Goal: Task Accomplishment & Management: Use online tool/utility

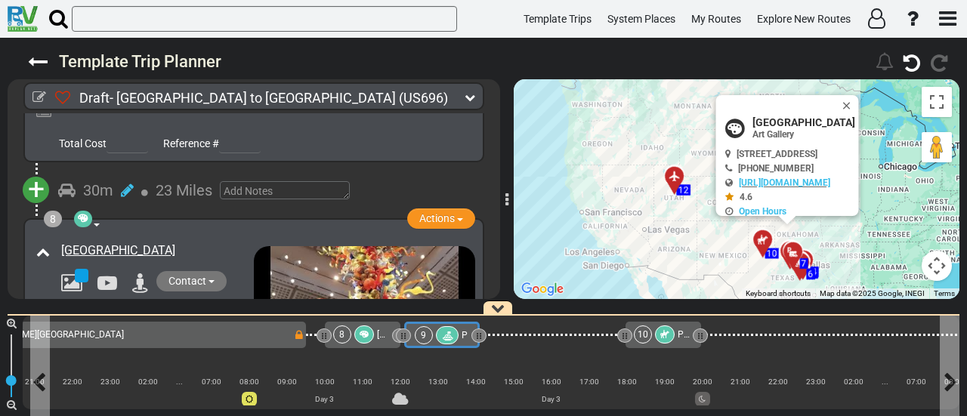
click at [449, 333] on icon at bounding box center [447, 336] width 13 height 11
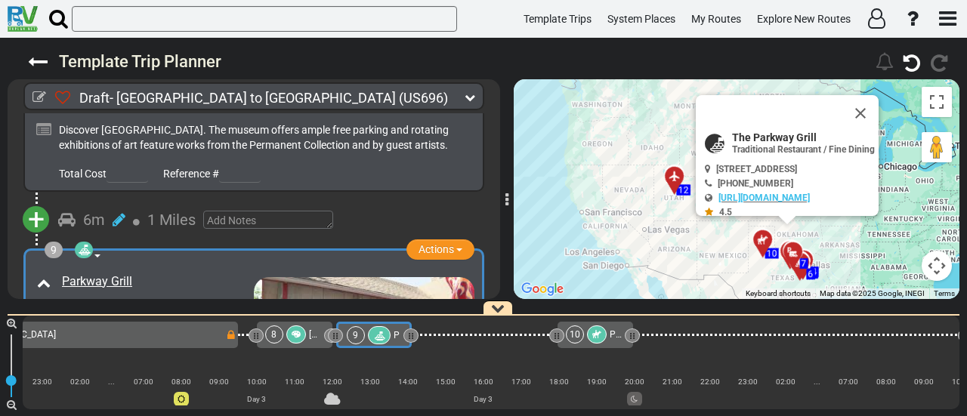
scroll to position [0, 1319]
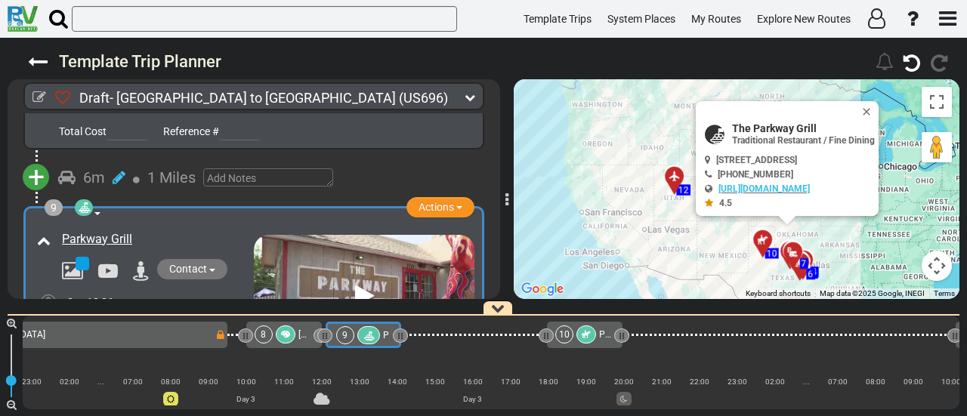
click at [292, 337] on div at bounding box center [286, 335] width 20 height 18
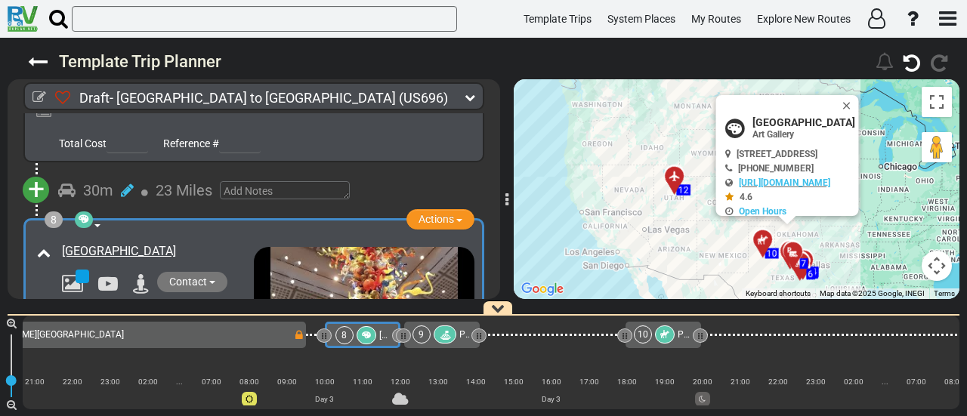
scroll to position [1967, 0]
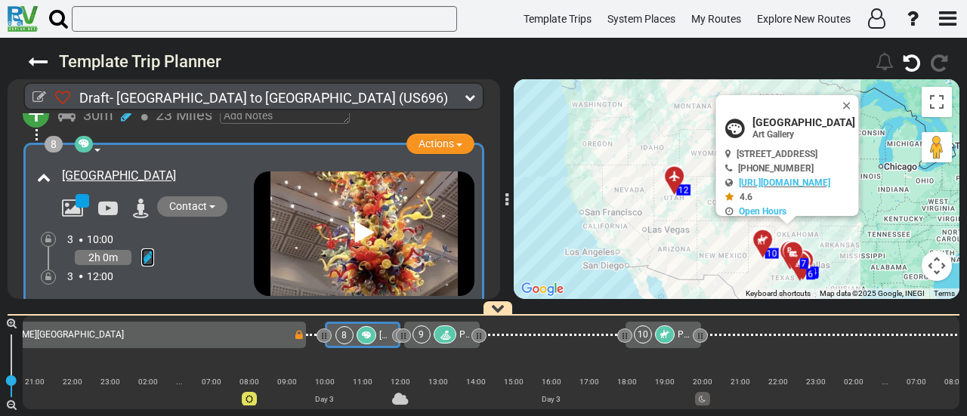
click at [143, 250] on icon at bounding box center [147, 257] width 13 height 15
click at [131, 295] on icon at bounding box center [127, 307] width 14 height 24
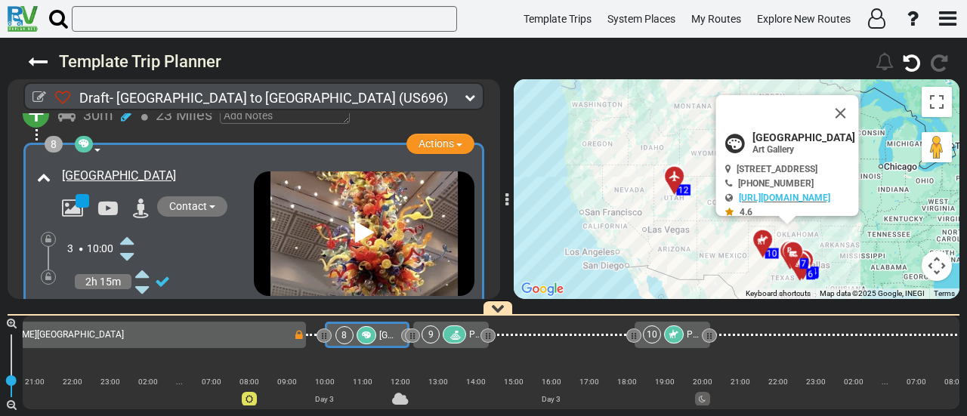
click at [131, 295] on icon at bounding box center [127, 307] width 14 height 24
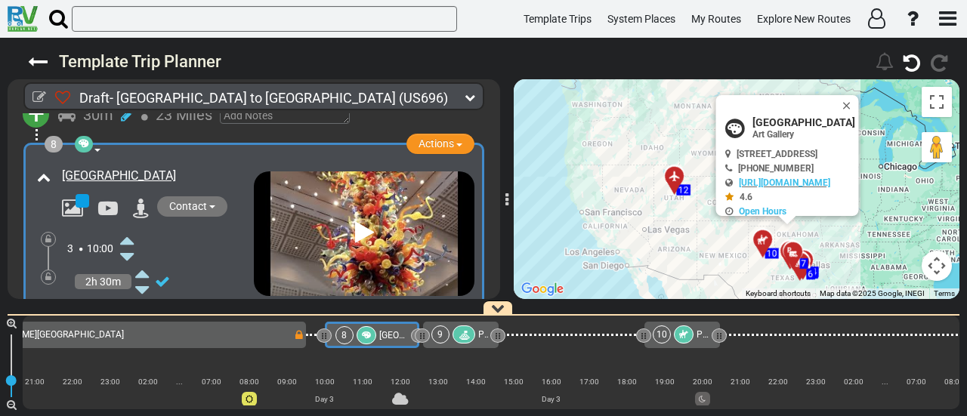
click at [473, 332] on div at bounding box center [463, 335] width 23 height 18
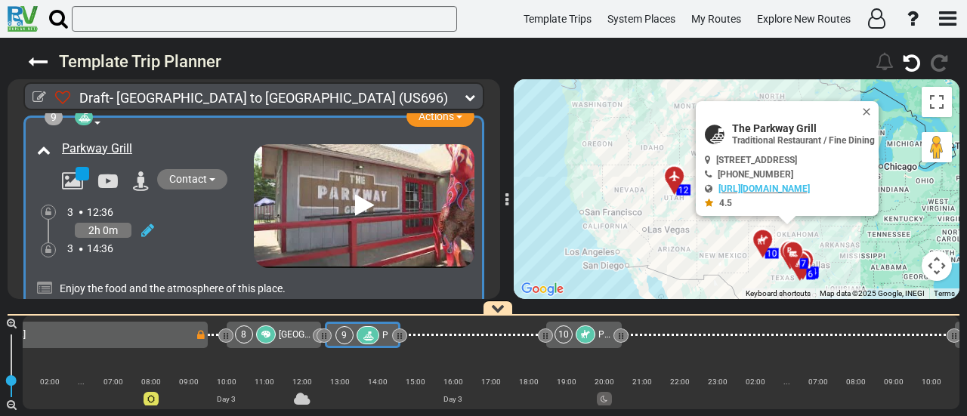
scroll to position [2323, 0]
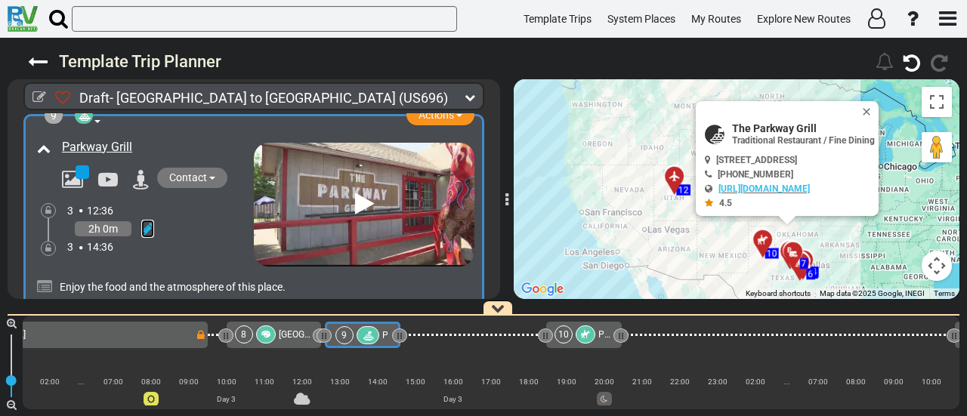
click at [151, 221] on icon at bounding box center [147, 228] width 13 height 15
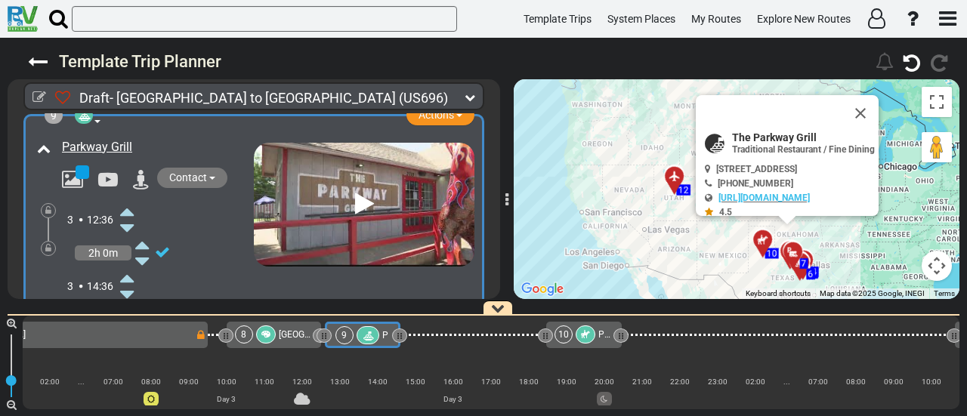
click at [124, 199] on icon at bounding box center [127, 211] width 14 height 24
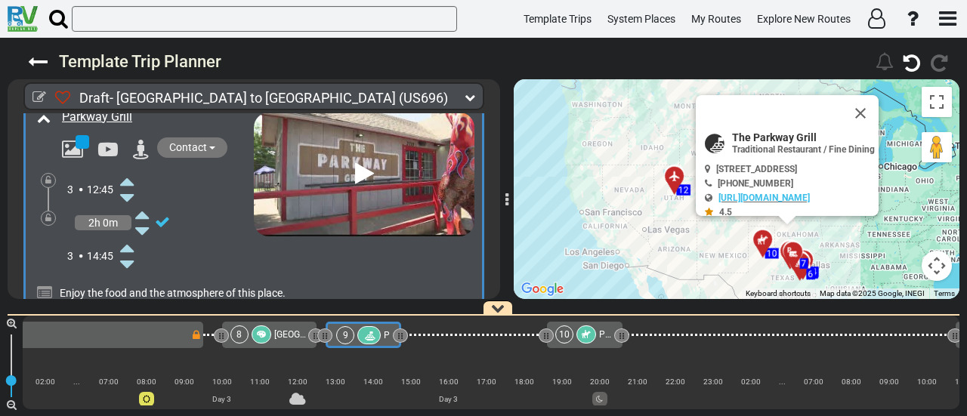
scroll to position [0, 0]
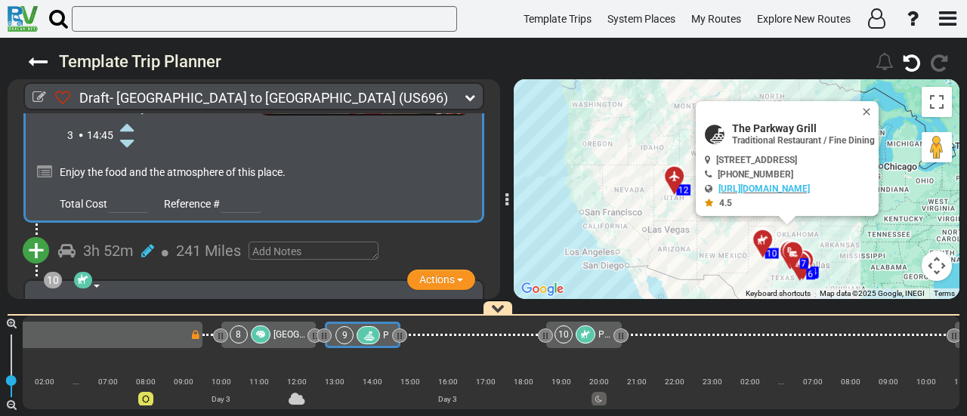
click at [35, 233] on span "+" at bounding box center [36, 250] width 17 height 35
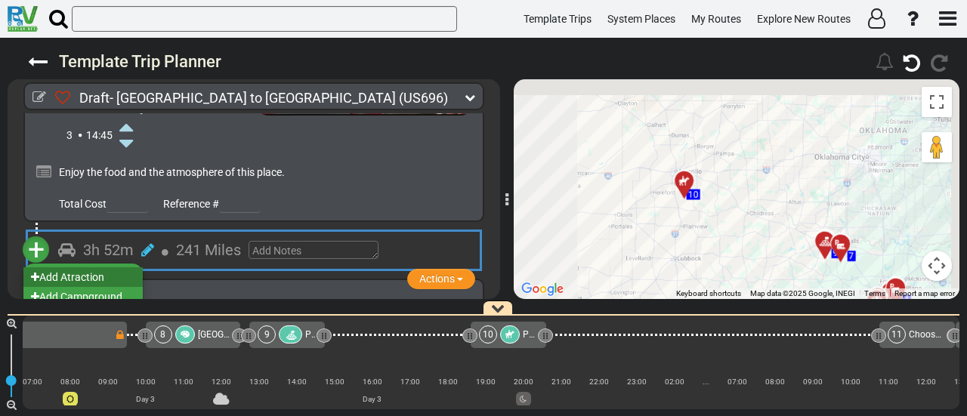
click at [77, 267] on li "Add Atraction" at bounding box center [82, 277] width 119 height 20
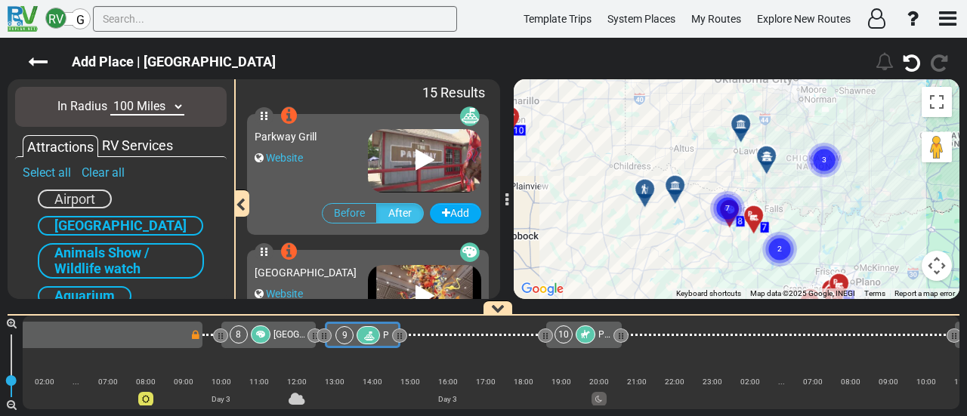
click at [675, 196] on div at bounding box center [680, 191] width 25 height 23
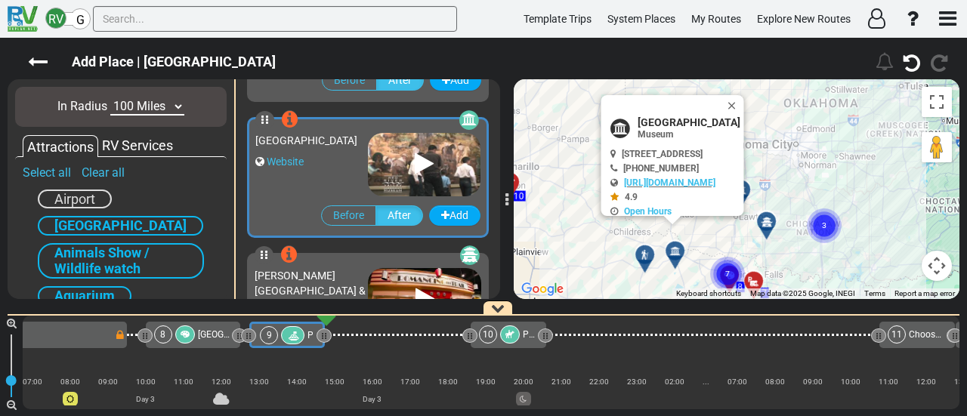
click at [644, 257] on div at bounding box center [650, 260] width 25 height 23
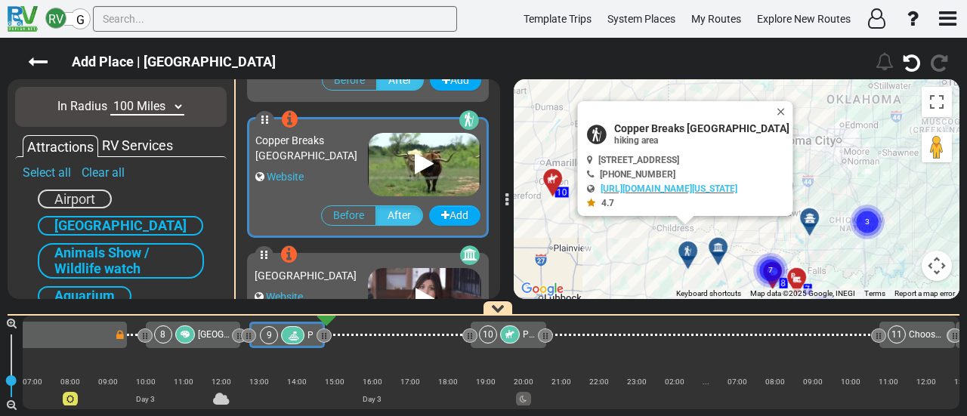
click at [150, 110] on select "10 Miles 50 Miles 100 Miles 250 Miles 500 Miles 1000 Miles" at bounding box center [147, 106] width 74 height 17
click at [110, 98] on select "10 Miles 50 Miles 100 Miles 250 Miles 500 Miles 1000 Miles" at bounding box center [147, 106] width 74 height 17
click at [147, 141] on div "RV Services" at bounding box center [137, 146] width 79 height 20
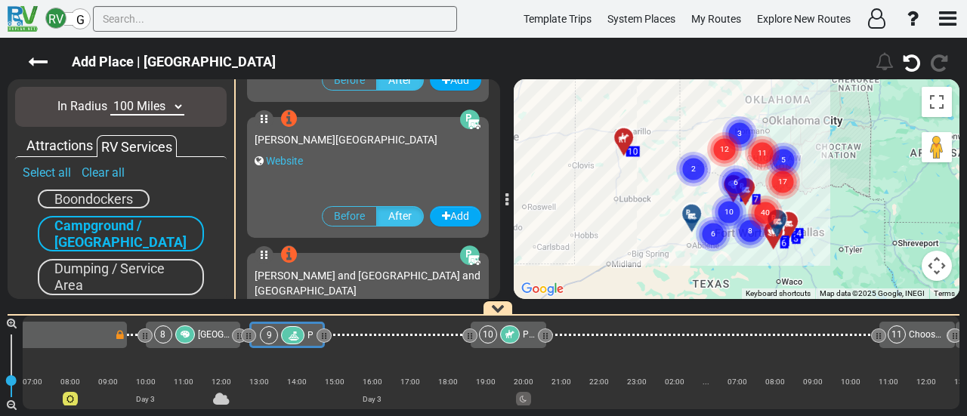
click at [694, 163] on circle "Cluster of 2 markers" at bounding box center [693, 169] width 35 height 35
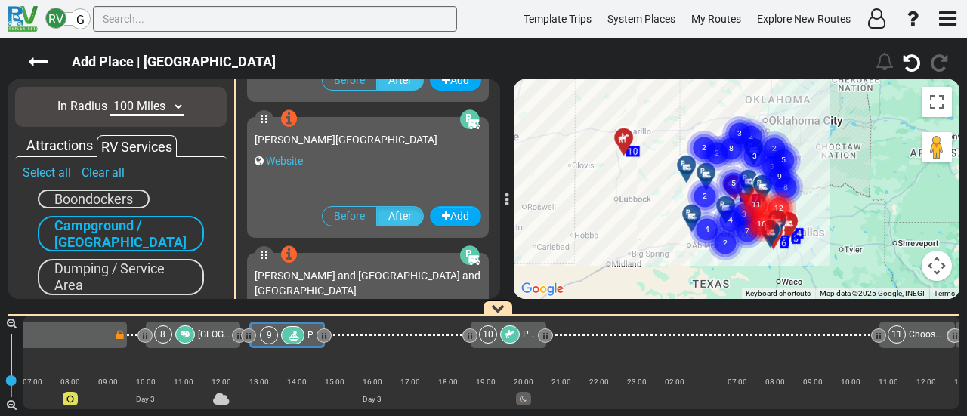
click at [689, 162] on icon "2" at bounding box center [704, 148] width 38 height 38
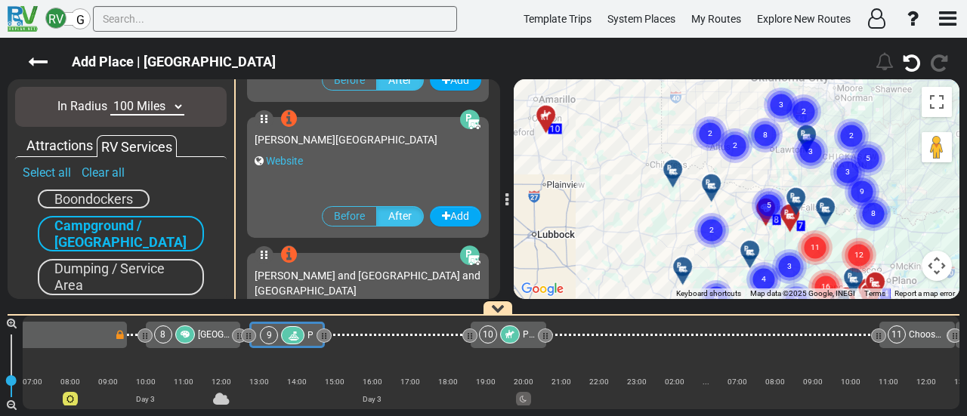
drag, startPoint x: 656, startPoint y: 178, endPoint x: 691, endPoint y: 208, distance: 47.1
click at [691, 208] on div "To activate drag with keyboard, press Alt + Enter. Once in keyboard drag state,…" at bounding box center [737, 189] width 446 height 220
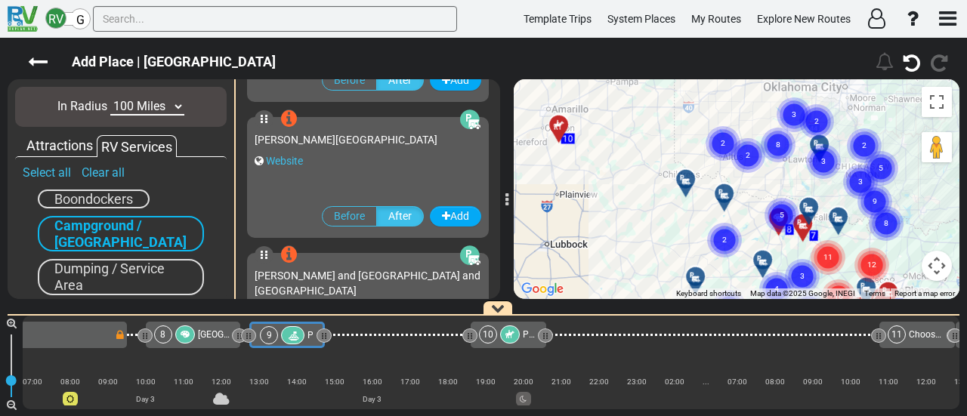
click at [686, 194] on div at bounding box center [690, 185] width 25 height 23
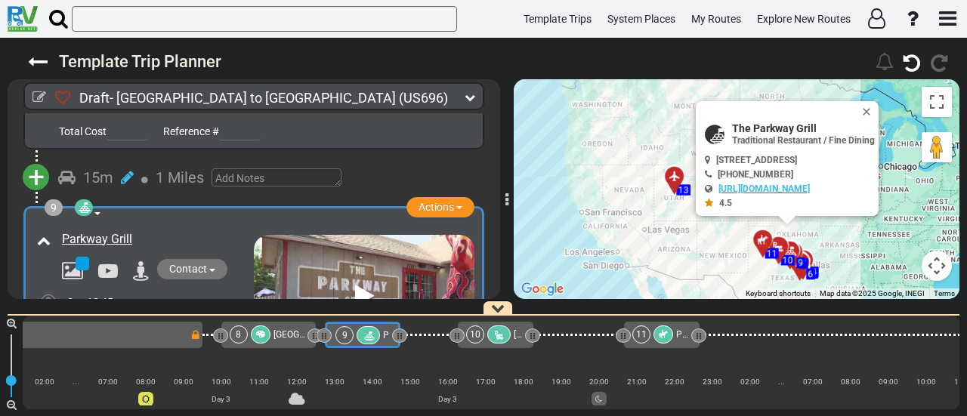
click at [486, 335] on div "10" at bounding box center [490, 335] width 48 height 18
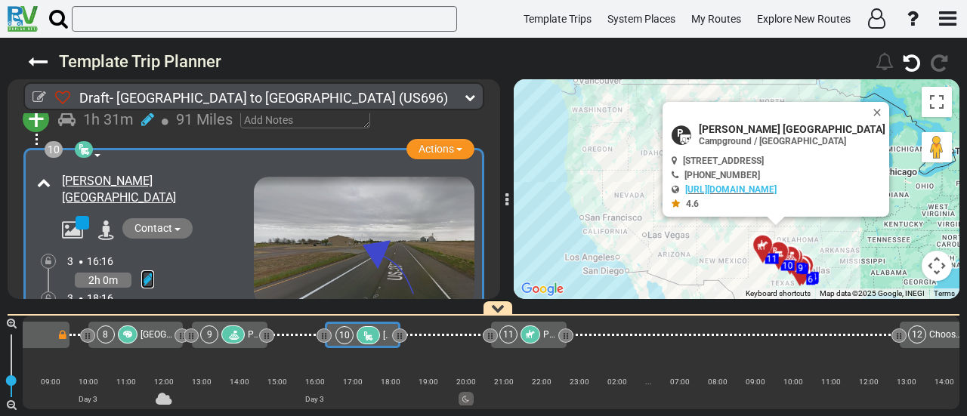
click at [141, 272] on icon at bounding box center [147, 279] width 13 height 15
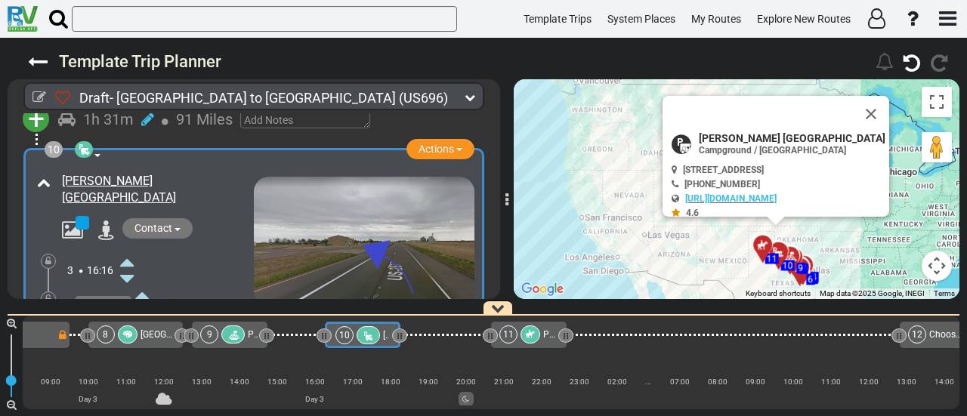
click at [128, 250] on icon at bounding box center [127, 262] width 14 height 24
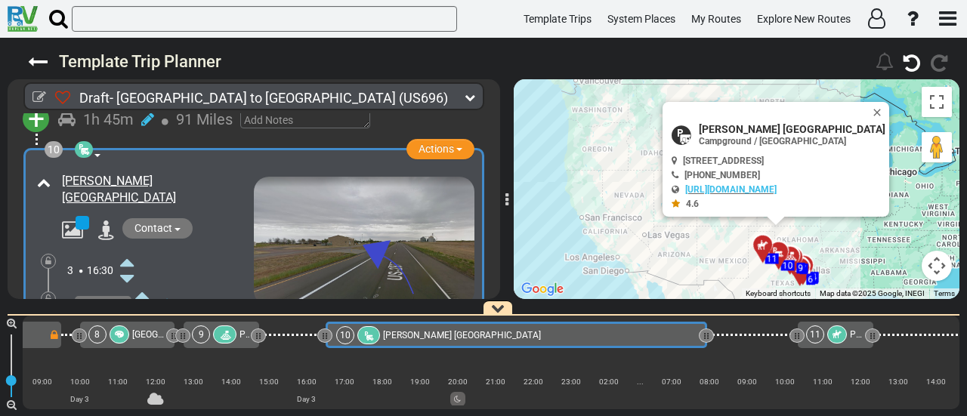
drag, startPoint x: 400, startPoint y: 336, endPoint x: 707, endPoint y: 381, distance: 310.0
click at [707, 381] on div "1 [GEOGRAPHIC_DATA]/[GEOGRAPHIC_DATA] DFW" at bounding box center [491, 363] width 937 height 94
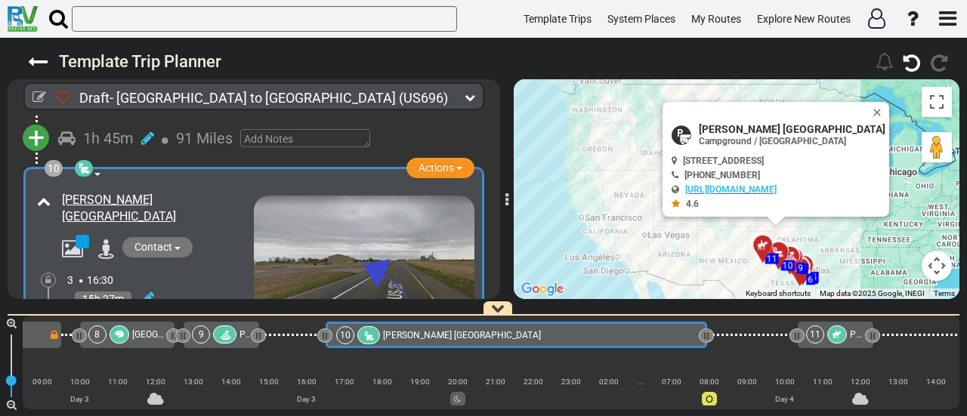
scroll to position [2548, 0]
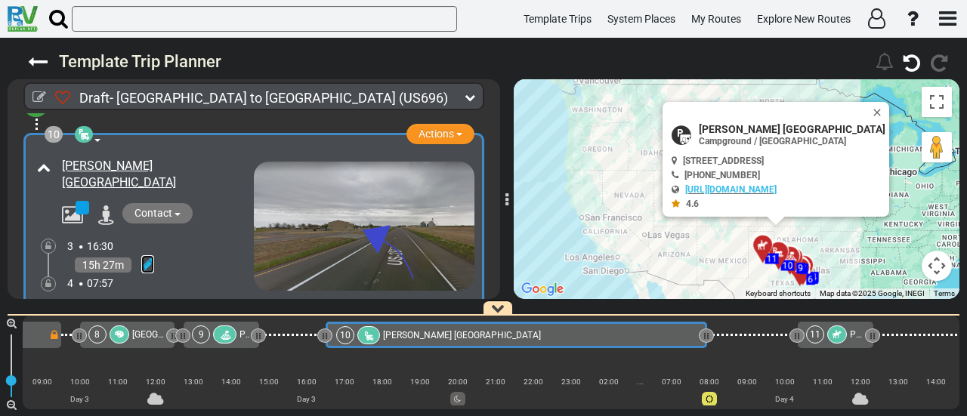
click at [147, 257] on icon at bounding box center [147, 264] width 13 height 15
click at [131, 301] on icon at bounding box center [127, 313] width 14 height 24
click at [45, 279] on icon at bounding box center [48, 283] width 6 height 9
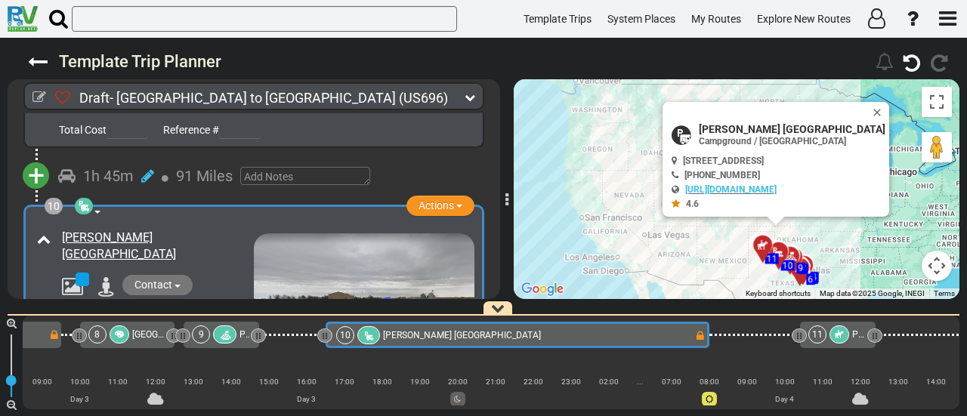
scroll to position [2472, 0]
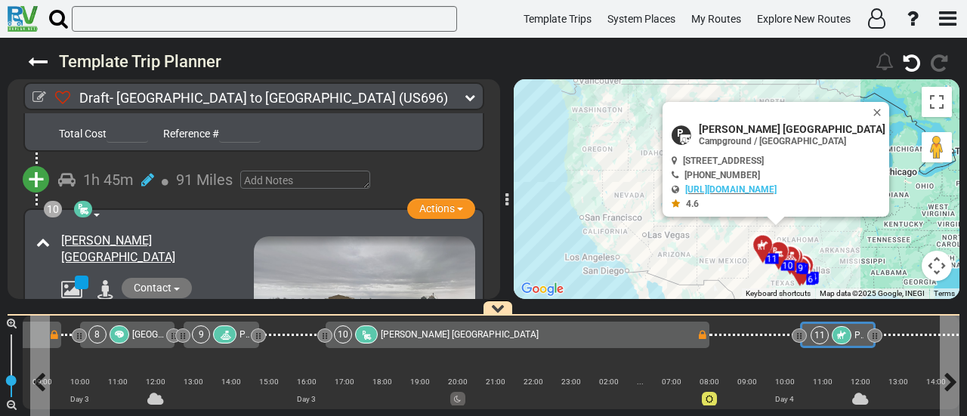
click at [834, 330] on div at bounding box center [842, 335] width 20 height 18
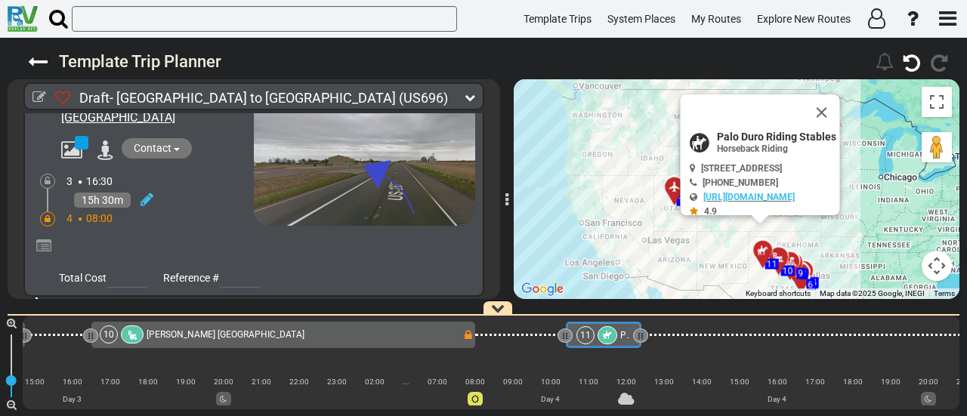
scroll to position [2707, 0]
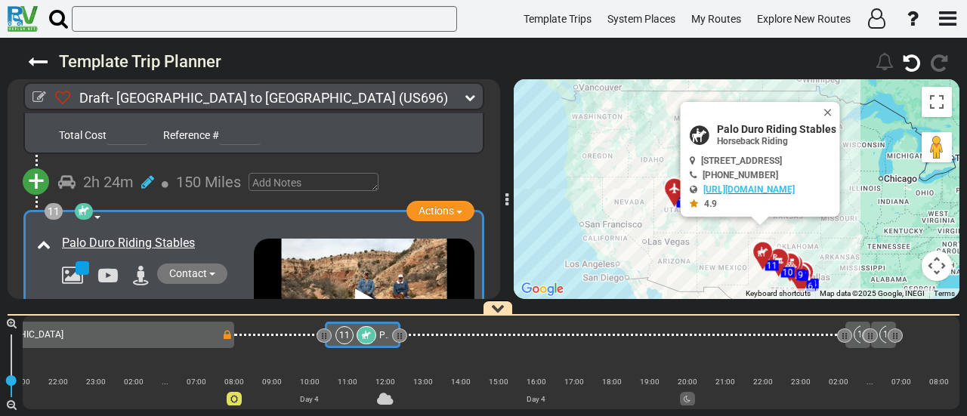
click at [190, 334] on div "10 Ole Towne Cotton Gin RV Park" at bounding box center [40, 335] width 363 height 18
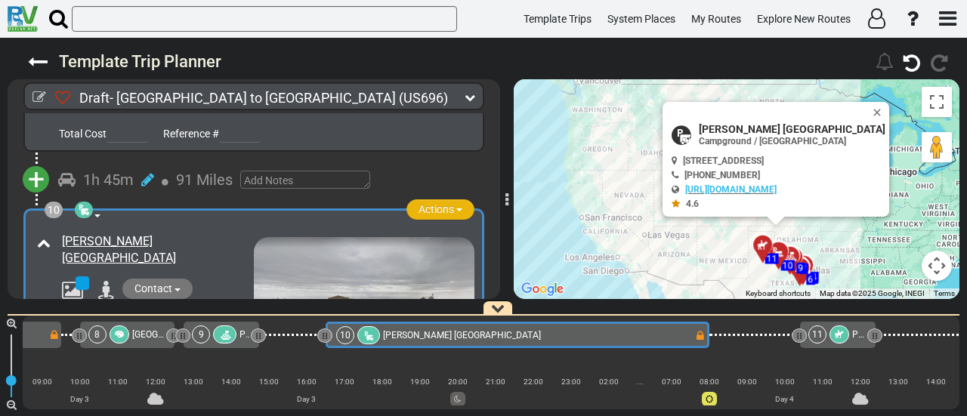
click at [436, 203] on span "Actions" at bounding box center [436, 209] width 36 height 12
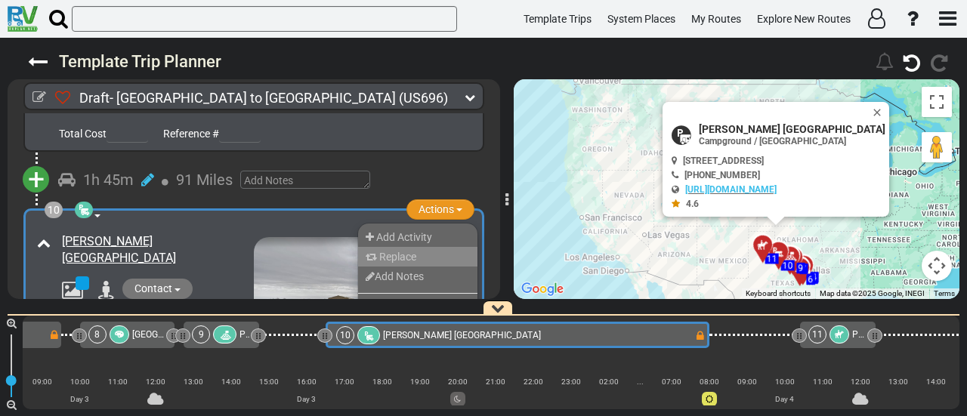
click at [416, 247] on li "Replace" at bounding box center [417, 257] width 119 height 20
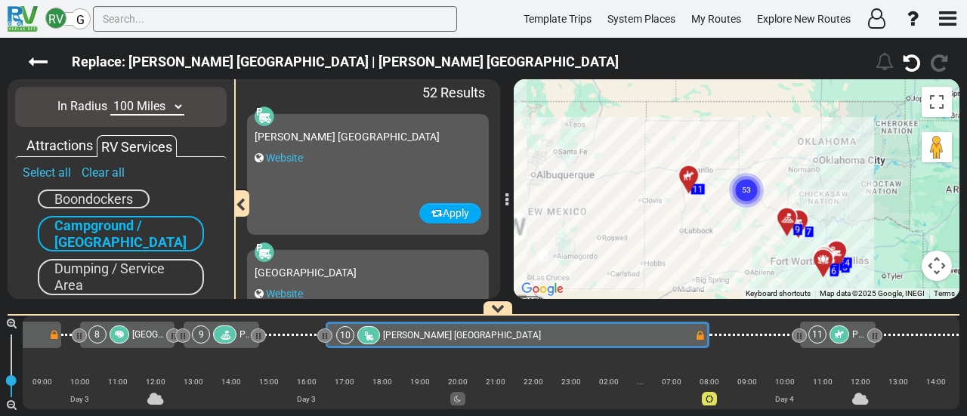
click at [134, 98] on select "10 Miles 50 Miles 100 Miles 250 Miles 500 Miles 1000 Miles" at bounding box center [147, 106] width 74 height 17
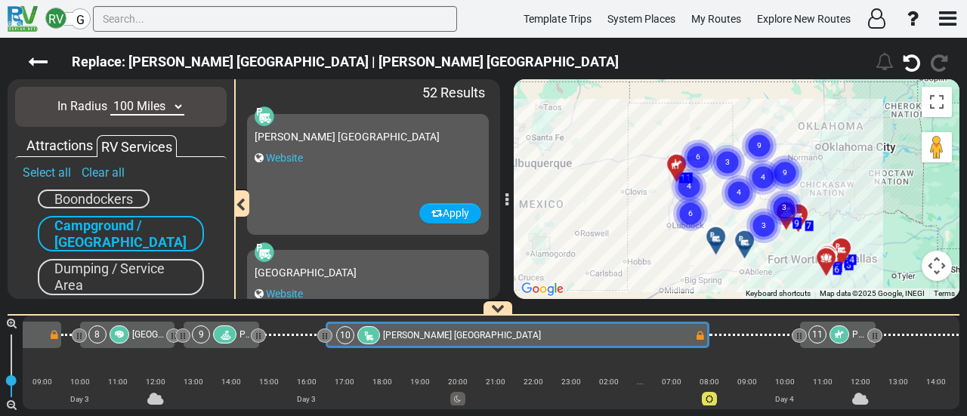
select select "number:50"
click at [110, 98] on select "10 Miles 50 Miles 100 Miles 250 Miles 500 Miles 1000 Miles" at bounding box center [147, 106] width 74 height 17
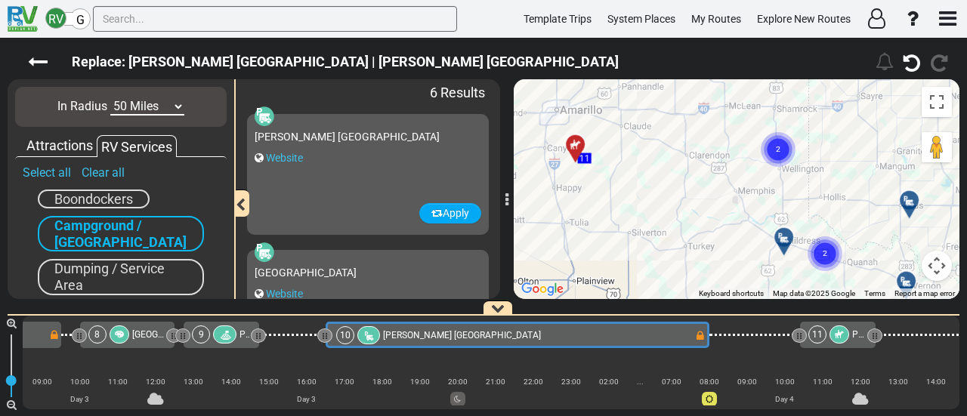
drag, startPoint x: 702, startPoint y: 181, endPoint x: 811, endPoint y: 209, distance: 112.5
click at [811, 209] on div "To activate drag with keyboard, press Alt + Enter. Once in keyboard drag state,…" at bounding box center [737, 189] width 446 height 220
click at [787, 233] on icon at bounding box center [784, 238] width 15 height 12
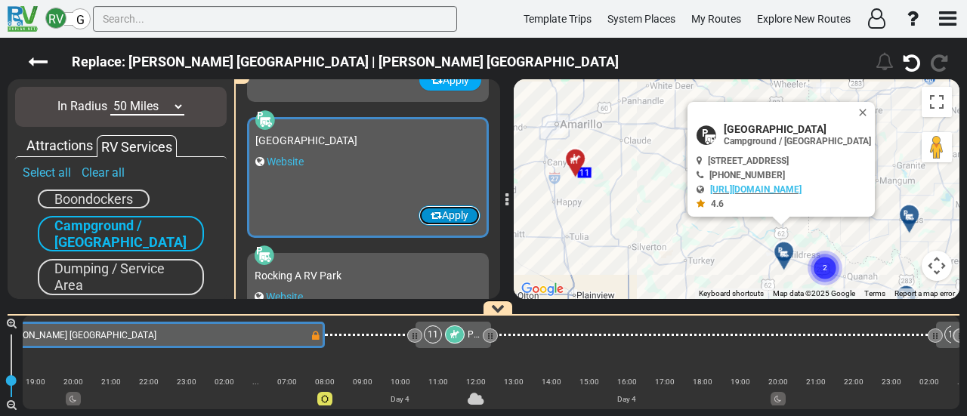
click at [440, 214] on button "Apply" at bounding box center [449, 215] width 62 height 20
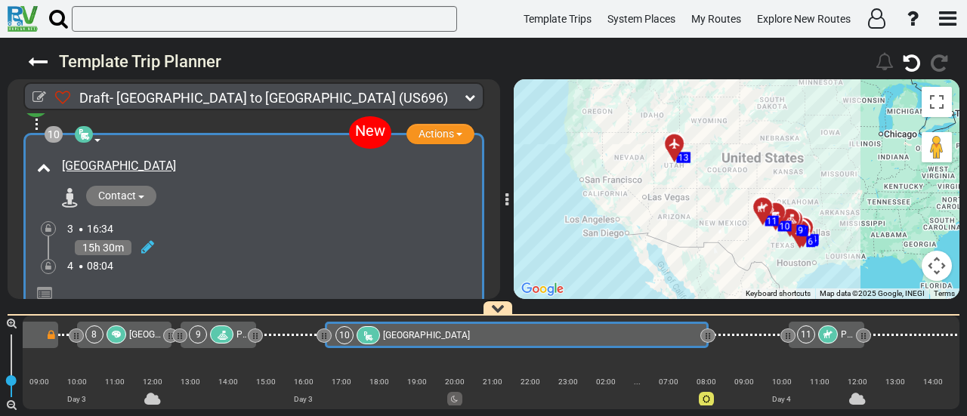
click at [523, 335] on div "10 Childress Fair Park" at bounding box center [515, 335] width 361 height 18
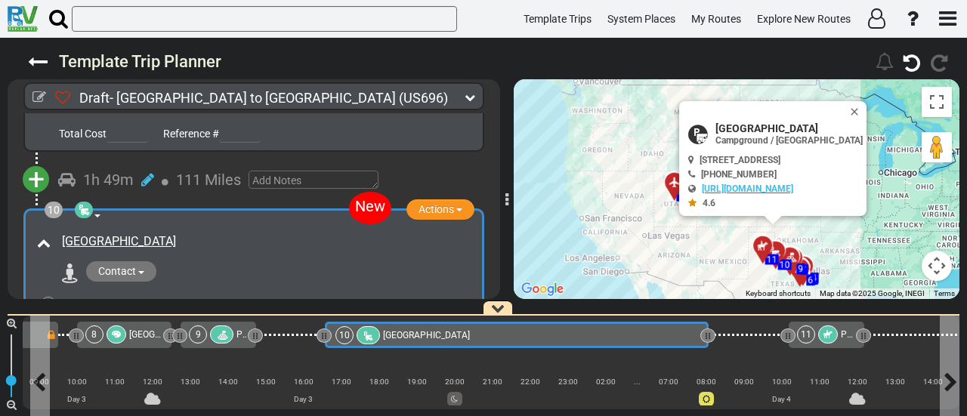
click at [505, 332] on div "10 Childress Fair Park" at bounding box center [515, 335] width 361 height 18
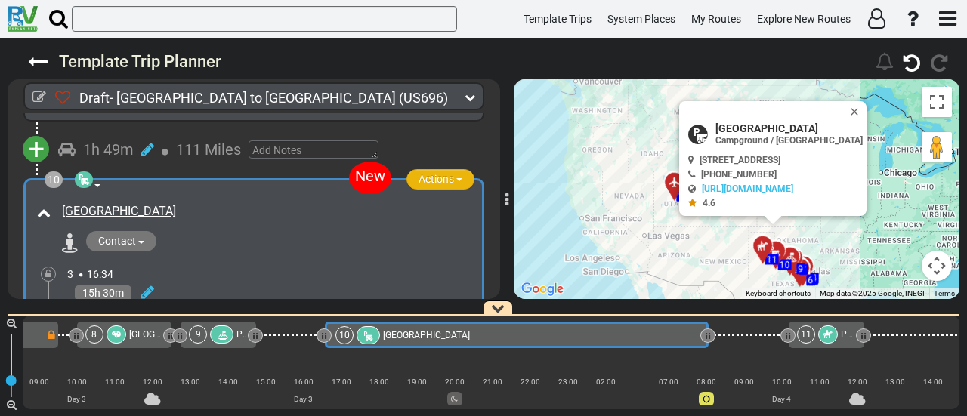
click at [434, 173] on span "Actions" at bounding box center [436, 179] width 36 height 12
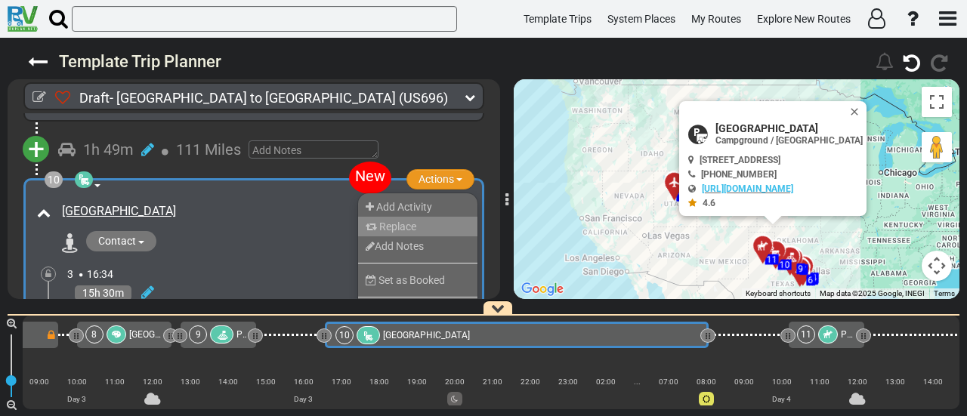
click at [410, 221] on span "Replace" at bounding box center [397, 227] width 37 height 12
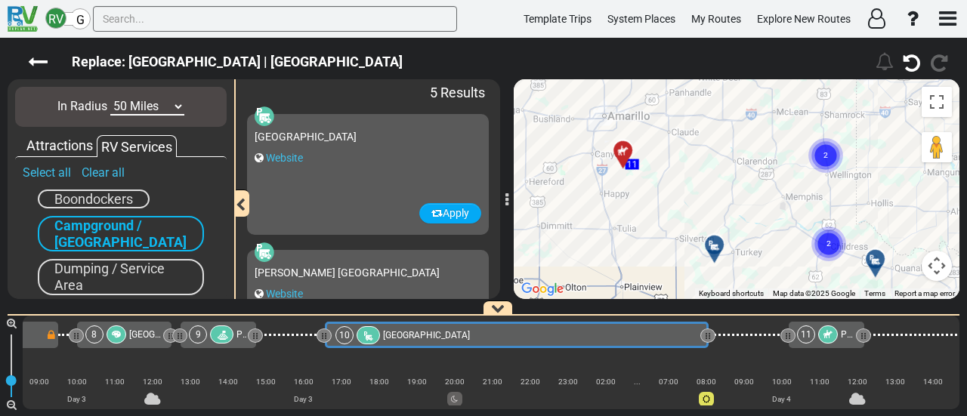
drag, startPoint x: 696, startPoint y: 205, endPoint x: 751, endPoint y: 227, distance: 59.3
click at [751, 227] on div "To activate drag with keyboard, press Alt + Enter. Once in keyboard drag state,…" at bounding box center [737, 189] width 446 height 220
click at [717, 242] on icon at bounding box center [714, 245] width 15 height 12
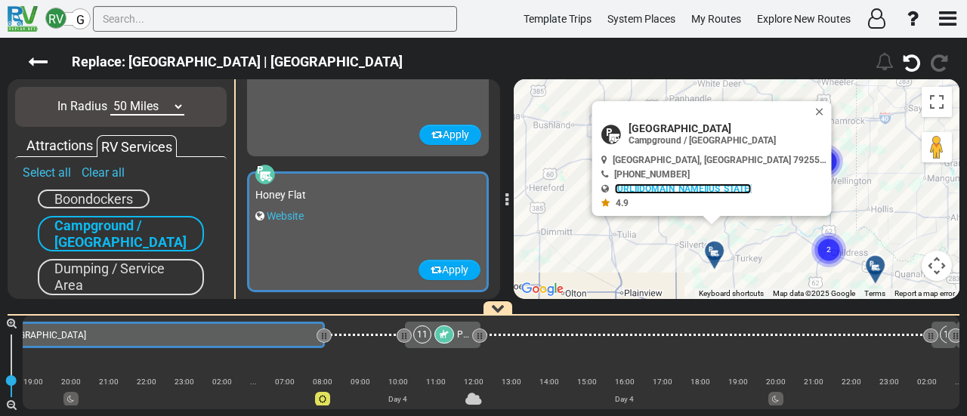
click at [681, 188] on link "https://tpwd.texas.gov/state-parks/caprock-canyons/fees-facilities/campsites" at bounding box center [683, 189] width 137 height 11
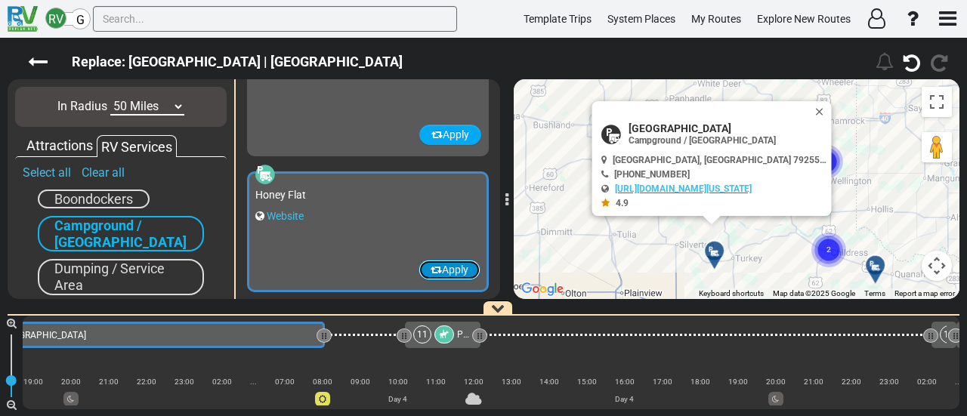
click at [449, 270] on button "Apply" at bounding box center [449, 270] width 62 height 20
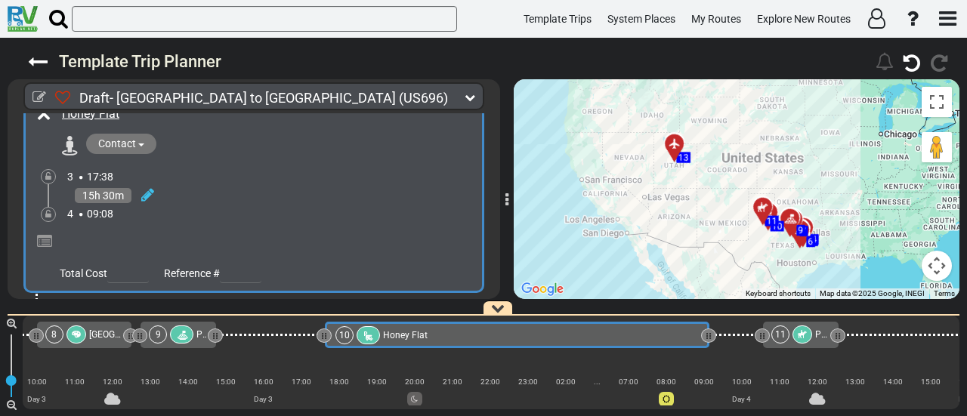
scroll to position [2623, 0]
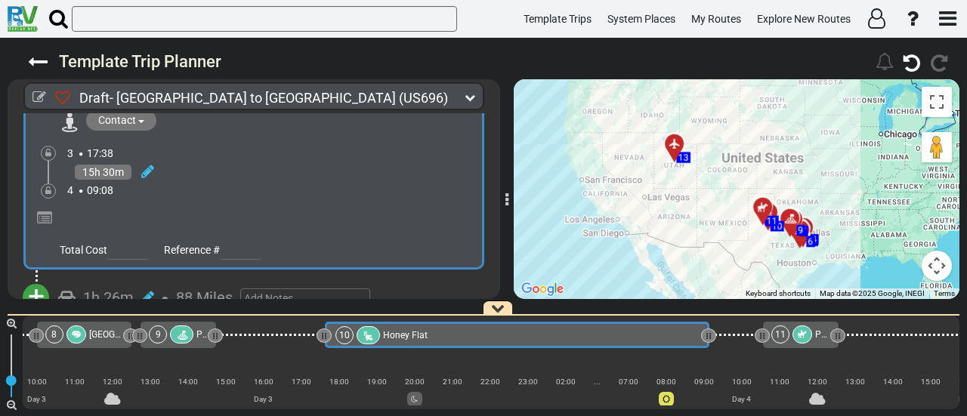
click at [155, 161] on div "15h 30m" at bounding box center [270, 172] width 407 height 22
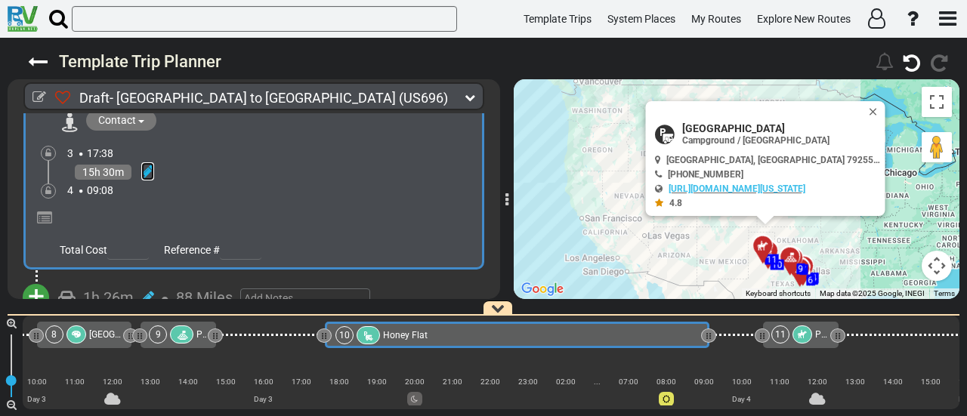
click at [141, 164] on icon at bounding box center [147, 171] width 13 height 15
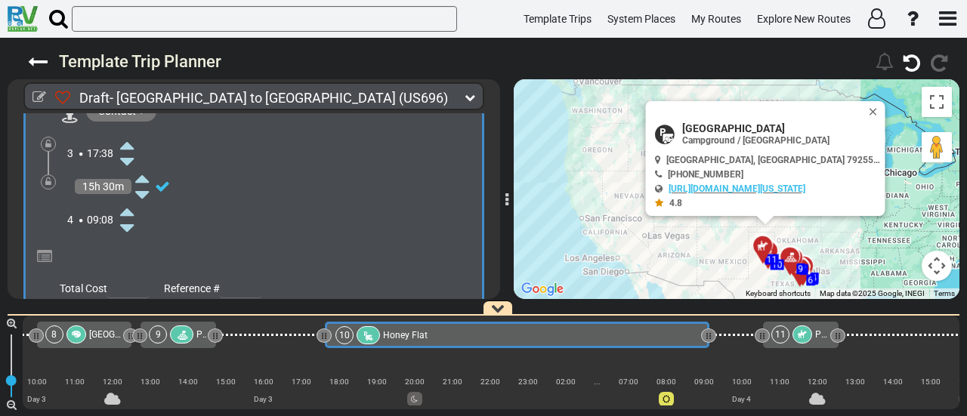
click at [127, 216] on icon at bounding box center [127, 228] width 14 height 24
click at [128, 216] on icon at bounding box center [127, 228] width 14 height 24
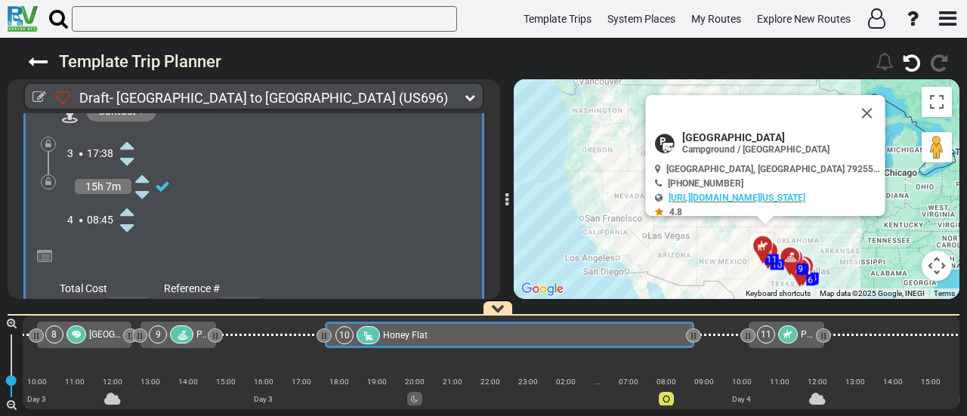
click at [128, 216] on icon at bounding box center [127, 228] width 14 height 24
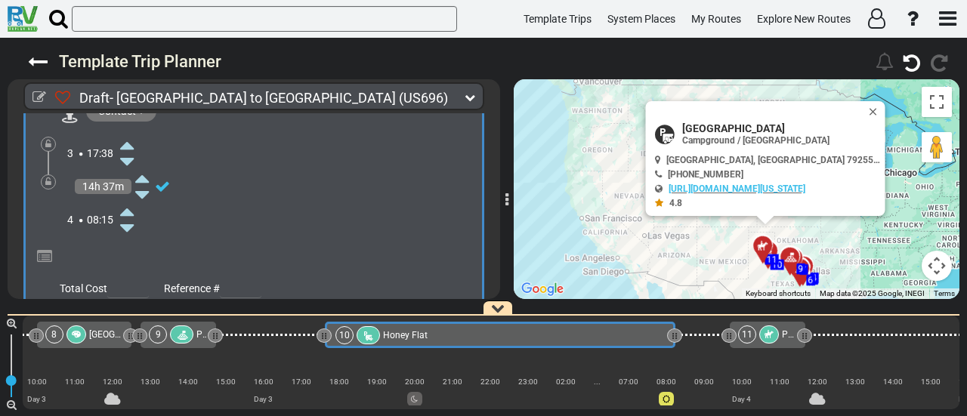
click at [128, 216] on icon at bounding box center [127, 228] width 14 height 24
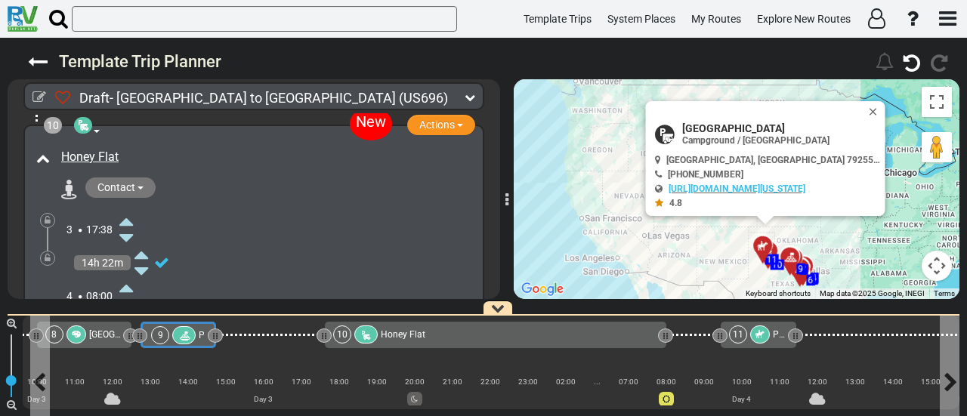
click at [189, 337] on div at bounding box center [183, 335] width 23 height 18
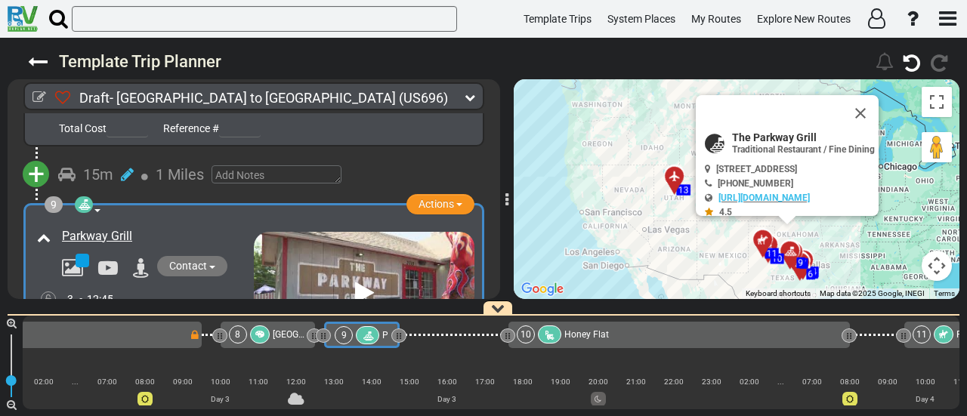
scroll to position [0, 1344]
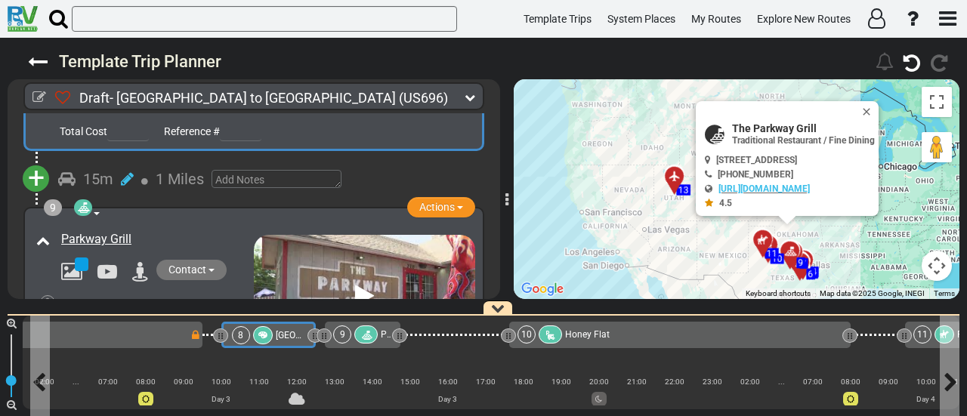
click at [250, 329] on div "8" at bounding box center [254, 335] width 44 height 18
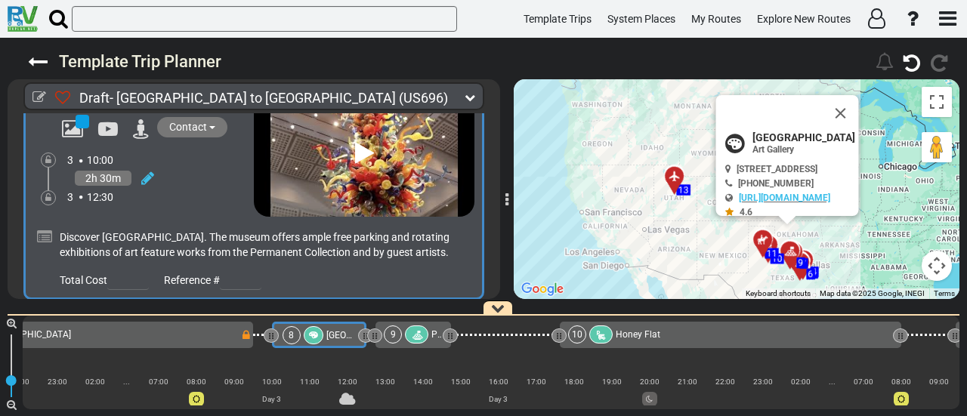
scroll to position [1892, 0]
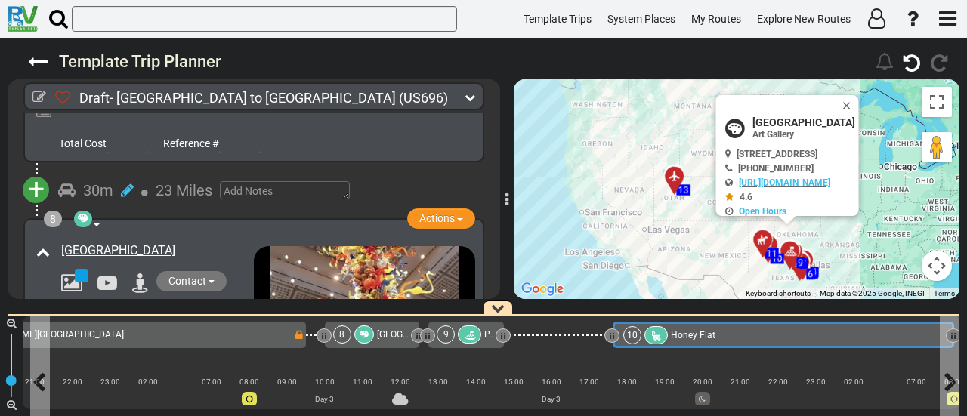
click at [725, 330] on div "10 Honey Flat" at bounding box center [782, 335] width 319 height 18
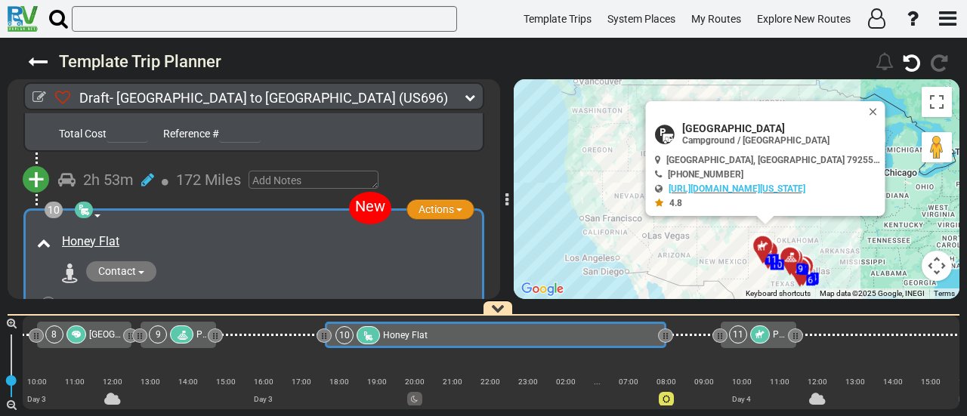
drag, startPoint x: 428, startPoint y: 174, endPoint x: 431, endPoint y: 188, distance: 14.7
click at [428, 203] on span "Actions" at bounding box center [436, 209] width 36 height 12
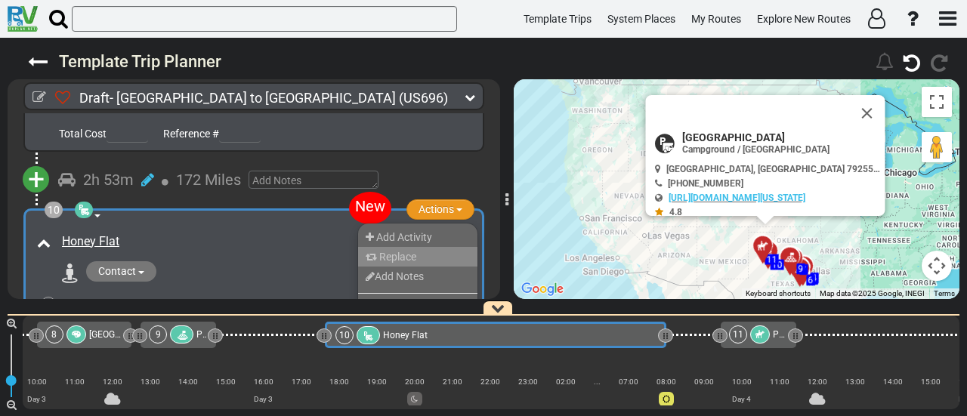
click at [429, 247] on li "Replace" at bounding box center [417, 257] width 119 height 20
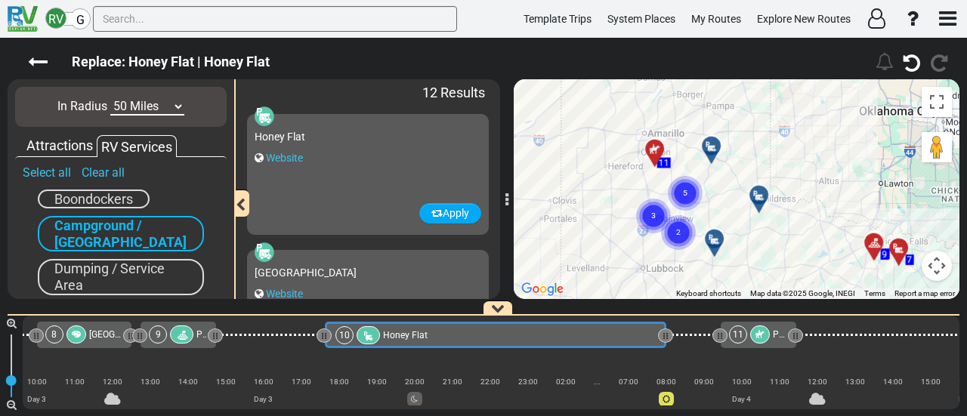
drag, startPoint x: 769, startPoint y: 215, endPoint x: 728, endPoint y: 225, distance: 42.0
click at [728, 225] on div "To activate drag with keyboard, press Alt + Enter. Once in keyboard drag state,…" at bounding box center [737, 189] width 446 height 220
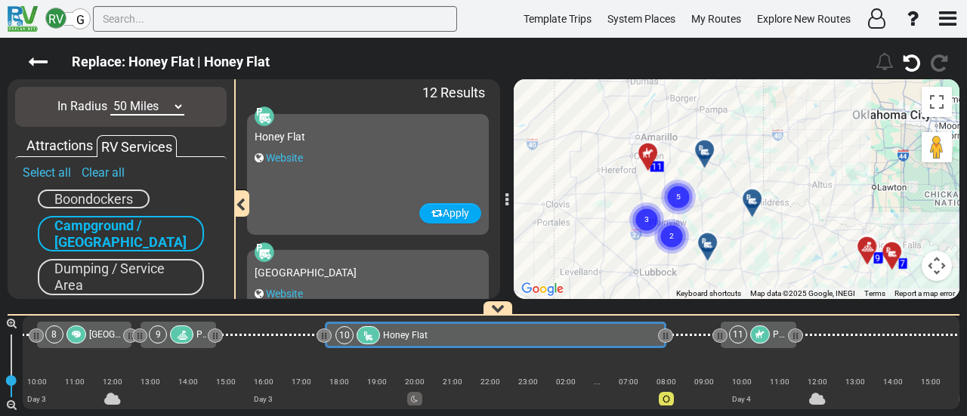
click at [753, 193] on icon at bounding box center [752, 199] width 15 height 12
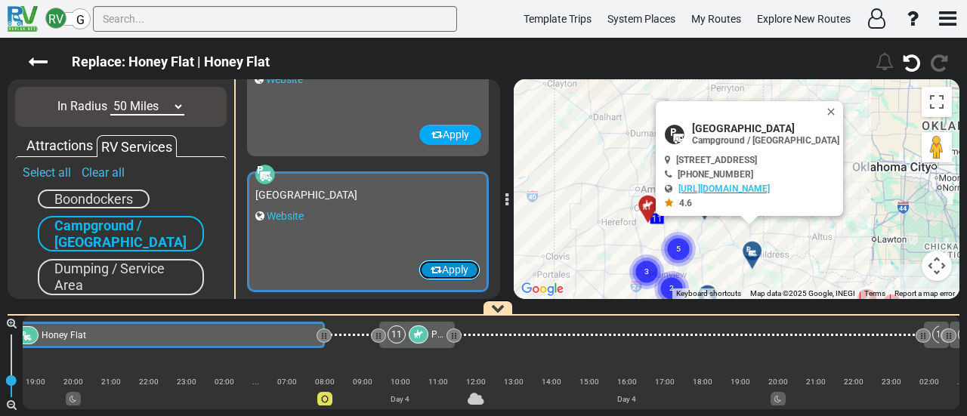
click at [449, 267] on button "Apply" at bounding box center [449, 270] width 62 height 20
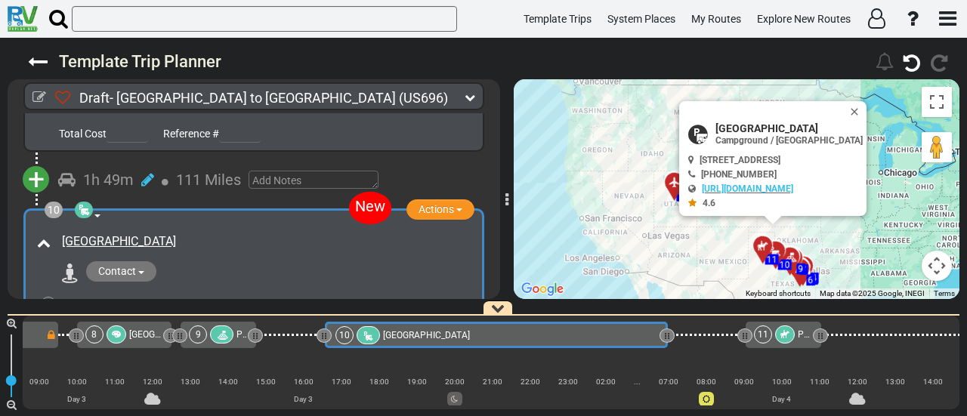
click at [499, 336] on div "10 Childress Fair Park" at bounding box center [495, 335] width 320 height 18
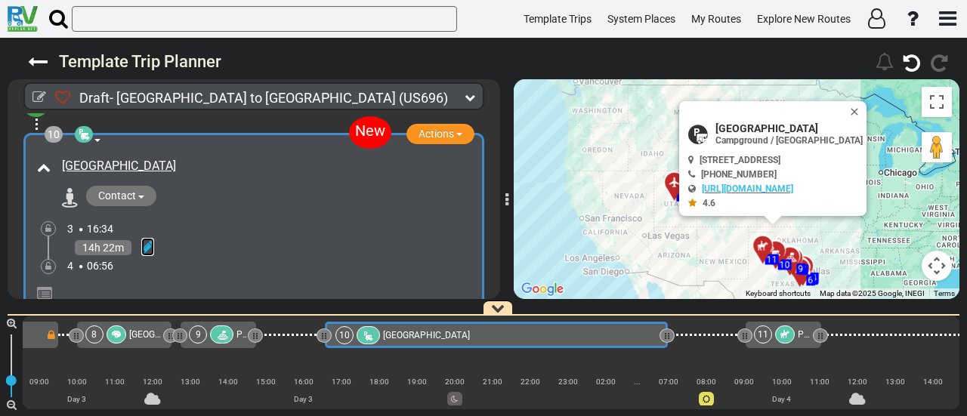
click at [150, 239] on icon at bounding box center [147, 246] width 13 height 15
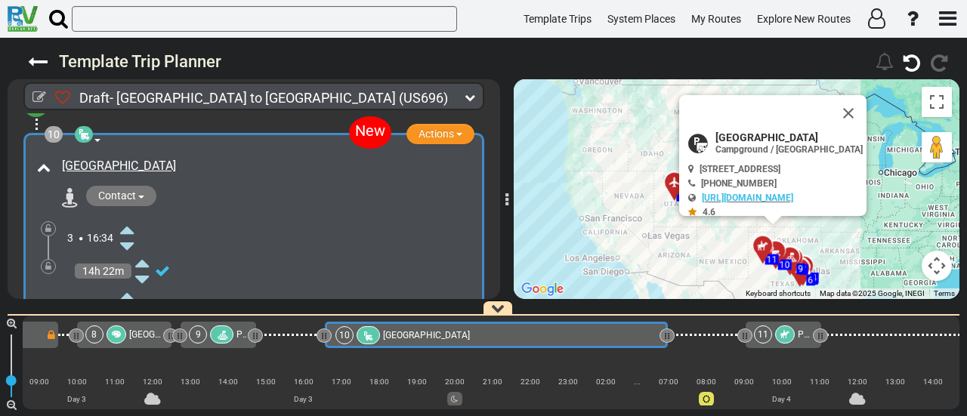
click at [130, 218] on icon at bounding box center [127, 230] width 14 height 24
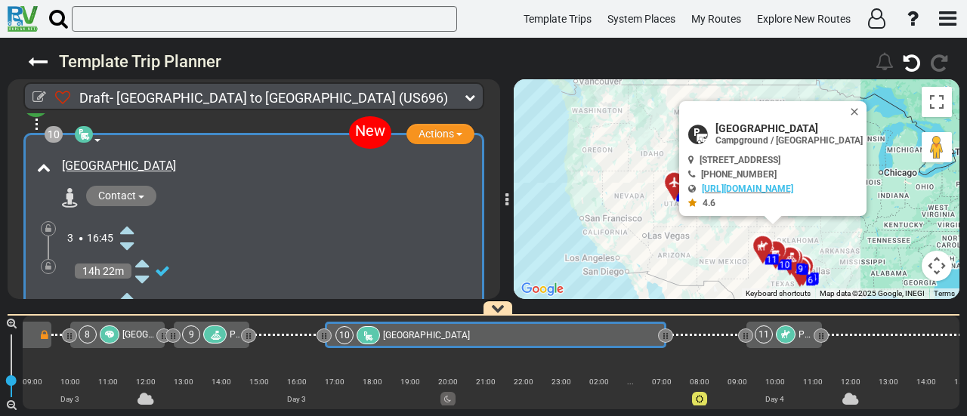
click at [131, 284] on icon at bounding box center [127, 296] width 14 height 24
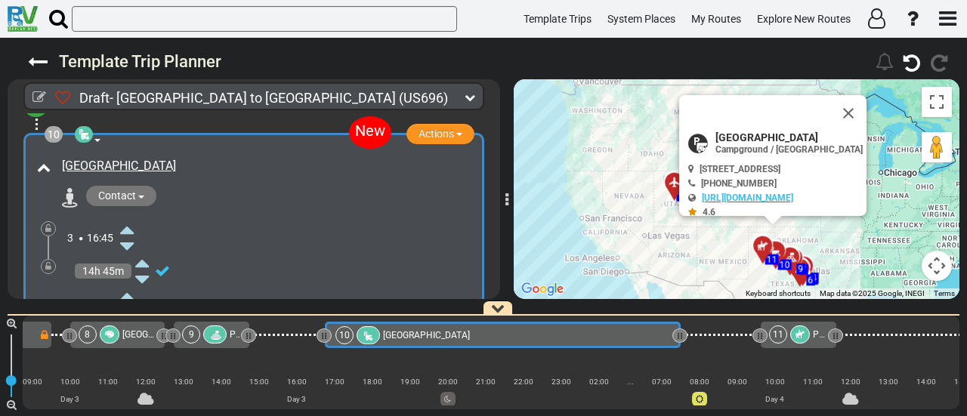
click at [131, 284] on icon at bounding box center [127, 296] width 14 height 24
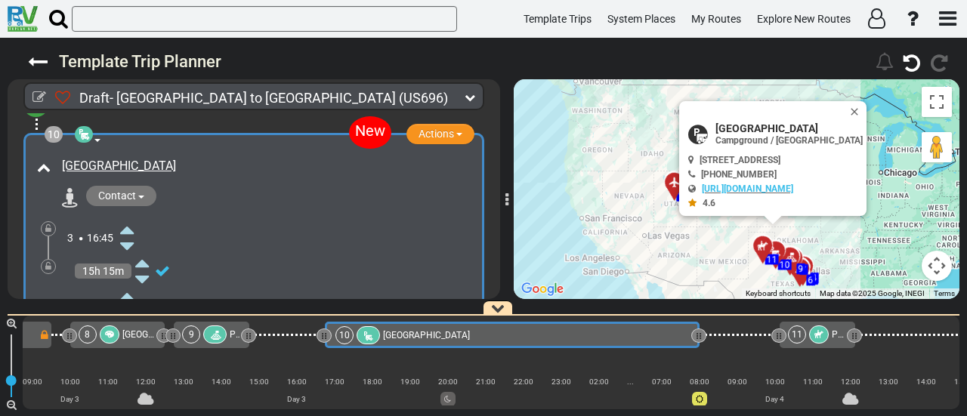
click at [48, 262] on icon at bounding box center [48, 266] width 6 height 9
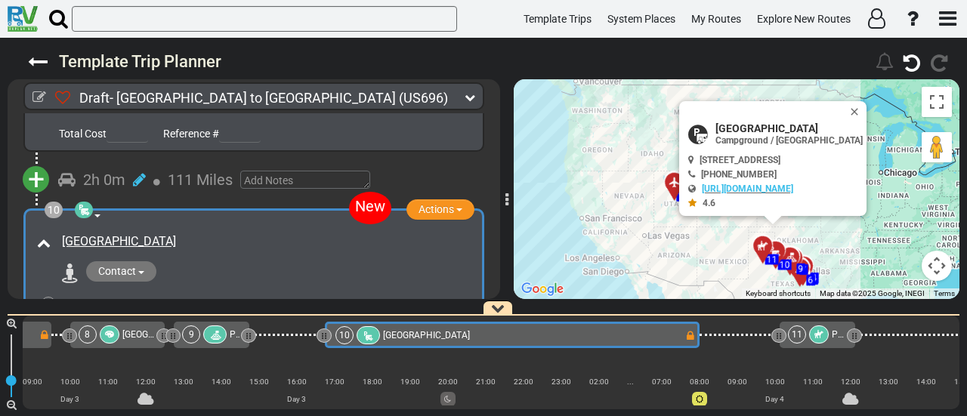
click at [823, 332] on div at bounding box center [819, 335] width 20 height 18
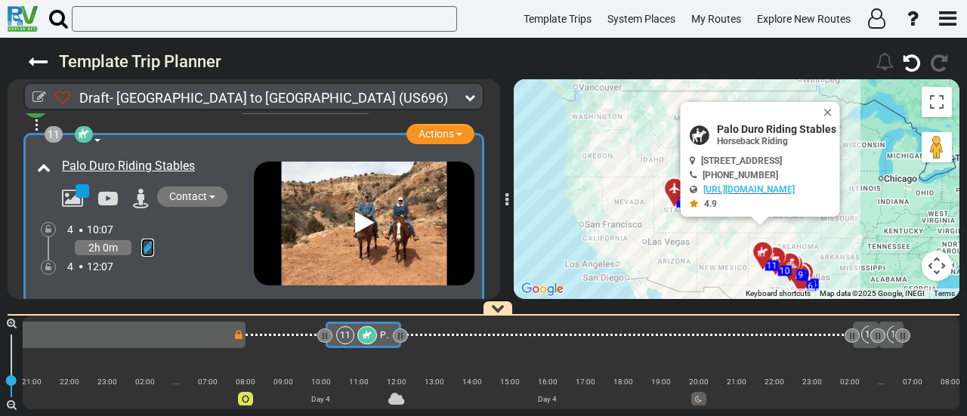
click at [150, 240] on icon at bounding box center [147, 247] width 13 height 15
click at [128, 218] on icon at bounding box center [127, 230] width 14 height 24
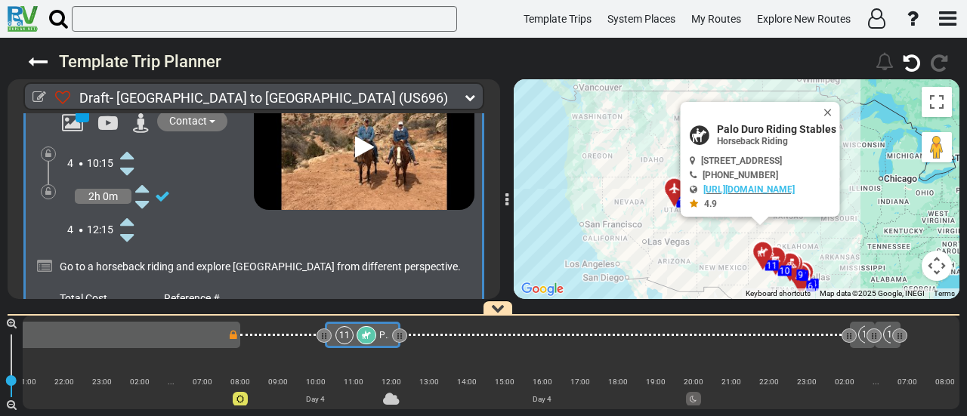
click at [130, 209] on icon at bounding box center [127, 221] width 14 height 24
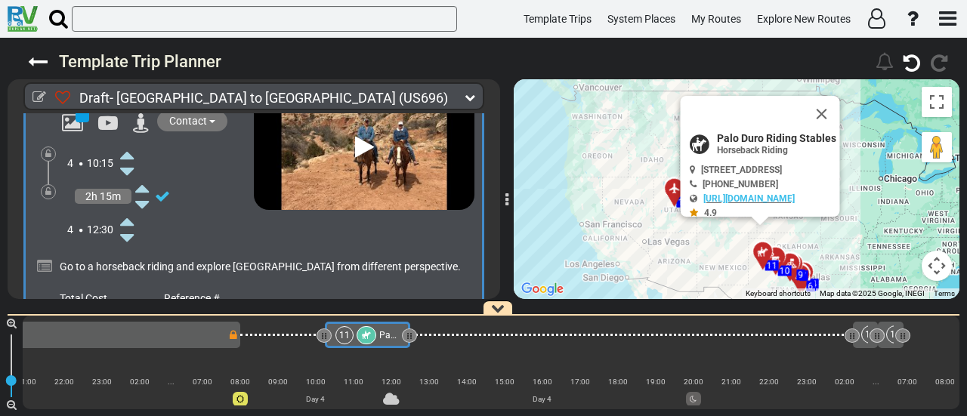
click at [130, 209] on icon at bounding box center [127, 221] width 14 height 24
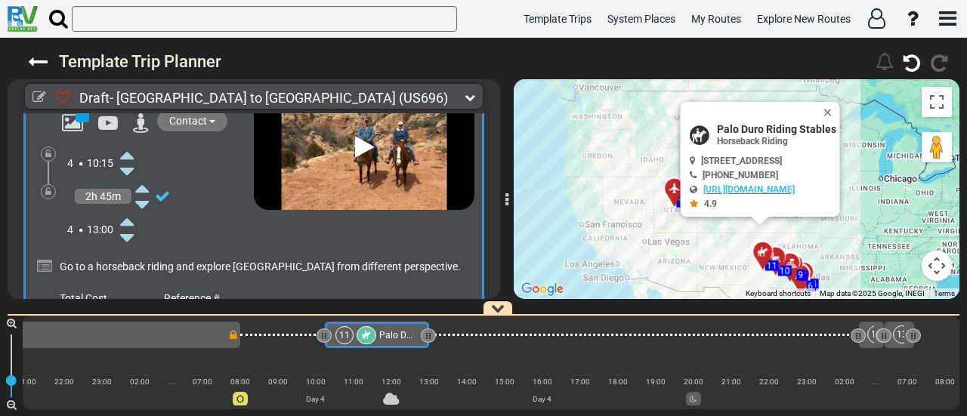
click at [130, 209] on icon at bounding box center [127, 221] width 14 height 24
click at [131, 209] on icon at bounding box center [127, 221] width 14 height 24
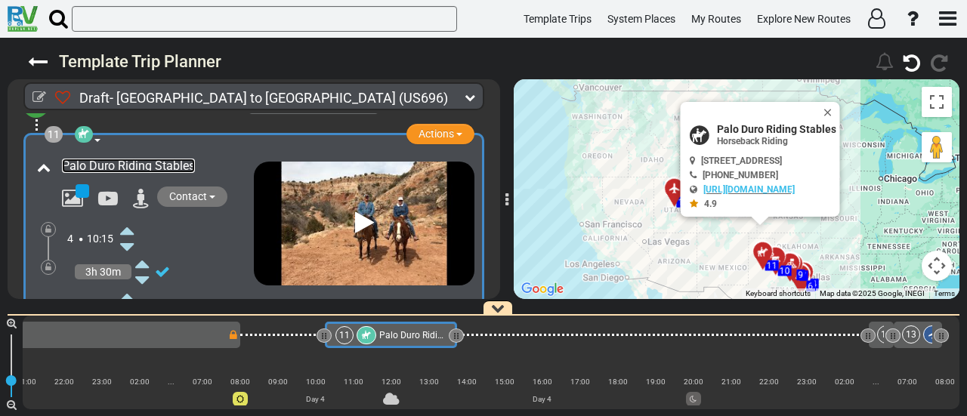
click at [121, 159] on link "Palo Duro Riding Stables" at bounding box center [128, 166] width 133 height 14
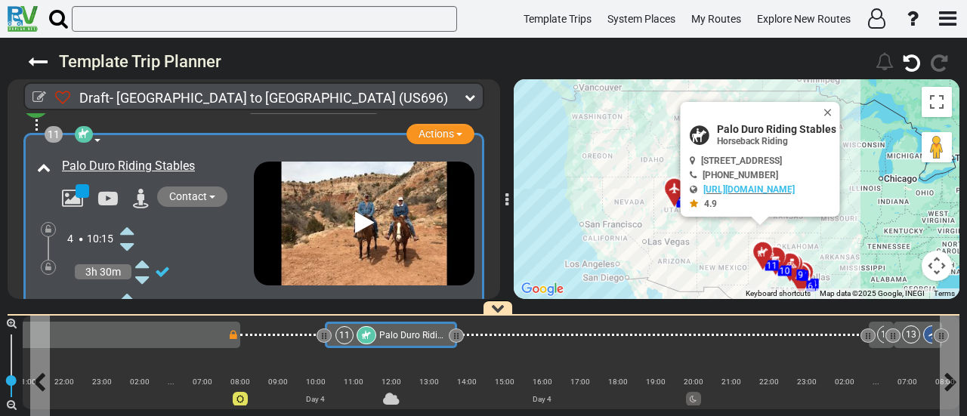
click at [400, 330] on span "Palo Duro Riding Stables" at bounding box center [429, 335] width 101 height 11
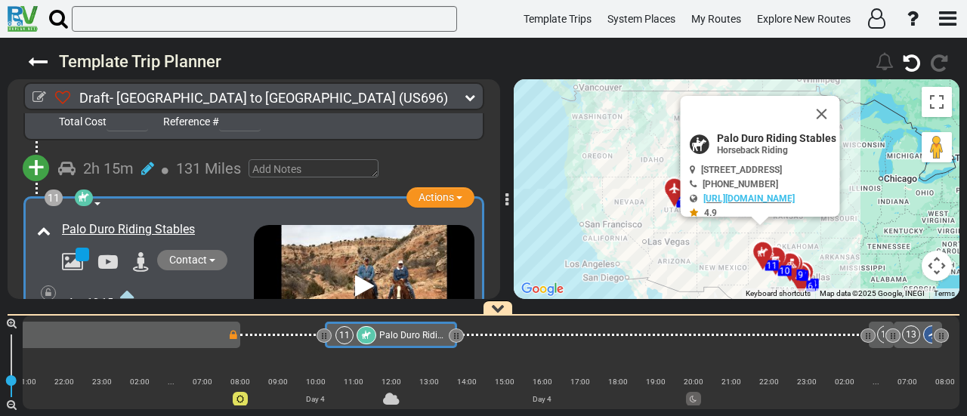
scroll to position [2739, 0]
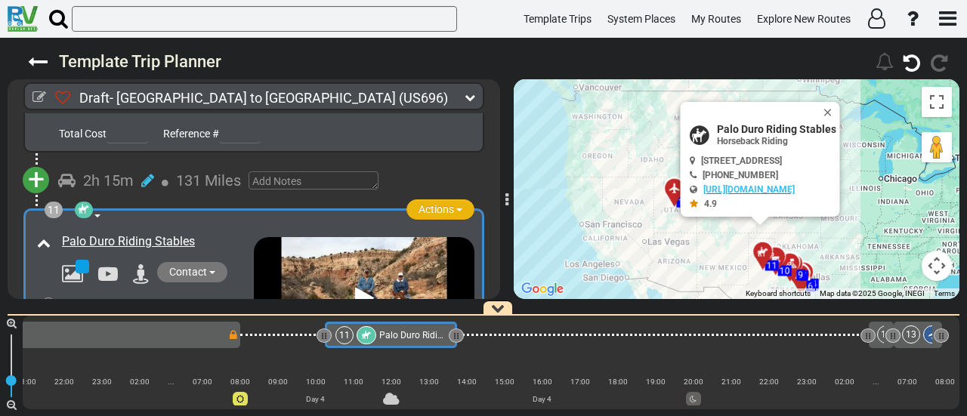
click at [446, 203] on span "Actions" at bounding box center [436, 209] width 36 height 12
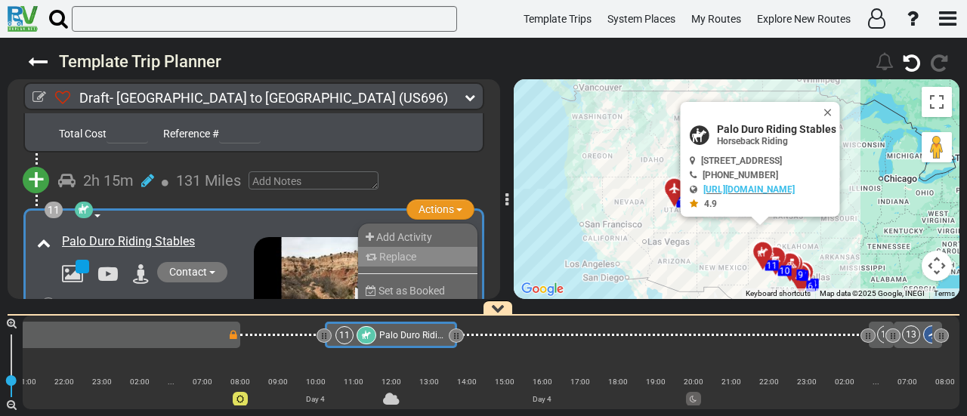
click at [399, 247] on li "Replace" at bounding box center [417, 257] width 119 height 20
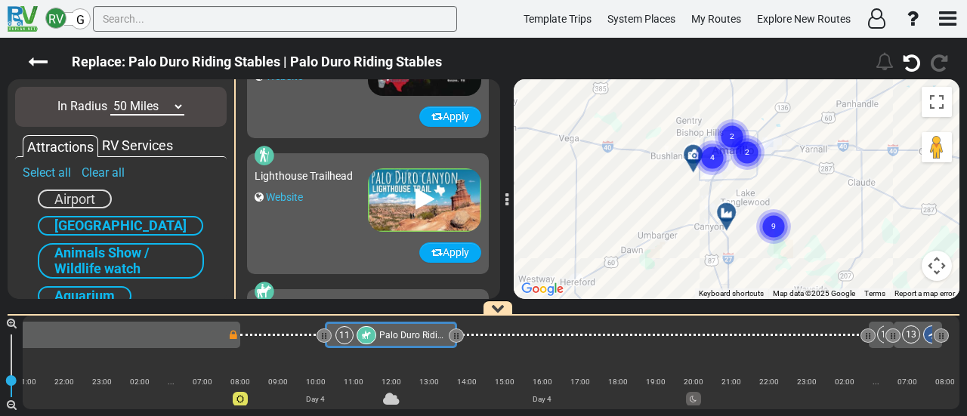
scroll to position [529, 0]
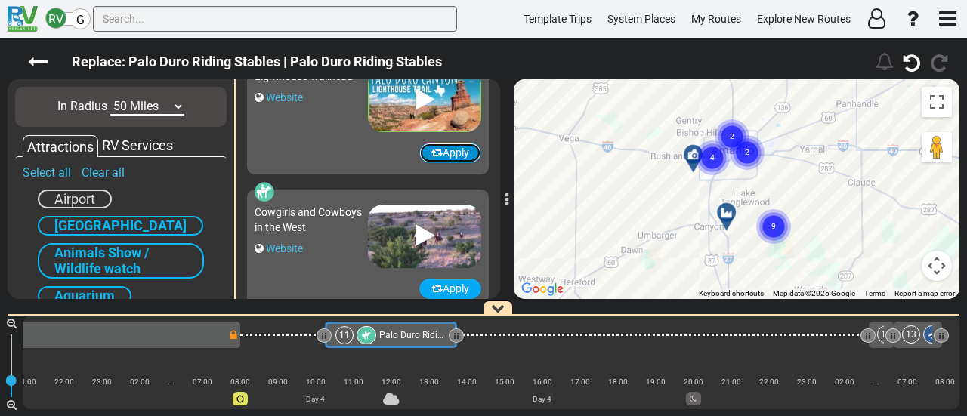
click at [431, 153] on icon "button" at bounding box center [436, 152] width 11 height 11
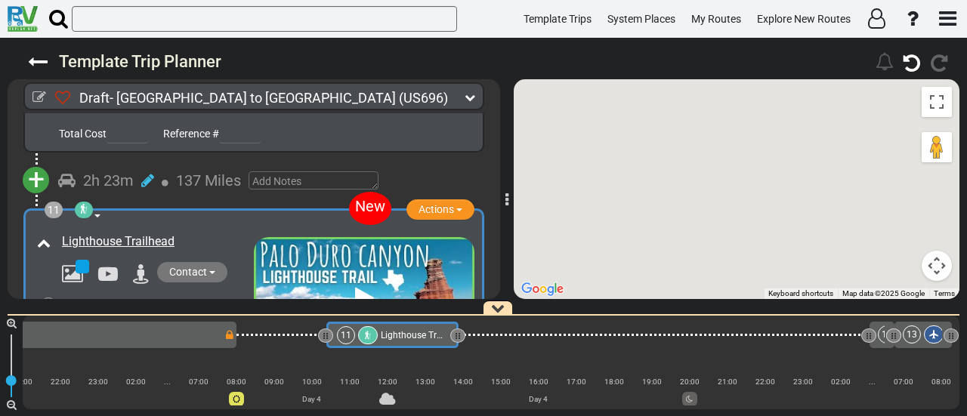
scroll to position [0, 1959]
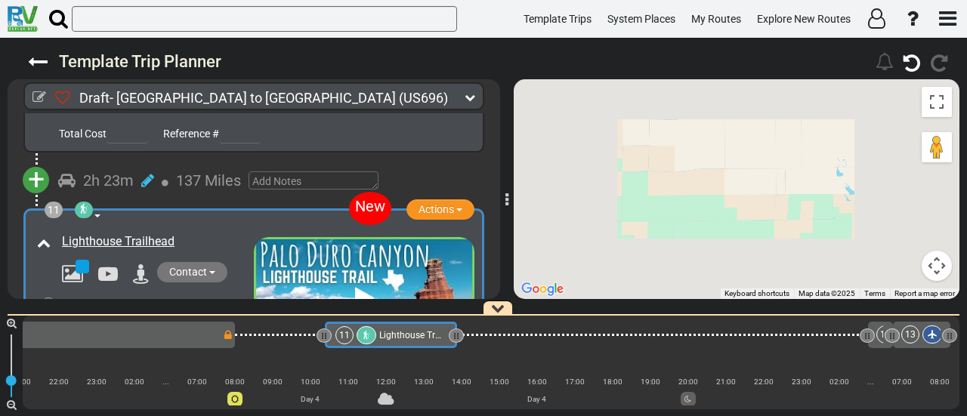
click at [420, 335] on span "Lighthouse Trailhead" at bounding box center [422, 335] width 86 height 11
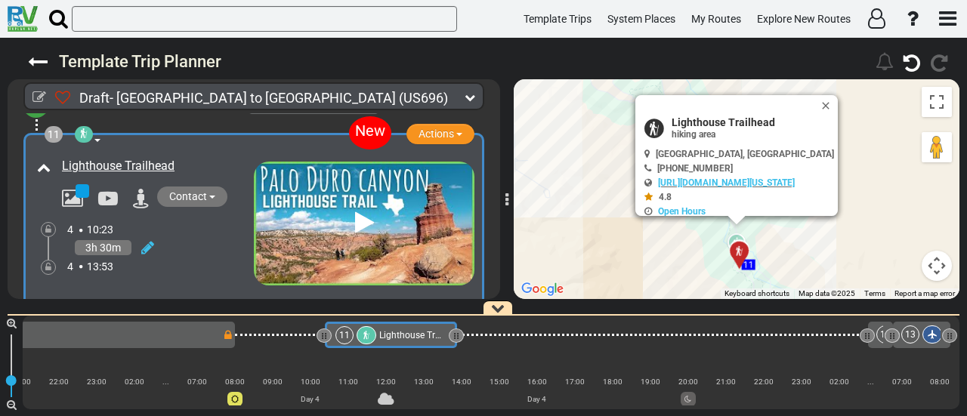
scroll to position [2890, 0]
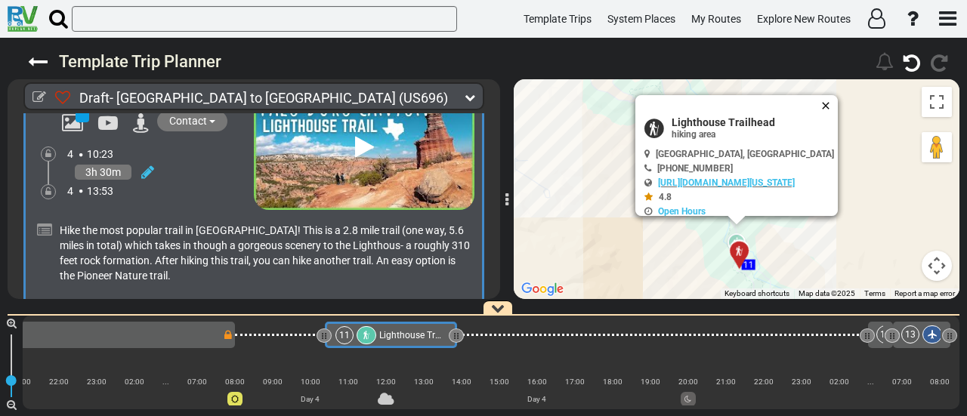
click at [838, 112] on button "Close" at bounding box center [829, 105] width 18 height 21
click at [838, 109] on button "Close" at bounding box center [829, 105] width 18 height 21
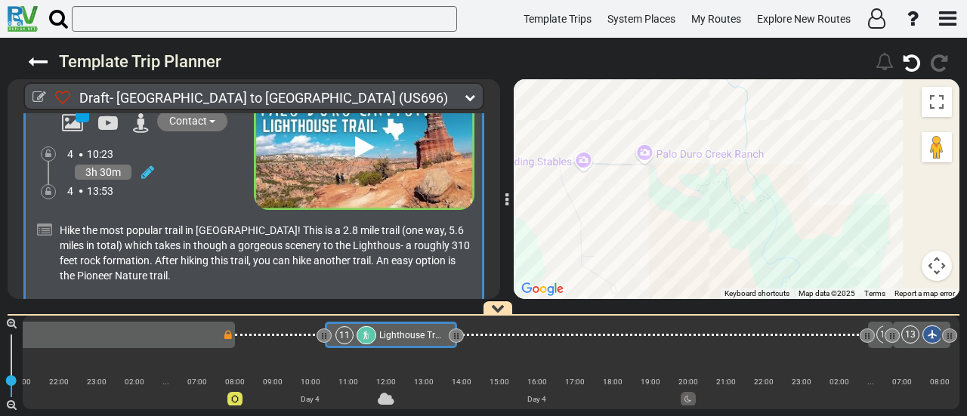
drag, startPoint x: 800, startPoint y: 134, endPoint x: 850, endPoint y: 212, distance: 92.4
click at [853, 212] on div "To activate drag with keyboard, press Alt + Enter. Once in keyboard drag state,…" at bounding box center [737, 189] width 446 height 220
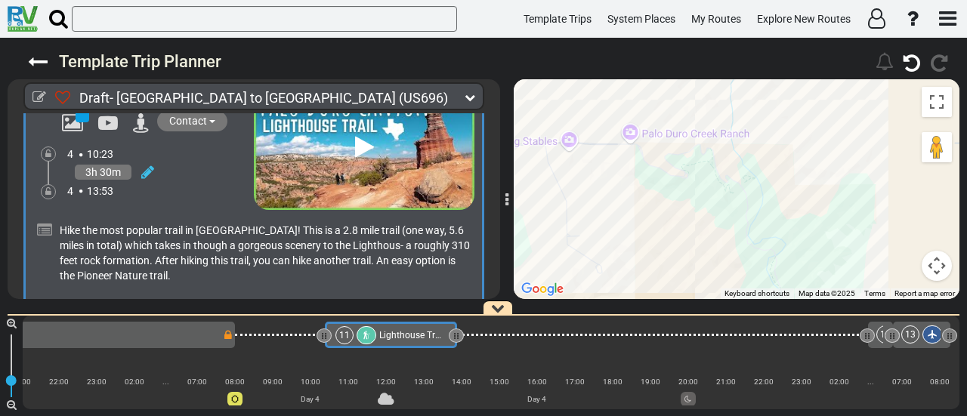
click at [936, 268] on button "Map camera controls" at bounding box center [937, 266] width 30 height 30
click at [900, 261] on button "Zoom out" at bounding box center [899, 266] width 30 height 30
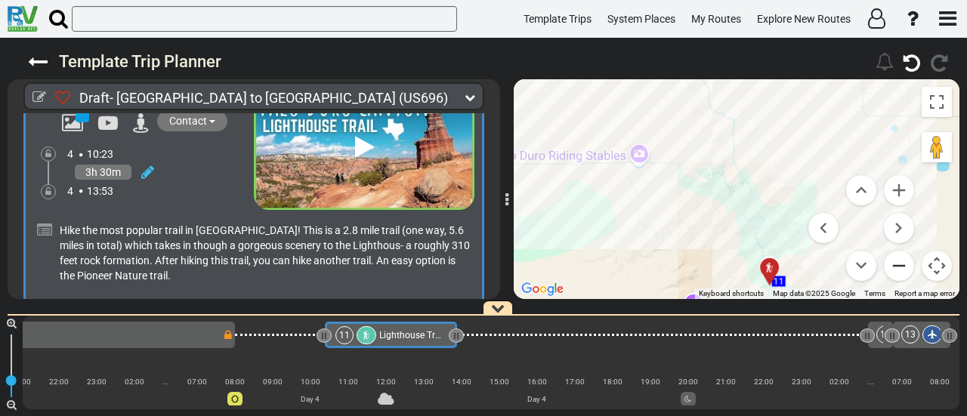
click at [900, 261] on button "Zoom out" at bounding box center [899, 266] width 30 height 30
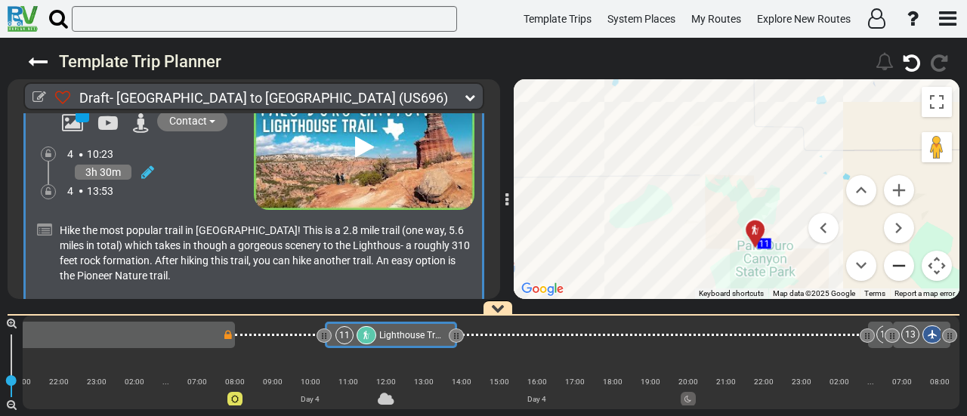
click at [900, 261] on button "Zoom out" at bounding box center [899, 266] width 30 height 30
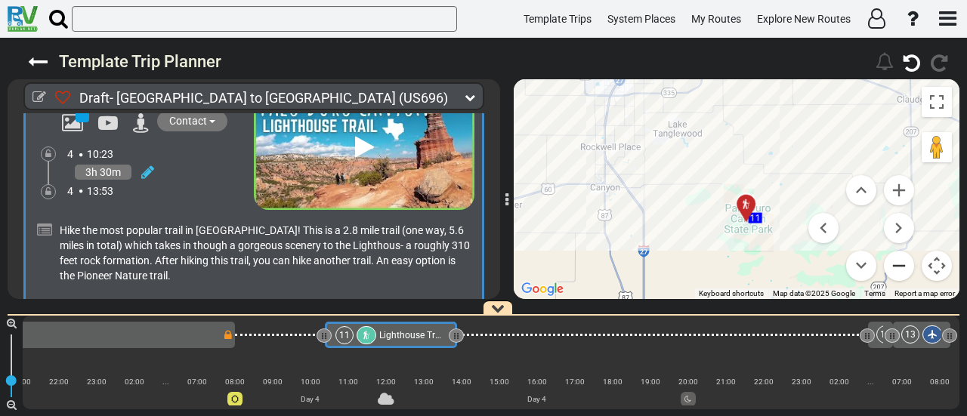
click at [900, 261] on button "Zoom out" at bounding box center [899, 266] width 30 height 30
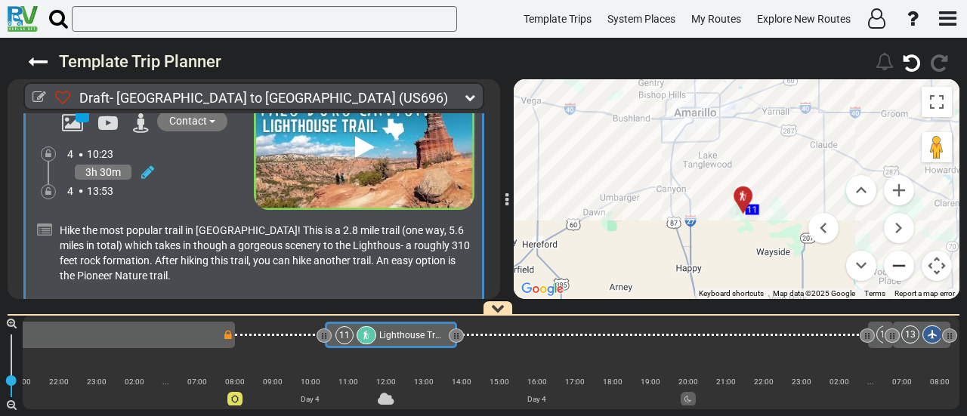
click at [900, 261] on button "Zoom out" at bounding box center [899, 266] width 30 height 30
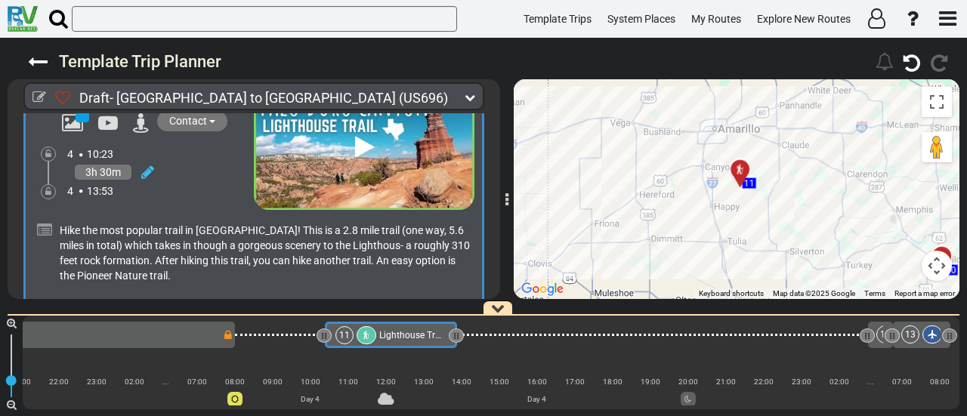
drag, startPoint x: 667, startPoint y: 265, endPoint x: 667, endPoint y: 236, distance: 28.7
click at [667, 236] on div "To activate drag with keyboard, press Alt + Enter. Once in keyboard drag state,…" at bounding box center [737, 189] width 446 height 220
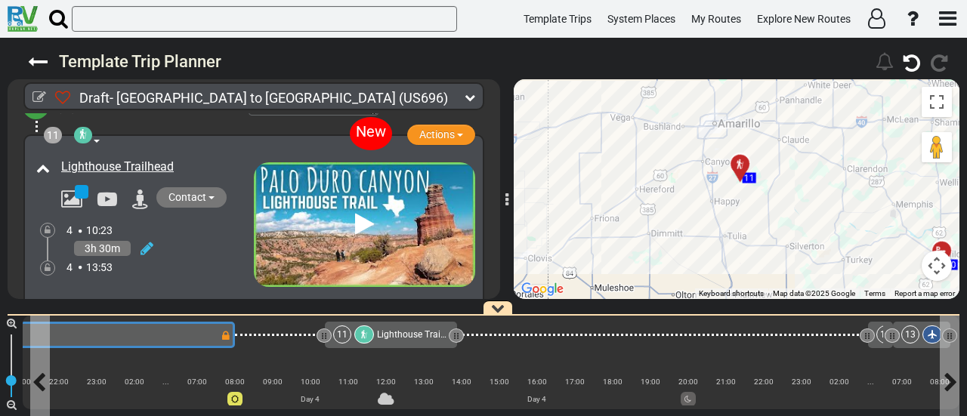
click at [207, 341] on div "10 Childress Fair Park" at bounding box center [45, 335] width 349 height 18
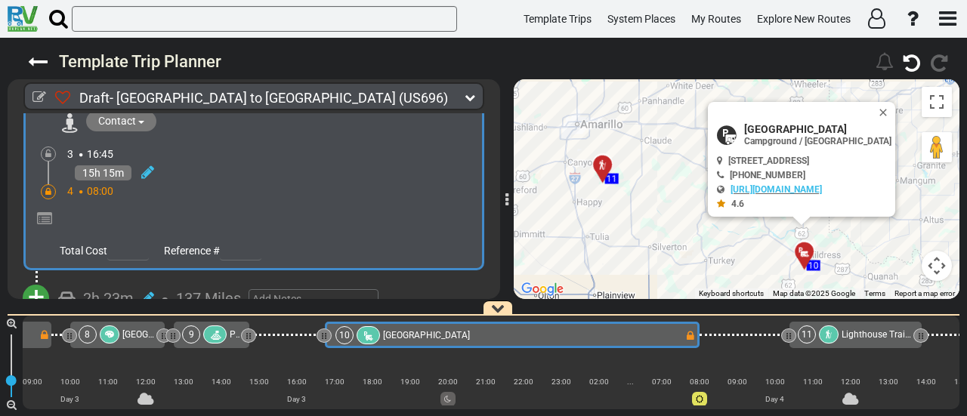
scroll to position [2623, 0]
click at [48, 187] on icon at bounding box center [48, 191] width 6 height 9
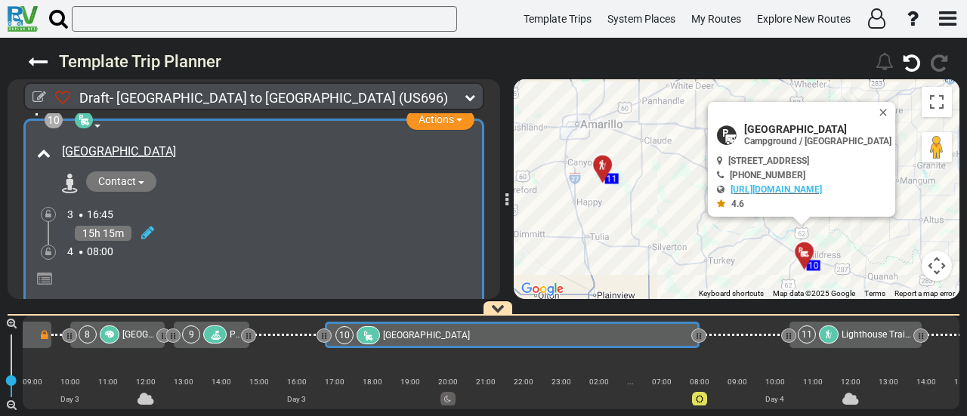
scroll to position [2563, 0]
click at [147, 224] on icon at bounding box center [147, 231] width 13 height 15
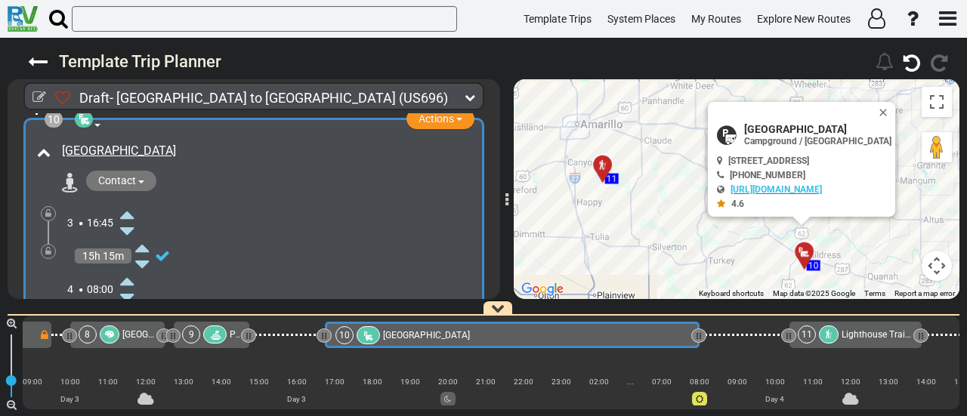
click at [123, 286] on icon at bounding box center [127, 298] width 14 height 24
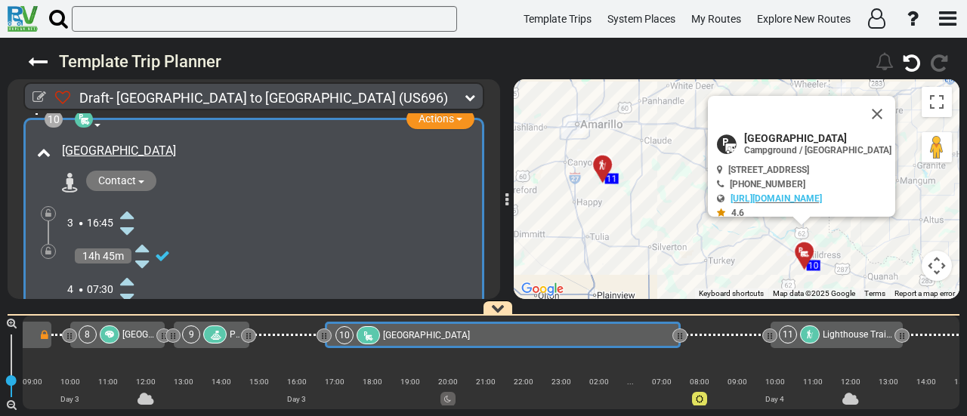
click at [123, 286] on icon at bounding box center [127, 298] width 14 height 24
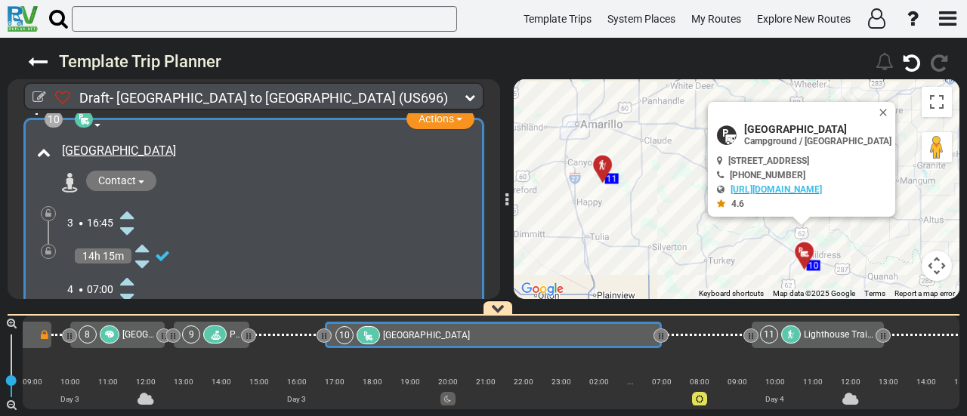
click at [51, 244] on div at bounding box center [48, 251] width 15 height 15
click at [48, 247] on icon at bounding box center [48, 251] width 6 height 9
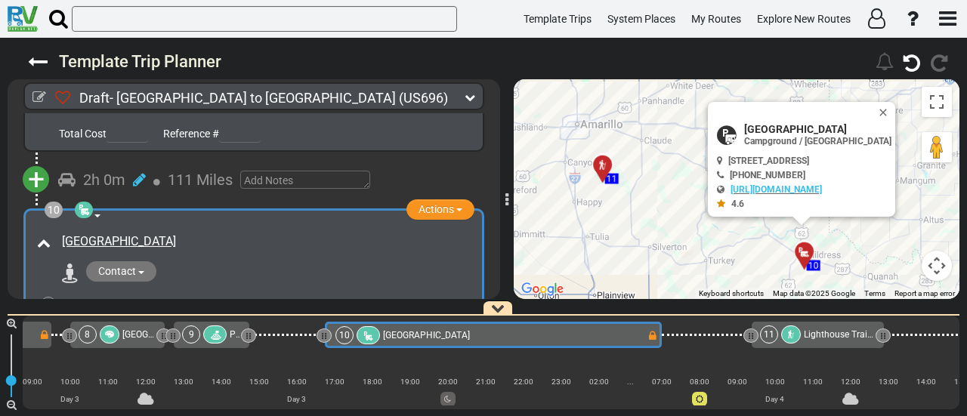
click at [802, 332] on div "11" at bounding box center [782, 335] width 44 height 18
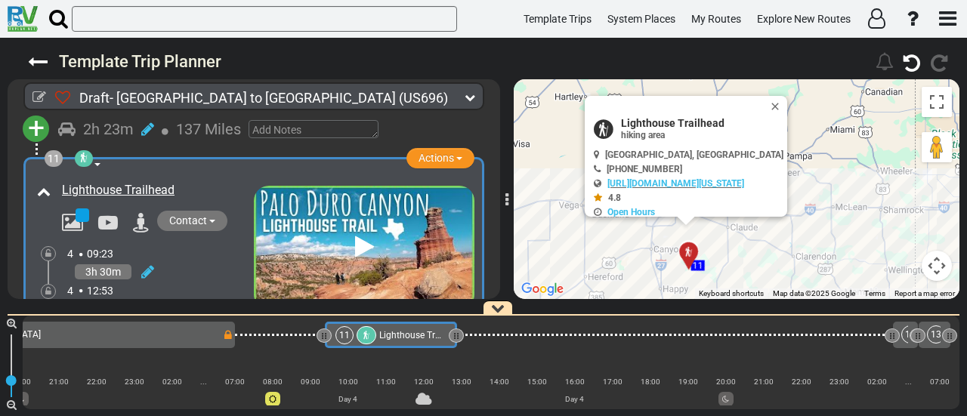
scroll to position [2814, 0]
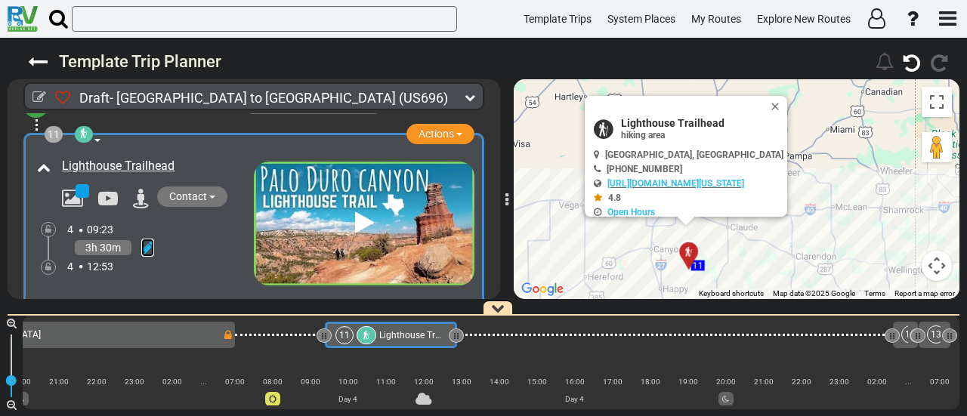
click at [147, 240] on icon at bounding box center [147, 247] width 13 height 15
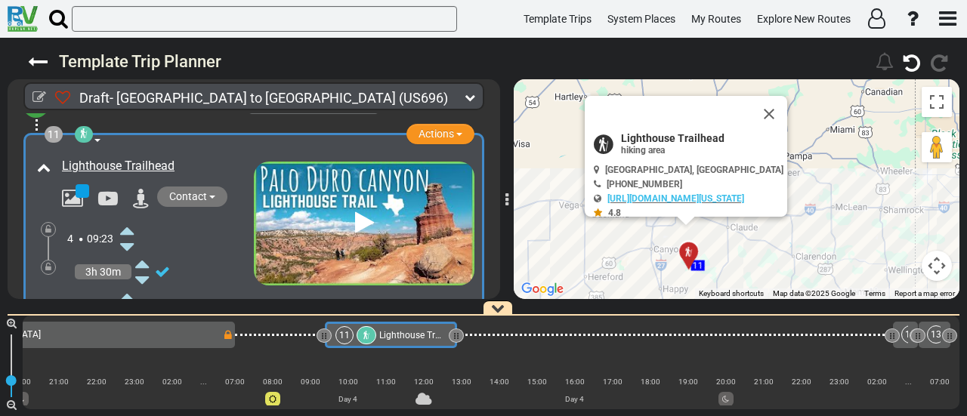
click at [127, 218] on icon at bounding box center [127, 230] width 14 height 24
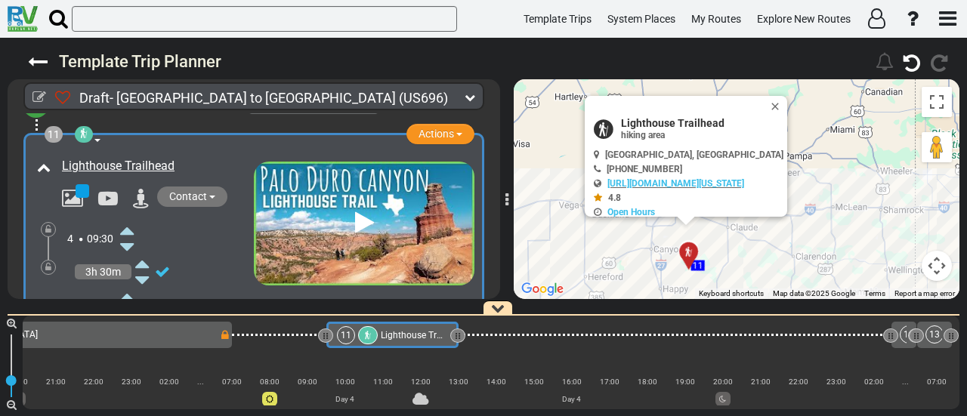
scroll to position [0, 1926]
click at [130, 301] on icon at bounding box center [127, 313] width 14 height 24
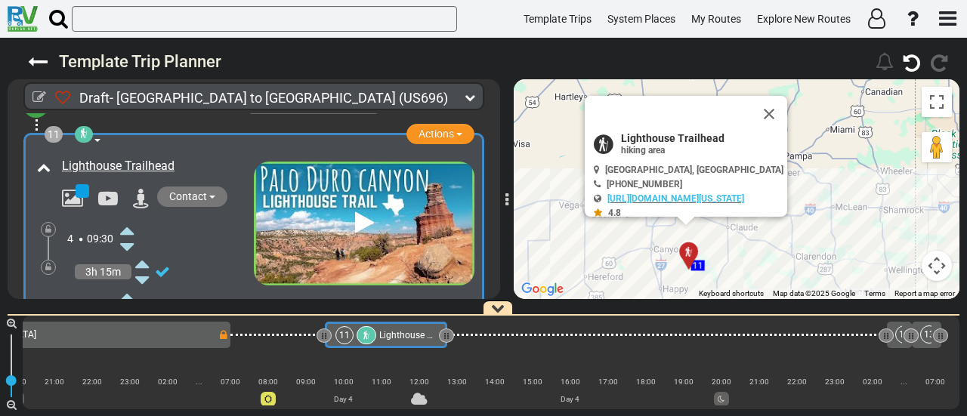
click at [130, 301] on icon at bounding box center [127, 313] width 14 height 24
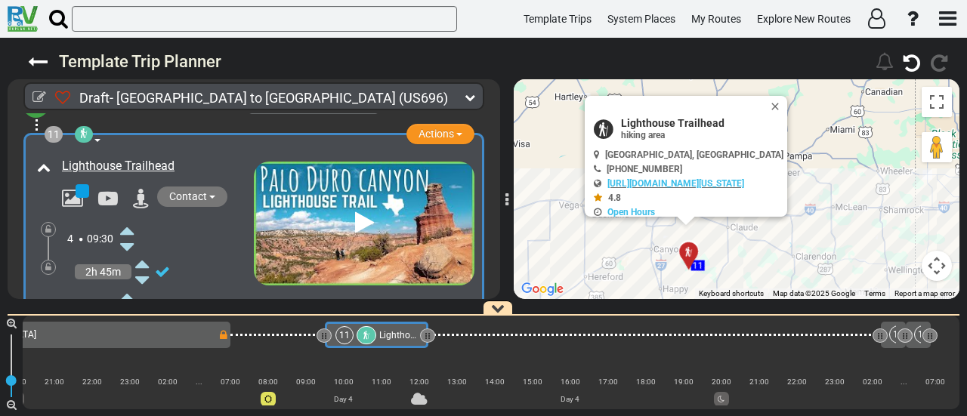
click at [130, 301] on icon at bounding box center [127, 313] width 14 height 24
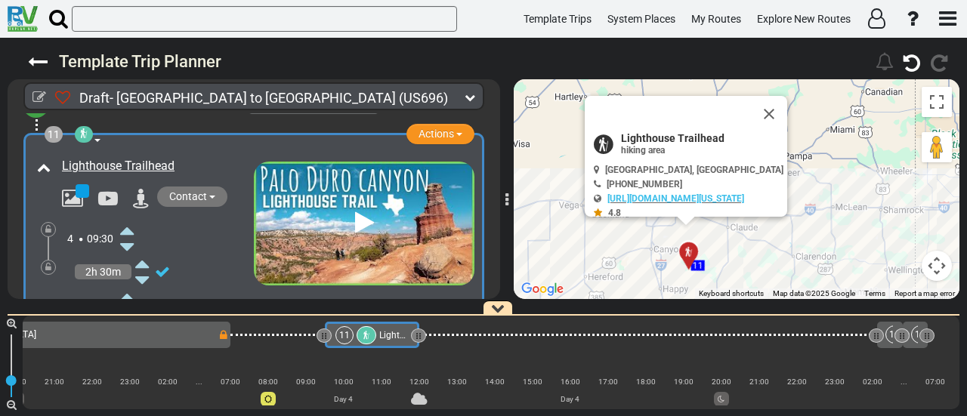
click at [129, 301] on icon at bounding box center [127, 313] width 14 height 24
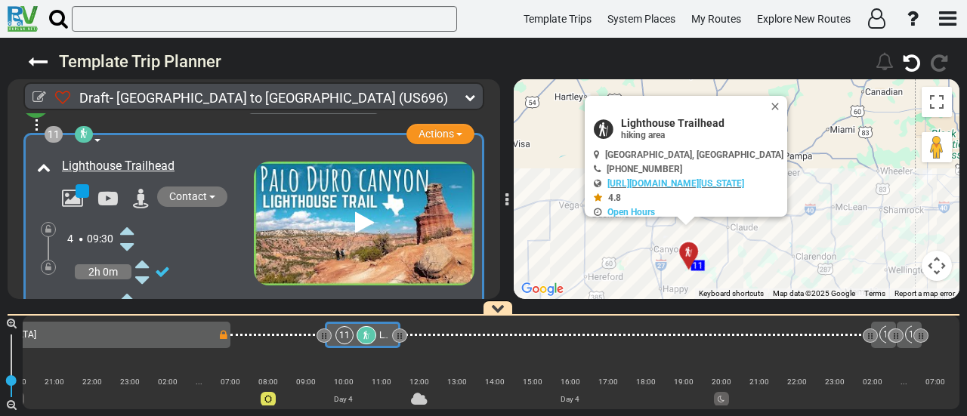
click at [124, 285] on icon at bounding box center [127, 297] width 14 height 24
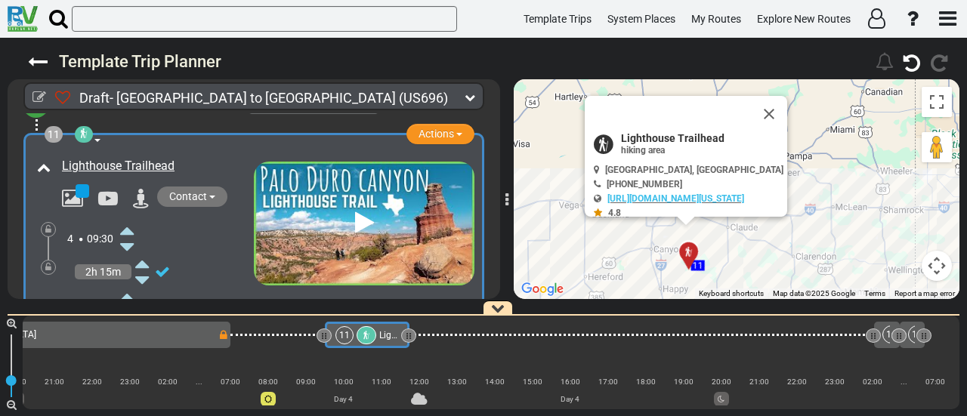
click at [124, 285] on icon at bounding box center [127, 297] width 14 height 24
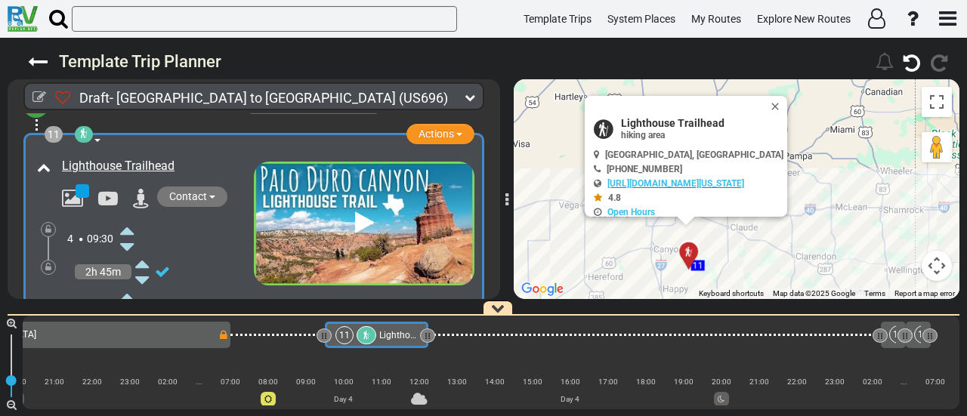
click at [124, 285] on icon at bounding box center [127, 297] width 14 height 24
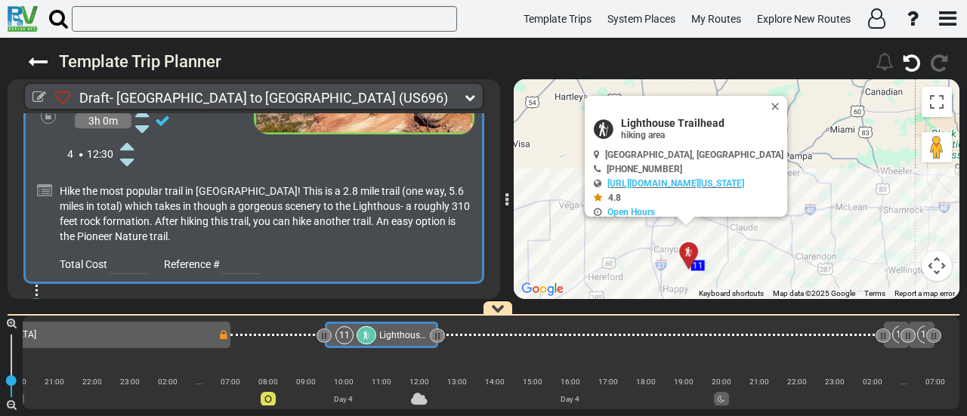
click at [32, 294] on span "+" at bounding box center [36, 311] width 17 height 35
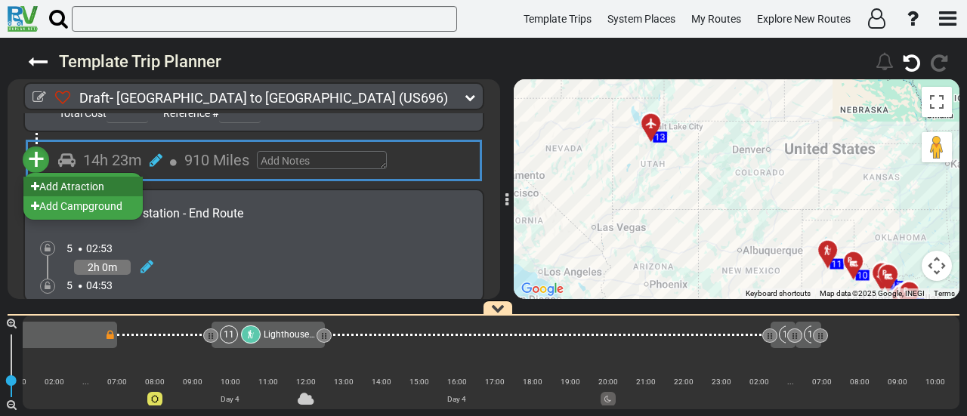
click at [87, 177] on li "Add Atraction" at bounding box center [82, 187] width 119 height 20
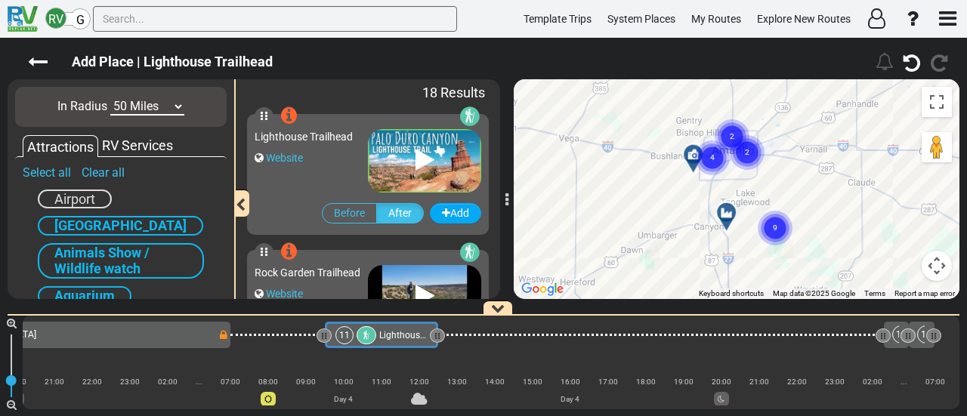
click at [719, 208] on icon at bounding box center [726, 213] width 15 height 12
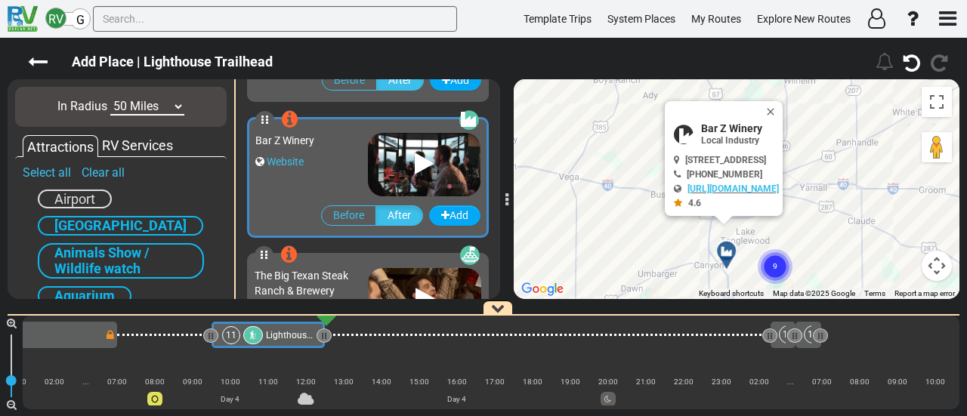
click at [764, 112] on div at bounding box center [719, 111] width 91 height 21
drag, startPoint x: 829, startPoint y: 109, endPoint x: 820, endPoint y: 129, distance: 22.0
click at [783, 109] on button "Close" at bounding box center [773, 111] width 18 height 21
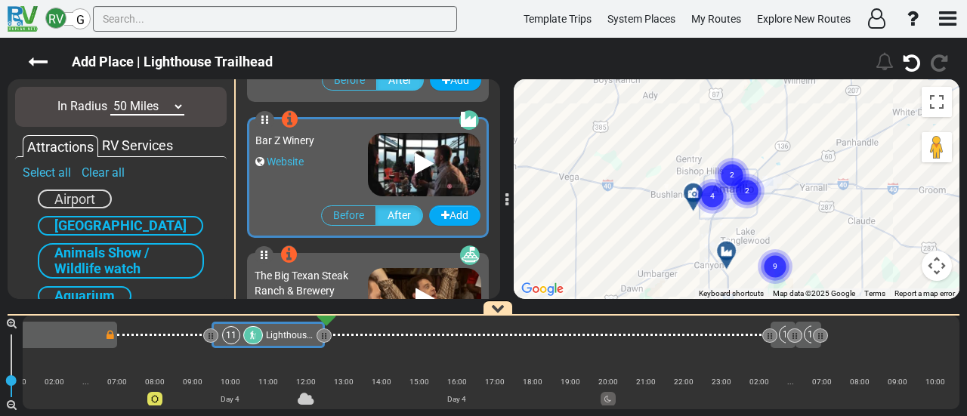
click at [743, 189] on icon "2" at bounding box center [732, 175] width 38 height 38
click at [758, 189] on icon at bounding box center [756, 191] width 15 height 12
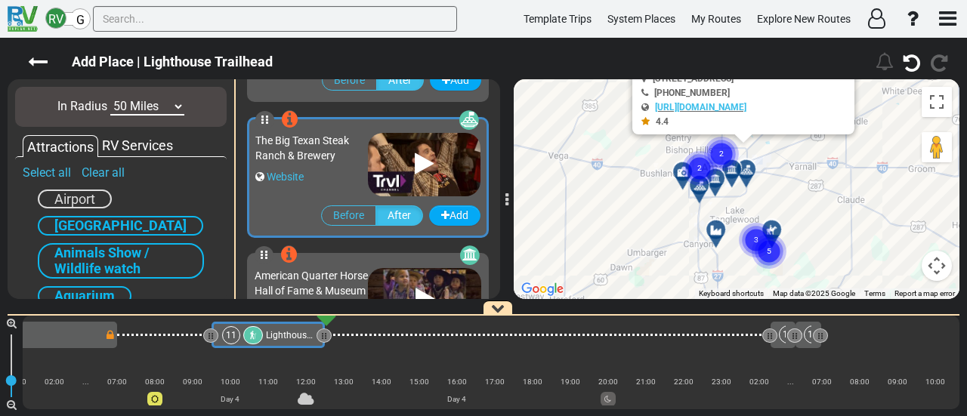
drag, startPoint x: 798, startPoint y: 201, endPoint x: 787, endPoint y: 178, distance: 25.0
click at [787, 178] on div "To activate drag with keyboard, press Alt + Enter. Once in keyboard drag state,…" at bounding box center [737, 189] width 446 height 220
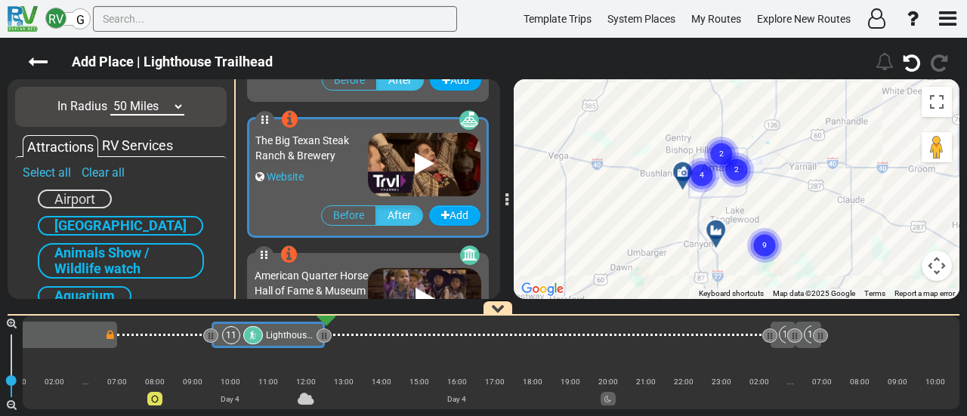
click at [709, 171] on circle "Cluster of 4 markers" at bounding box center [701, 175] width 35 height 35
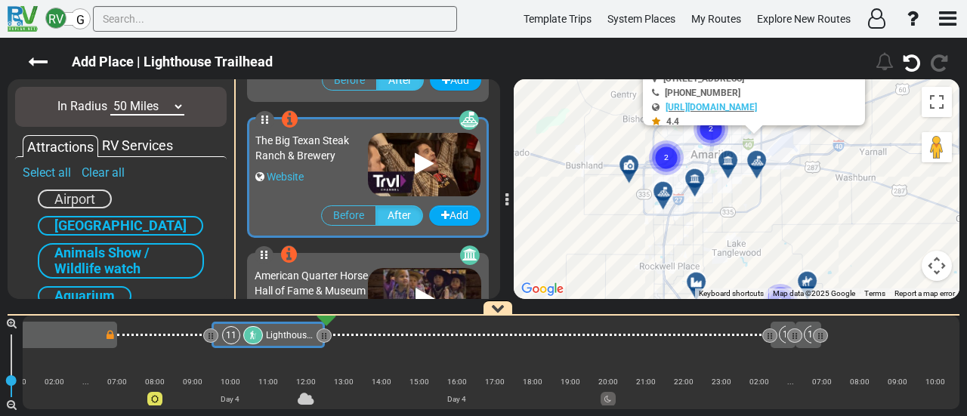
click at [696, 181] on div at bounding box center [699, 184] width 25 height 23
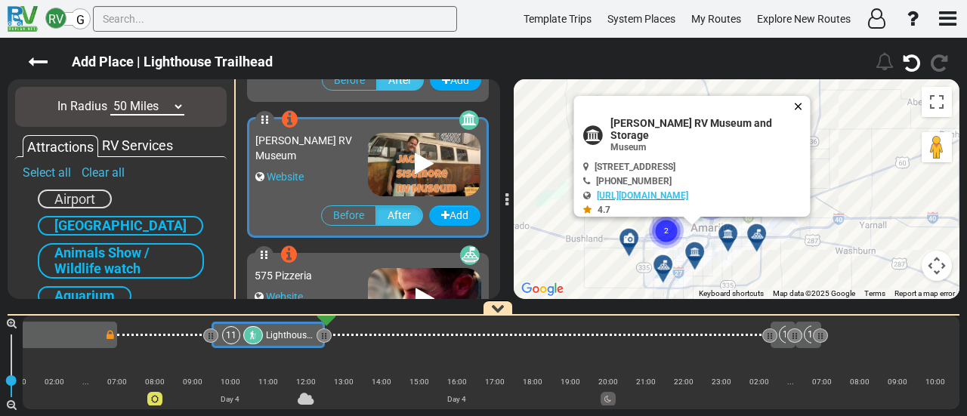
click at [802, 99] on button "Close" at bounding box center [801, 106] width 18 height 21
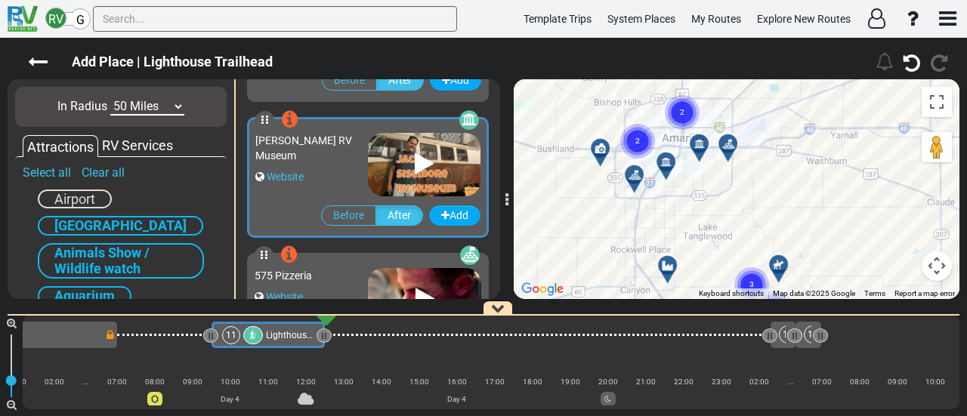
drag, startPoint x: 775, startPoint y: 135, endPoint x: 758, endPoint y: 104, distance: 35.1
click at [761, 75] on div "Add Place | Lighthouse Trailhead 269" at bounding box center [483, 227] width 967 height 378
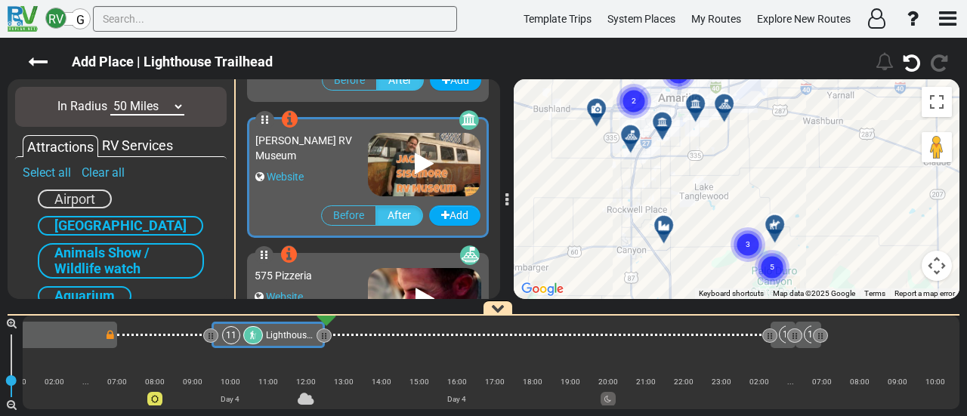
drag, startPoint x: 793, startPoint y: 225, endPoint x: 769, endPoint y: 161, distance: 68.6
click at [769, 161] on div "To activate drag with keyboard, press Alt + Enter. Once in keyboard drag state,…" at bounding box center [737, 189] width 446 height 220
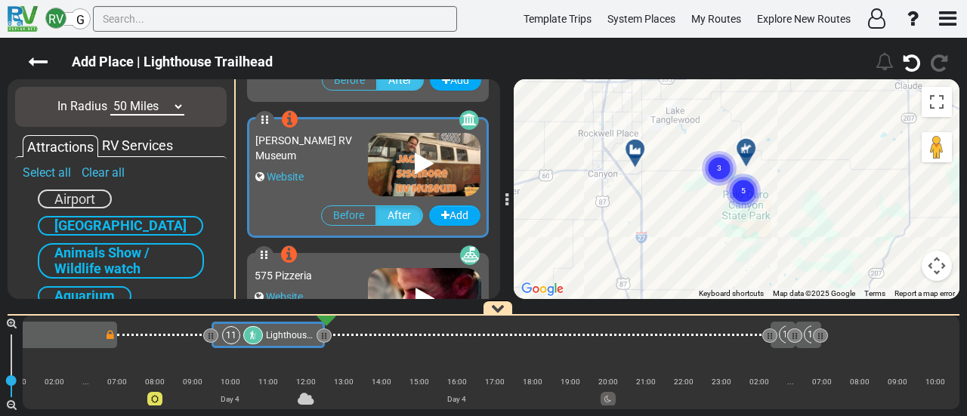
click at [723, 163] on circle "Cluster of 3 markers" at bounding box center [719, 168] width 35 height 35
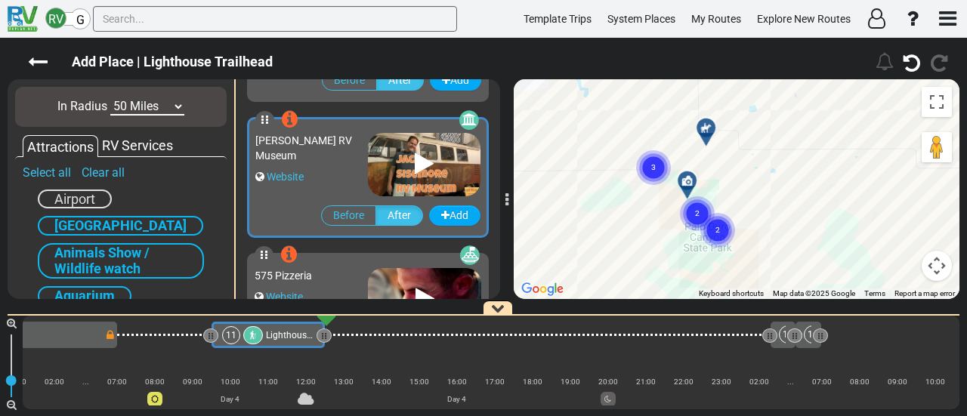
drag, startPoint x: 752, startPoint y: 209, endPoint x: 758, endPoint y: 175, distance: 34.4
click at [758, 175] on div "To navigate, press the arrow keys. To activate drag with keyboard, press Alt + …" at bounding box center [737, 189] width 446 height 220
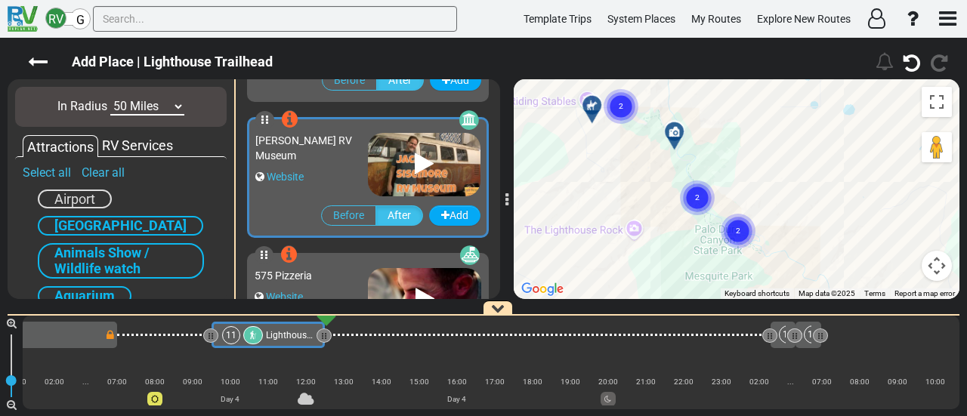
drag, startPoint x: 698, startPoint y: 168, endPoint x: 775, endPoint y: 191, distance: 80.3
click at [775, 191] on div "To activate drag with keyboard, press Alt + Enter. Once in keyboard drag state,…" at bounding box center [737, 189] width 446 height 220
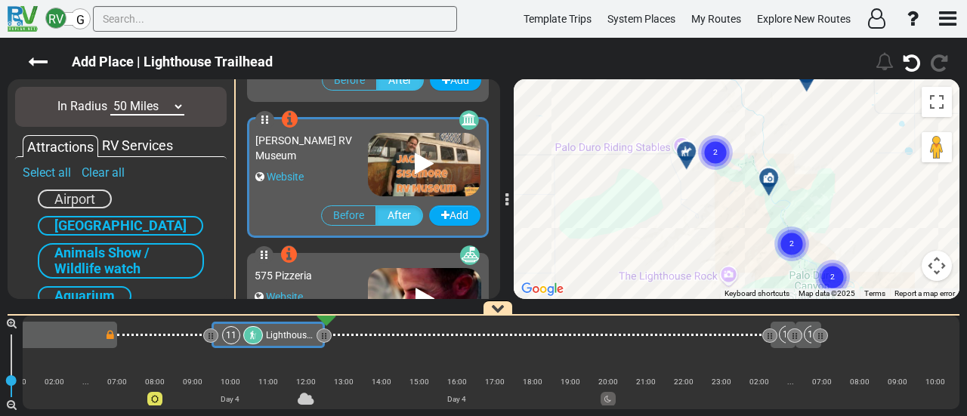
drag, startPoint x: 663, startPoint y: 187, endPoint x: 745, endPoint y: 226, distance: 90.5
click at [745, 226] on div "To activate drag with keyboard, press Alt + Enter. Once in keyboard drag state,…" at bounding box center [737, 189] width 446 height 220
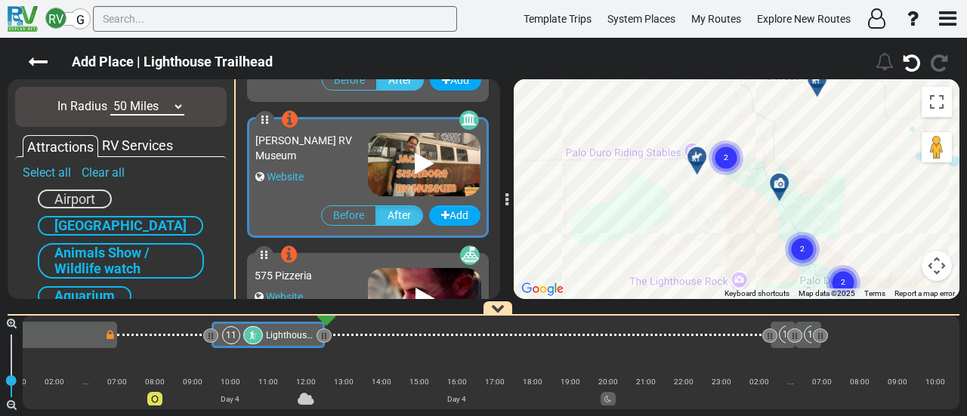
click at [696, 166] on div at bounding box center [702, 162] width 25 height 23
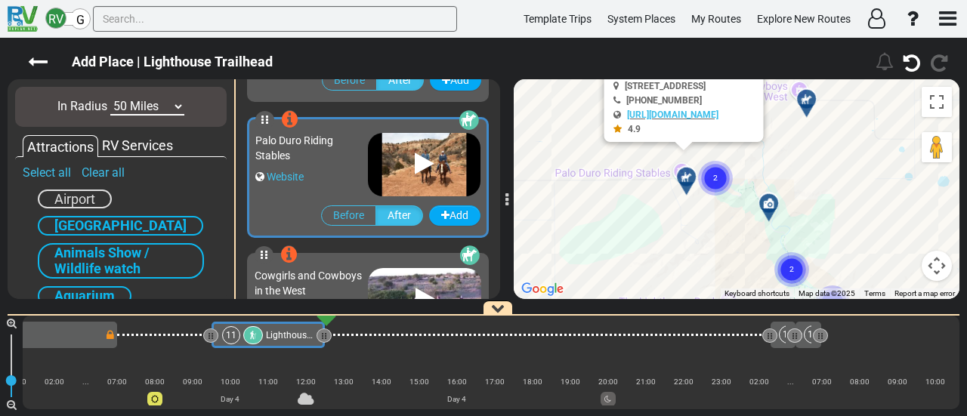
drag, startPoint x: 736, startPoint y: 221, endPoint x: 723, endPoint y: 145, distance: 77.4
click at [724, 146] on gmp-advanced-marker "2" at bounding box center [715, 160] width 38 height 40
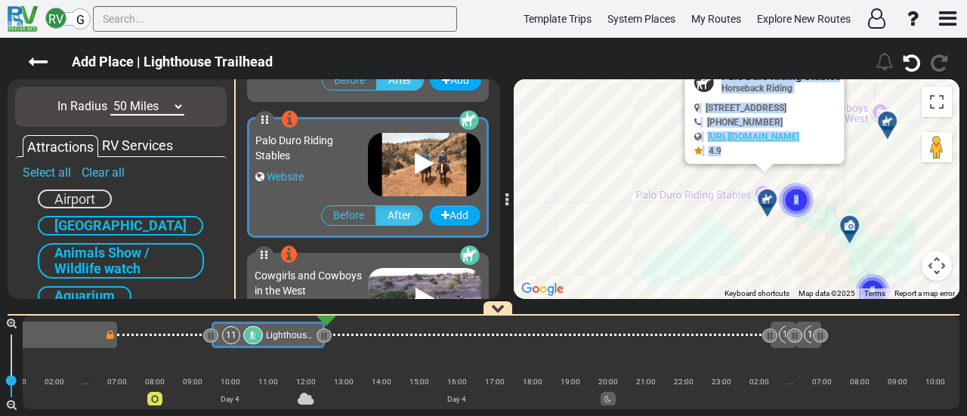
drag, startPoint x: 856, startPoint y: 221, endPoint x: 906, endPoint y: 253, distance: 59.7
click at [941, 257] on div "To activate drag with keyboard, press Alt + Enter. Once in keyboard drag state,…" at bounding box center [737, 189] width 446 height 220
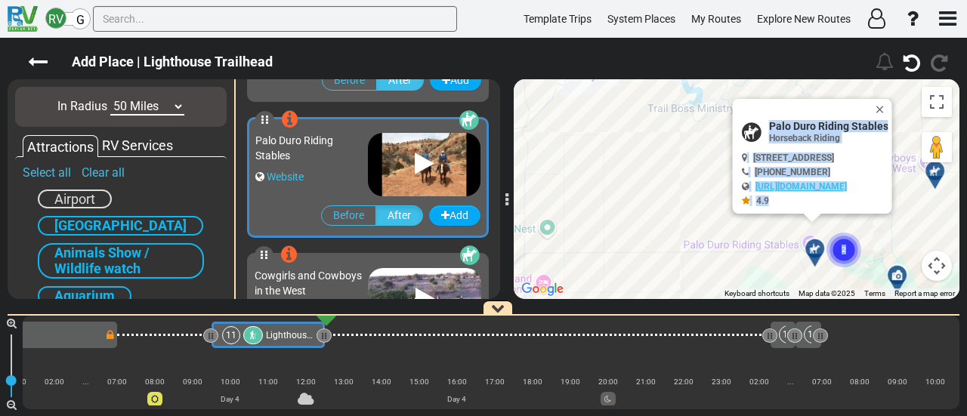
drag, startPoint x: 582, startPoint y: 162, endPoint x: 656, endPoint y: 224, distance: 97.0
click at [656, 224] on div "To activate drag with keyboard, press Alt + Enter. Once in keyboard drag state,…" at bounding box center [737, 189] width 446 height 220
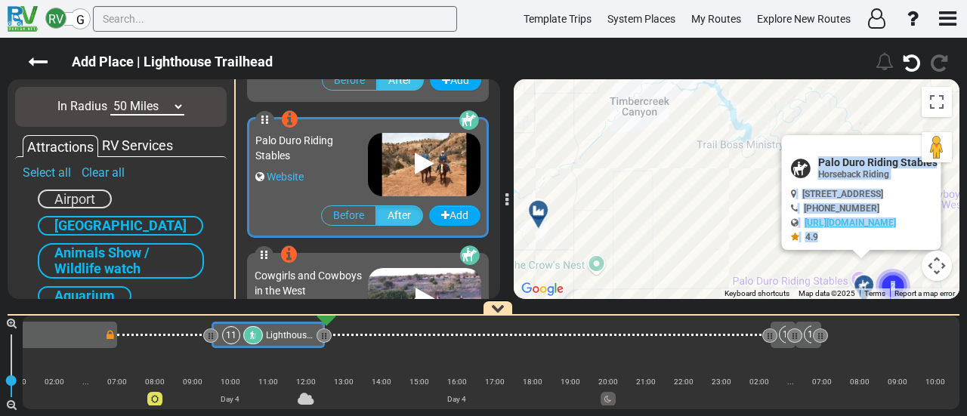
click at [541, 209] on div at bounding box center [543, 216] width 25 height 23
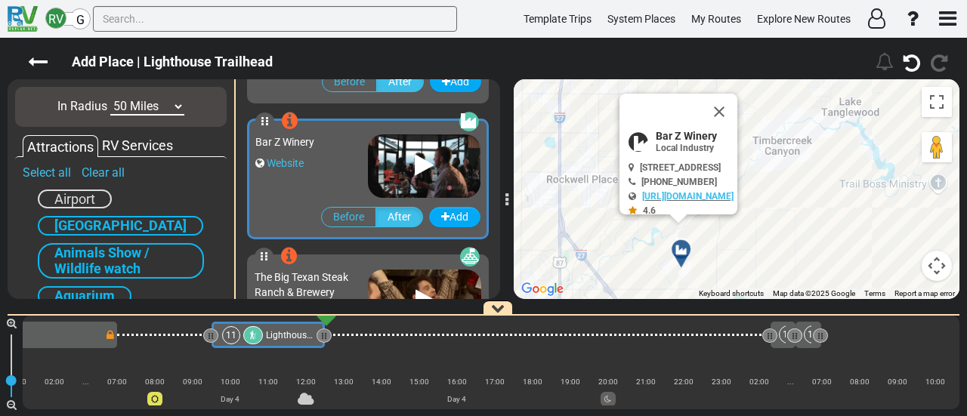
scroll to position [1085, 0]
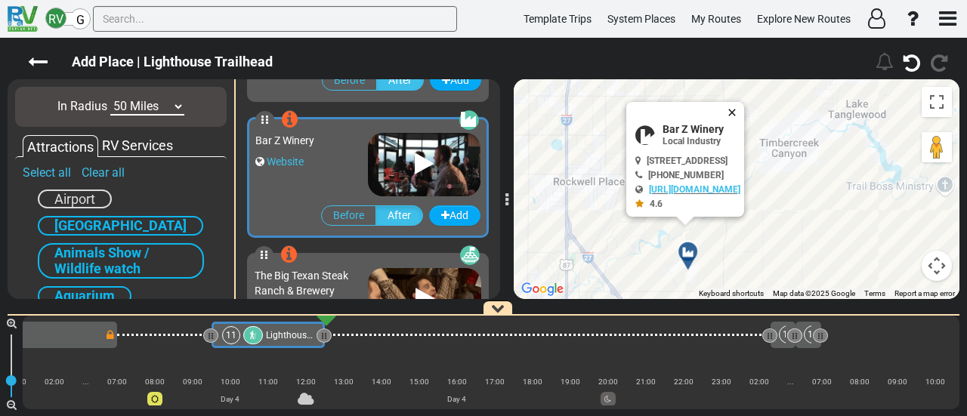
click at [744, 106] on button "Close" at bounding box center [735, 112] width 18 height 21
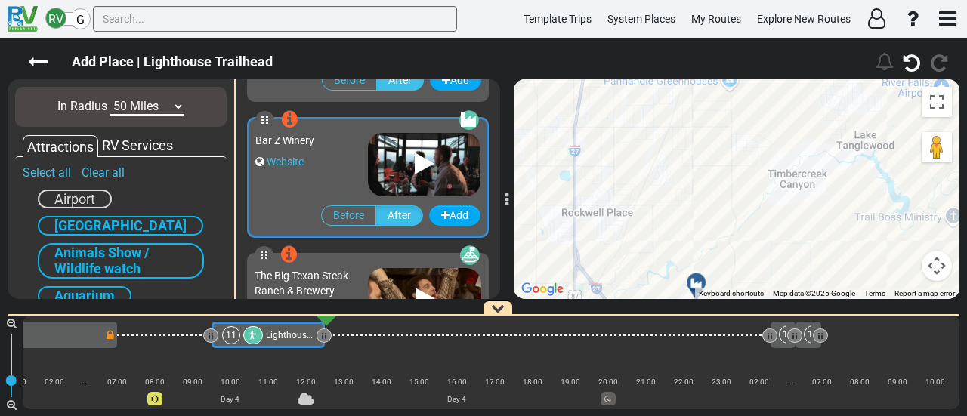
drag, startPoint x: 796, startPoint y: 153, endPoint x: 801, endPoint y: 162, distance: 10.1
click at [801, 162] on div "To activate drag with keyboard, press Alt + Enter. Once in keyboard drag state,…" at bounding box center [737, 189] width 446 height 220
click at [699, 278] on icon at bounding box center [696, 283] width 15 height 12
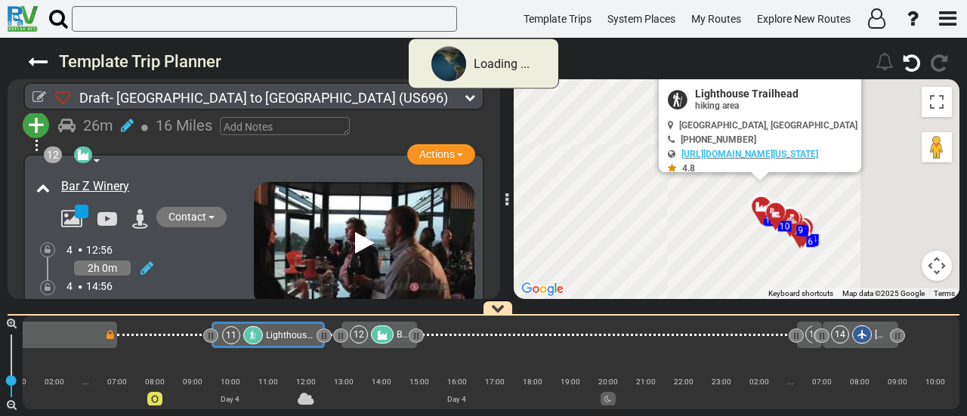
scroll to position [0, 1970]
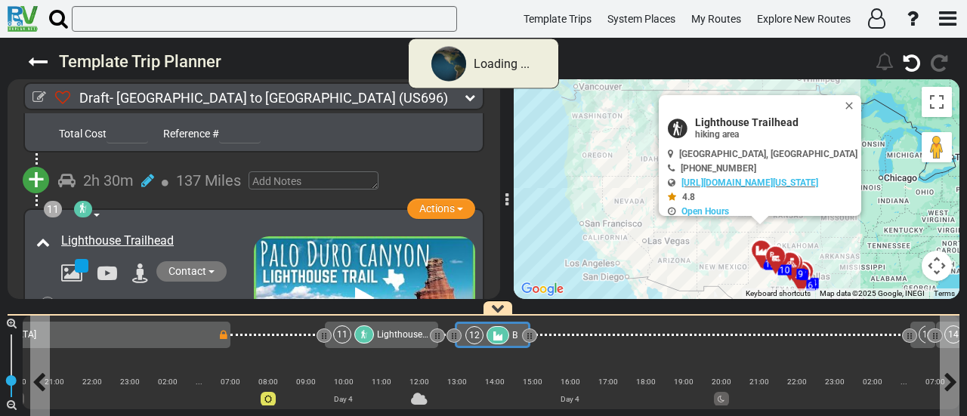
click at [485, 333] on div "12" at bounding box center [489, 335] width 48 height 18
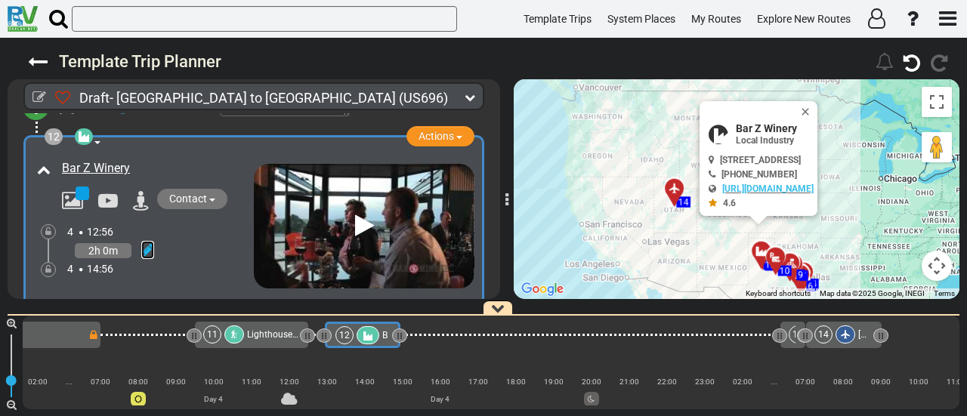
click at [146, 242] on icon at bounding box center [147, 249] width 13 height 15
click at [127, 221] on icon at bounding box center [127, 233] width 14 height 24
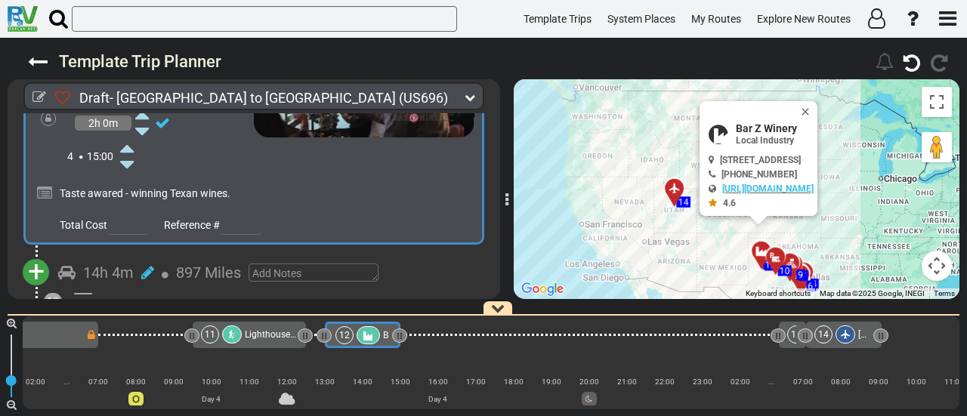
click at [42, 255] on span "+" at bounding box center [36, 272] width 17 height 35
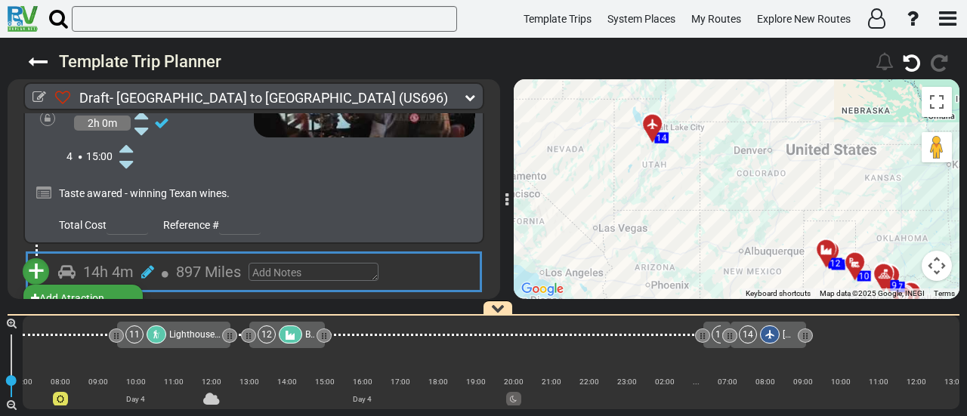
click at [119, 308] on li "Add Campground" at bounding box center [82, 318] width 119 height 20
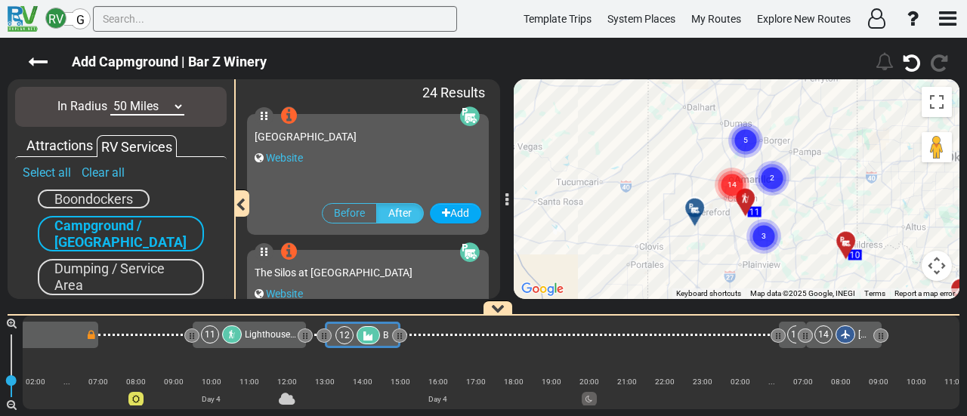
click at [746, 179] on circle "Cluster of 14 markers" at bounding box center [732, 185] width 35 height 35
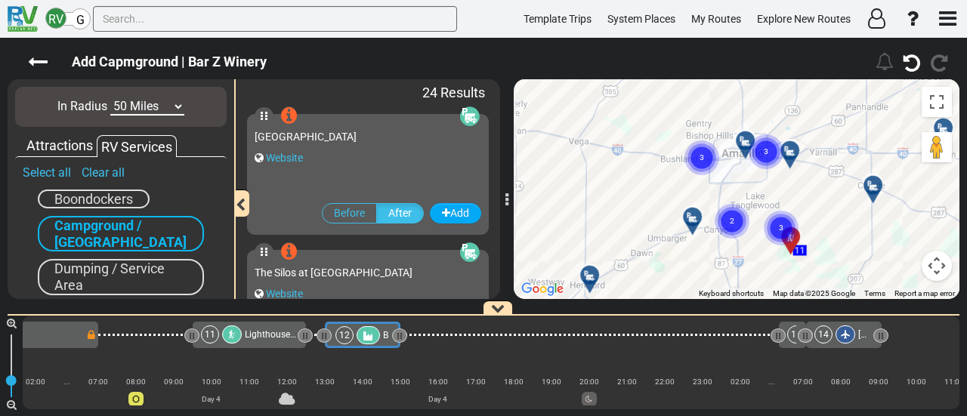
drag, startPoint x: 579, startPoint y: 214, endPoint x: 712, endPoint y: 207, distance: 133.1
click at [712, 207] on div "To activate drag with keyboard, press Alt + Enter. Once in keyboard drag state,…" at bounding box center [737, 189] width 446 height 220
click at [721, 215] on circle "Cluster of 2 markers" at bounding box center [732, 221] width 35 height 35
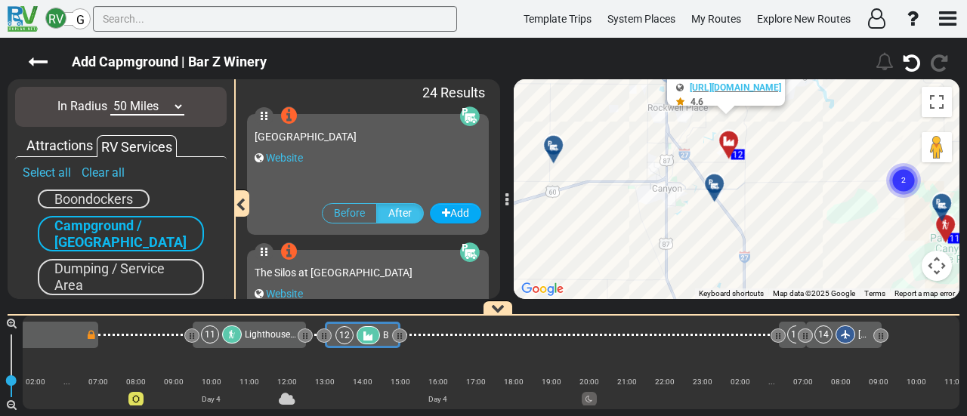
click at [715, 190] on div at bounding box center [719, 189] width 25 height 23
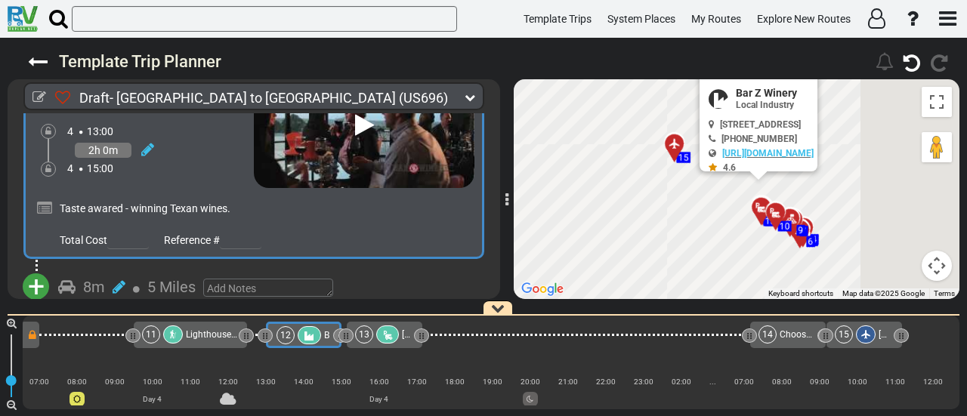
scroll to position [0, 2091]
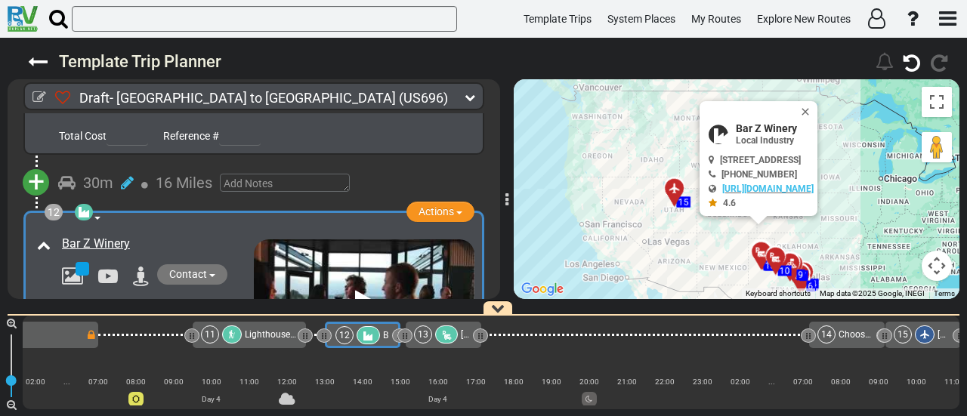
click at [449, 332] on icon at bounding box center [446, 335] width 13 height 11
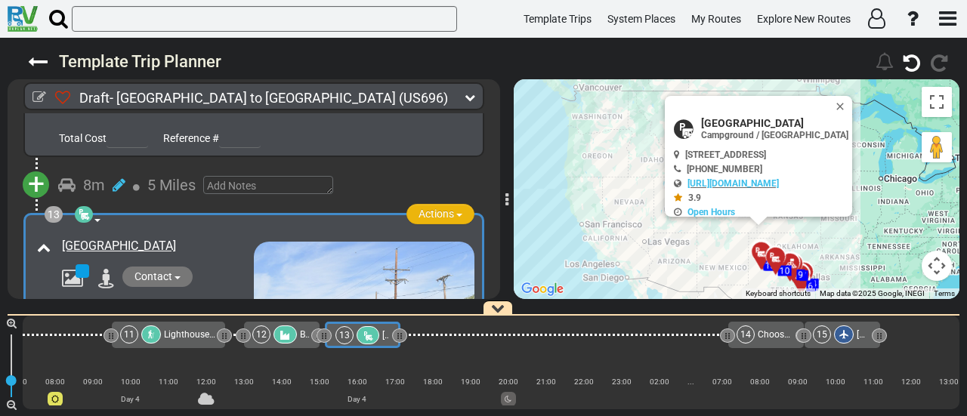
click at [431, 208] on span "Actions" at bounding box center [436, 214] width 36 height 12
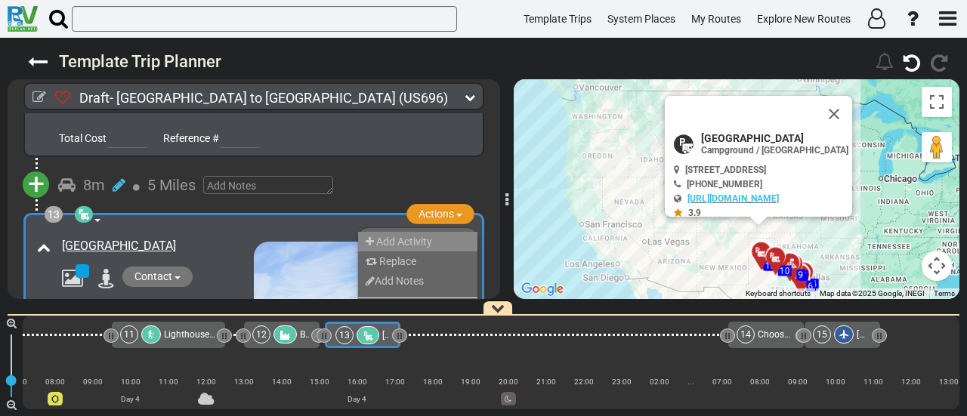
click at [420, 236] on span "Add Activity" at bounding box center [404, 242] width 56 height 12
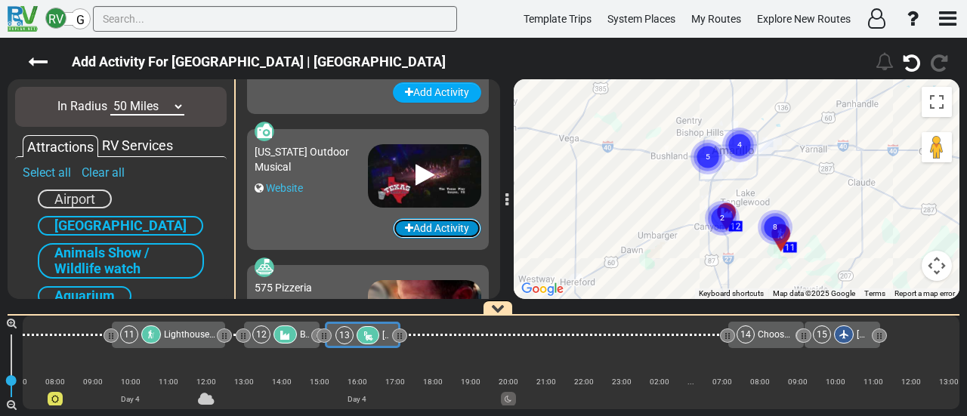
click at [420, 218] on button "Add Activity" at bounding box center [437, 228] width 88 height 20
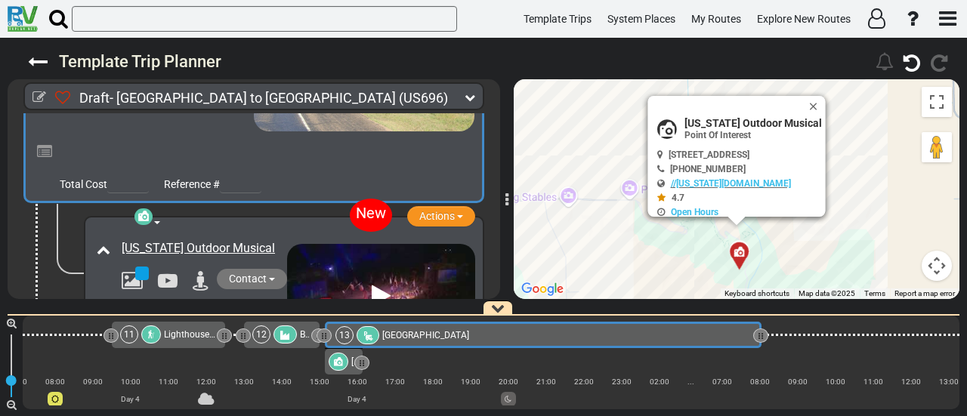
drag, startPoint x: 394, startPoint y: 332, endPoint x: 755, endPoint y: 380, distance: 364.2
click at [755, 380] on div "1 [GEOGRAPHIC_DATA]/[GEOGRAPHIC_DATA] DFW" at bounding box center [491, 363] width 937 height 94
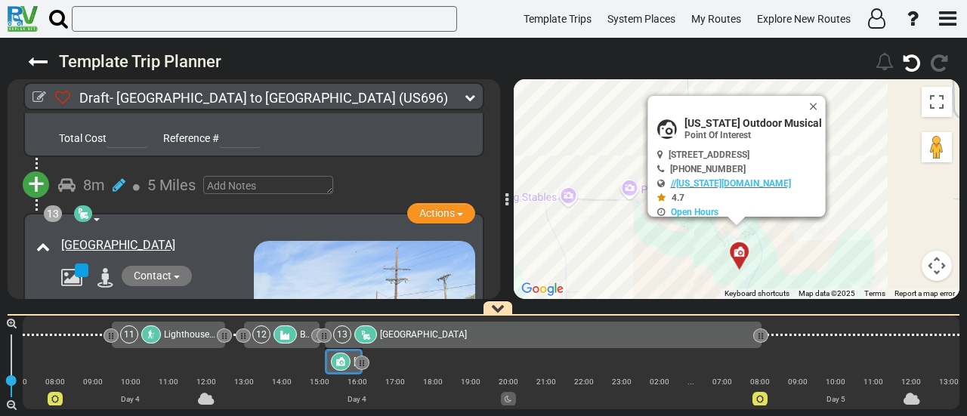
click at [338, 363] on icon at bounding box center [340, 361] width 9 height 9
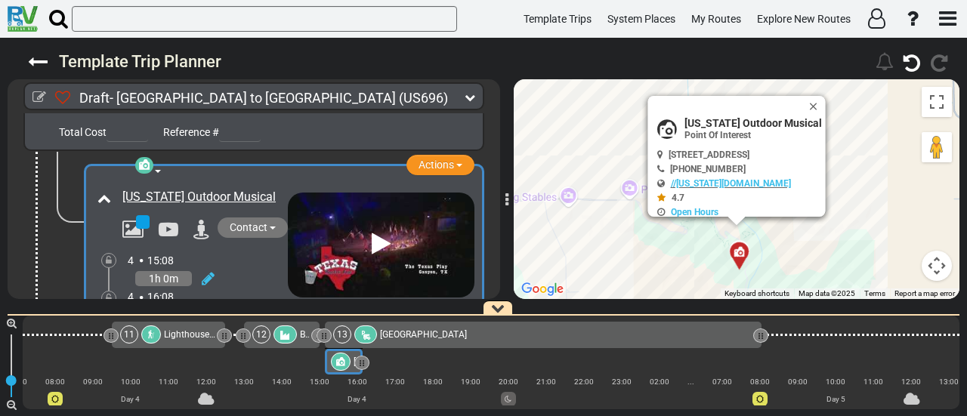
scroll to position [3676, 0]
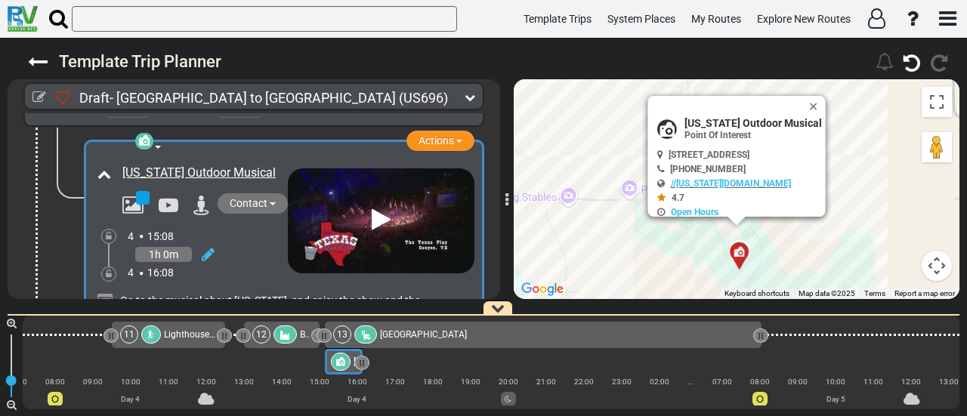
click at [394, 338] on span "[GEOGRAPHIC_DATA]" at bounding box center [423, 334] width 87 height 11
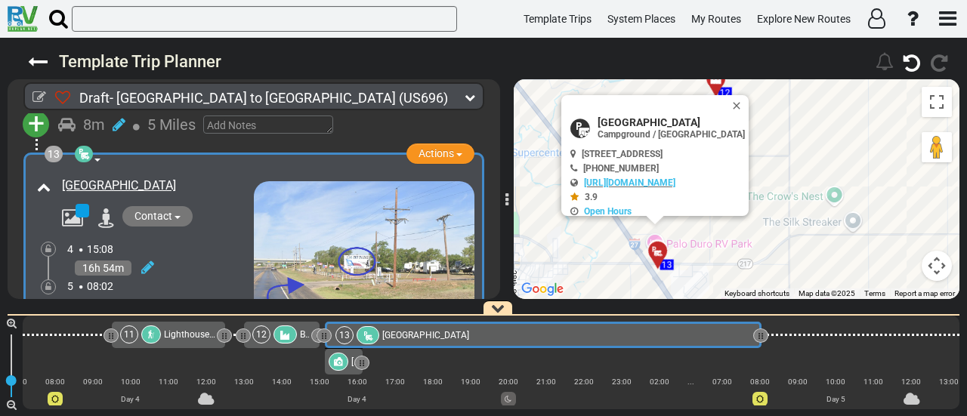
scroll to position [3410, 0]
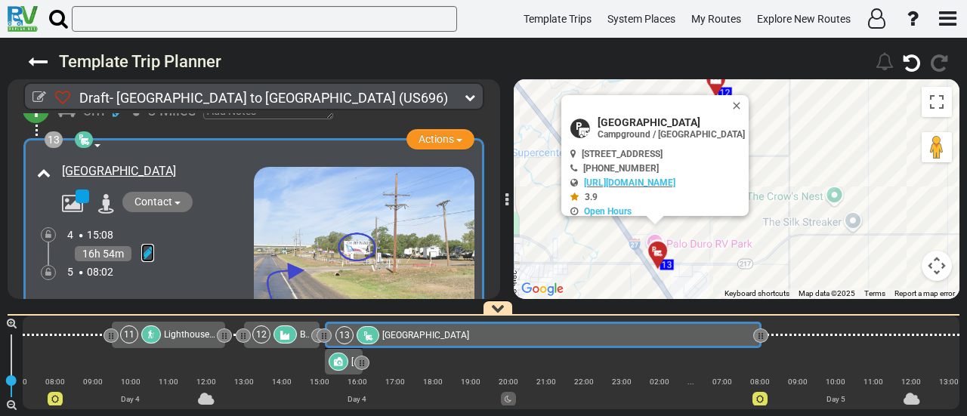
click at [142, 245] on icon at bounding box center [147, 252] width 13 height 15
click at [134, 224] on icon at bounding box center [127, 236] width 14 height 24
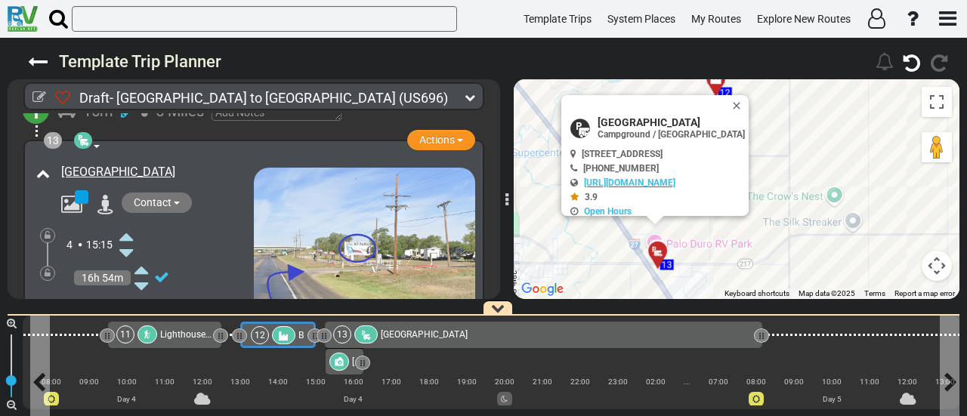
click at [292, 335] on div "12" at bounding box center [275, 335] width 48 height 18
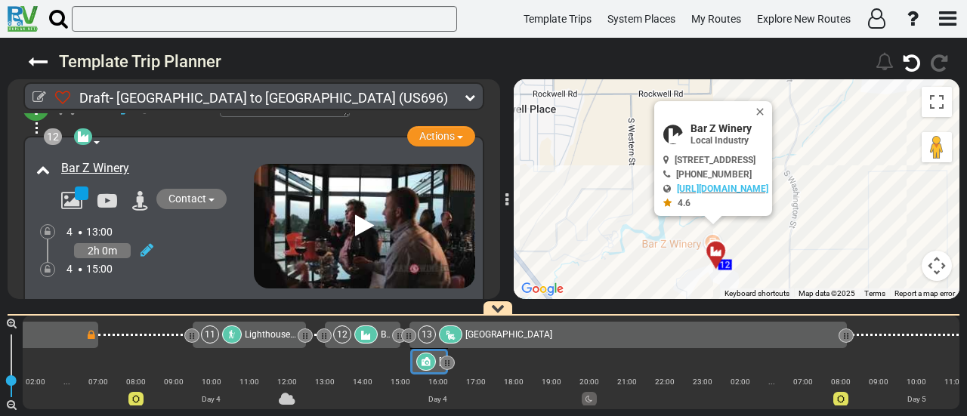
click at [431, 360] on div at bounding box center [426, 362] width 20 height 18
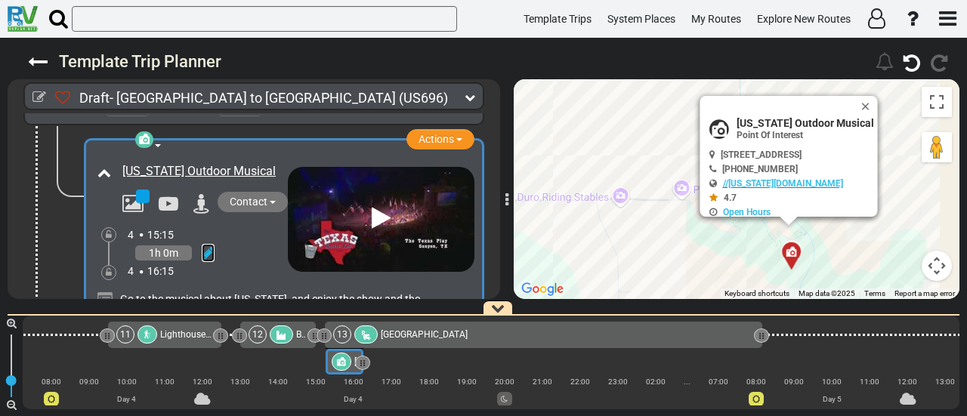
click at [207, 245] on icon at bounding box center [208, 252] width 13 height 15
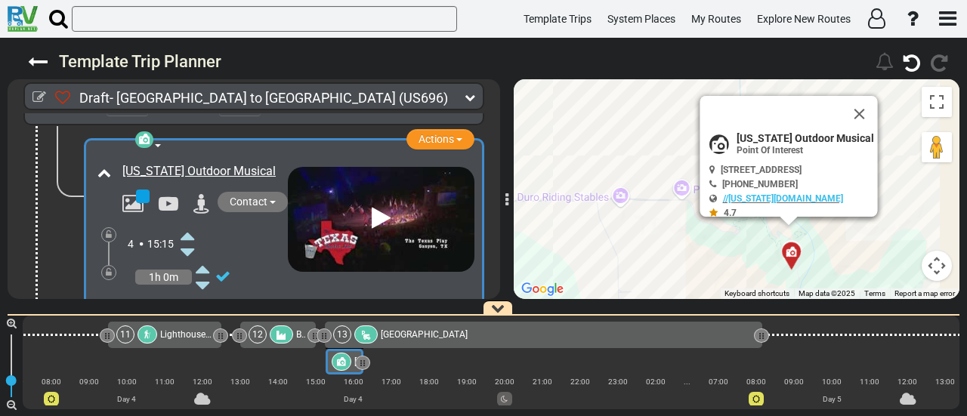
click at [192, 224] on icon at bounding box center [188, 236] width 14 height 24
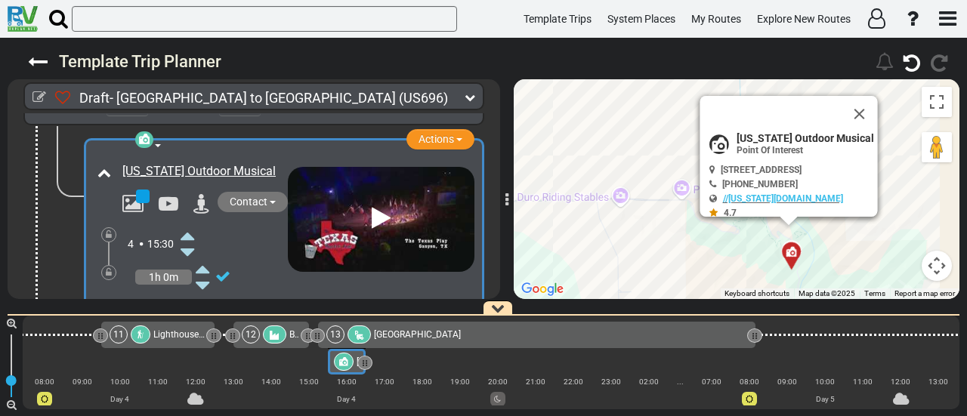
click at [192, 224] on icon at bounding box center [188, 236] width 14 height 24
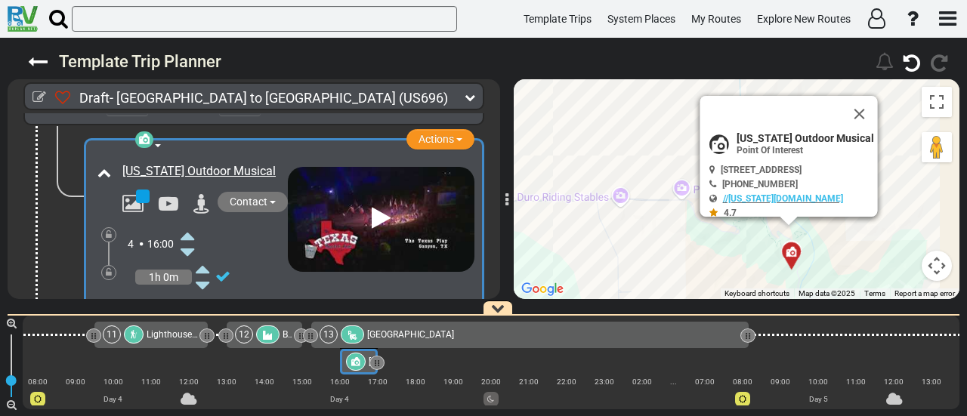
click at [192, 224] on icon at bounding box center [188, 236] width 14 height 24
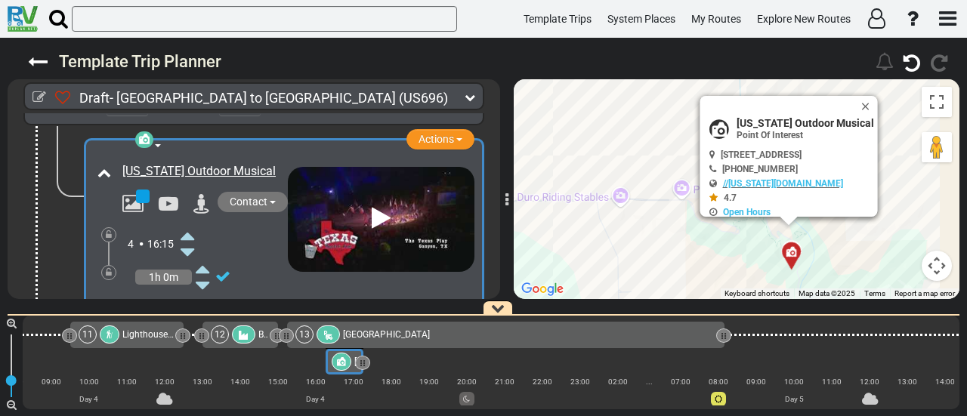
click at [192, 224] on icon at bounding box center [188, 236] width 14 height 24
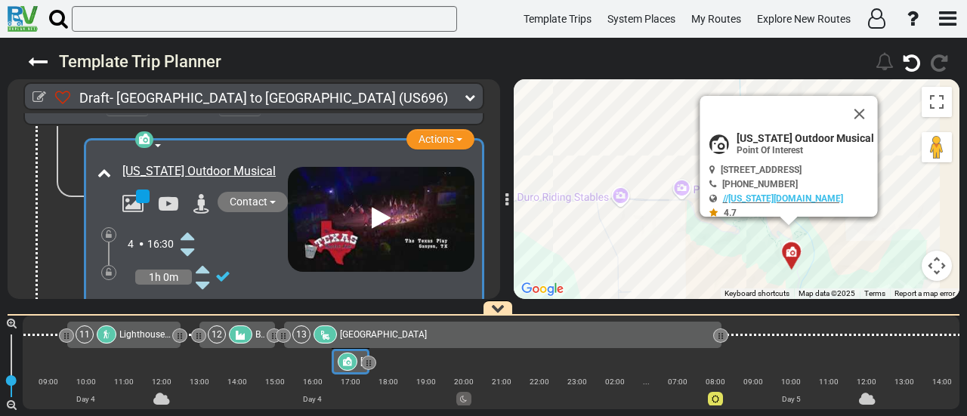
click at [192, 224] on icon at bounding box center [188, 236] width 14 height 24
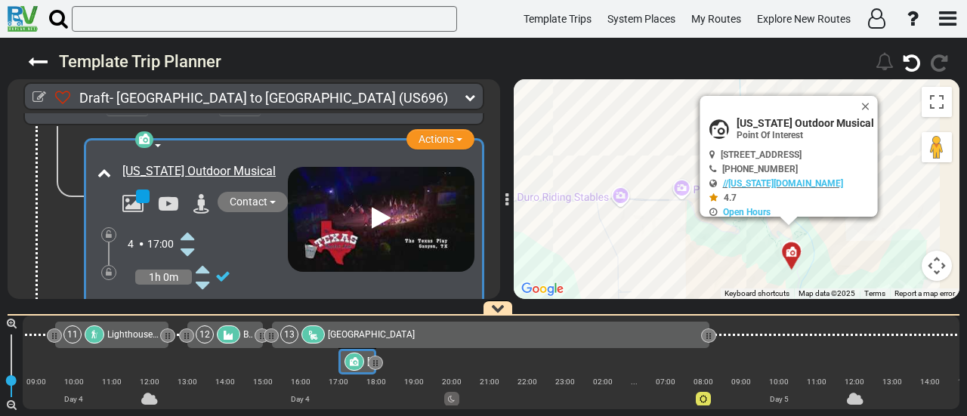
click at [192, 224] on icon at bounding box center [188, 236] width 14 height 24
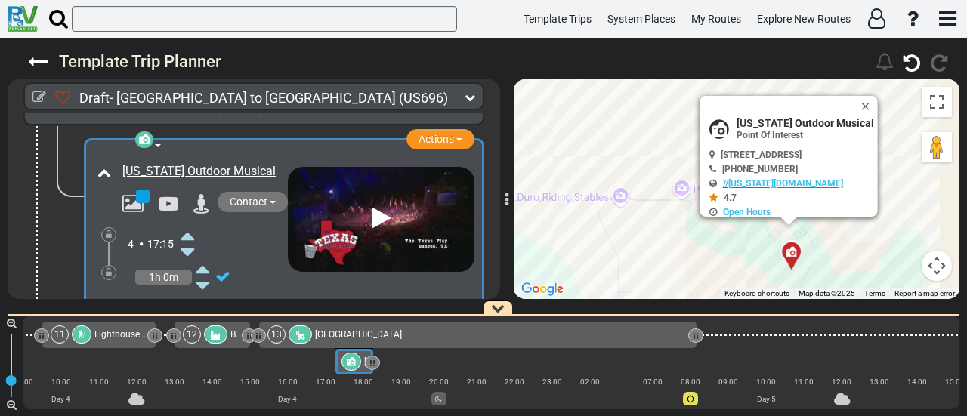
click at [192, 224] on icon at bounding box center [188, 236] width 14 height 24
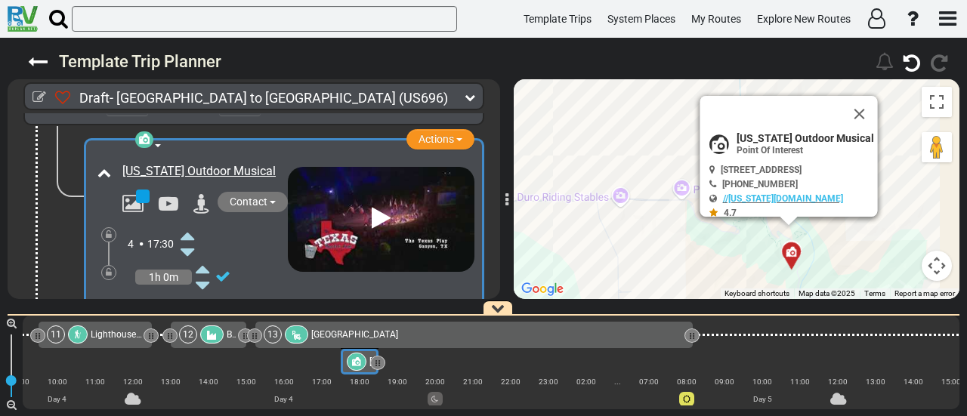
click at [192, 224] on icon at bounding box center [188, 236] width 14 height 24
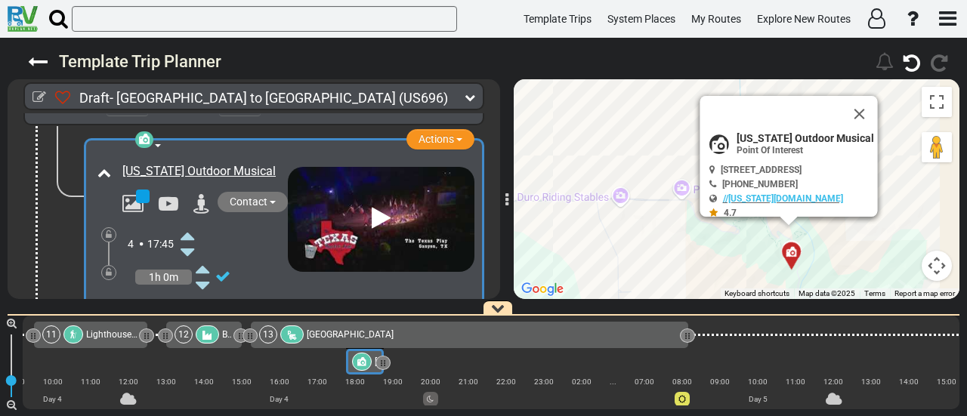
click at [192, 224] on icon at bounding box center [188, 236] width 14 height 24
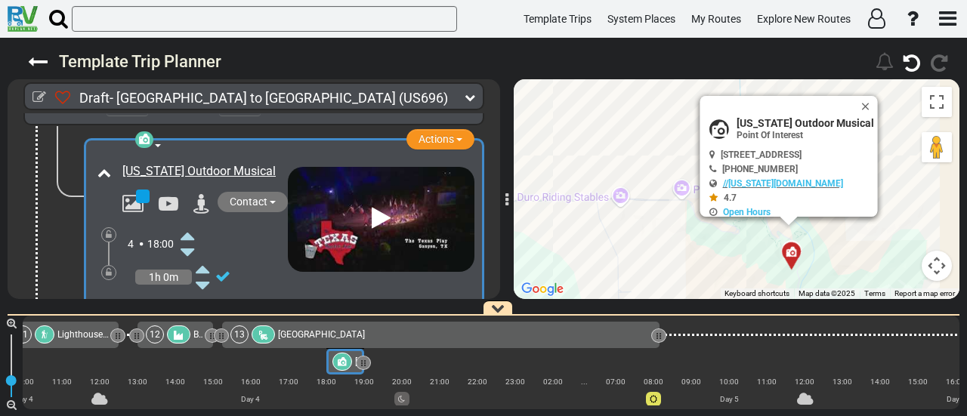
click at [190, 290] on icon at bounding box center [188, 302] width 14 height 24
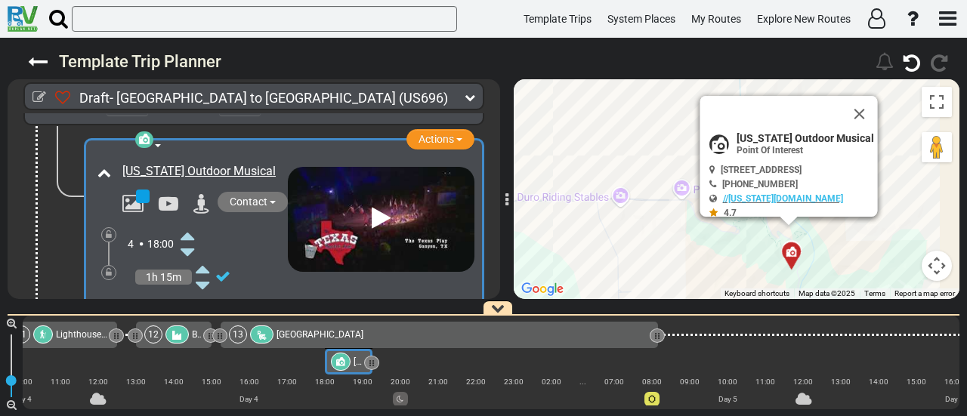
click at [190, 290] on icon at bounding box center [188, 302] width 14 height 24
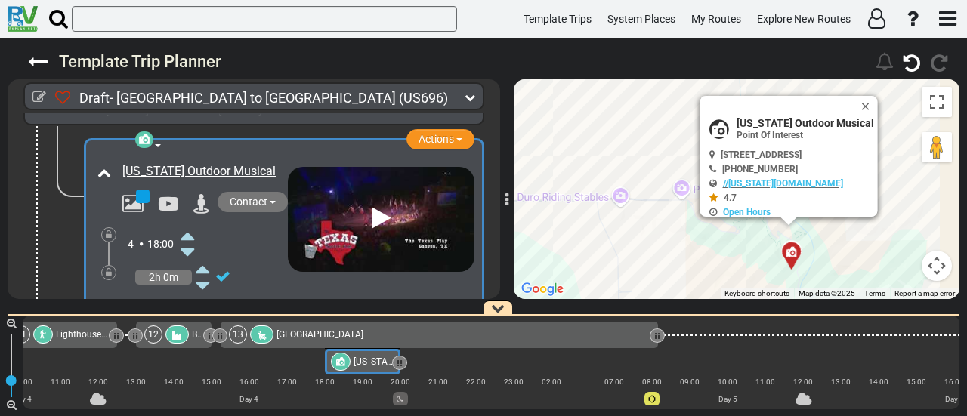
click at [190, 290] on icon at bounding box center [188, 302] width 14 height 24
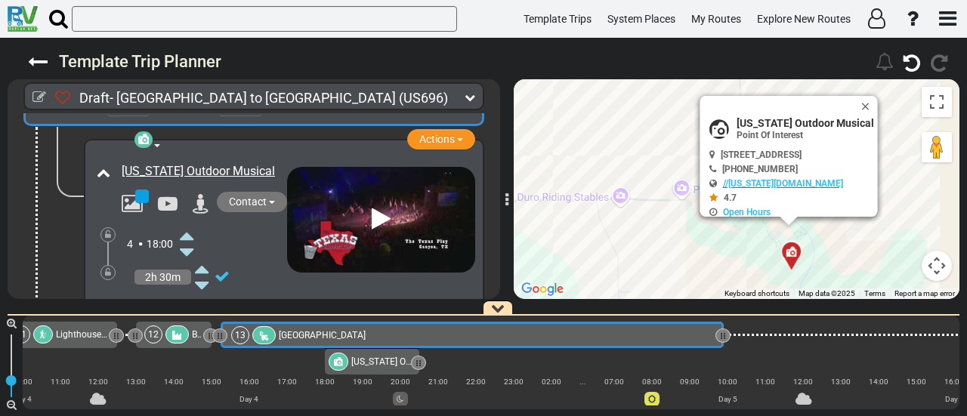
drag, startPoint x: 660, startPoint y: 336, endPoint x: 727, endPoint y: 377, distance: 78.0
click at [727, 377] on div "1 [GEOGRAPHIC_DATA]/[GEOGRAPHIC_DATA] DFW" at bounding box center [491, 363] width 937 height 94
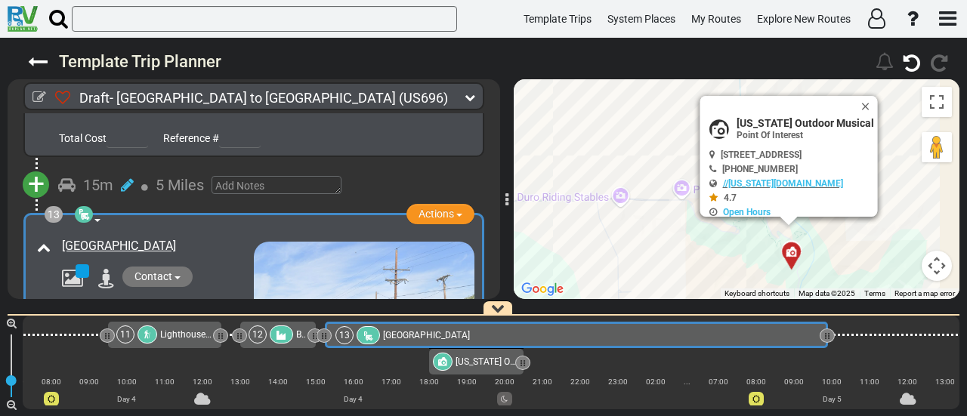
click at [772, 333] on div "13 Palo Duro RV Park" at bounding box center [575, 335] width 480 height 18
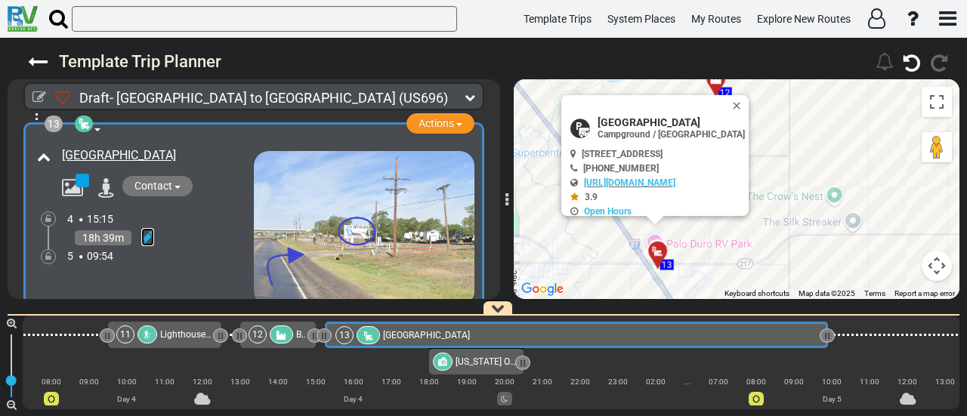
click at [153, 230] on icon at bounding box center [147, 237] width 13 height 15
click at [131, 274] on icon at bounding box center [127, 286] width 14 height 24
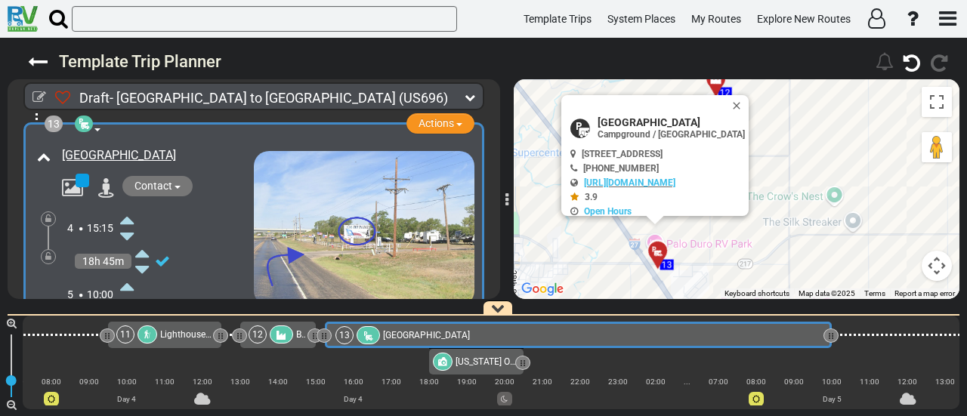
click at [125, 291] on icon at bounding box center [127, 303] width 14 height 24
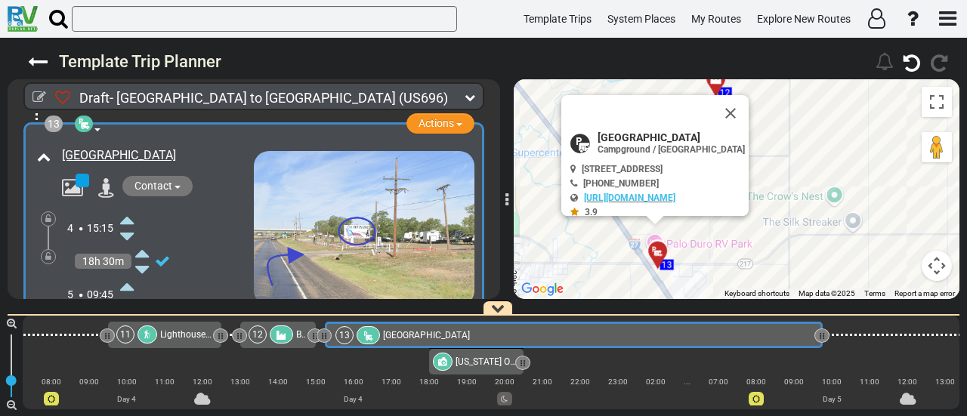
click at [125, 291] on icon at bounding box center [127, 303] width 14 height 24
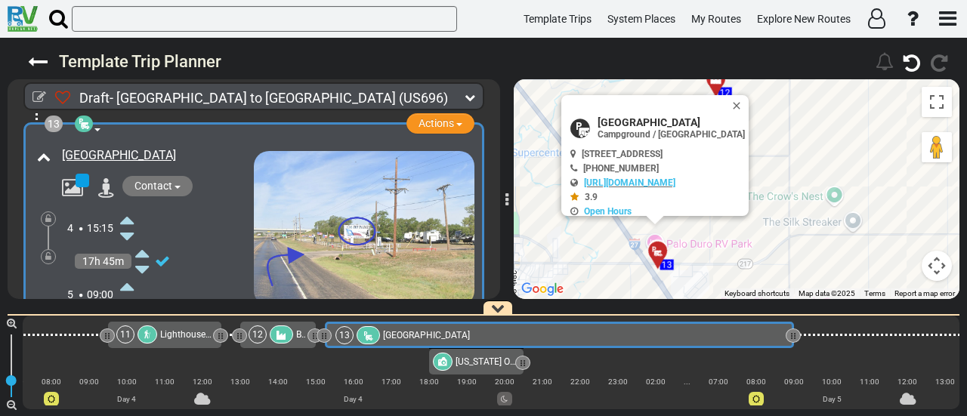
click at [125, 291] on icon at bounding box center [127, 303] width 14 height 24
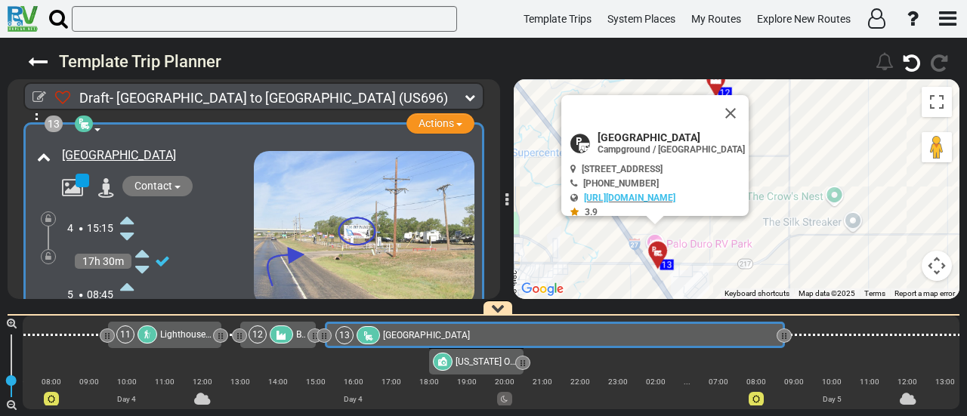
click at [125, 291] on icon at bounding box center [127, 303] width 14 height 24
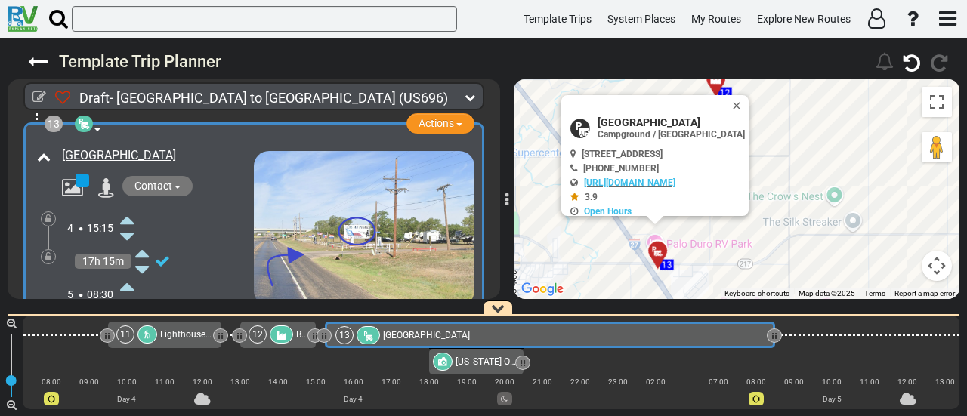
click at [125, 291] on icon at bounding box center [127, 303] width 14 height 24
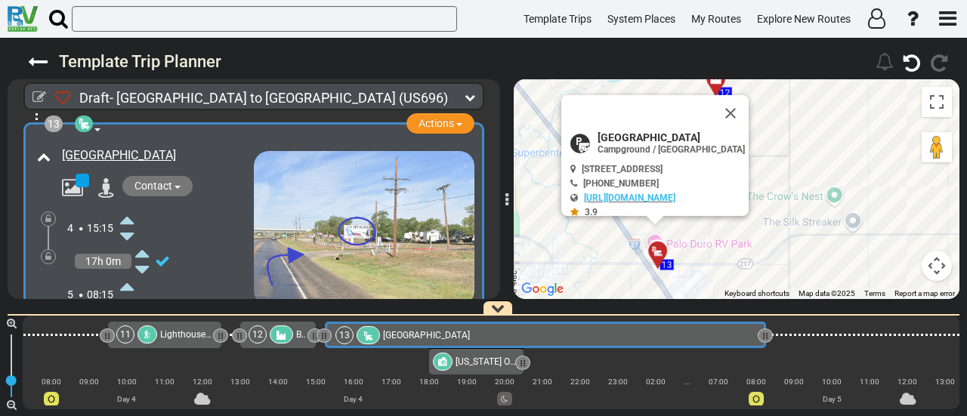
click at [125, 291] on icon at bounding box center [127, 303] width 14 height 24
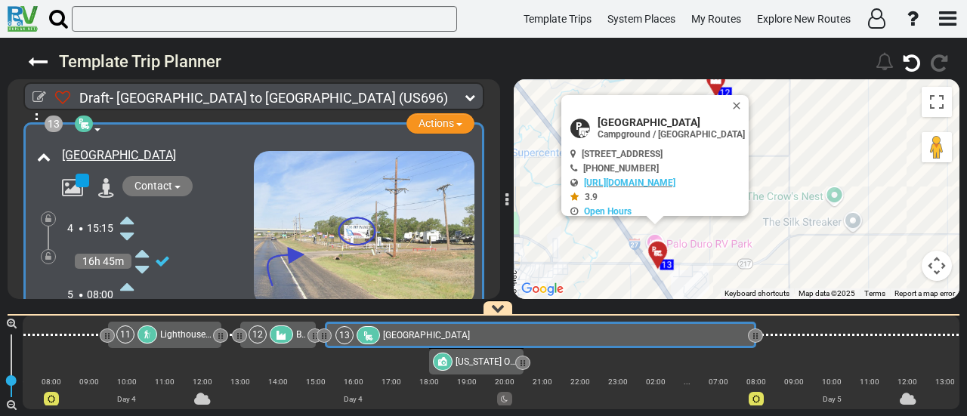
click at [48, 252] on icon at bounding box center [48, 256] width 6 height 9
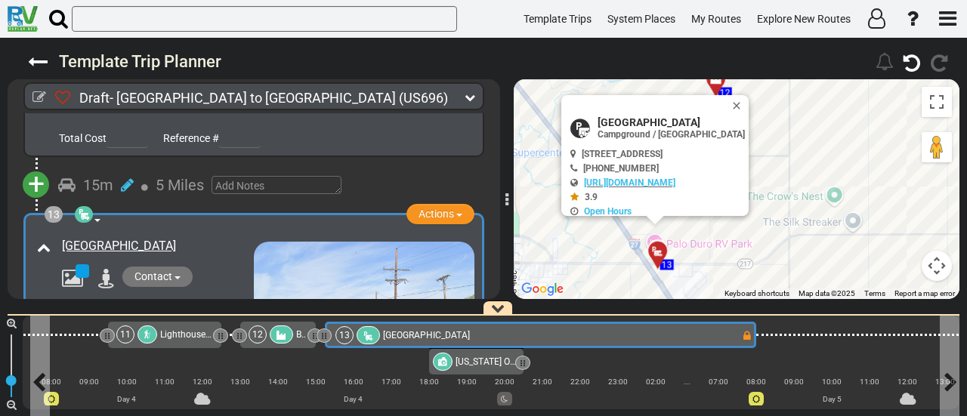
click at [669, 336] on div "13 Palo Duro RV Park" at bounding box center [538, 335] width 406 height 18
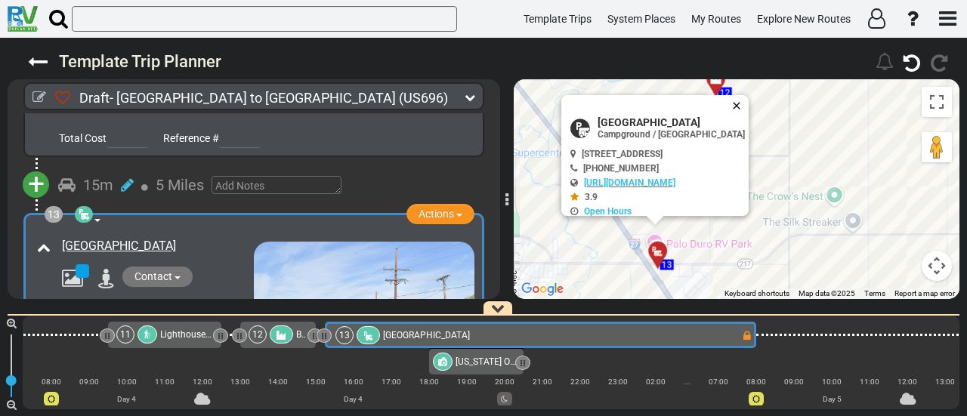
click at [742, 99] on button "Close" at bounding box center [739, 105] width 18 height 21
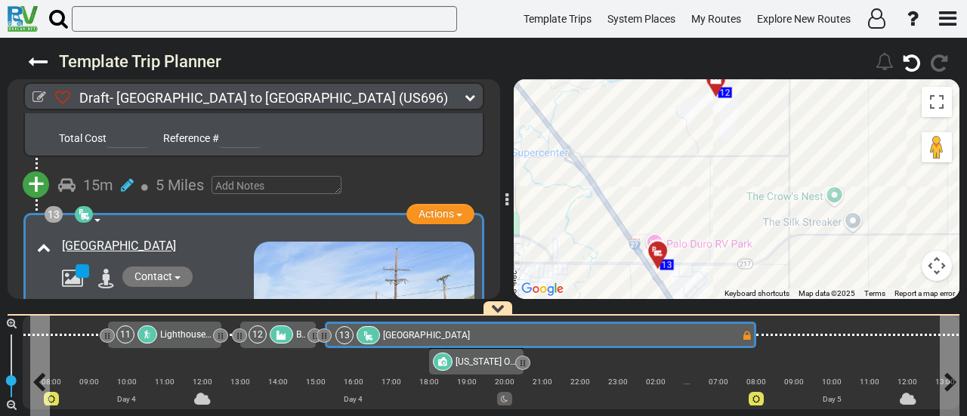
click at [729, 339] on div "13 Palo Duro RV Park" at bounding box center [538, 335] width 406 height 18
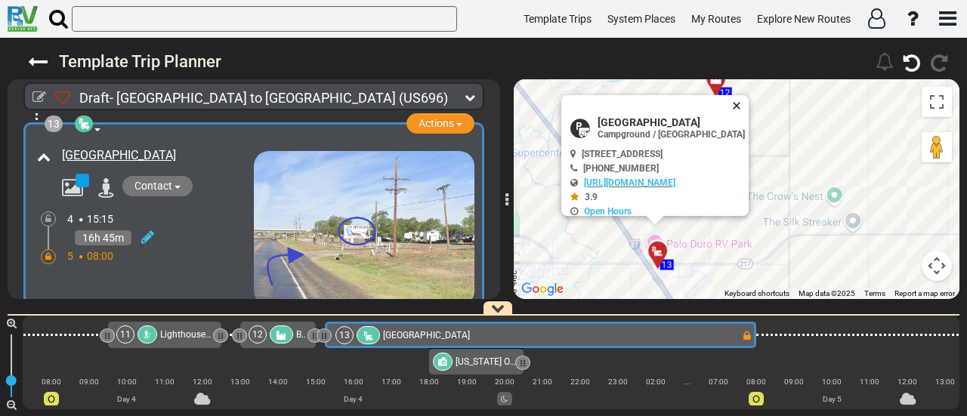
click at [739, 102] on button "Close" at bounding box center [739, 105] width 18 height 21
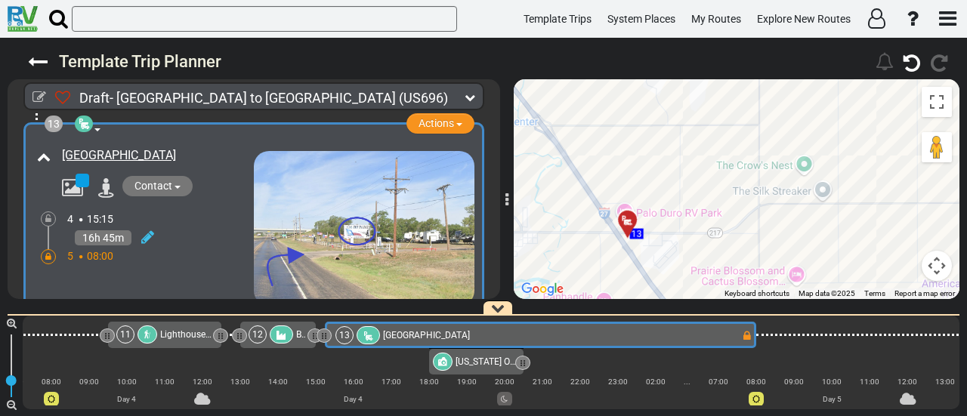
drag, startPoint x: 696, startPoint y: 190, endPoint x: 677, endPoint y: 174, distance: 25.2
click at [677, 174] on div "To activate drag with keyboard, press Alt + Enter. Once in keyboard drag state,…" at bounding box center [737, 189] width 446 height 220
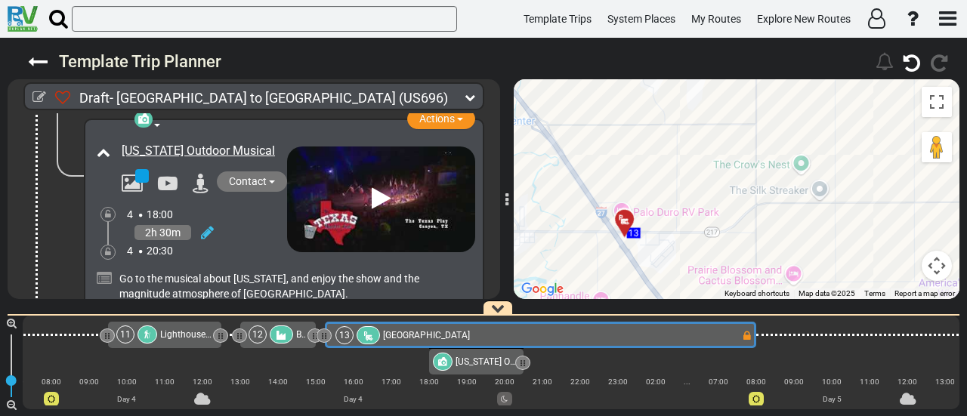
scroll to position [3773, 0]
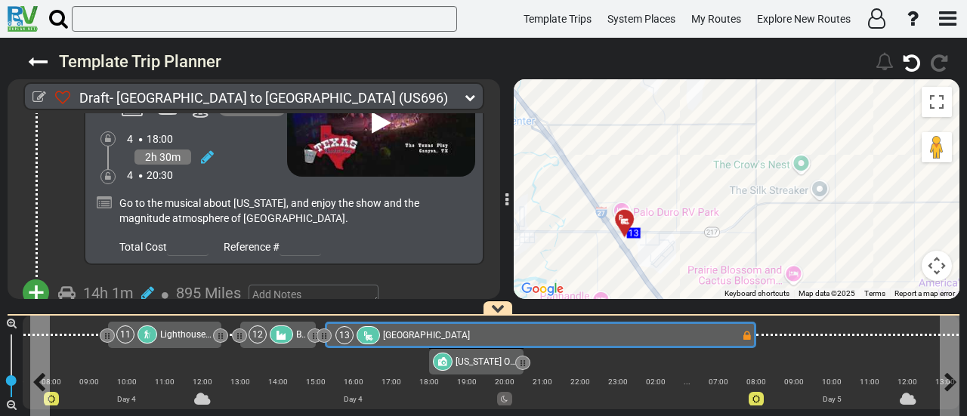
click at [492, 333] on div "13 Palo Duro RV Park" at bounding box center [538, 335] width 406 height 18
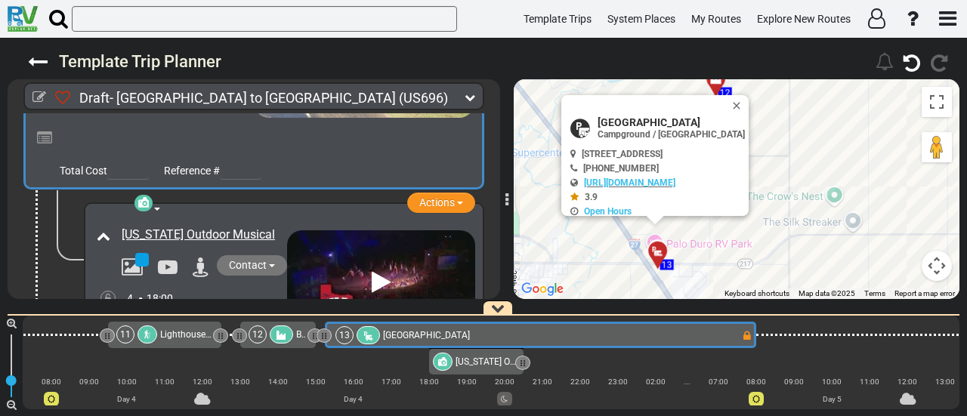
scroll to position [3637, 0]
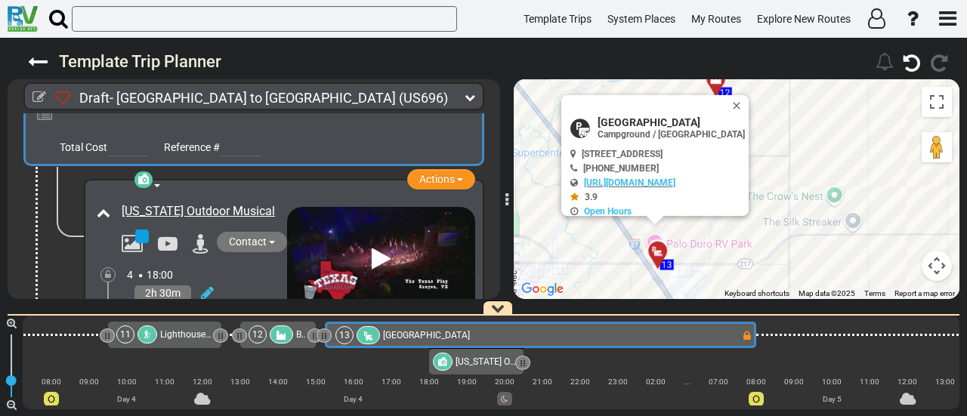
click at [400, 333] on span "[GEOGRAPHIC_DATA]" at bounding box center [426, 335] width 87 height 11
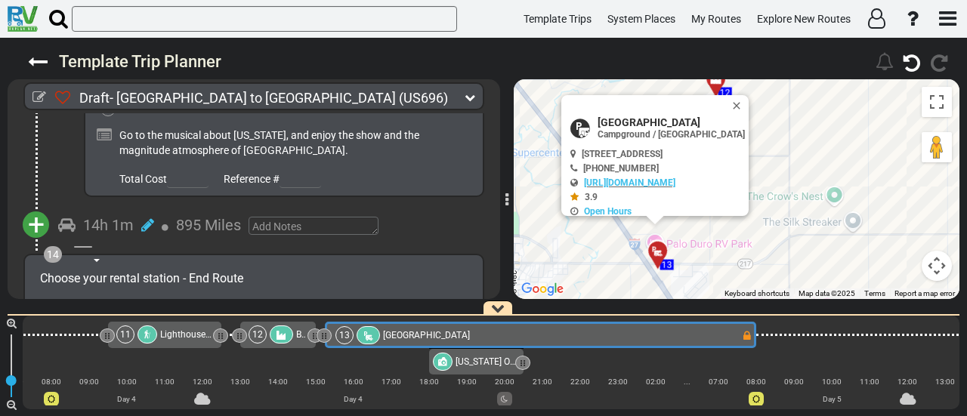
scroll to position [3864, 0]
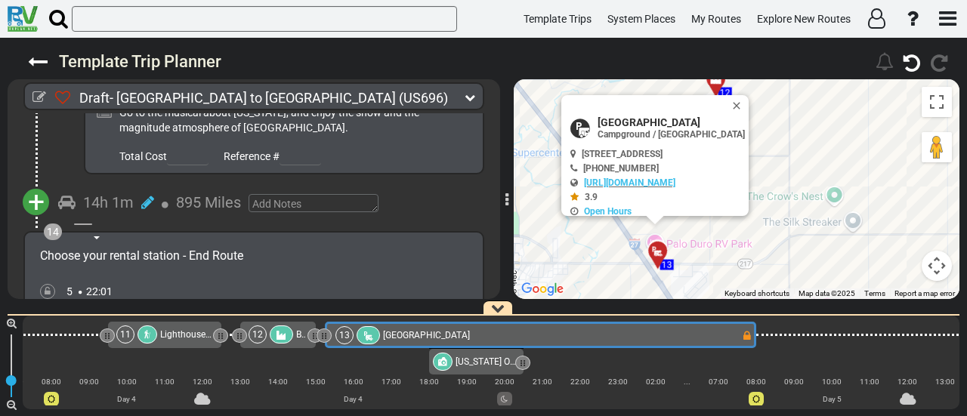
click at [42, 185] on span "+" at bounding box center [36, 202] width 17 height 35
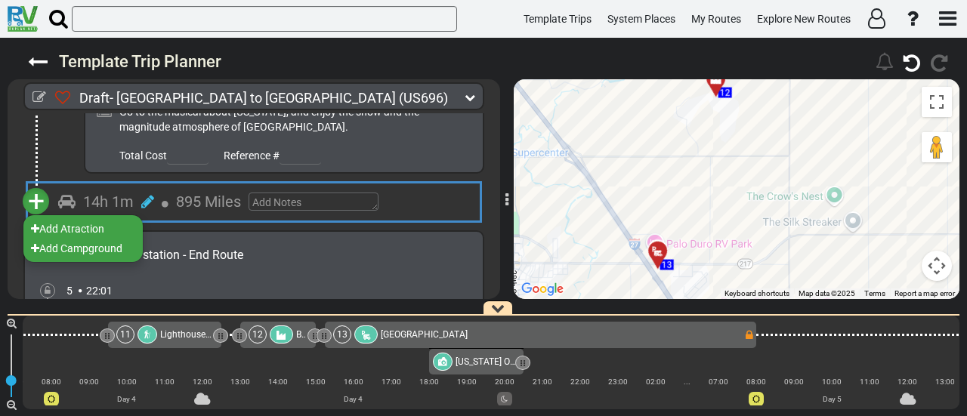
scroll to position [3863, 0]
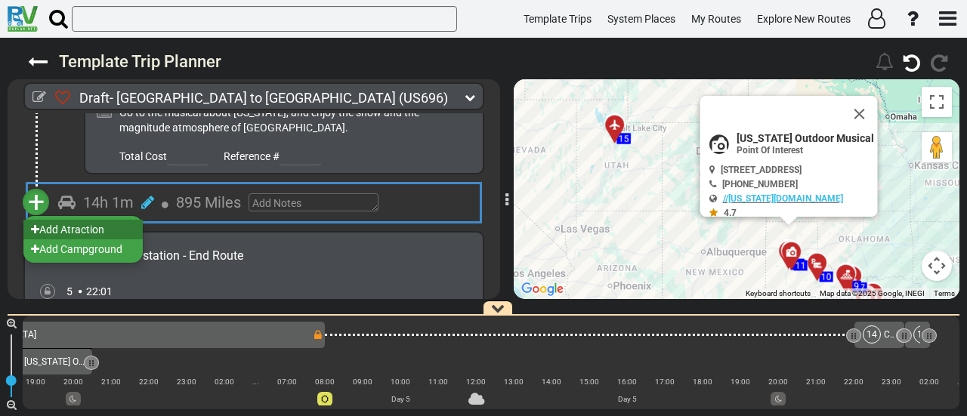
click at [97, 220] on li "Add Atraction" at bounding box center [82, 230] width 119 height 20
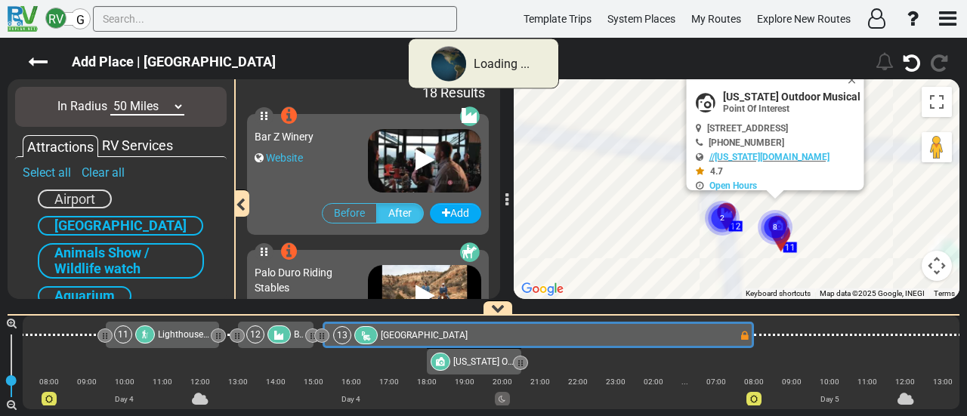
scroll to position [0, 2143]
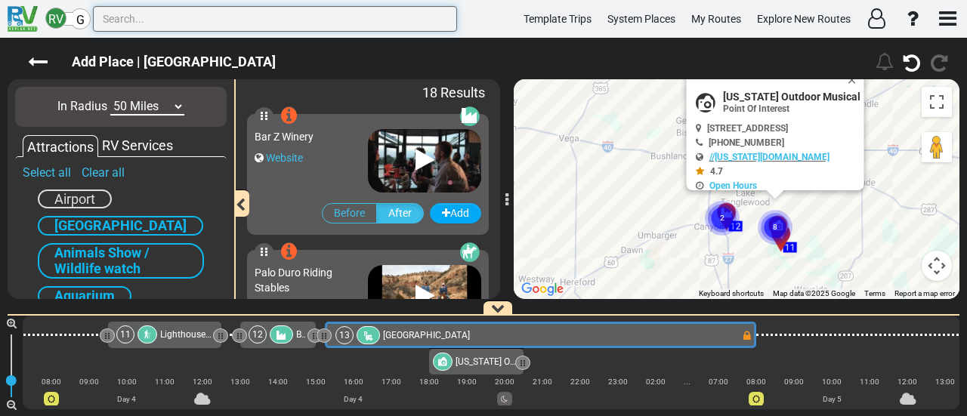
click at [286, 14] on input "text" at bounding box center [275, 19] width 364 height 26
paste input "Garden of the Gods"
type input "Garden of the Gods"
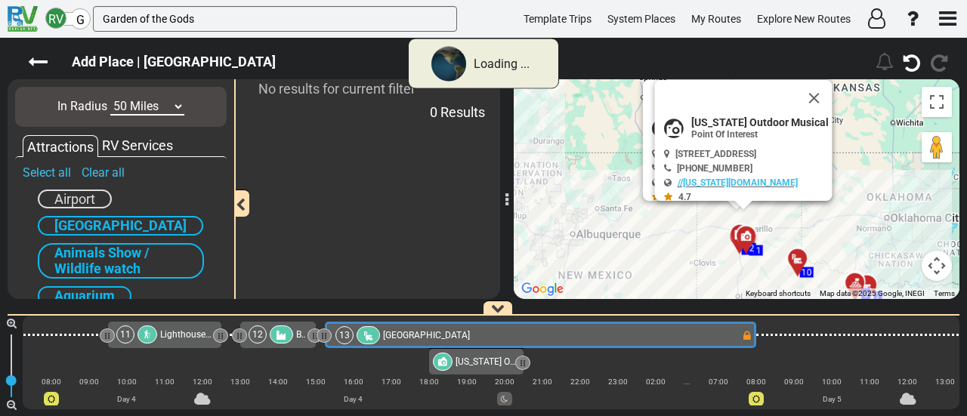
click at [177, 108] on select "10 Miles 50 Miles 100 Miles 250 Miles 500 Miles 1000 Miles" at bounding box center [147, 106] width 74 height 17
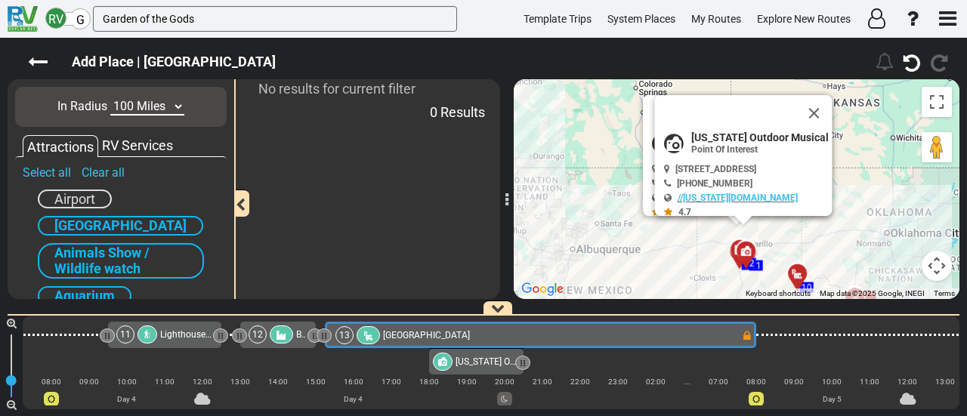
click at [110, 98] on select "10 Miles 50 Miles 100 Miles 250 Miles 500 Miles 1000 Miles" at bounding box center [147, 106] width 74 height 17
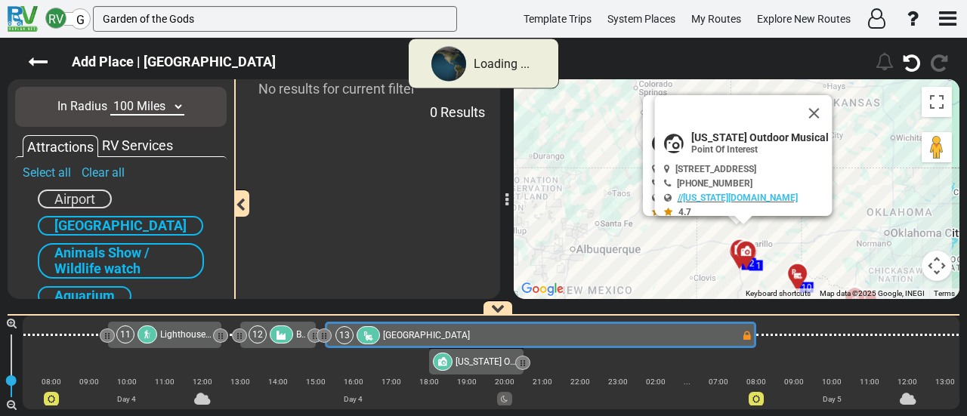
click at [151, 106] on select "10 Miles 50 Miles 100 Miles 250 Miles 500 Miles 1000 Miles" at bounding box center [147, 106] width 74 height 17
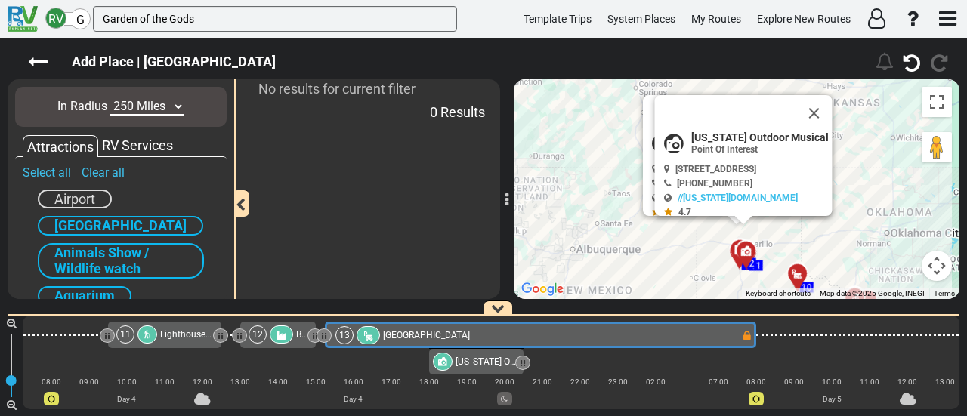
click at [110, 98] on select "10 Miles 50 Miles 100 Miles 250 Miles 500 Miles 1000 Miles" at bounding box center [147, 106] width 74 height 17
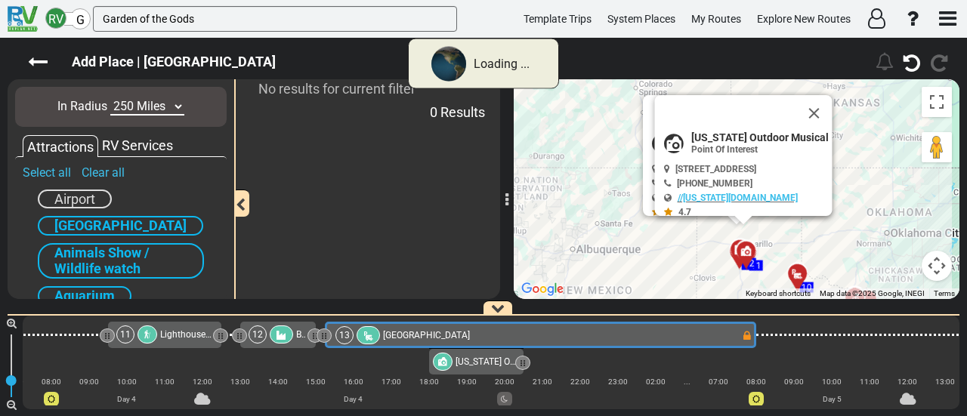
click at [156, 107] on select "10 Miles 50 Miles 100 Miles 250 Miles 500 Miles 1000 Miles" at bounding box center [147, 106] width 74 height 17
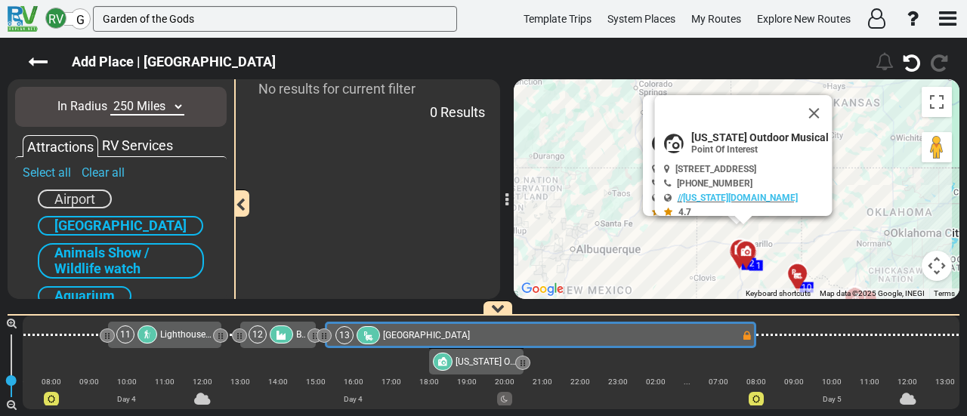
select select "number:500"
click at [110, 98] on select "10 Miles 50 Miles 100 Miles 250 Miles 500 Miles 1000 Miles" at bounding box center [147, 106] width 74 height 17
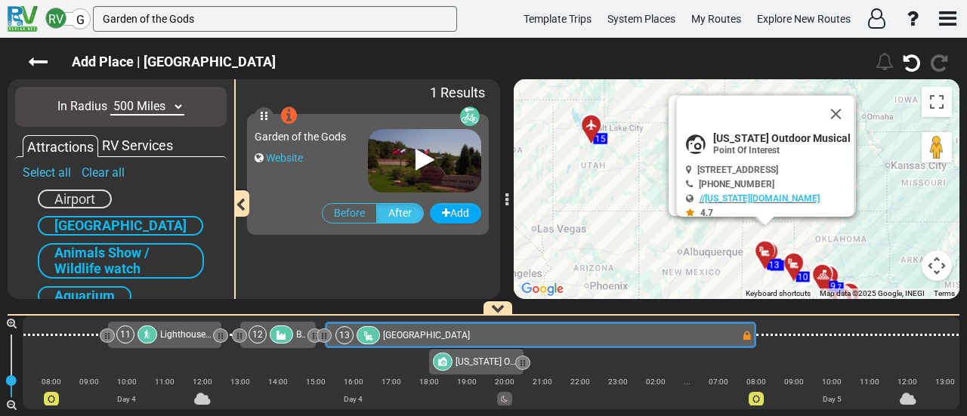
click at [326, 138] on span "Garden of the Gods" at bounding box center [300, 137] width 91 height 12
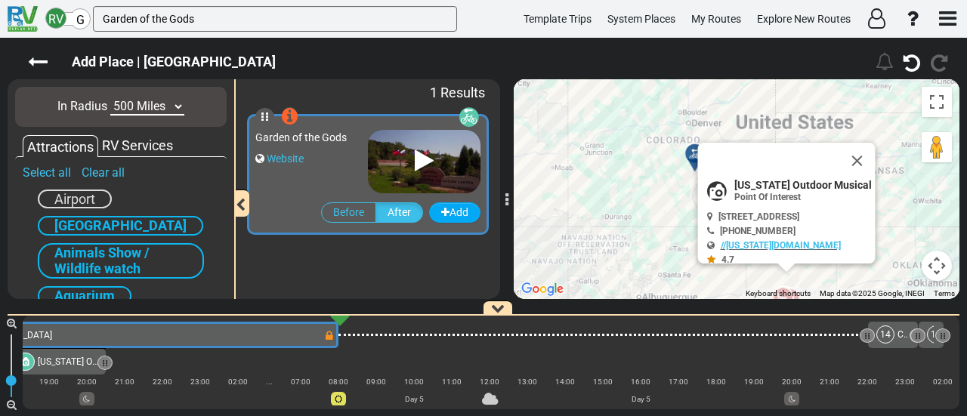
scroll to position [0, 2574]
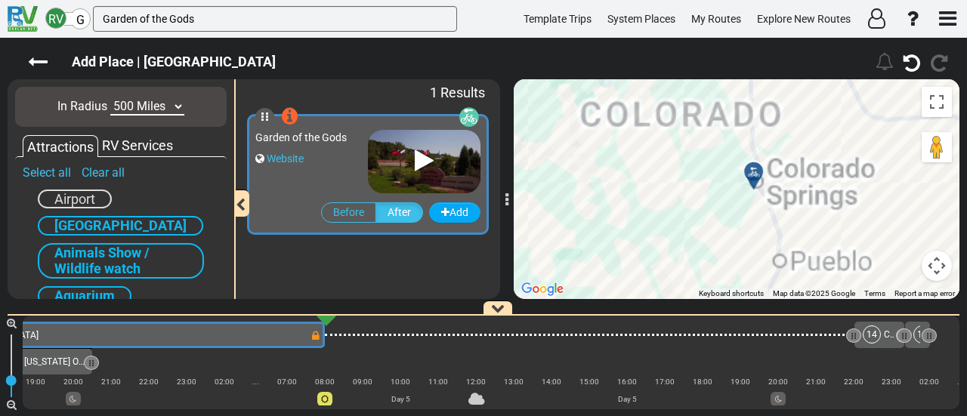
drag, startPoint x: 706, startPoint y: 141, endPoint x: 741, endPoint y: 178, distance: 50.7
click at [716, 85] on div "To activate drag with keyboard, press Alt + Enter. Once in keyboard drag state,…" at bounding box center [737, 189] width 446 height 220
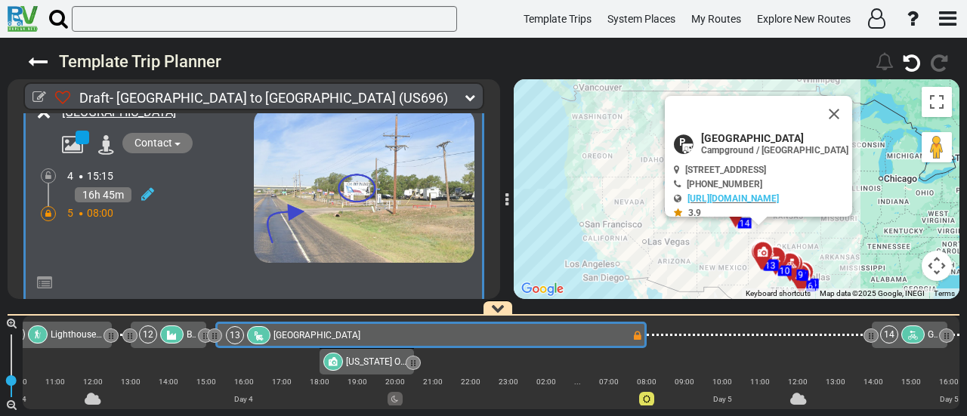
scroll to position [0, 2143]
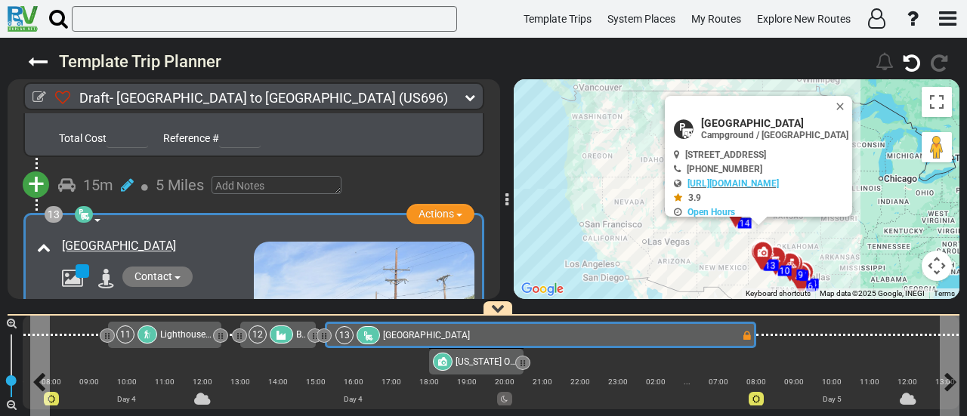
click at [730, 338] on div "13 Palo Duro RV Park" at bounding box center [538, 335] width 406 height 18
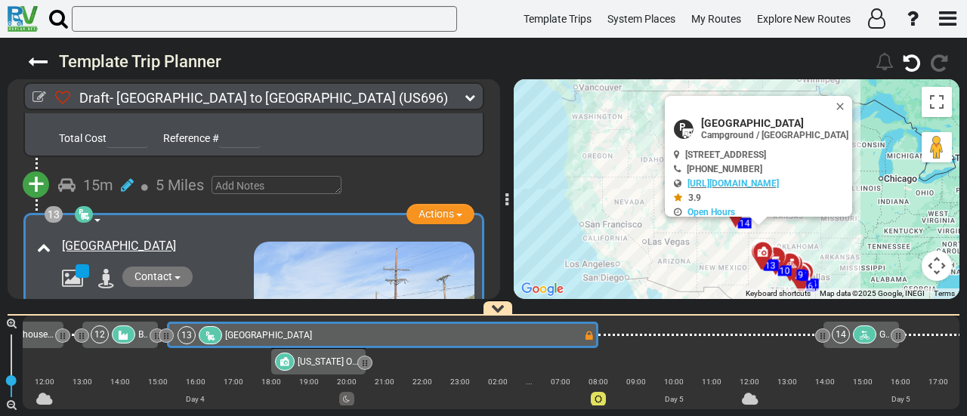
scroll to position [0, 2389]
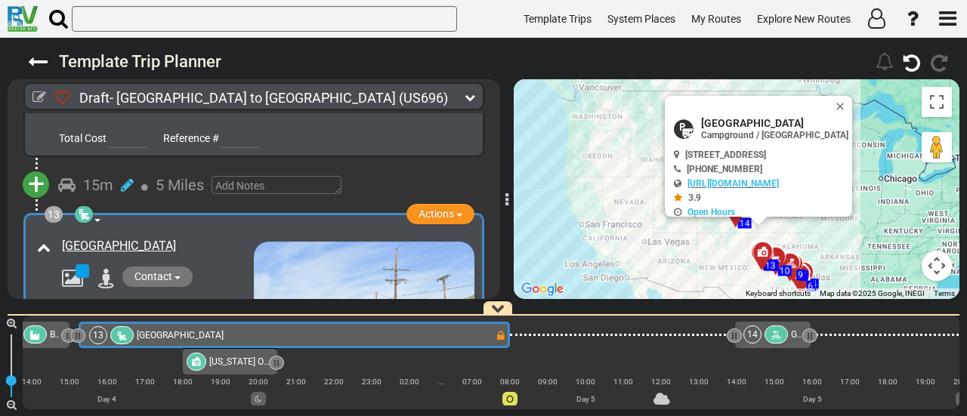
click at [775, 333] on icon at bounding box center [776, 335] width 13 height 11
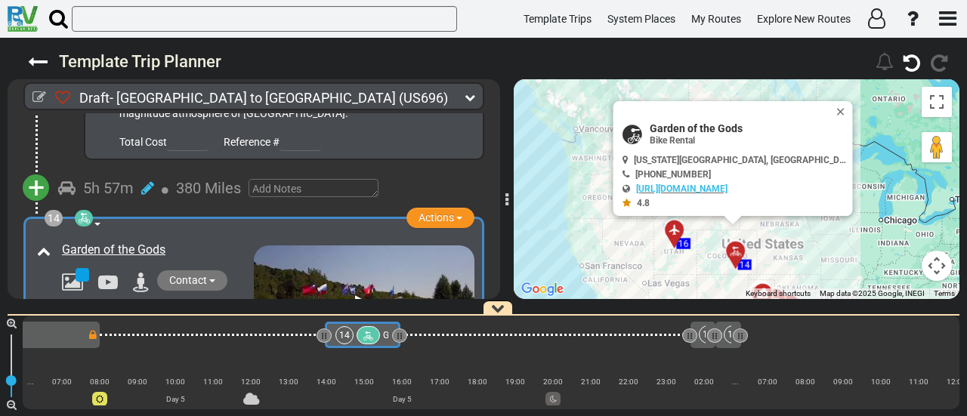
scroll to position [3953, 0]
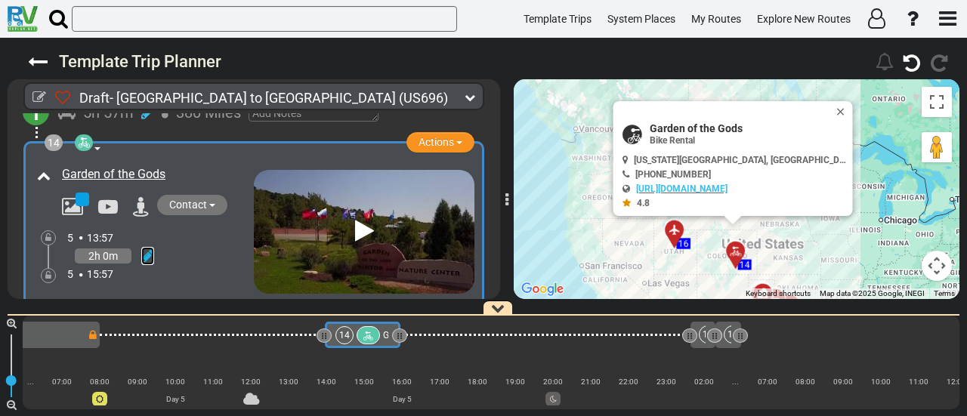
click at [147, 249] on icon at bounding box center [147, 256] width 13 height 15
click at [369, 344] on div at bounding box center [368, 335] width 23 height 18
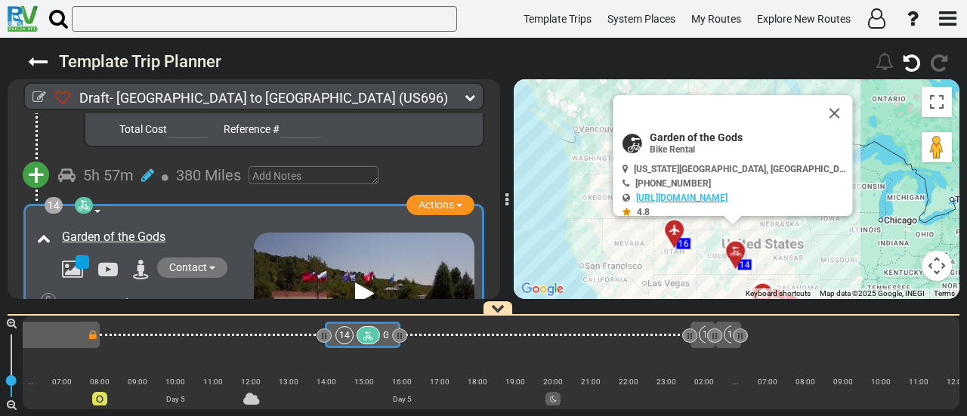
scroll to position [3877, 0]
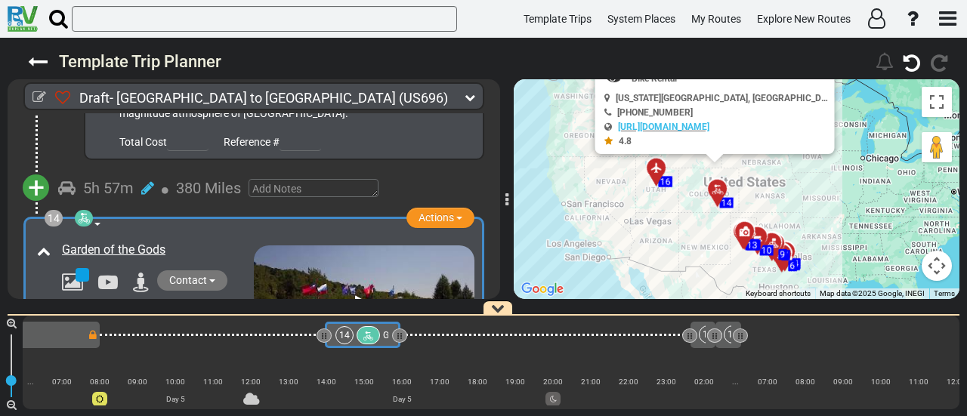
drag, startPoint x: 807, startPoint y: 266, endPoint x: 789, endPoint y: 190, distance: 78.6
click at [789, 190] on div "To activate drag with keyboard, press Alt + Enter. Once in keyboard drag state,…" at bounding box center [737, 189] width 446 height 220
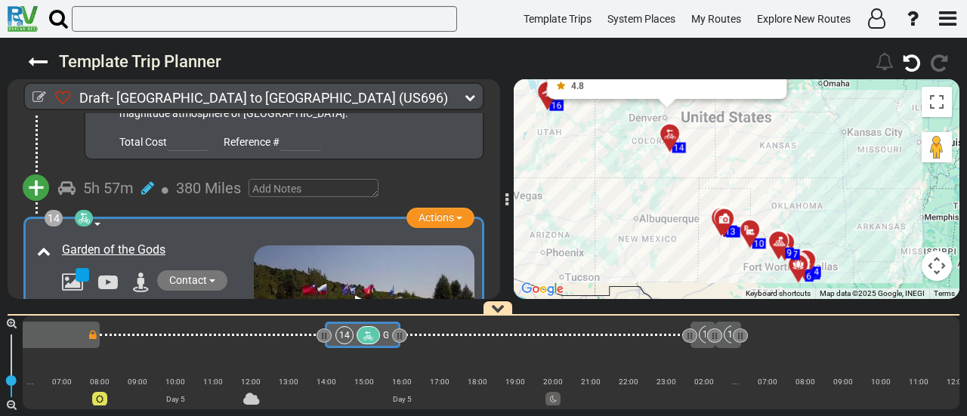
drag, startPoint x: 723, startPoint y: 189, endPoint x: 754, endPoint y: 180, distance: 32.3
click at [754, 180] on div "To activate drag with keyboard, press Alt + Enter. Once in keyboard drag state,…" at bounding box center [737, 189] width 446 height 220
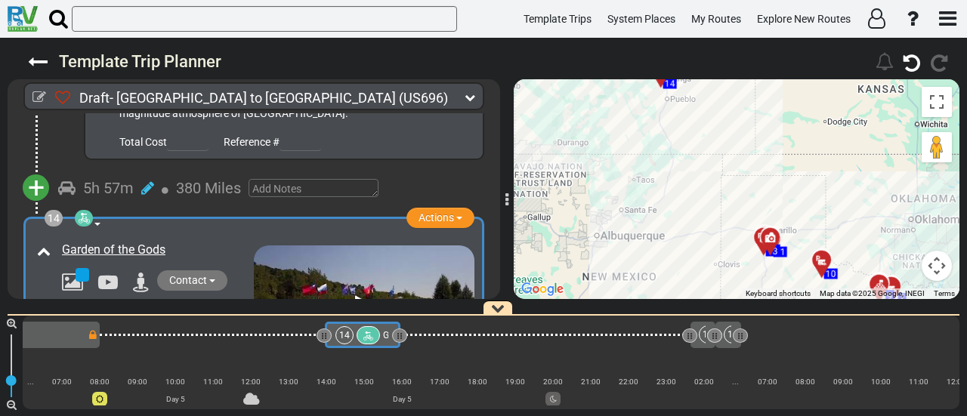
drag, startPoint x: 734, startPoint y: 185, endPoint x: 799, endPoint y: 168, distance: 67.2
click at [799, 168] on div "To activate drag with keyboard, press Alt + Enter. Once in keyboard drag state,…" at bounding box center [737, 189] width 446 height 220
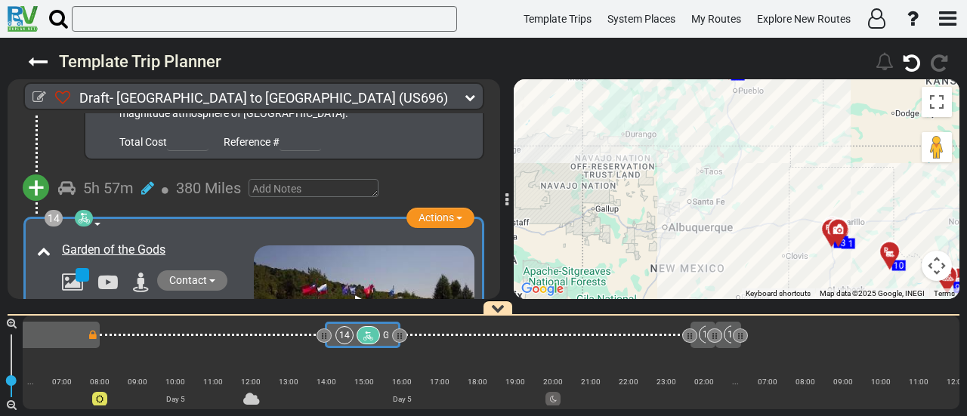
drag, startPoint x: 668, startPoint y: 238, endPoint x: 739, endPoint y: 227, distance: 71.0
click at [739, 227] on div "To activate drag with keyboard, press Alt + Enter. Once in keyboard drag state,…" at bounding box center [737, 189] width 446 height 220
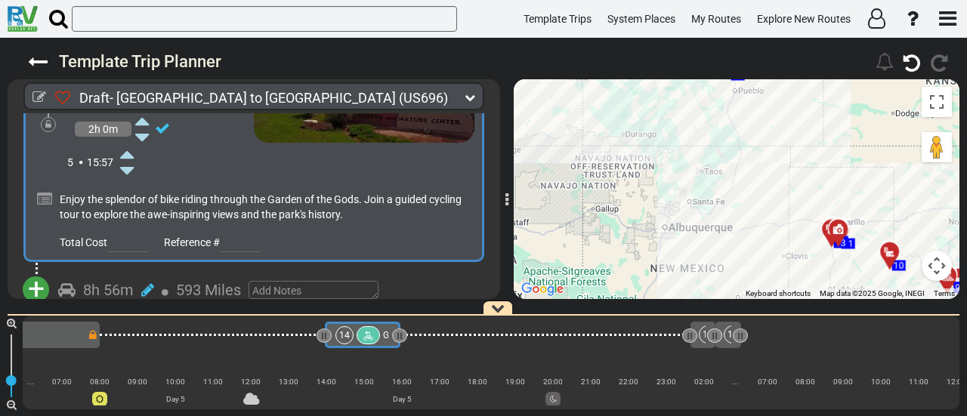
click at [42, 272] on span "+" at bounding box center [36, 289] width 17 height 35
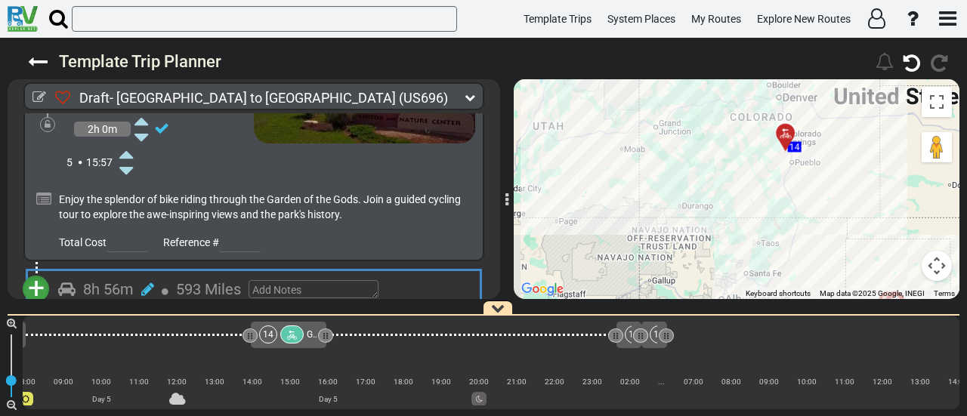
scroll to position [0, 2875]
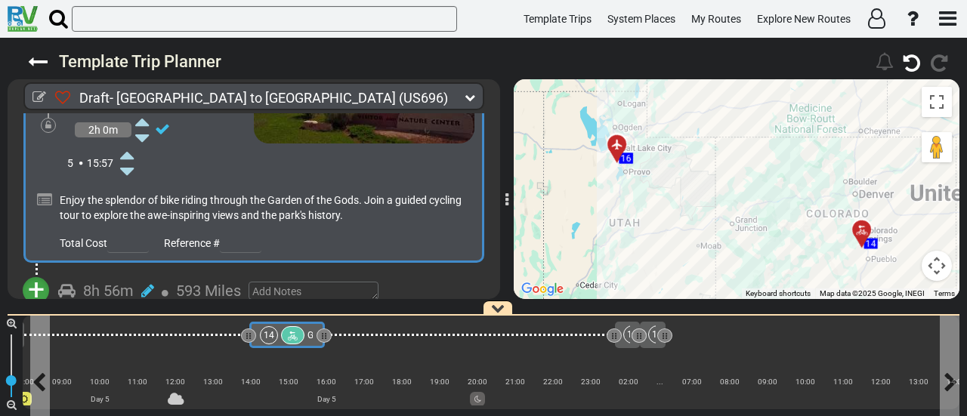
click at [291, 334] on icon at bounding box center [292, 336] width 13 height 11
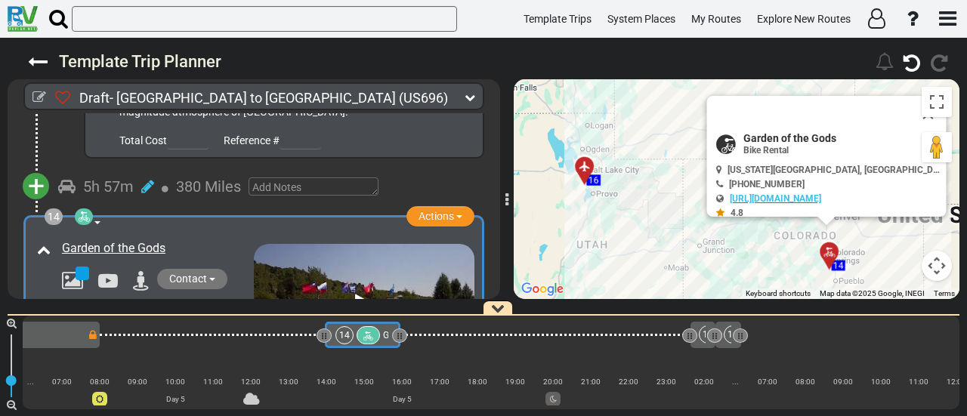
scroll to position [0, 2799]
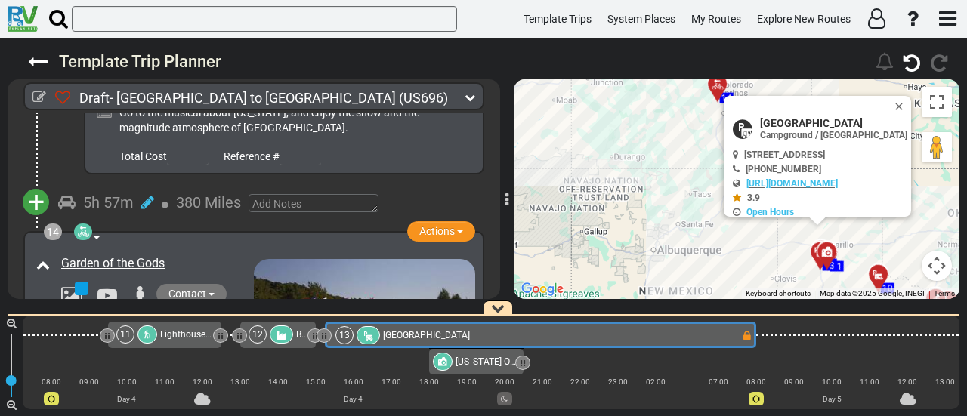
click at [32, 185] on span "+" at bounding box center [36, 202] width 17 height 35
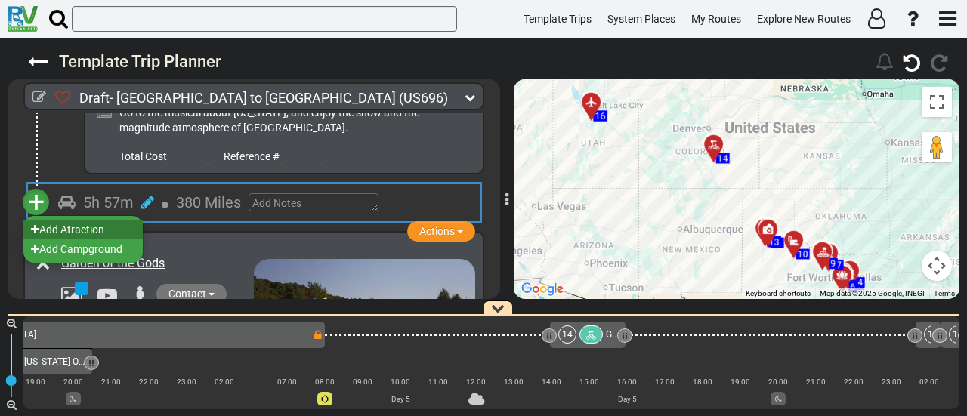
click at [94, 220] on li "Add Atraction" at bounding box center [82, 230] width 119 height 20
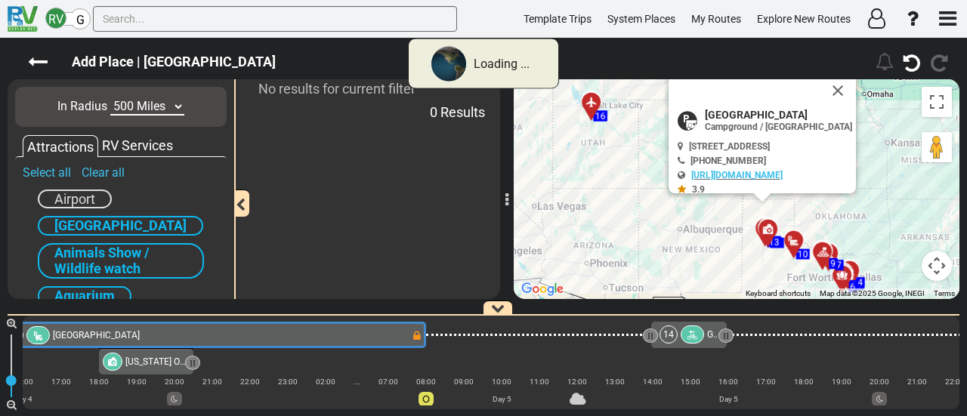
click at [155, 107] on select "10 Miles 50 Miles 100 Miles 250 Miles 500 Miles 1000 Miles" at bounding box center [147, 106] width 74 height 17
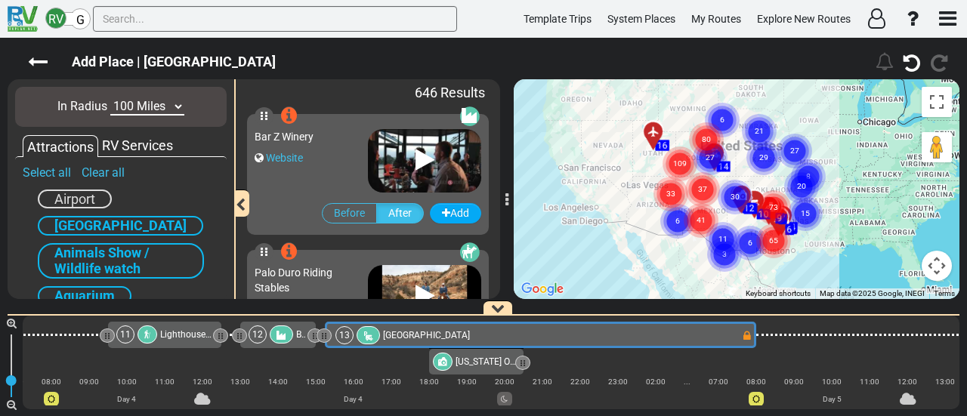
click at [110, 98] on select "10 Miles 50 Miles 100 Miles 250 Miles 500 Miles 1000 Miles" at bounding box center [147, 106] width 74 height 17
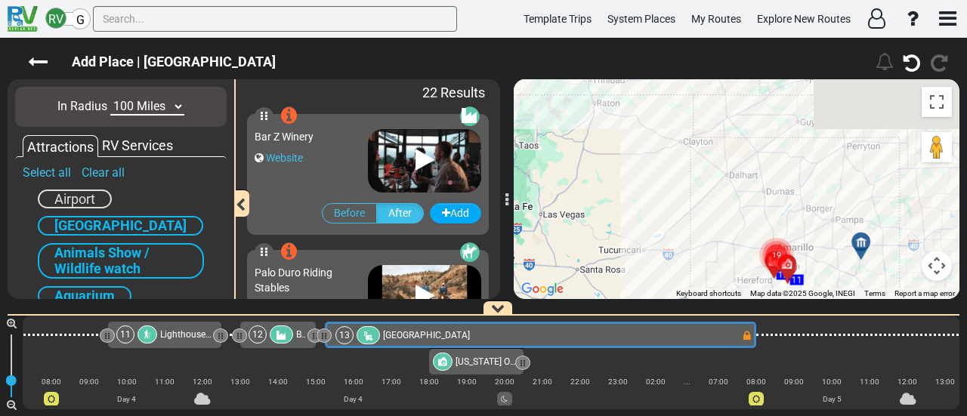
drag, startPoint x: 678, startPoint y: 174, endPoint x: 710, endPoint y: 300, distance: 129.5
click at [710, 300] on div "Draft- Dallas to Salt Lake City (US696) 5 Days 1,430 Miles" at bounding box center [483, 227] width 967 height 378
click at [780, 240] on circle "Cluster of 19 markers" at bounding box center [776, 255] width 35 height 35
click at [778, 239] on circle "Cluster of 9 markers" at bounding box center [770, 245] width 35 height 35
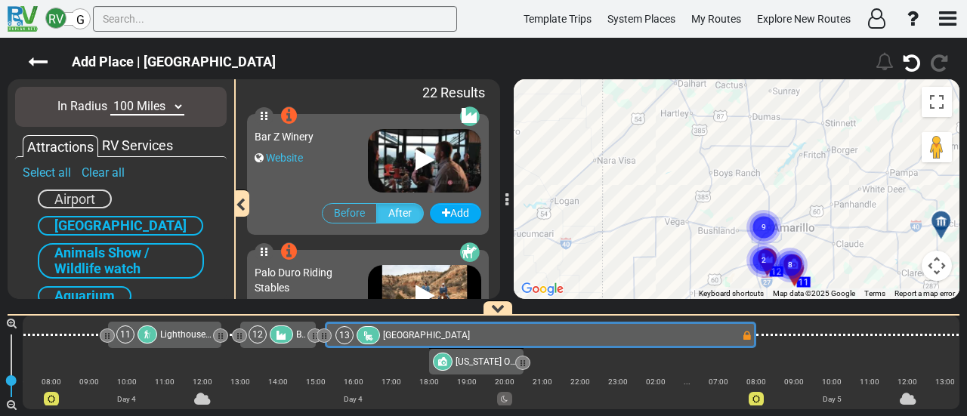
drag, startPoint x: 778, startPoint y: 236, endPoint x: 778, endPoint y: 206, distance: 29.5
click at [778, 206] on gmp-advanced-marker "9" at bounding box center [764, 210] width 38 height 40
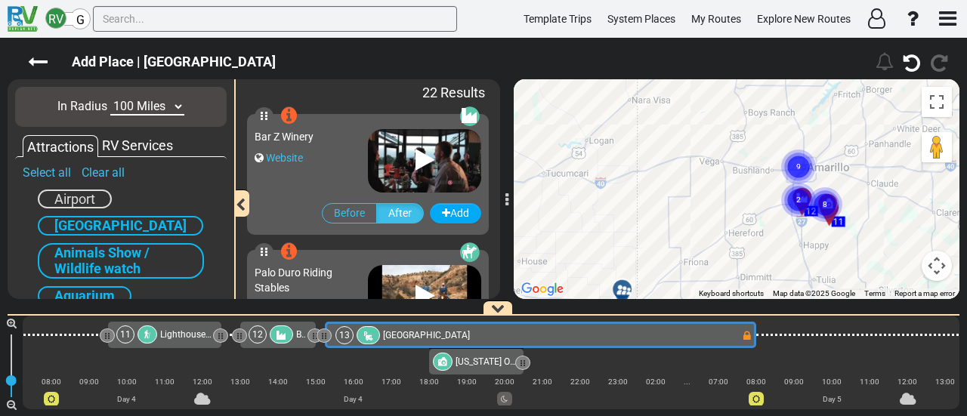
drag, startPoint x: 767, startPoint y: 208, endPoint x: 802, endPoint y: 140, distance: 75.7
click at [802, 140] on gmp-advanced-marker "9" at bounding box center [799, 149] width 38 height 40
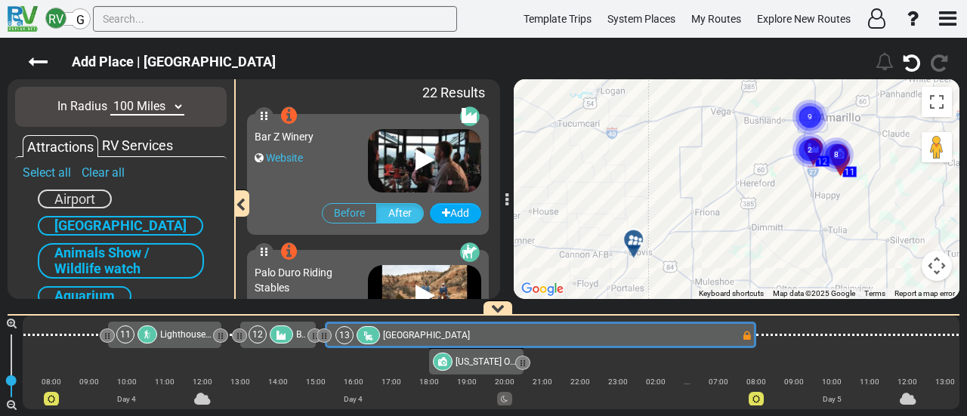
drag, startPoint x: 639, startPoint y: 230, endPoint x: 643, endPoint y: 159, distance: 71.9
click at [643, 159] on div "To activate drag with keyboard, press Alt + Enter. Once in keyboard drag state,…" at bounding box center [737, 189] width 446 height 220
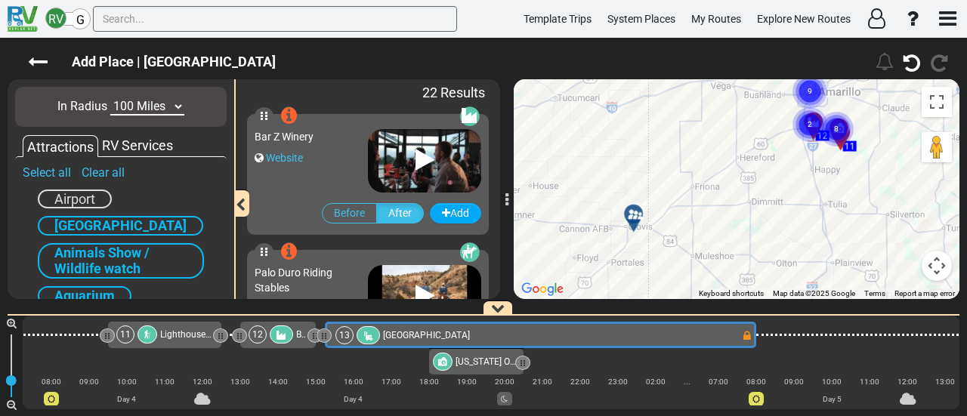
click at [638, 214] on div at bounding box center [638, 219] width 25 height 23
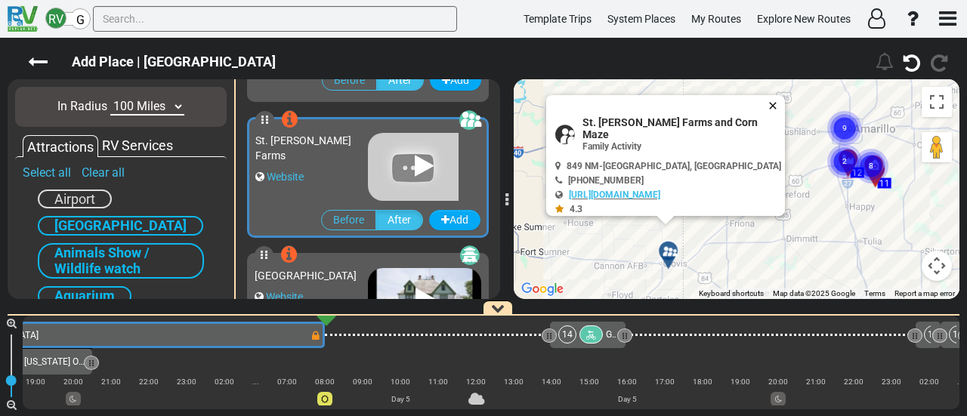
click at [767, 103] on button "Close" at bounding box center [776, 105] width 18 height 21
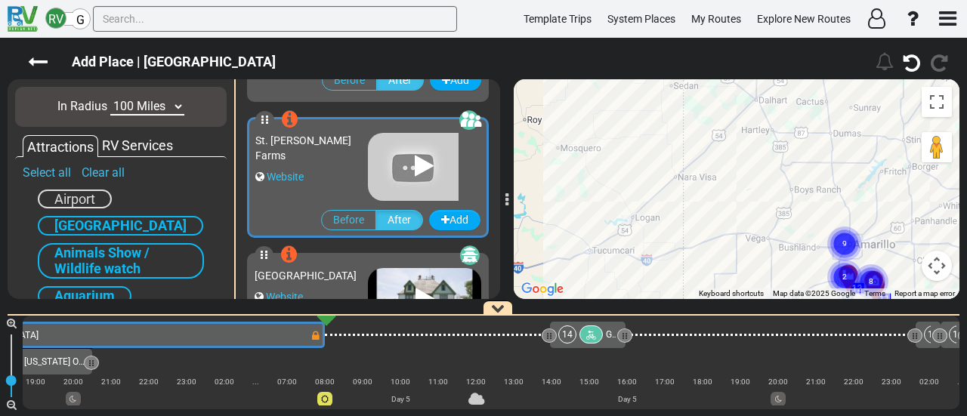
drag, startPoint x: 733, startPoint y: 93, endPoint x: 733, endPoint y: 212, distance: 119.3
click at [733, 212] on div "To activate drag with keyboard, press Alt + Enter. Once in keyboard drag state,…" at bounding box center [737, 189] width 446 height 220
click at [848, 231] on circle "Cluster of 9 markers" at bounding box center [844, 244] width 35 height 35
click at [851, 238] on circle "Cluster of 5 markers" at bounding box center [837, 247] width 35 height 35
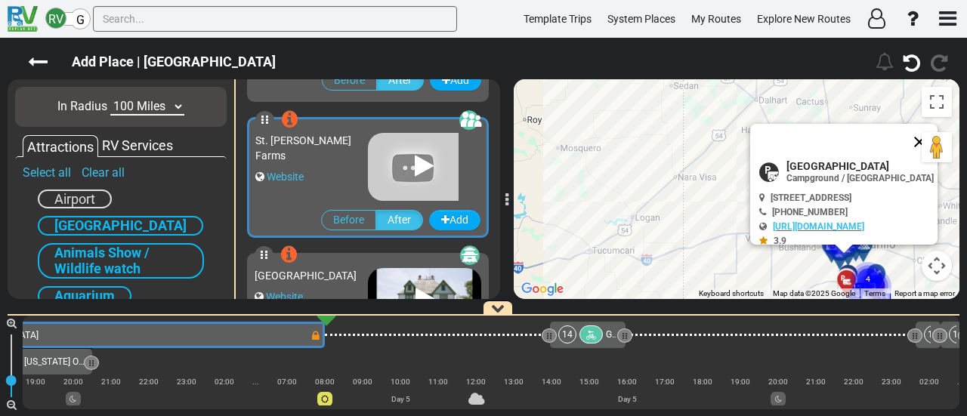
click at [919, 137] on button "Close" at bounding box center [919, 142] width 36 height 36
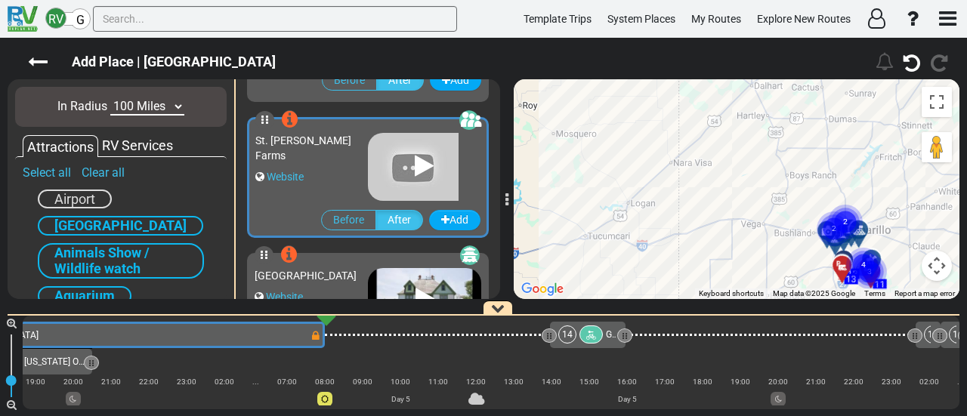
drag, startPoint x: 863, startPoint y: 151, endPoint x: 834, endPoint y: 84, distance: 73.1
click at [834, 85] on div "To navigate, press the arrow keys. To activate drag with keyboard, press Alt + …" at bounding box center [737, 189] width 446 height 220
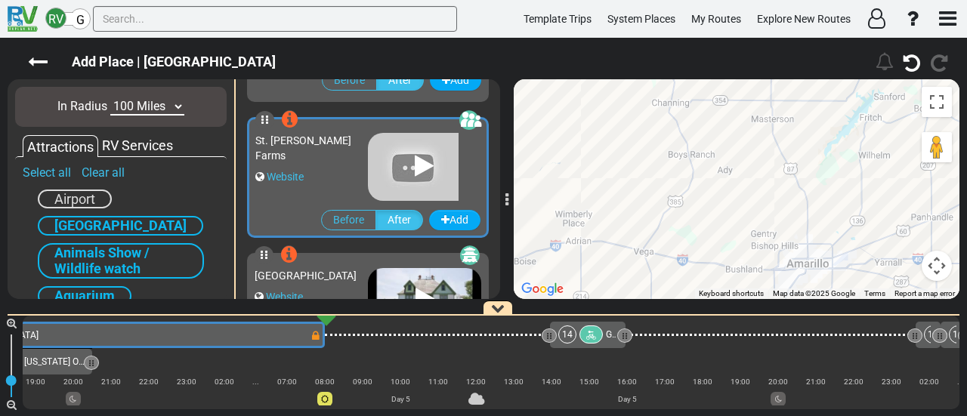
drag, startPoint x: 840, startPoint y: 180, endPoint x: 807, endPoint y: 105, distance: 81.8
click at [807, 105] on div "To activate drag with keyboard, press Alt + Enter. Once in keyboard drag state,…" at bounding box center [737, 189] width 446 height 220
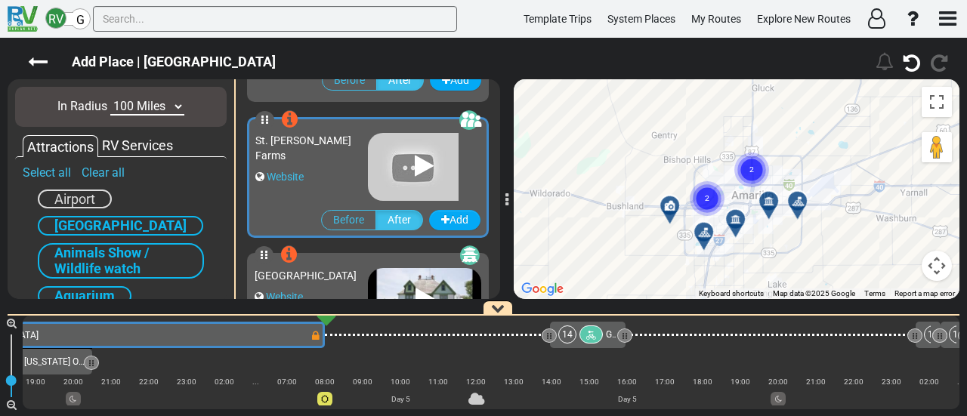
click at [771, 199] on icon at bounding box center [768, 201] width 11 height 11
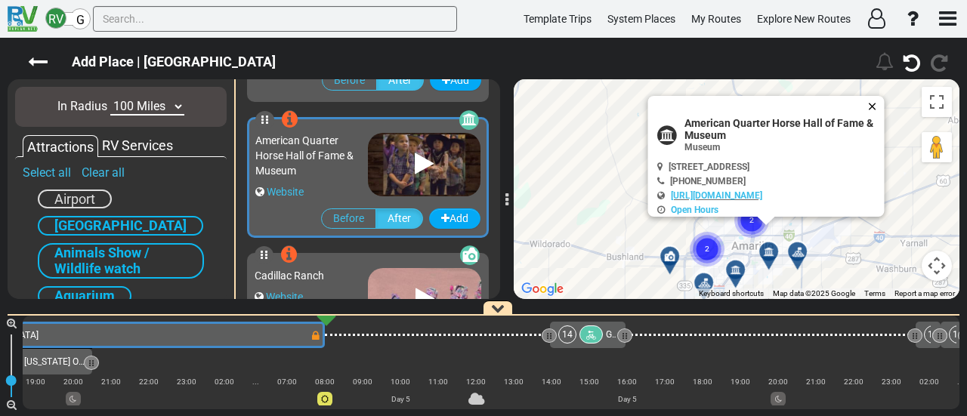
click at [883, 105] on button "Close" at bounding box center [875, 106] width 18 height 21
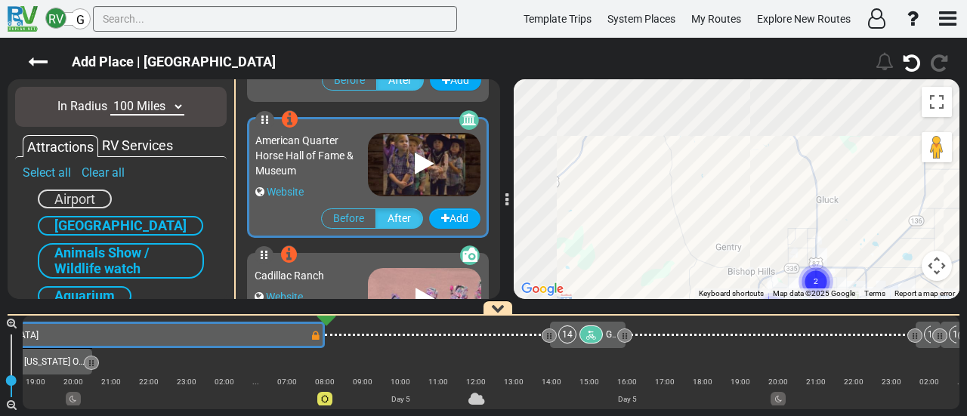
drag, startPoint x: 758, startPoint y: 113, endPoint x: 864, endPoint y: 200, distance: 136.9
click at [864, 200] on div "To activate drag with keyboard, press Alt + Enter. Once in keyboard drag state,…" at bounding box center [737, 189] width 446 height 220
drag, startPoint x: 795, startPoint y: 168, endPoint x: 831, endPoint y: 201, distance: 49.2
click at [831, 201] on div "To activate drag with keyboard, press Alt + Enter. Once in keyboard drag state,…" at bounding box center [737, 189] width 446 height 220
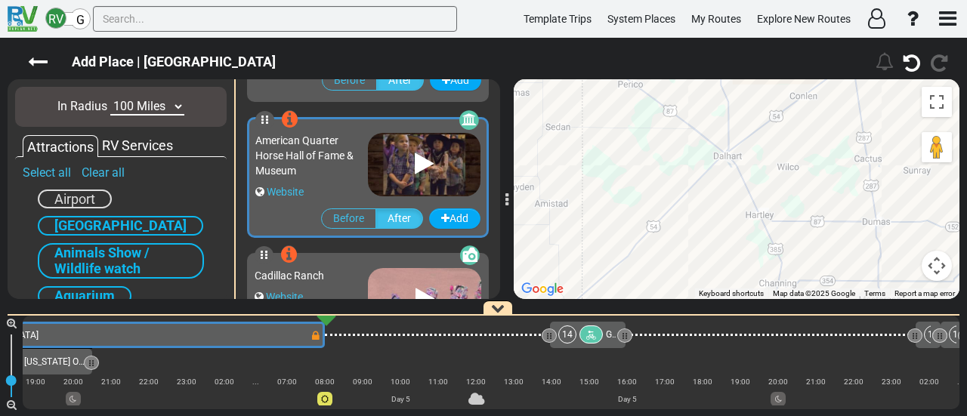
drag, startPoint x: 811, startPoint y: 137, endPoint x: 814, endPoint y: 258, distance: 121.7
click at [814, 258] on div "To activate drag with keyboard, press Alt + Enter. Once in keyboard drag state,…" at bounding box center [737, 189] width 446 height 220
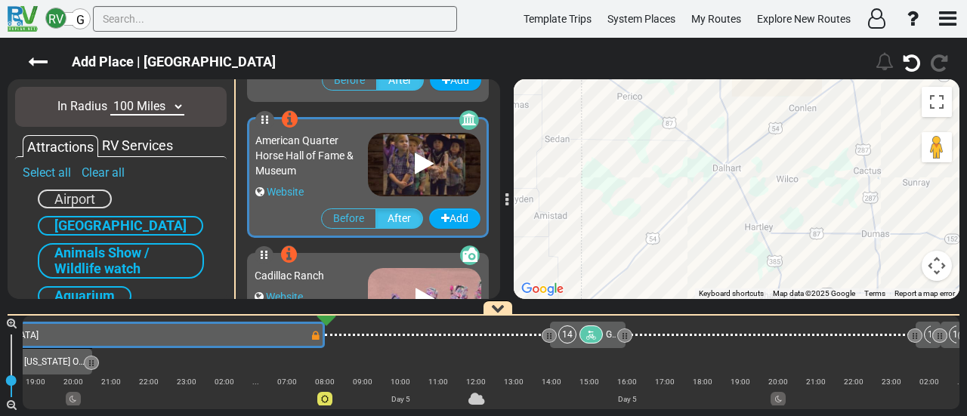
click at [156, 108] on select "10 Miles 50 Miles 100 Miles 250 Miles 500 Miles 1000 Miles" at bounding box center [147, 106] width 74 height 17
select select "number:250"
click at [110, 98] on select "10 Miles 50 Miles 100 Miles 250 Miles 500 Miles 1000 Miles" at bounding box center [147, 106] width 74 height 17
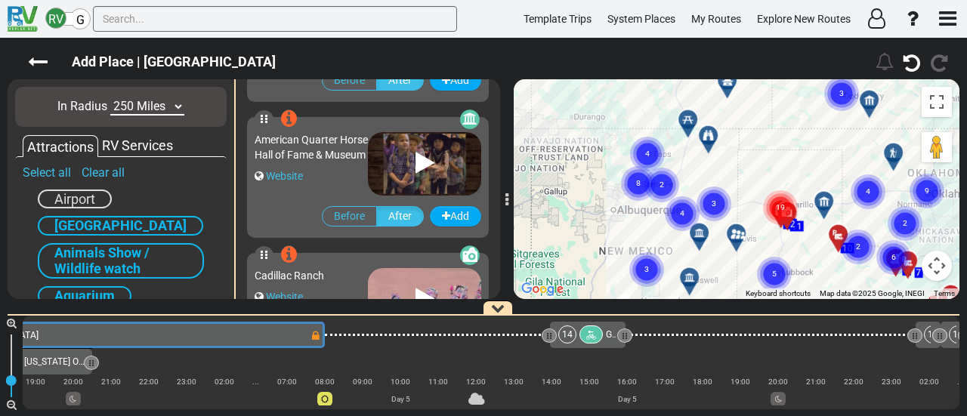
drag, startPoint x: 697, startPoint y: 168, endPoint x: 684, endPoint y: 205, distance: 38.5
click at [684, 205] on gmp-advanced-marker "4" at bounding box center [682, 196] width 38 height 40
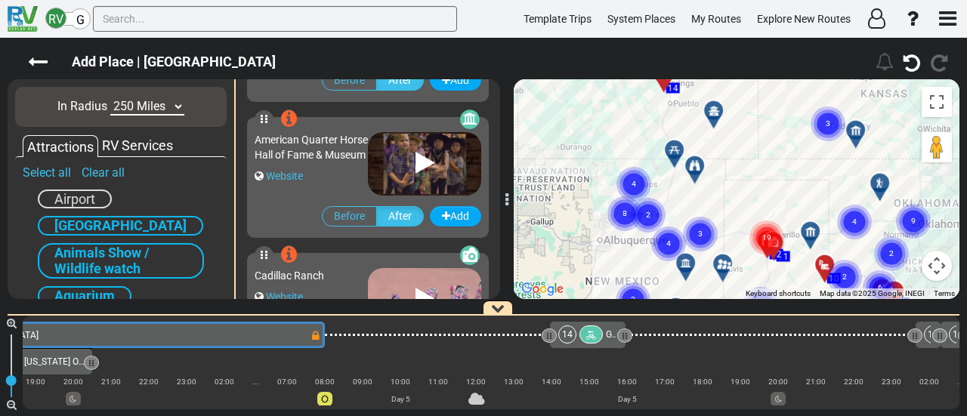
click at [699, 161] on icon at bounding box center [694, 165] width 11 height 11
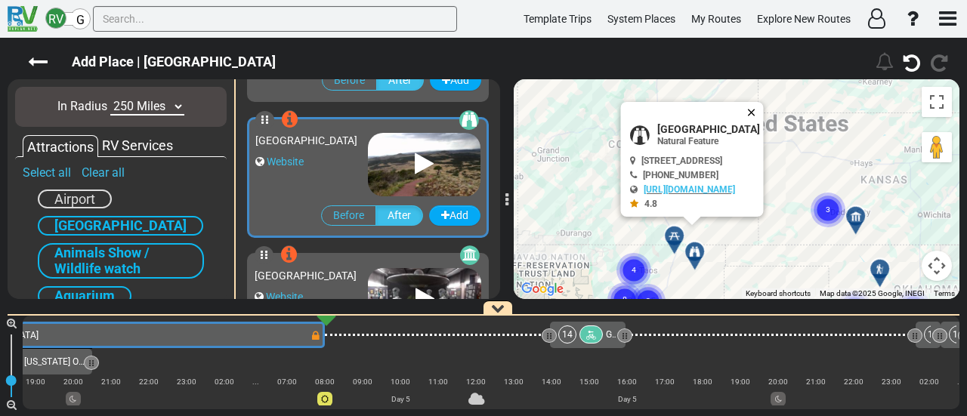
click at [764, 113] on button "Close" at bounding box center [755, 112] width 18 height 21
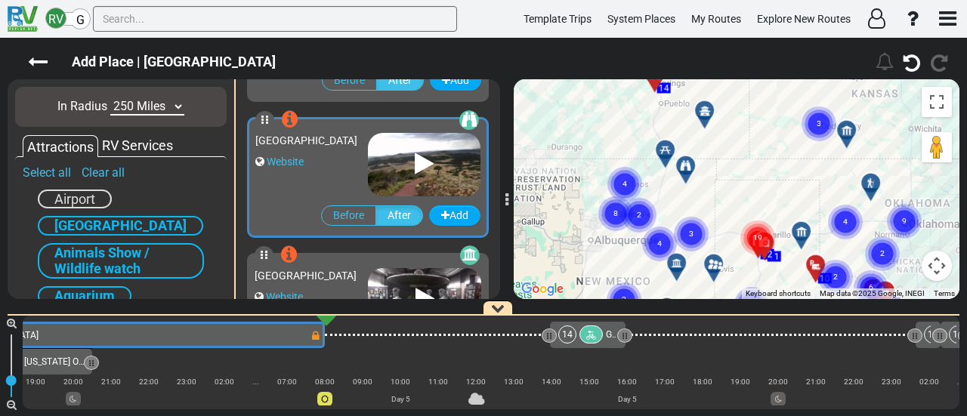
drag, startPoint x: 759, startPoint y: 210, endPoint x: 752, endPoint y: 142, distance: 68.3
click at [752, 143] on div "To activate drag with keyboard, press Alt + Enter. Once in keyboard drag state,…" at bounding box center [737, 189] width 446 height 220
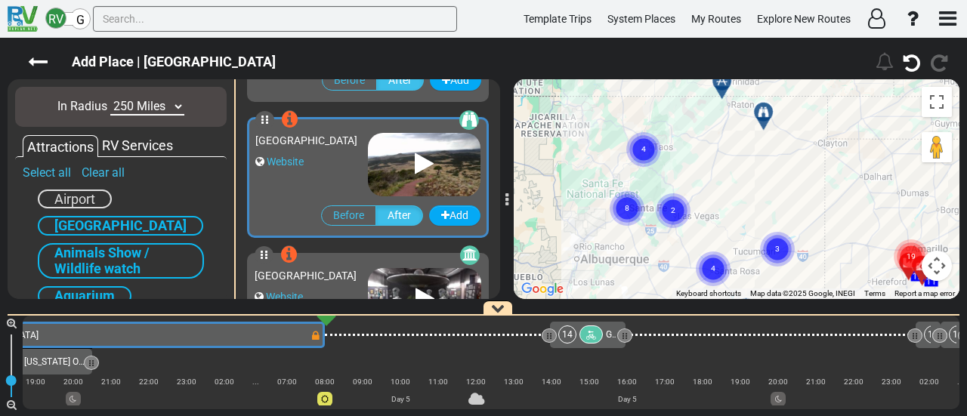
drag, startPoint x: 715, startPoint y: 194, endPoint x: 803, endPoint y: 212, distance: 90.1
click at [803, 212] on div "To activate drag with keyboard, press Alt + Enter. Once in keyboard drag state,…" at bounding box center [737, 189] width 446 height 220
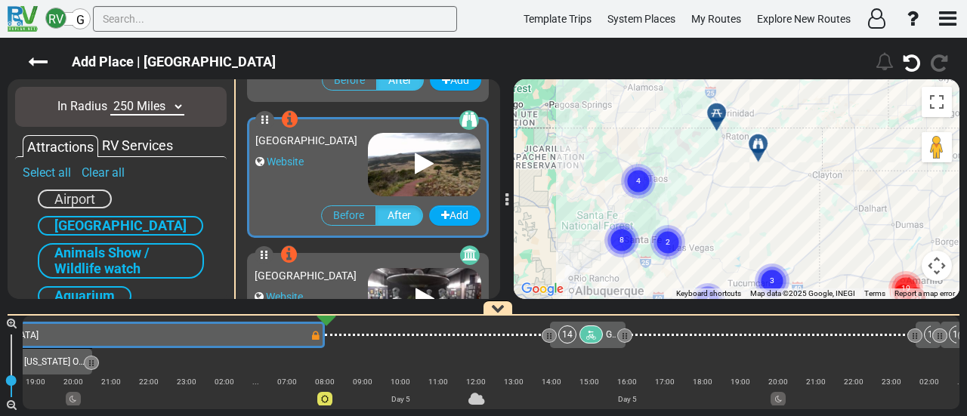
drag, startPoint x: 792, startPoint y: 186, endPoint x: 786, endPoint y: 221, distance: 35.3
click at [786, 221] on div "To activate drag with keyboard, press Alt + Enter. Once in keyboard drag state,…" at bounding box center [737, 189] width 446 height 220
click at [761, 140] on icon at bounding box center [757, 145] width 11 height 11
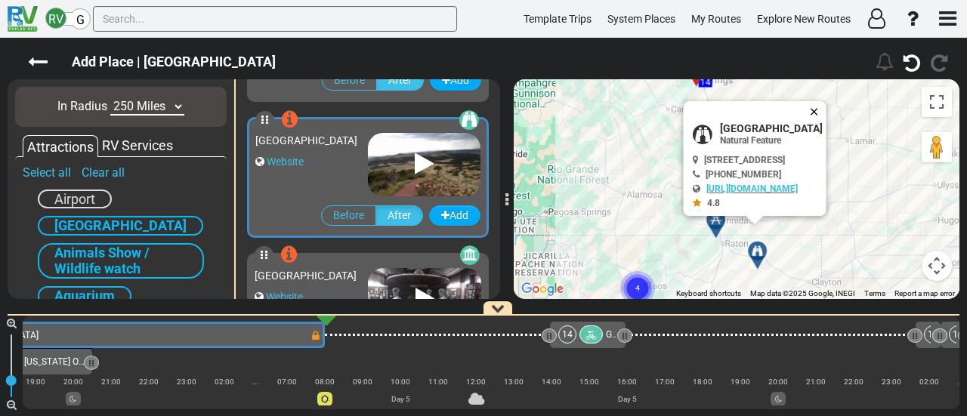
click at [826, 107] on button "Close" at bounding box center [817, 111] width 18 height 21
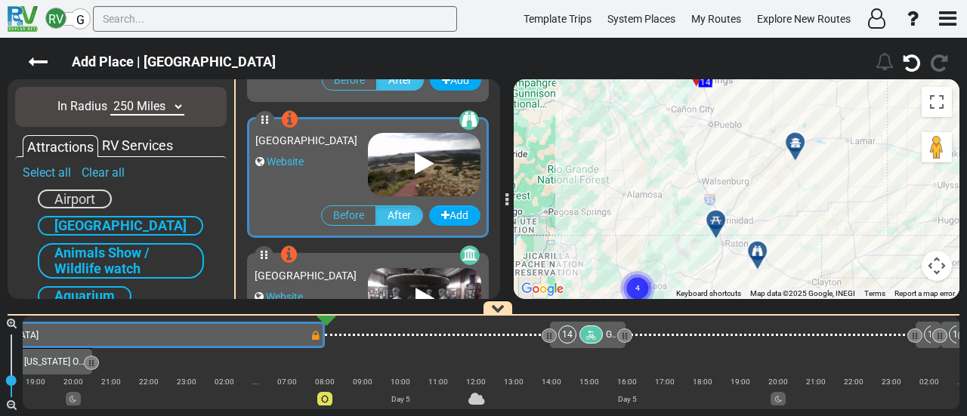
click at [801, 145] on div at bounding box center [800, 148] width 25 height 23
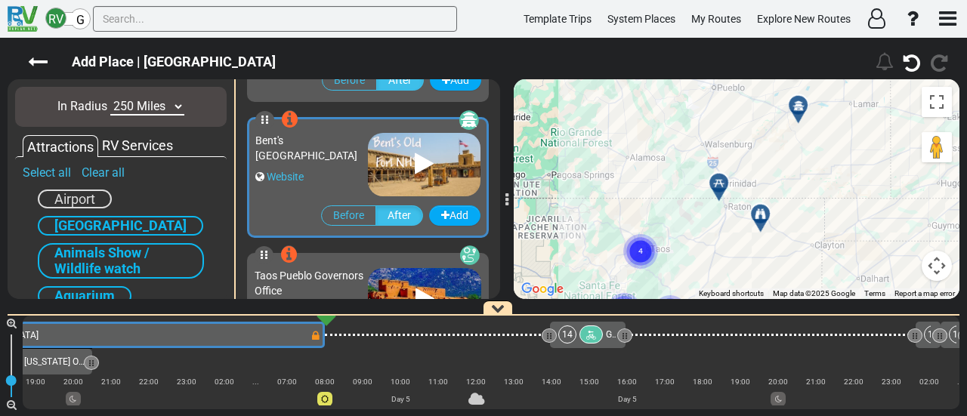
drag, startPoint x: 793, startPoint y: 239, endPoint x: 792, endPoint y: 116, distance: 123.9
click at [792, 116] on div "To activate drag with keyboard, press Alt + Enter. Once in keyboard drag state,…" at bounding box center [737, 189] width 446 height 220
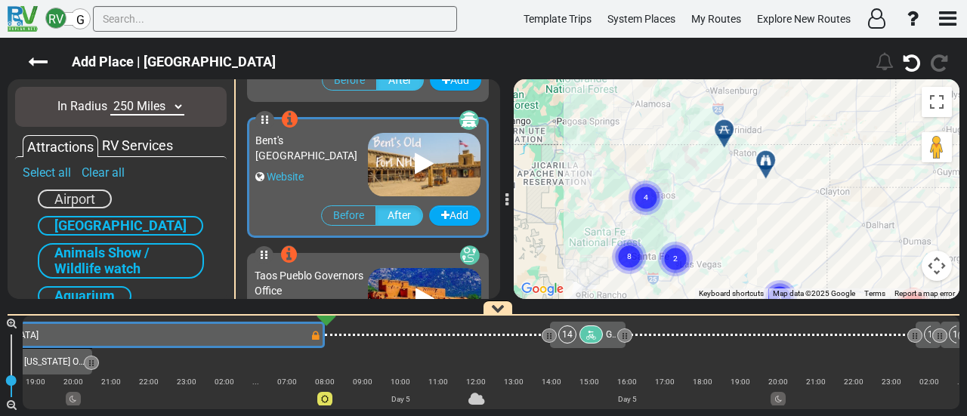
drag, startPoint x: 781, startPoint y: 181, endPoint x: 790, endPoint y: 72, distance: 109.1
click at [790, 72] on div "Add Place | Palo Duro RV Park" at bounding box center [483, 227] width 967 height 378
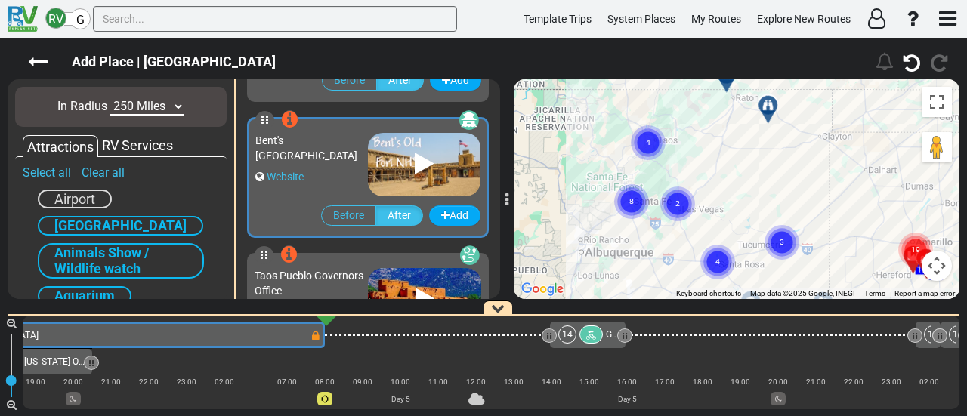
drag, startPoint x: 769, startPoint y: 173, endPoint x: 792, endPoint y: 218, distance: 50.7
click at [792, 218] on div "To activate drag with keyboard, press Alt + Enter. Once in keyboard drag state,…" at bounding box center [737, 189] width 446 height 220
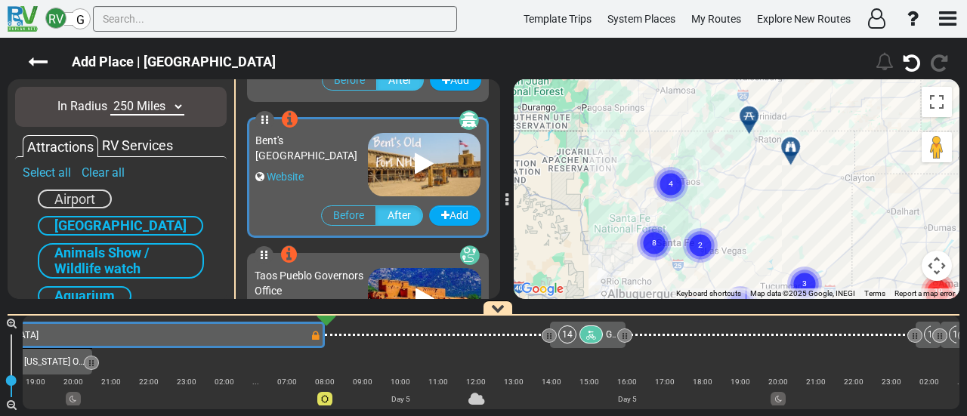
click at [791, 141] on icon at bounding box center [790, 146] width 11 height 11
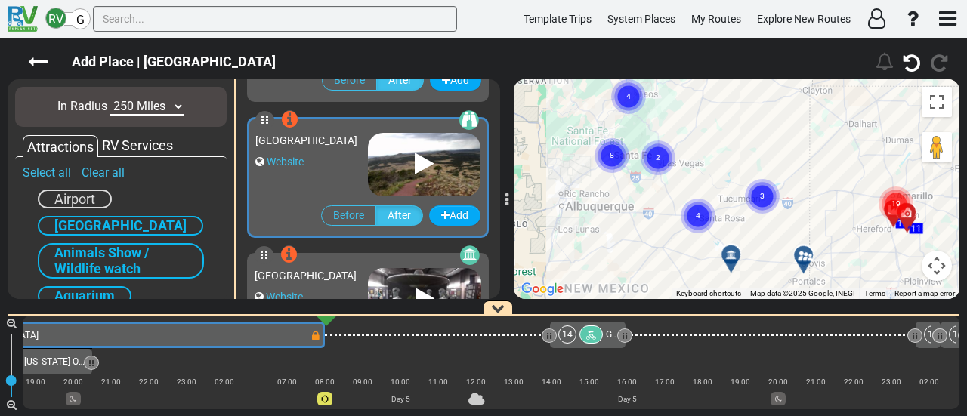
drag, startPoint x: 724, startPoint y: 238, endPoint x: 682, endPoint y: 45, distance: 197.8
click at [682, 45] on div "Add Place | Palo Duro RV Park" at bounding box center [483, 227] width 967 height 378
click at [770, 200] on circle "Cluster of 3 markers" at bounding box center [762, 196] width 35 height 35
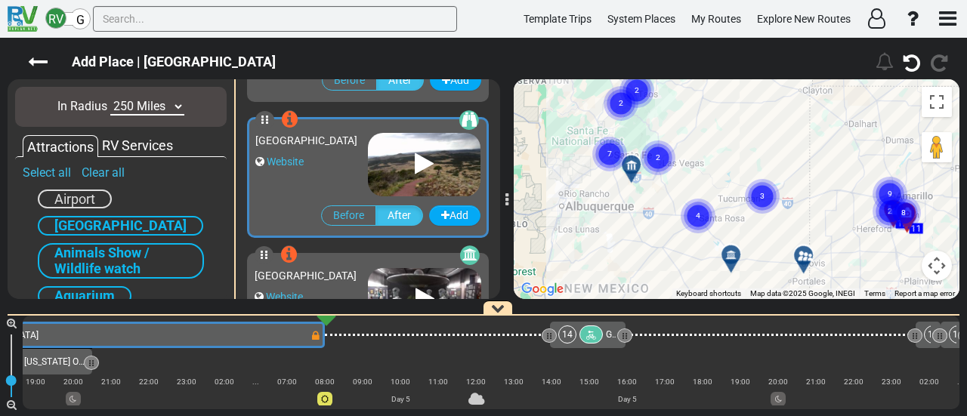
click at [768, 193] on circle "Cluster of 3 markers" at bounding box center [762, 196] width 35 height 35
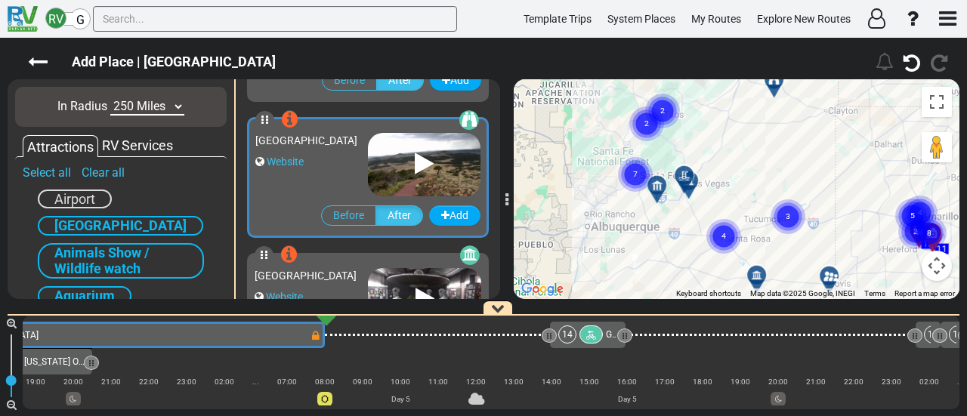
drag, startPoint x: 775, startPoint y: 197, endPoint x: 802, endPoint y: 218, distance: 34.4
click at [802, 218] on circle "Cluster of 3 markers" at bounding box center [787, 216] width 35 height 35
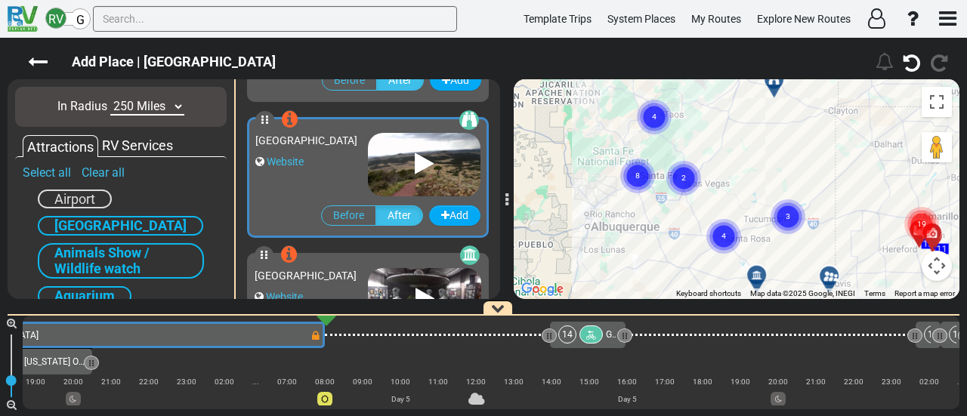
click at [789, 215] on text "3" at bounding box center [788, 216] width 5 height 10
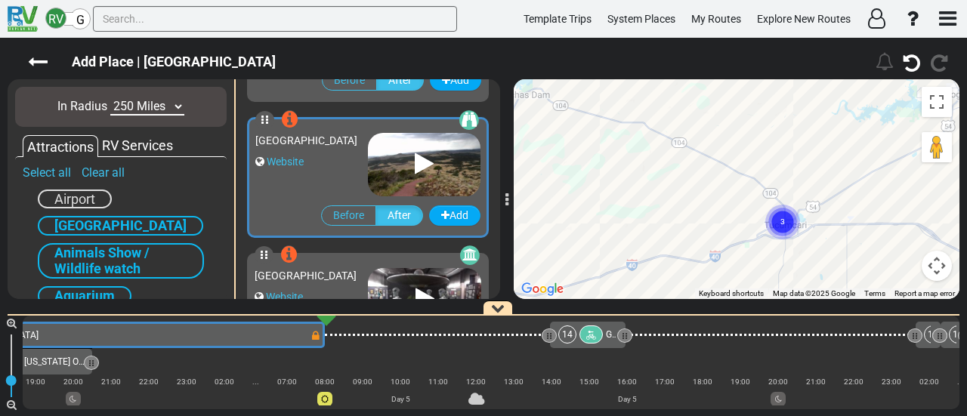
click at [783, 219] on text "3" at bounding box center [782, 221] width 5 height 10
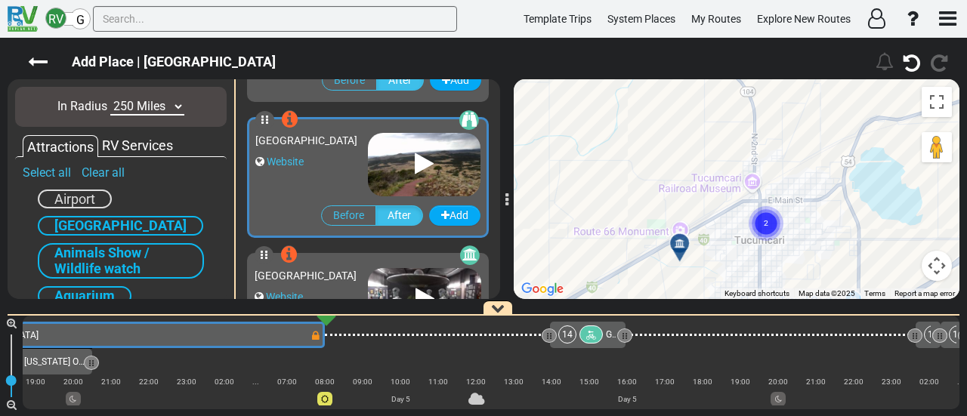
click at [764, 224] on text "2" at bounding box center [766, 223] width 5 height 10
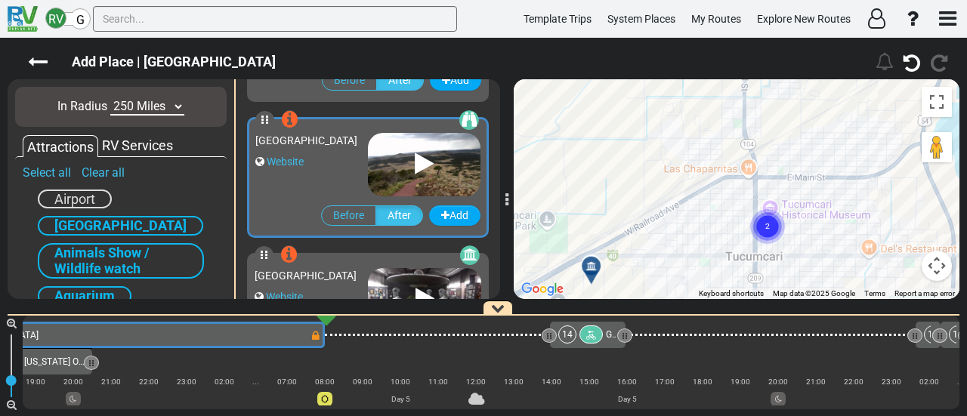
click at [766, 223] on text "2" at bounding box center [767, 226] width 5 height 10
click at [775, 215] on icon at bounding box center [773, 218] width 15 height 12
click at [763, 236] on icon at bounding box center [766, 236] width 15 height 12
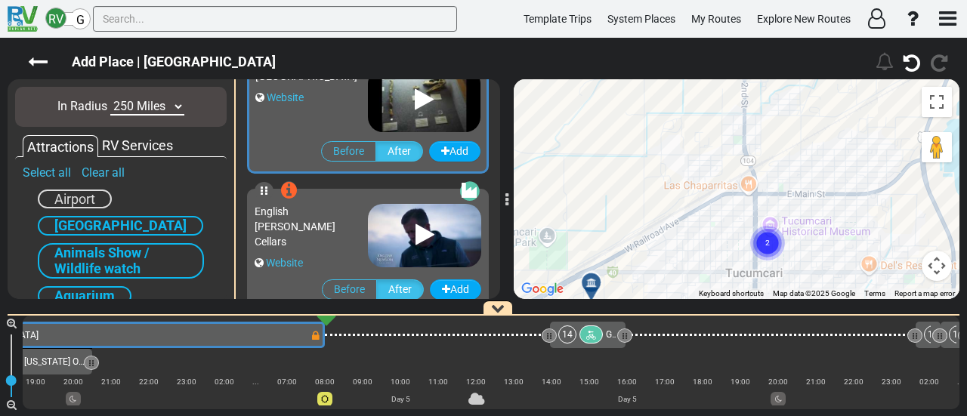
scroll to position [3260, 0]
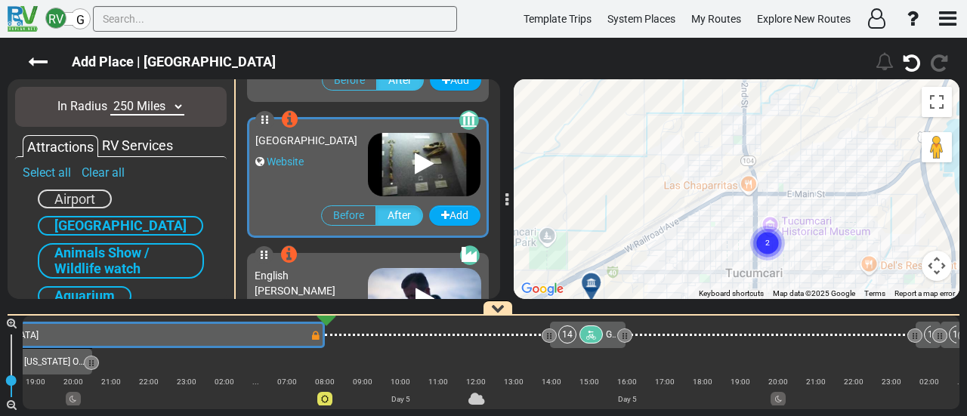
click at [595, 282] on div at bounding box center [596, 288] width 25 height 23
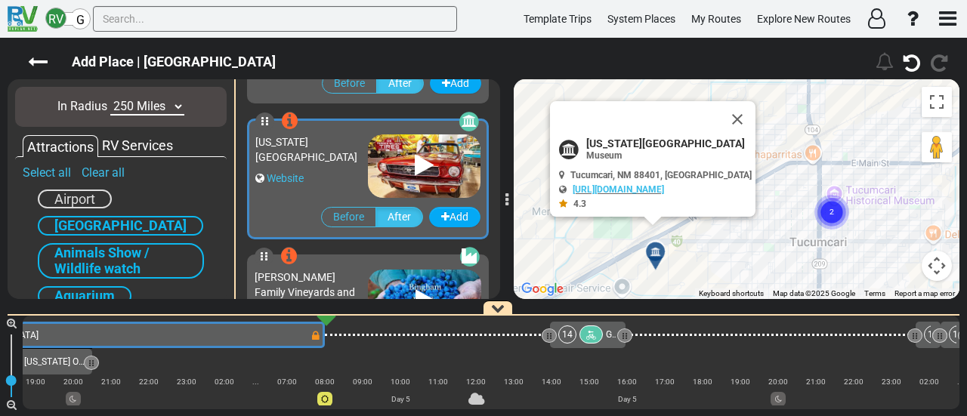
scroll to position [3532, 0]
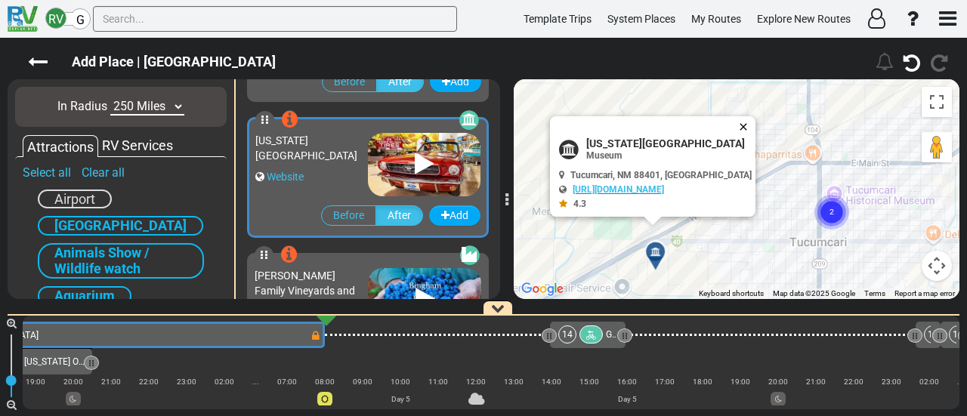
click at [742, 122] on button "Close" at bounding box center [746, 126] width 18 height 21
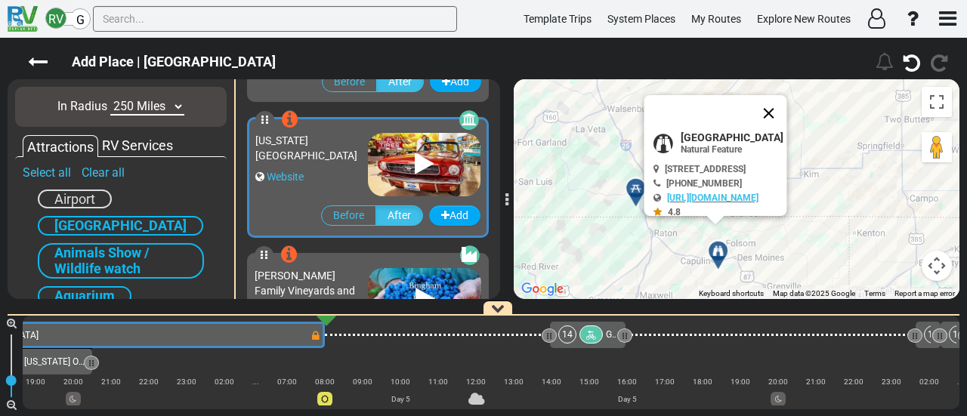
click at [787, 116] on button "Close" at bounding box center [769, 113] width 36 height 36
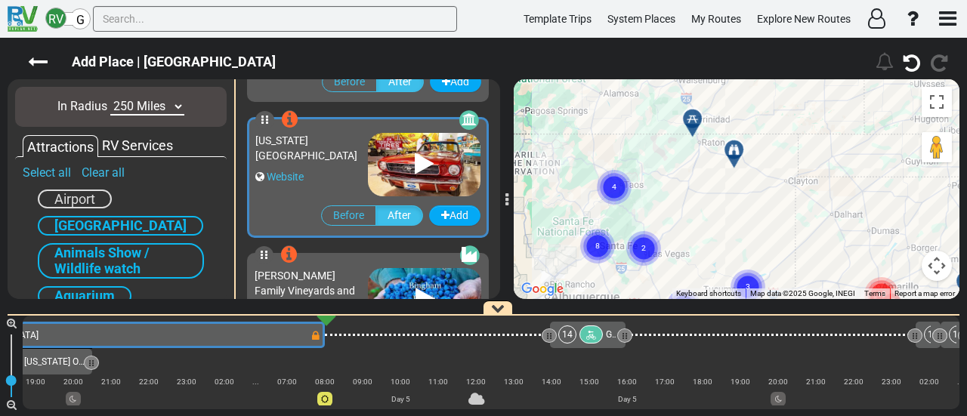
drag, startPoint x: 855, startPoint y: 202, endPoint x: 784, endPoint y: 83, distance: 138.9
click at [784, 83] on div "To navigate, press the arrow keys. To activate drag with keyboard, press Alt + …" at bounding box center [737, 189] width 446 height 220
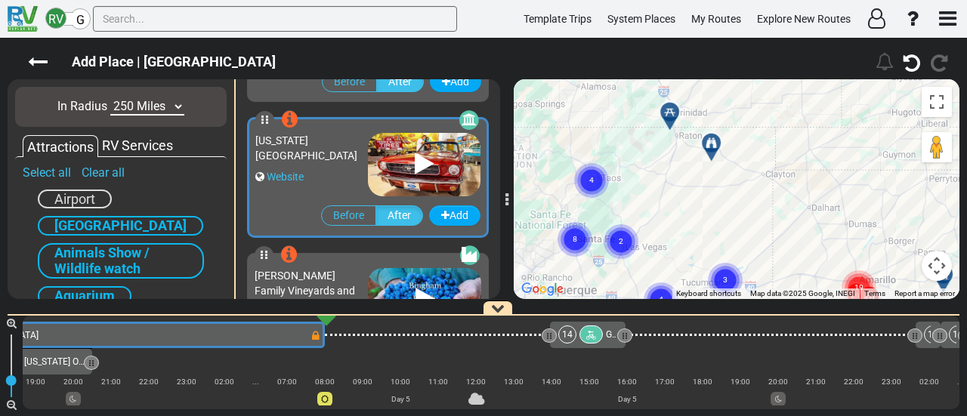
drag, startPoint x: 878, startPoint y: 164, endPoint x: 884, endPoint y: 205, distance: 41.2
click at [885, 208] on div "To navigate, press the arrow keys. To activate drag with keyboard, press Alt + …" at bounding box center [737, 189] width 446 height 220
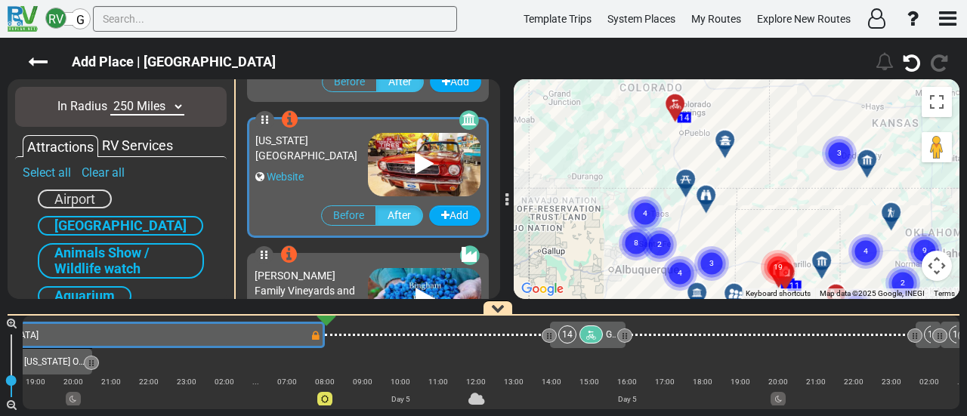
drag, startPoint x: 855, startPoint y: 150, endPoint x: 758, endPoint y: 172, distance: 99.1
click at [758, 172] on div "To navigate, press the arrow keys. To activate drag with keyboard, press Alt + …" at bounding box center [737, 189] width 446 height 220
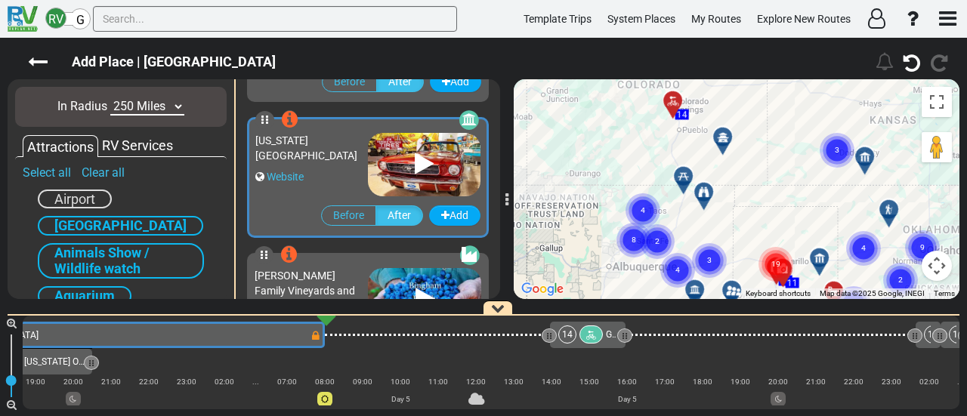
click at [709, 188] on icon at bounding box center [703, 192] width 11 height 11
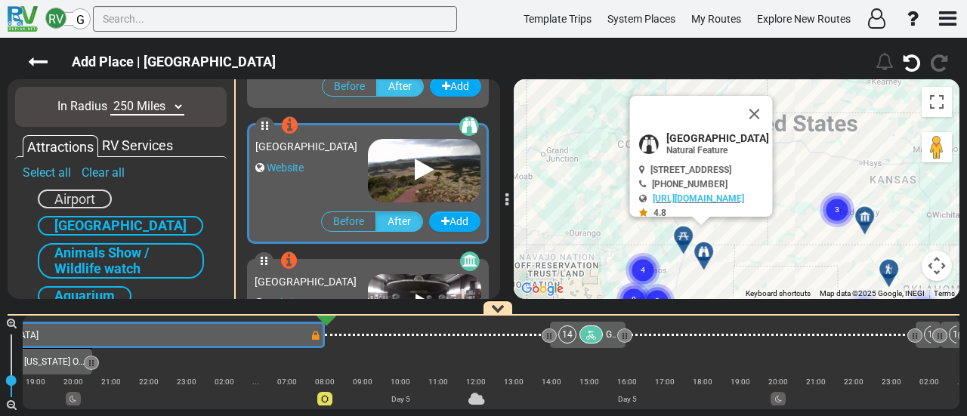
scroll to position [5300, 0]
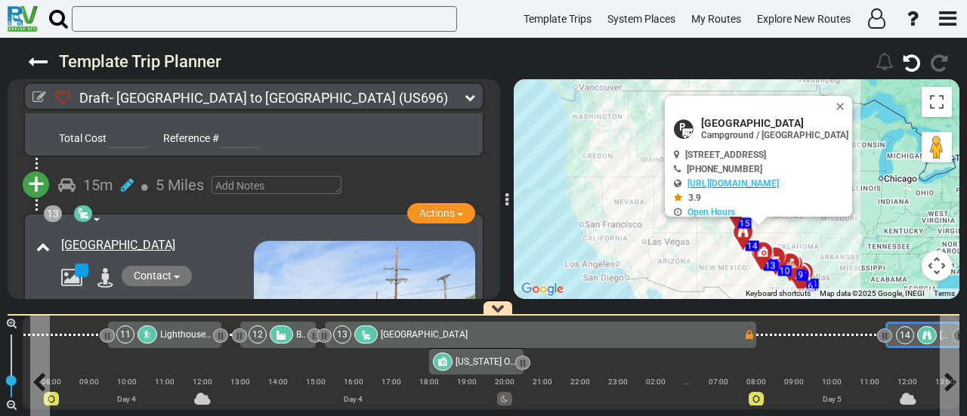
click at [929, 336] on icon at bounding box center [926, 335] width 9 height 9
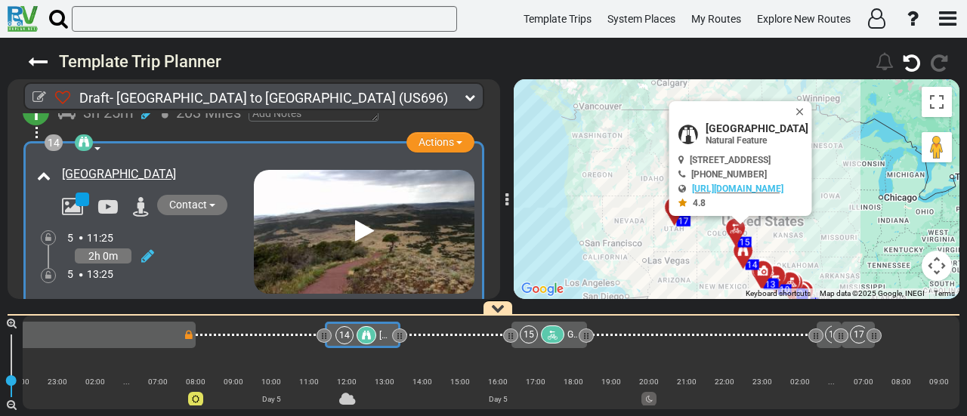
scroll to position [3877, 0]
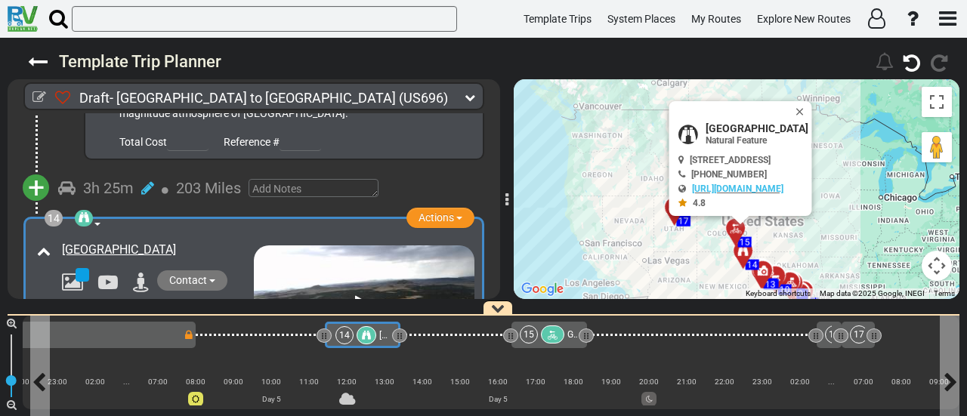
click at [374, 338] on div at bounding box center [367, 335] width 20 height 18
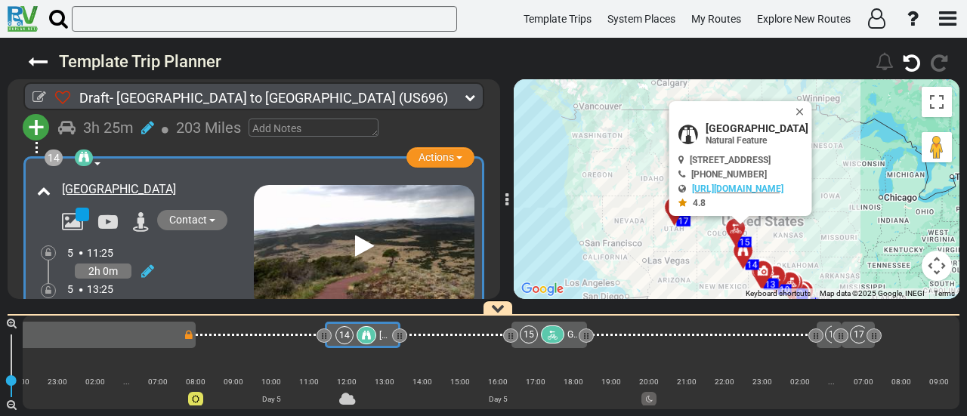
scroll to position [3968, 0]
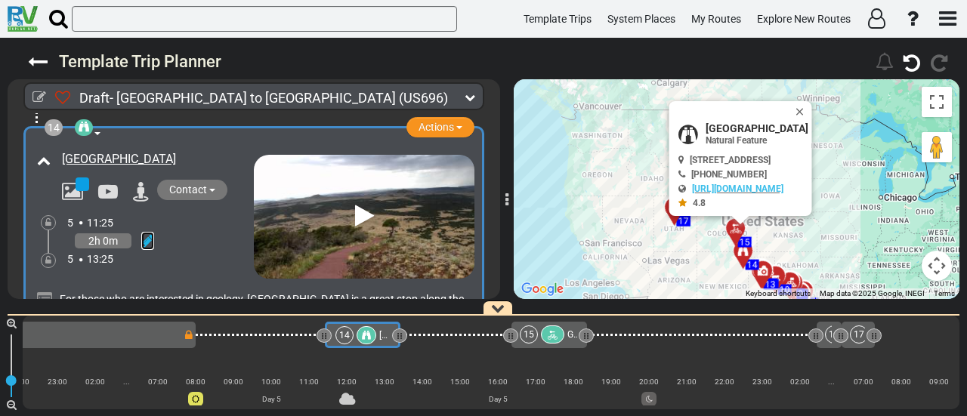
click at [153, 233] on icon at bounding box center [147, 240] width 13 height 15
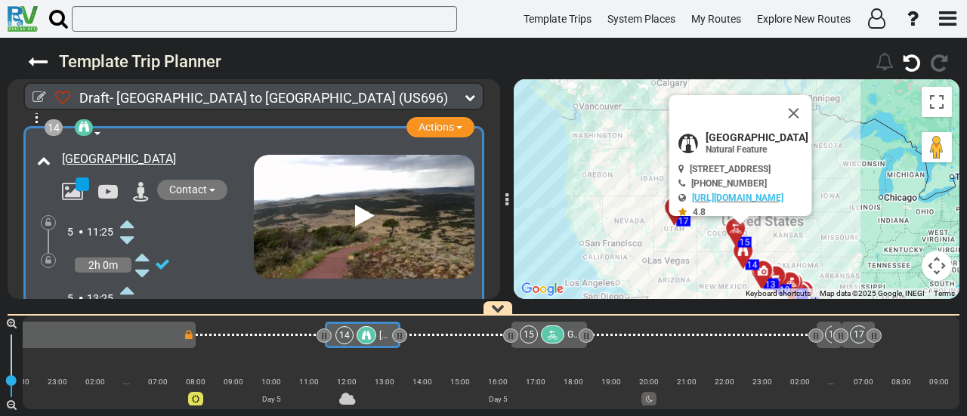
click at [126, 212] on icon at bounding box center [127, 224] width 14 height 24
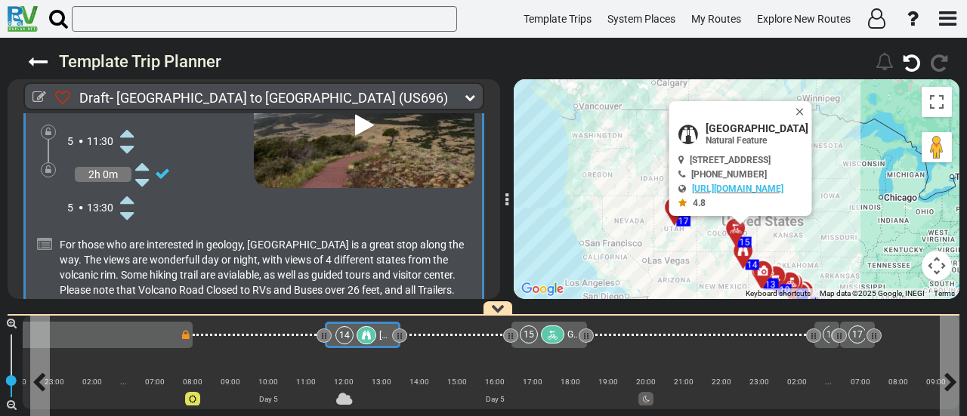
click at [360, 332] on div at bounding box center [367, 335] width 20 height 18
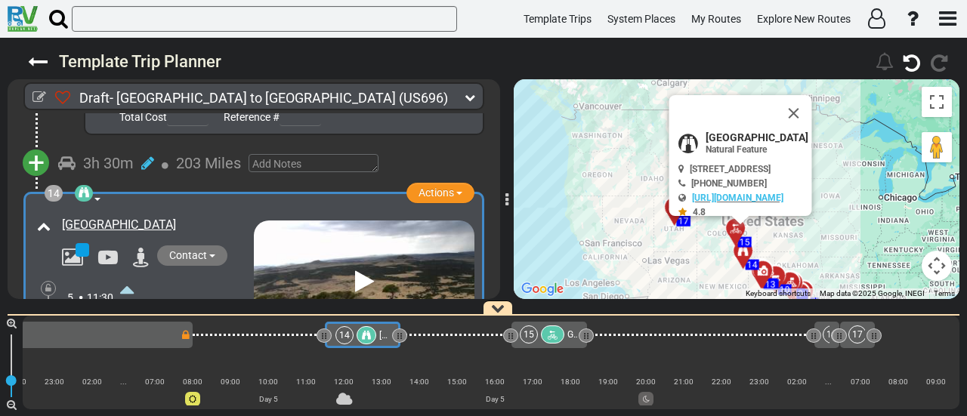
scroll to position [3877, 0]
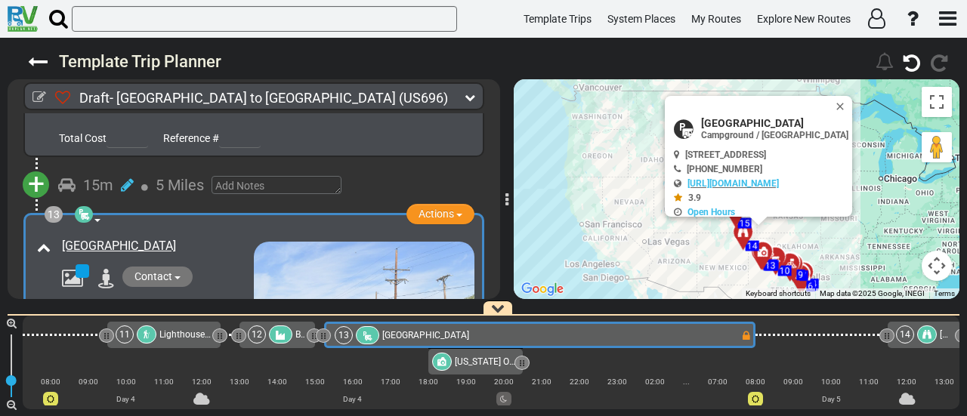
scroll to position [0, 2143]
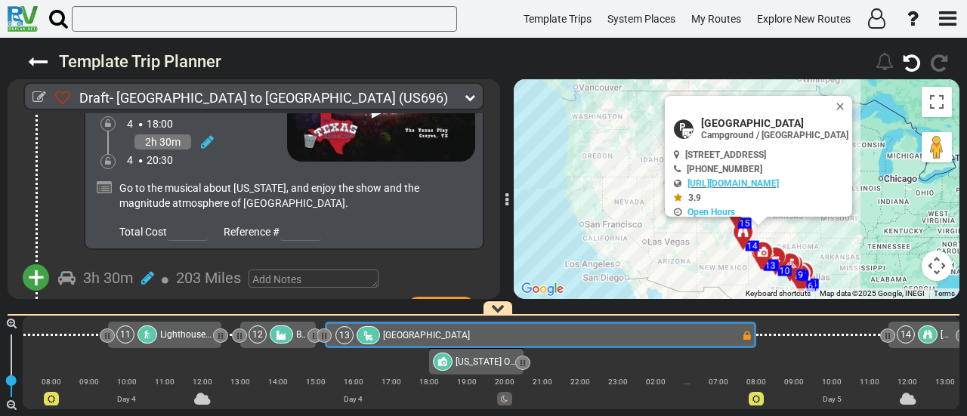
click at [36, 261] on span "+" at bounding box center [36, 278] width 17 height 35
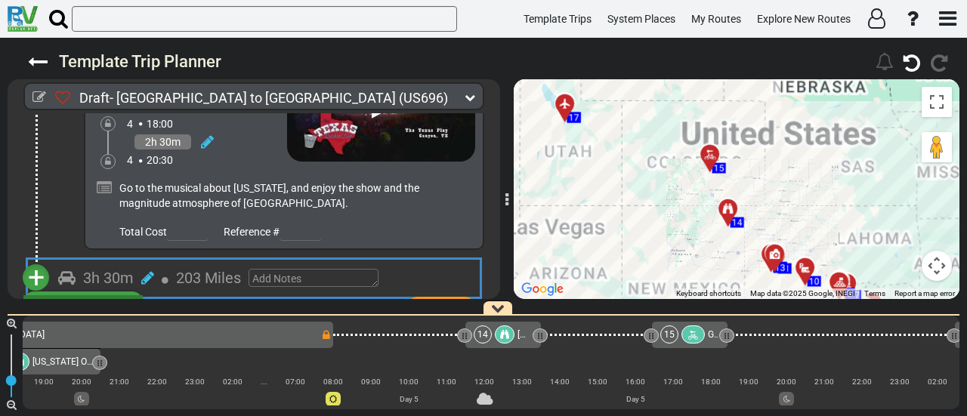
scroll to position [0, 2574]
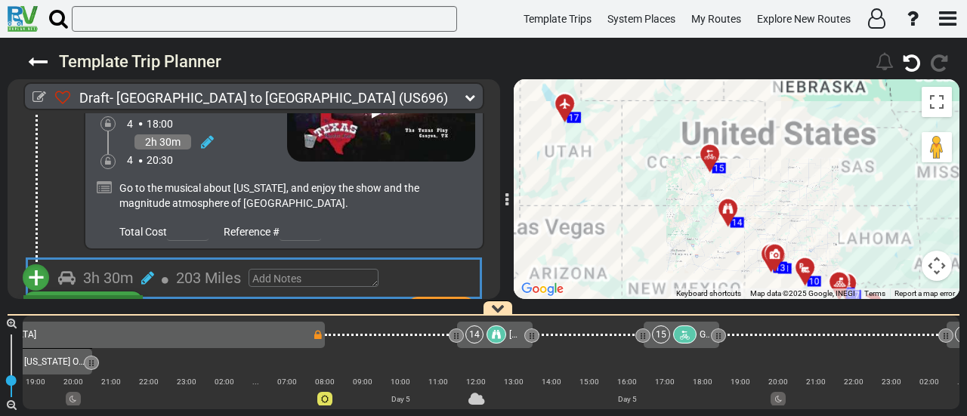
click at [98, 295] on li "Add Atraction" at bounding box center [82, 305] width 119 height 20
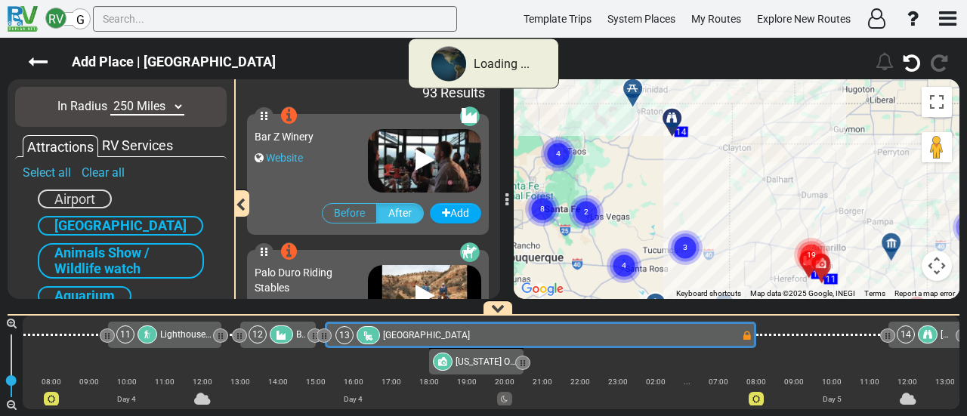
scroll to position [0, 2143]
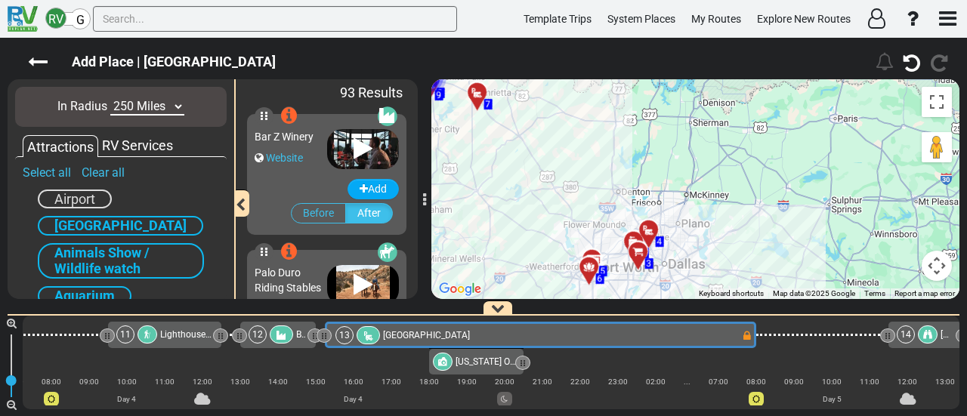
click at [420, 153] on div at bounding box center [424, 189] width 8 height 235
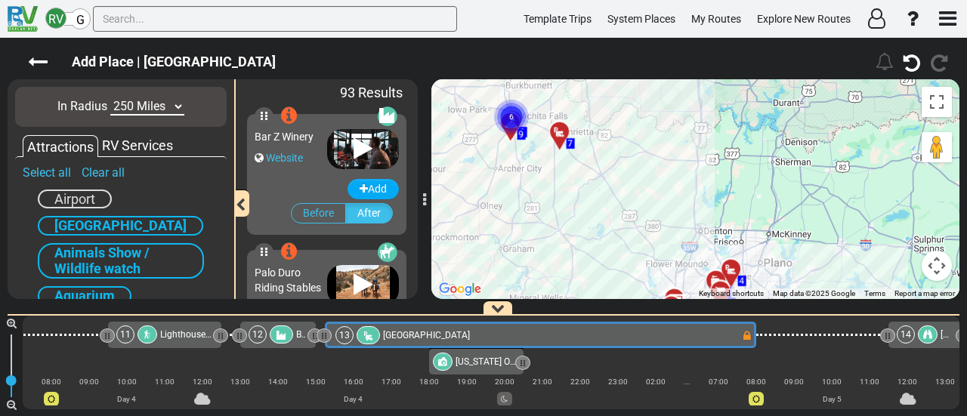
drag, startPoint x: 599, startPoint y: 128, endPoint x: 952, endPoint y: 233, distance: 368.3
click at [952, 234] on div "To activate drag with keyboard, press Alt + Enter. Once in keyboard drag state,…" at bounding box center [695, 189] width 528 height 220
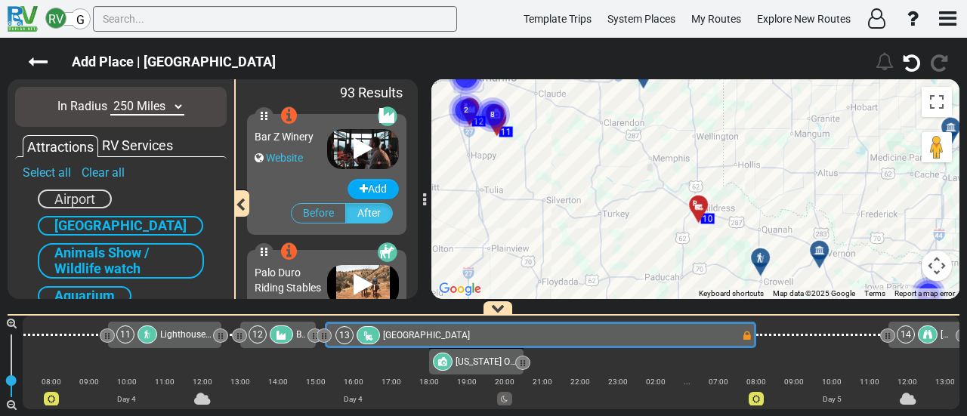
drag, startPoint x: 666, startPoint y: 203, endPoint x: 708, endPoint y: 289, distance: 94.9
click at [718, 302] on div "Draft- Dallas to Salt Lake City (US696) 5 Days 1,441 Miles" at bounding box center [483, 227] width 967 height 378
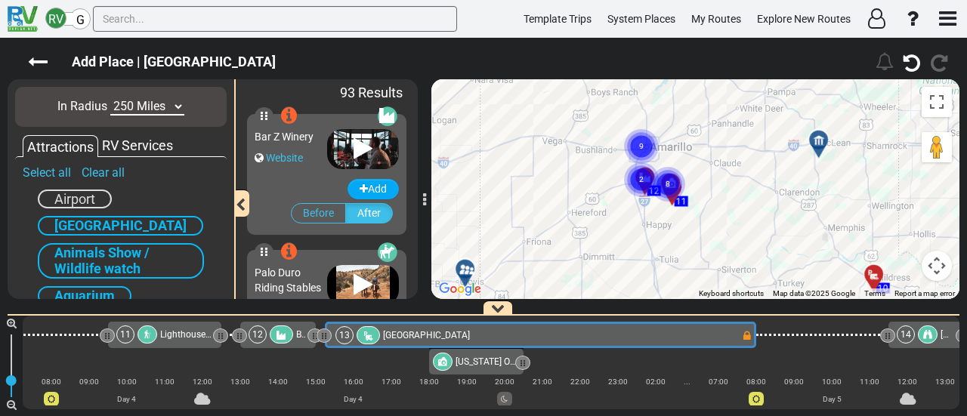
drag, startPoint x: 717, startPoint y: 279, endPoint x: 739, endPoint y: 285, distance: 22.7
click at [739, 290] on div "To activate drag with keyboard, press Alt + Enter. Once in keyboard drag state,…" at bounding box center [695, 189] width 528 height 220
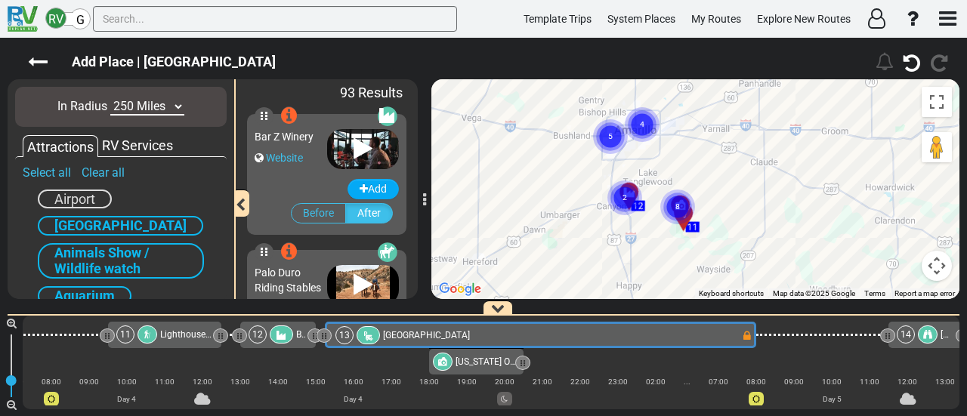
click at [633, 129] on circle "Cluster of 4 markers" at bounding box center [642, 124] width 35 height 35
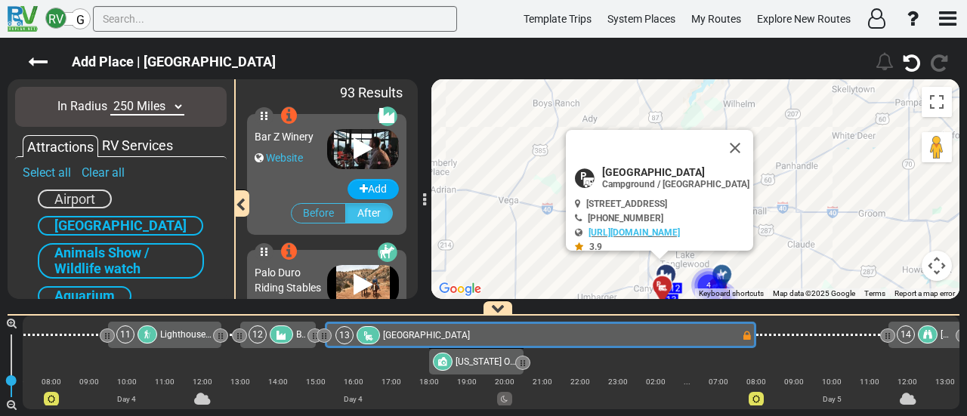
drag, startPoint x: 761, startPoint y: 144, endPoint x: 782, endPoint y: 204, distance: 63.1
click at [782, 204] on div "To activate drag with keyboard, press Alt + Enter. Once in keyboard drag state,…" at bounding box center [695, 189] width 528 height 220
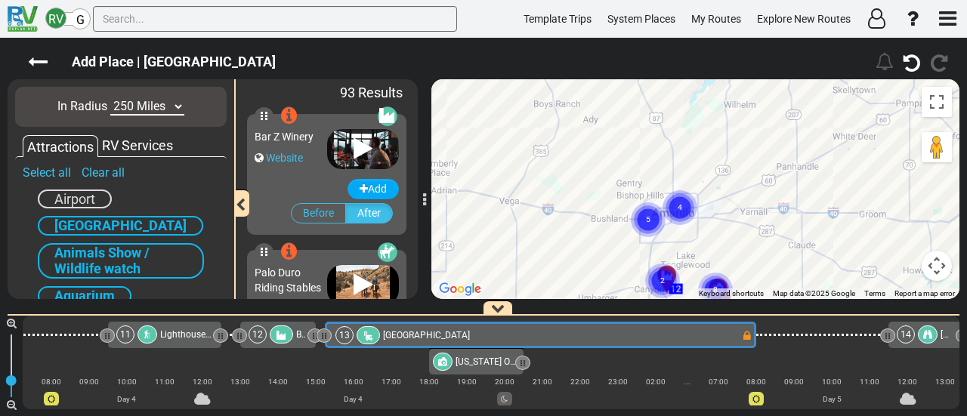
click at [743, 146] on div "To activate drag with keyboard, press Alt + Enter. Once in keyboard drag state,…" at bounding box center [695, 189] width 528 height 220
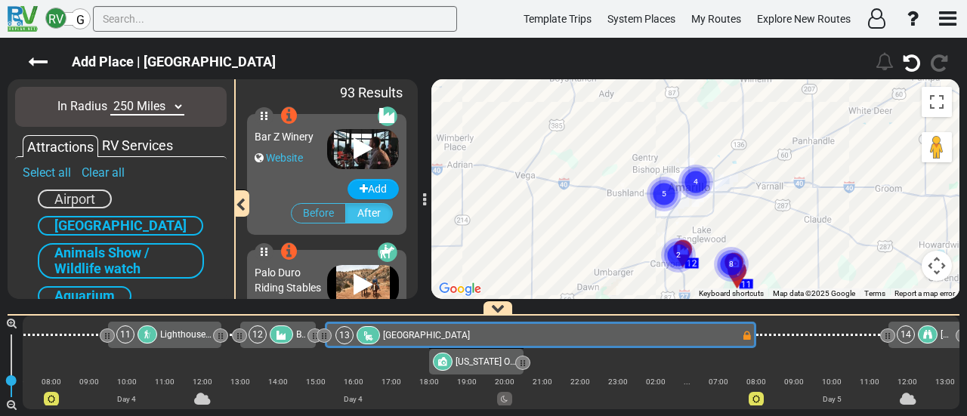
drag, startPoint x: 749, startPoint y: 184, endPoint x: 765, endPoint y: 156, distance: 31.5
click at [765, 156] on div "To activate drag with keyboard, press Alt + Enter. Once in keyboard drag state,…" at bounding box center [695, 189] width 528 height 220
click at [699, 181] on text "4" at bounding box center [698, 179] width 5 height 10
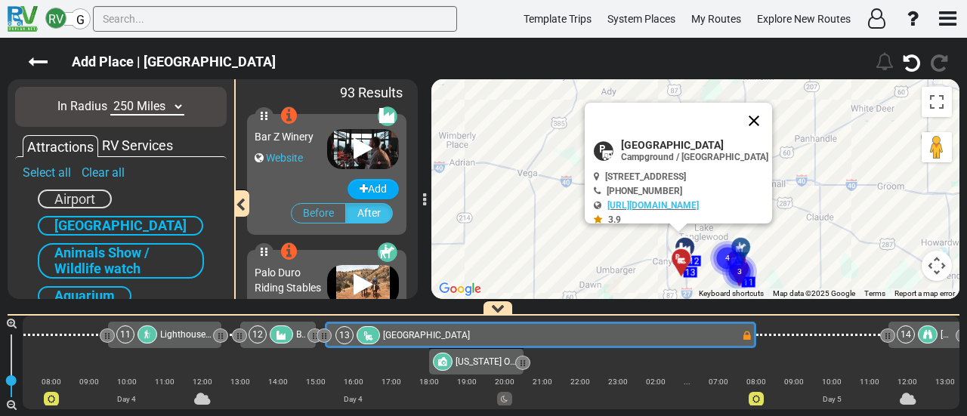
click at [752, 118] on button "Close" at bounding box center [754, 121] width 36 height 36
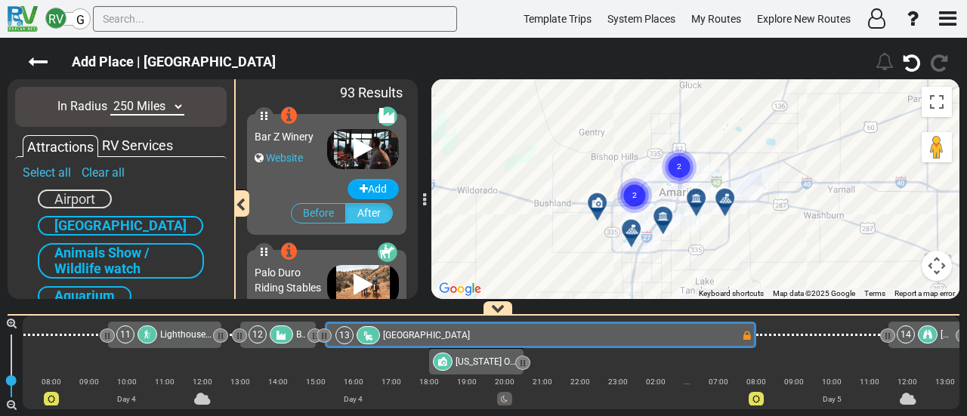
drag, startPoint x: 658, startPoint y: 188, endPoint x: 711, endPoint y: 149, distance: 65.9
click at [698, 149] on icon "2" at bounding box center [679, 167] width 38 height 38
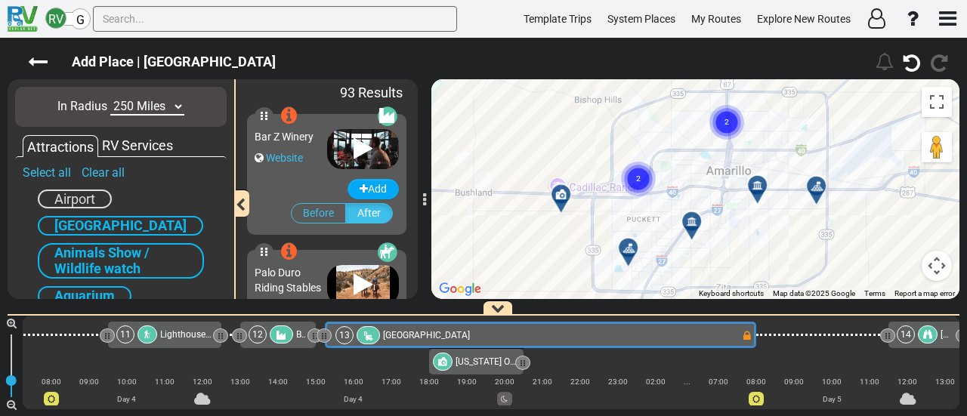
drag, startPoint x: 674, startPoint y: 171, endPoint x: 697, endPoint y: 152, distance: 30.6
click at [697, 152] on div "To activate drag with keyboard, press Alt + Enter. Once in keyboard drag state,…" at bounding box center [695, 189] width 528 height 220
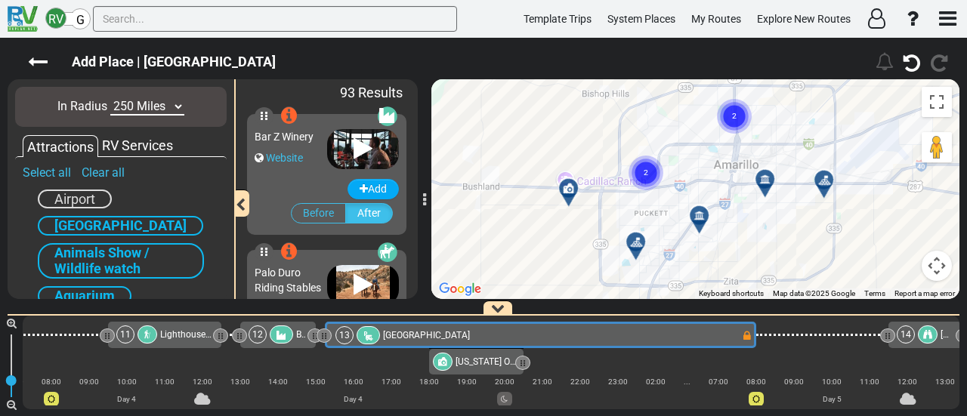
click at [647, 157] on circle "Cluster of 2 markers" at bounding box center [645, 173] width 35 height 35
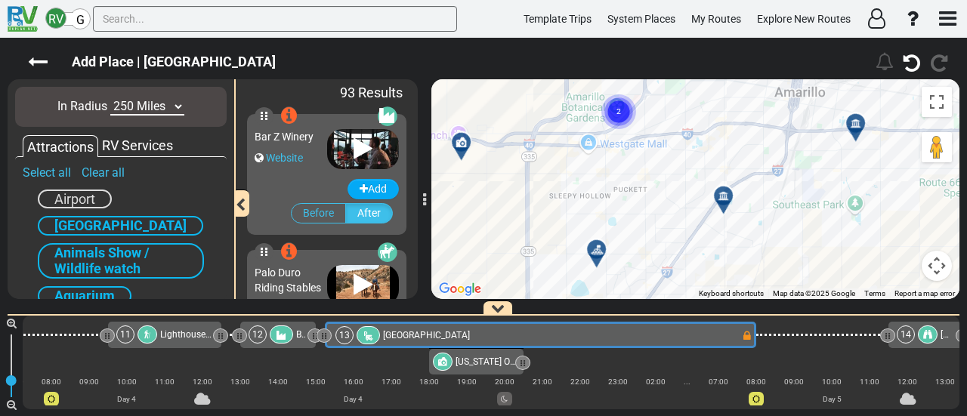
drag, startPoint x: 665, startPoint y: 168, endPoint x: 684, endPoint y: 152, distance: 25.7
click at [642, 102] on div "To activate drag with keyboard, press Alt + Enter. Once in keyboard drag state,…" at bounding box center [695, 189] width 528 height 220
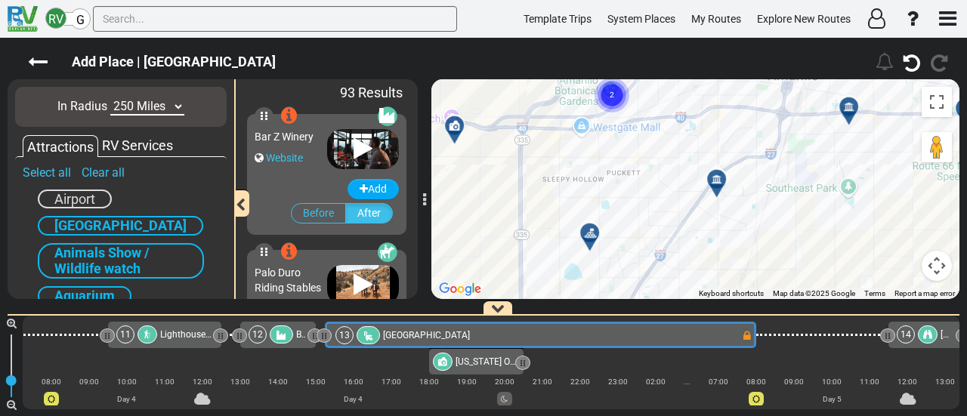
click at [719, 172] on div at bounding box center [715, 178] width 26 height 26
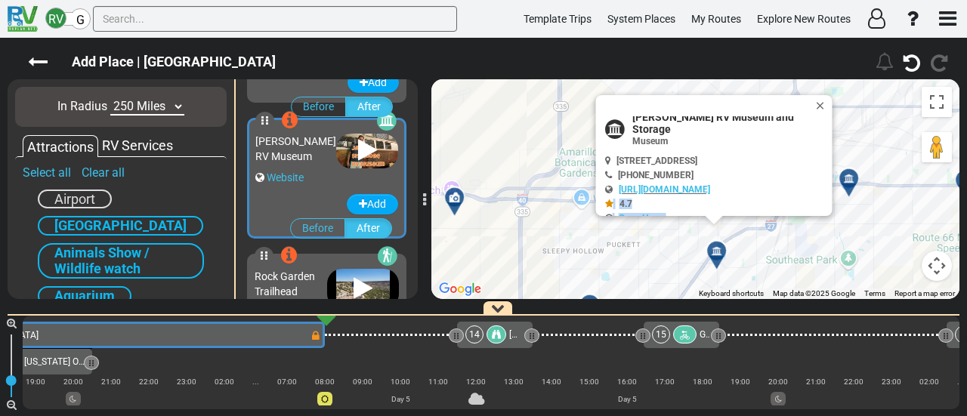
scroll to position [0, 0]
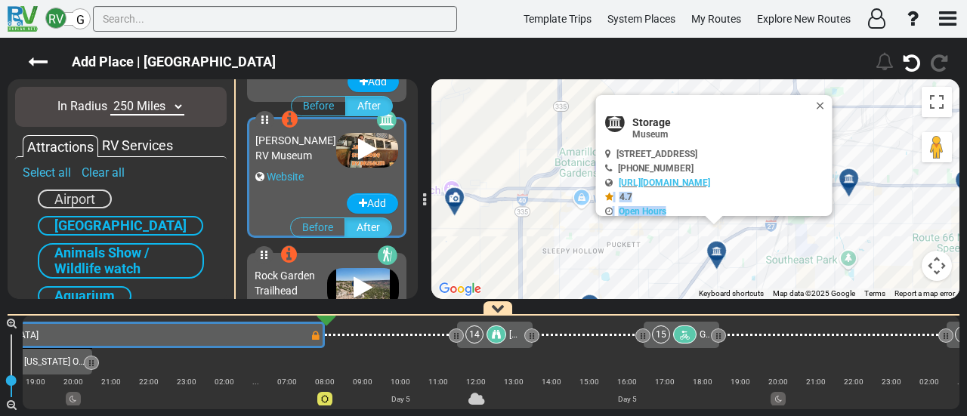
drag, startPoint x: 764, startPoint y: 205, endPoint x: 804, endPoint y: 128, distance: 86.2
click at [762, 212] on div "Jack Sisemore RV Museum and Storage Museum 4.7 Monday:" at bounding box center [717, 166] width 227 height 100
click at [813, 103] on div at bounding box center [708, 105] width 209 height 21
click at [851, 176] on icon at bounding box center [848, 178] width 11 height 11
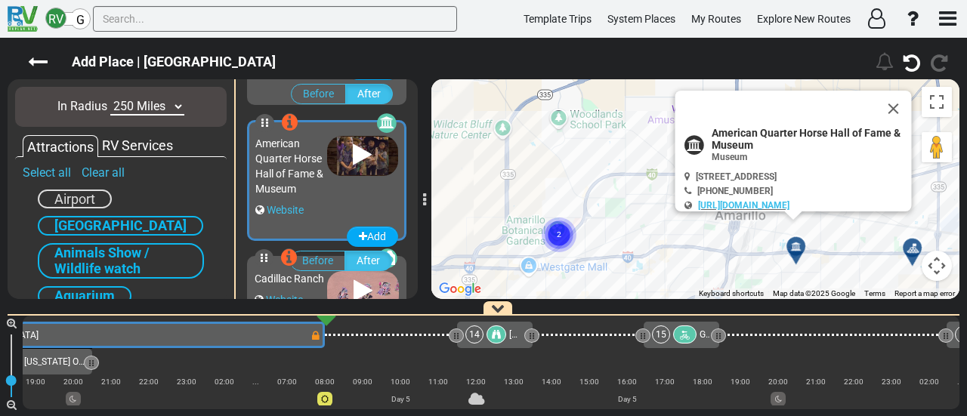
scroll to position [1765, 0]
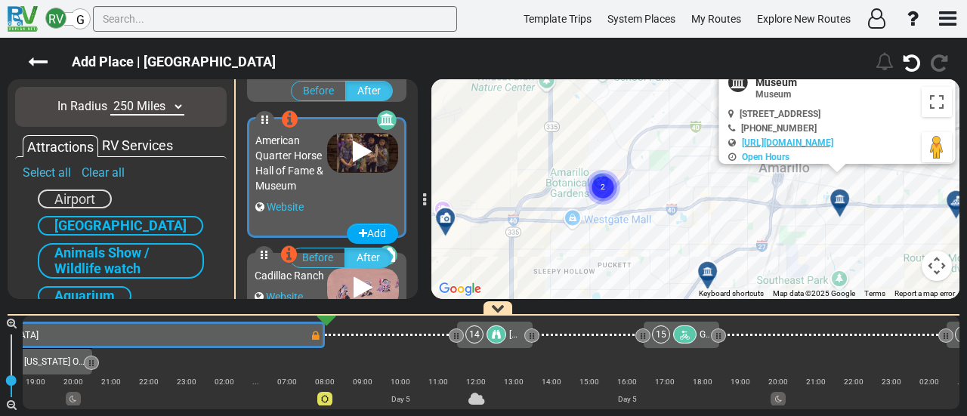
drag, startPoint x: 659, startPoint y: 219, endPoint x: 701, endPoint y: 168, distance: 66.0
click at [706, 171] on div "To activate drag with keyboard, press Alt + Enter. Once in keyboard drag state,…" at bounding box center [695, 189] width 528 height 220
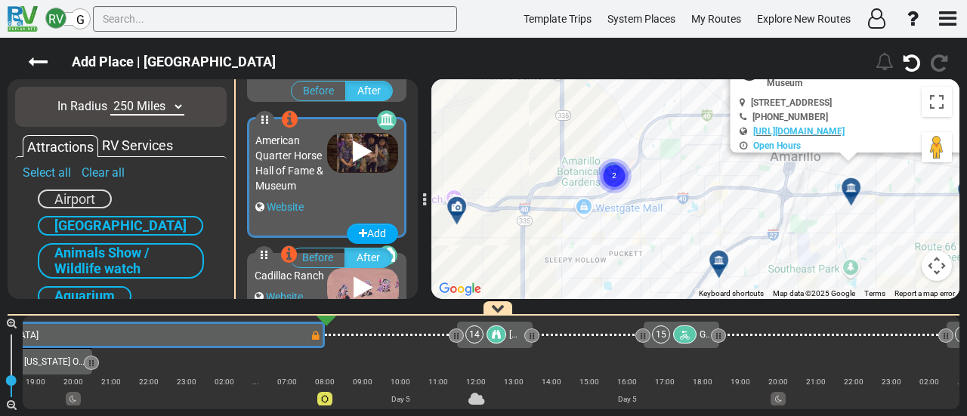
click at [618, 179] on circle "Cluster of 2 markers" at bounding box center [614, 176] width 35 height 35
click at [615, 178] on text "2" at bounding box center [614, 175] width 5 height 10
click at [624, 167] on icon at bounding box center [618, 173] width 15 height 12
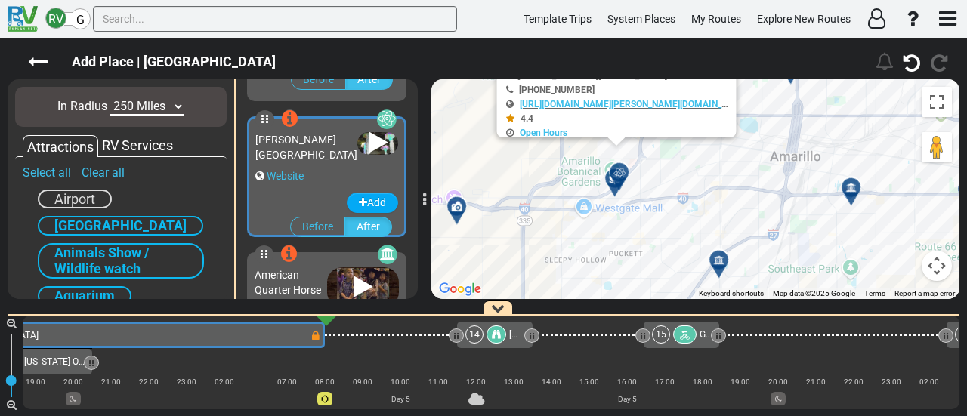
scroll to position [1629, 0]
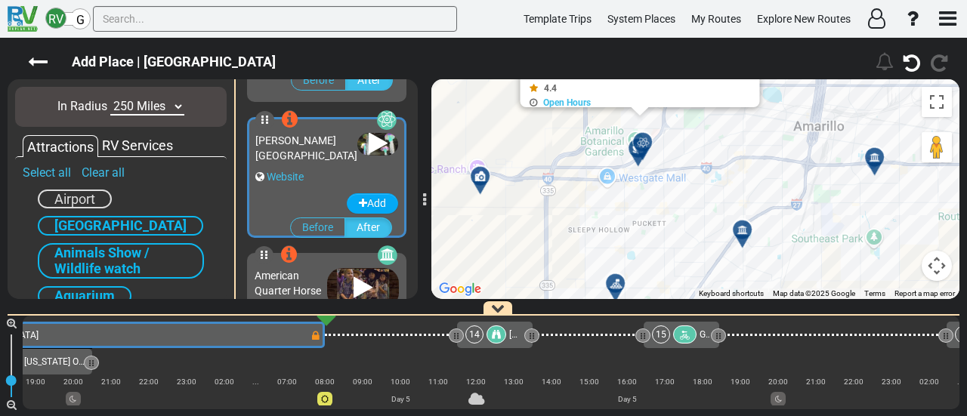
drag, startPoint x: 695, startPoint y: 252, endPoint x: 718, endPoint y: 220, distance: 39.4
click at [718, 220] on div "To activate drag with keyboard, press Alt + Enter. Once in keyboard drag state,…" at bounding box center [695, 189] width 528 height 220
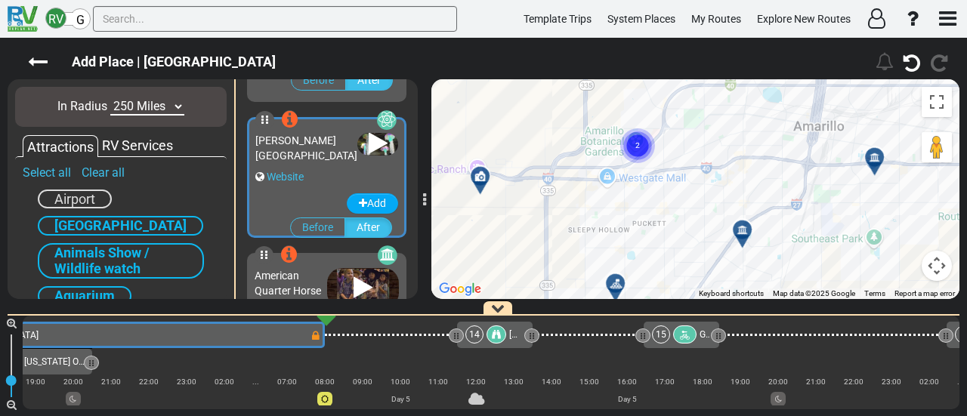
click at [635, 152] on circle "Cluster of 2 markers" at bounding box center [637, 145] width 35 height 35
click at [740, 226] on icon at bounding box center [741, 229] width 11 height 11
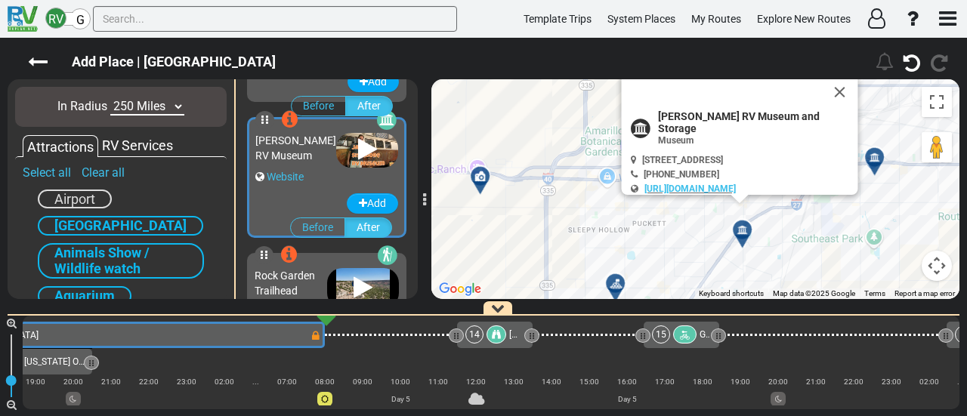
scroll to position [1085, 0]
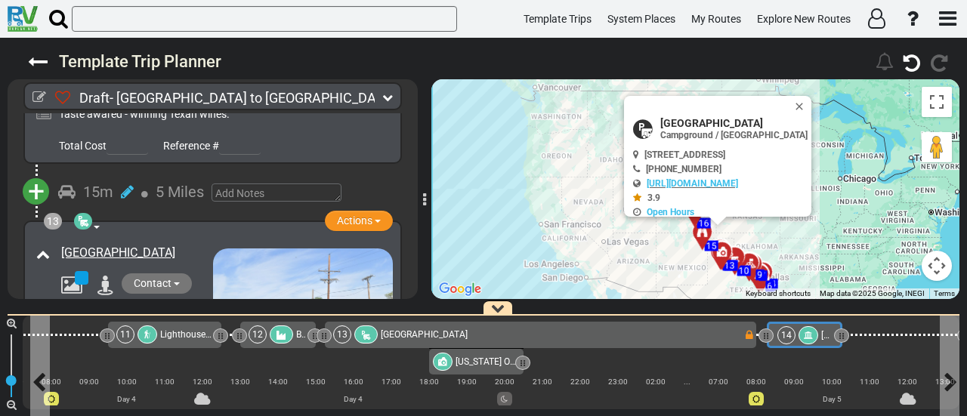
click at [795, 332] on div "14" at bounding box center [799, 335] width 44 height 18
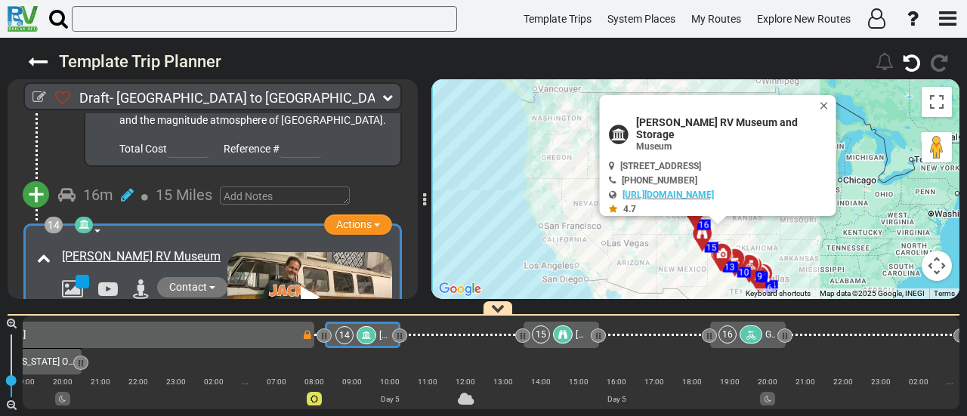
click at [696, 125] on span "Jack Sisemore RV Museum and Storage" at bounding box center [733, 128] width 196 height 24
copy div "Jack Sisemore RV Museum and Storage"
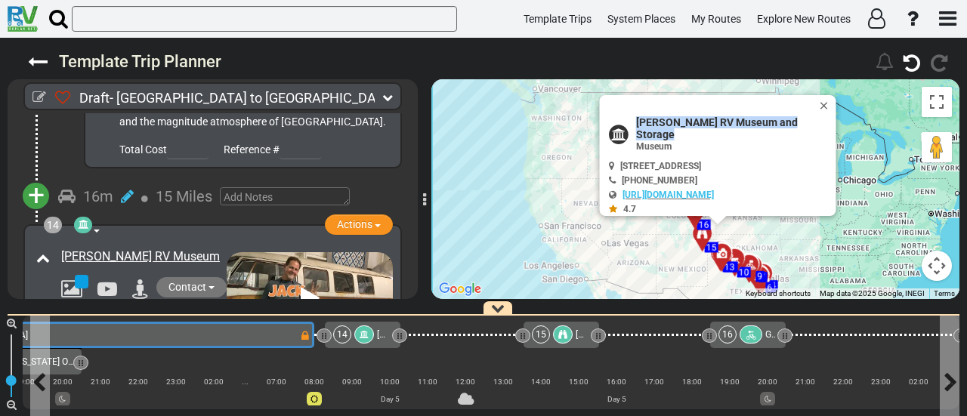
click at [292, 337] on div "13 Palo Duro RV Park" at bounding box center [96, 335] width 406 height 18
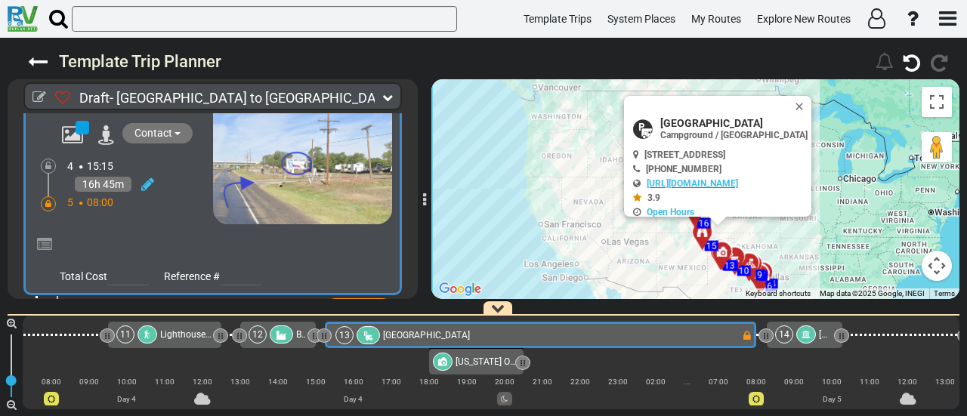
click at [49, 199] on icon at bounding box center [48, 203] width 6 height 9
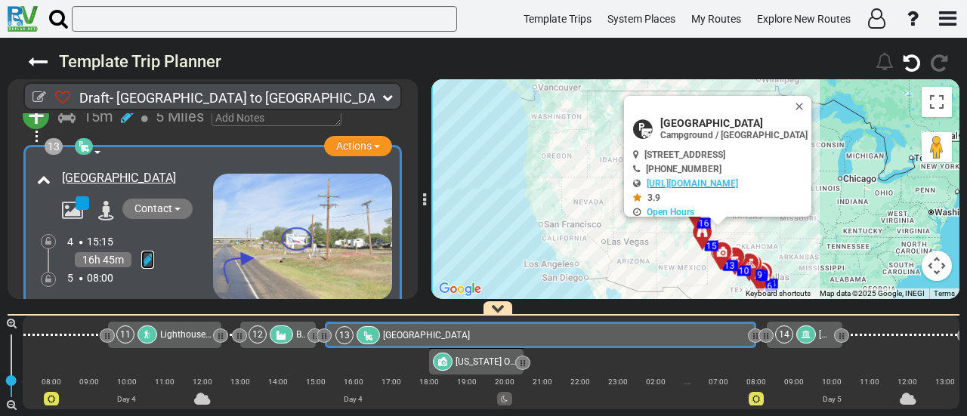
click at [150, 252] on icon at bounding box center [147, 259] width 13 height 15
click at [127, 297] on icon at bounding box center [127, 309] width 14 height 24
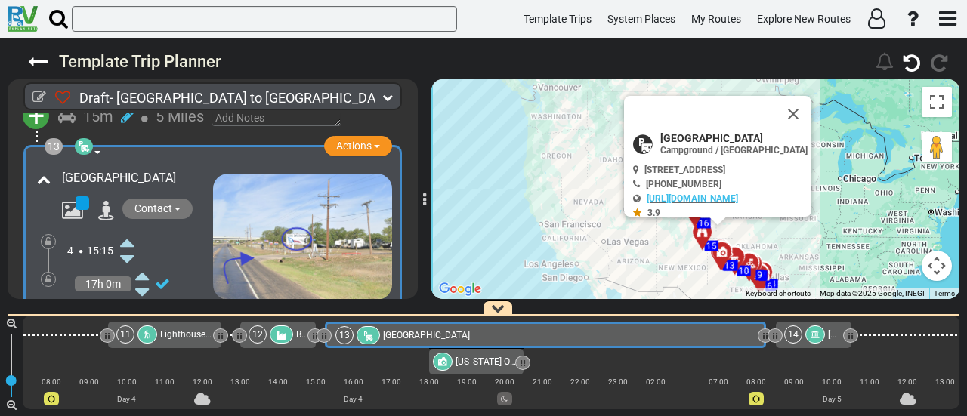
click at [127, 297] on icon at bounding box center [127, 309] width 14 height 24
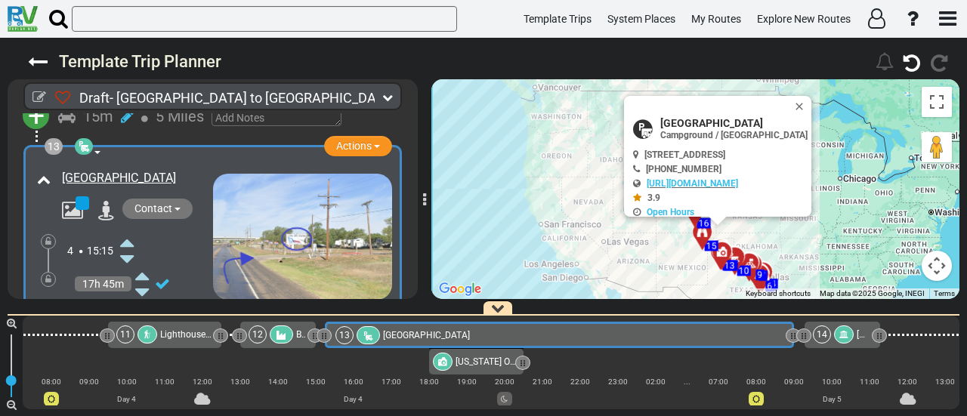
click at [127, 297] on icon at bounding box center [127, 309] width 14 height 24
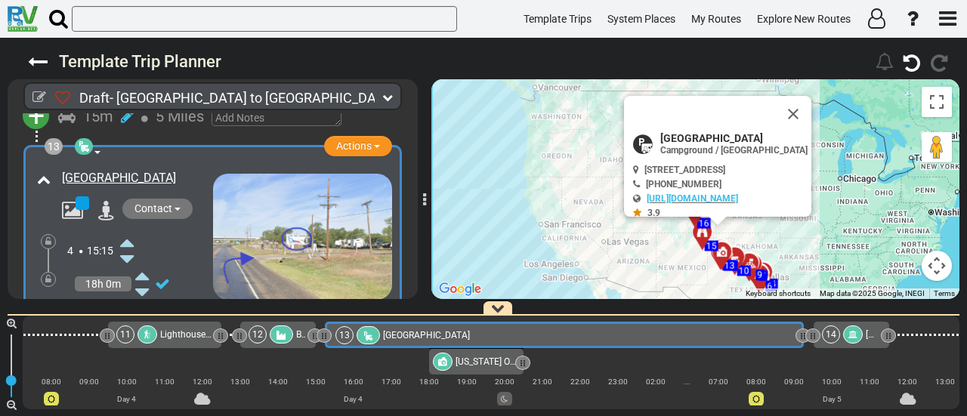
click at [127, 297] on icon at bounding box center [127, 309] width 14 height 24
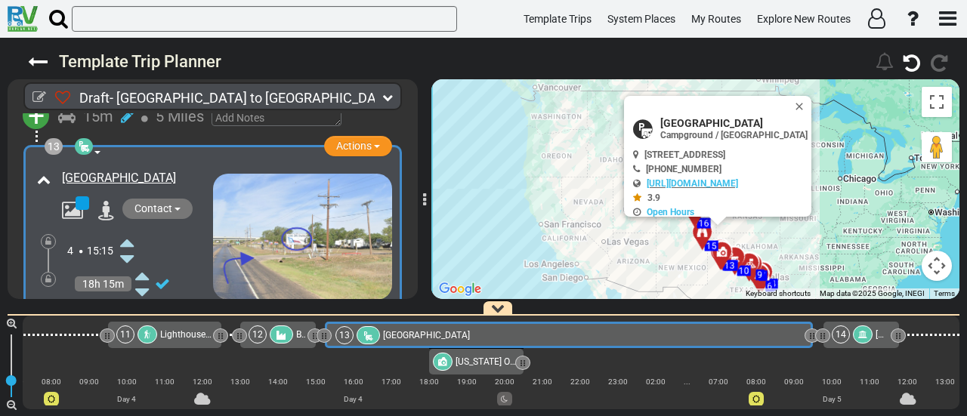
click at [131, 297] on icon at bounding box center [127, 309] width 14 height 24
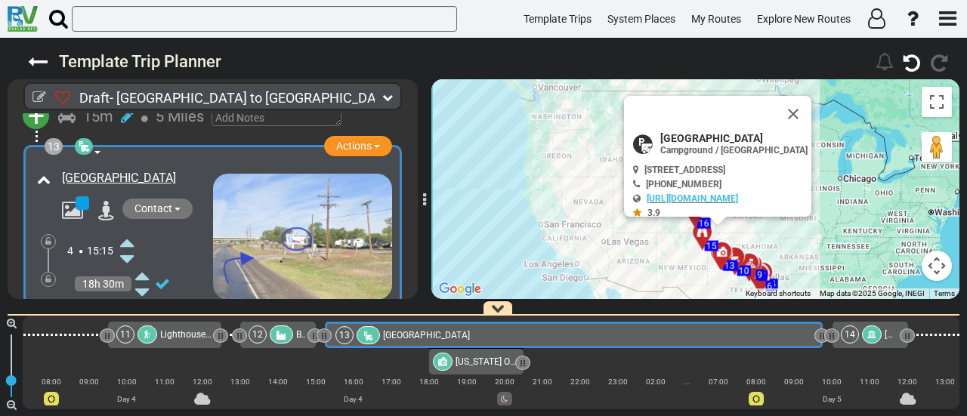
click at [131, 297] on icon at bounding box center [127, 309] width 14 height 24
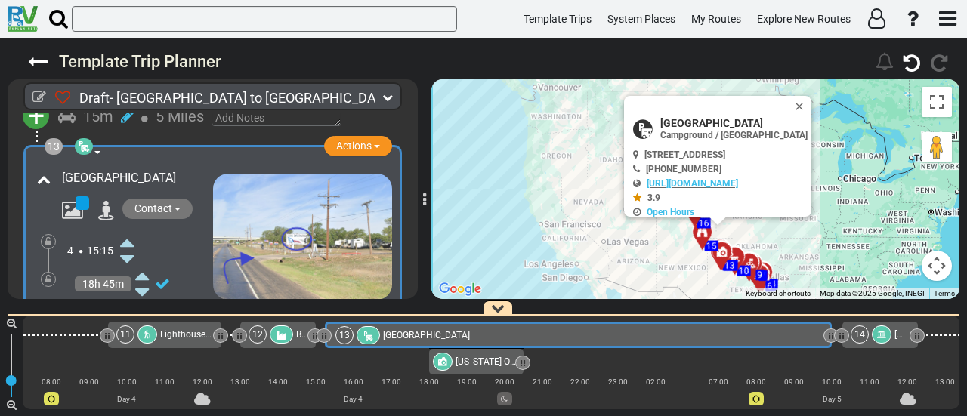
click at [50, 275] on icon at bounding box center [48, 279] width 6 height 9
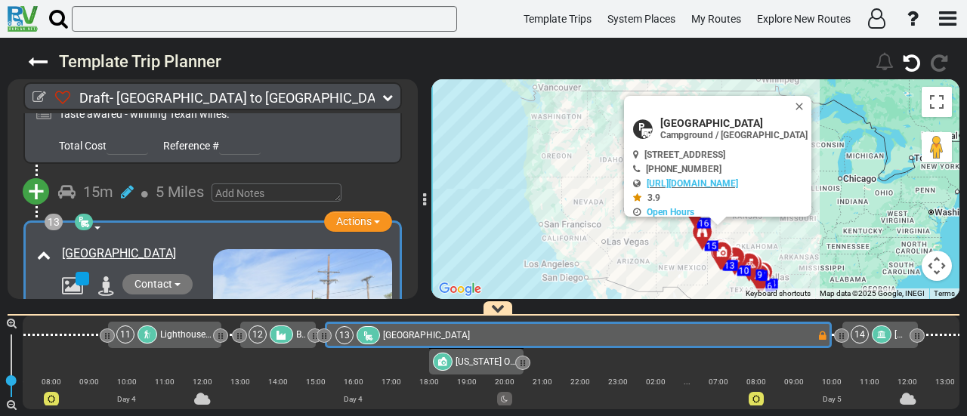
click at [884, 338] on icon at bounding box center [881, 334] width 9 height 9
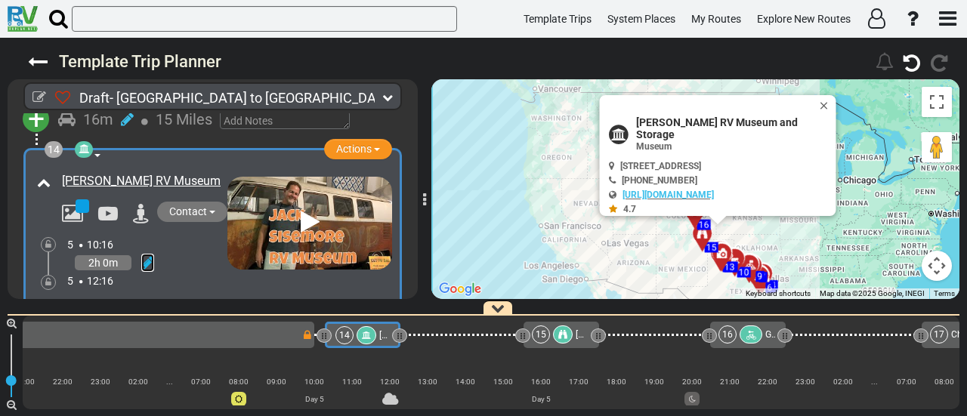
click at [145, 255] on icon at bounding box center [147, 262] width 13 height 15
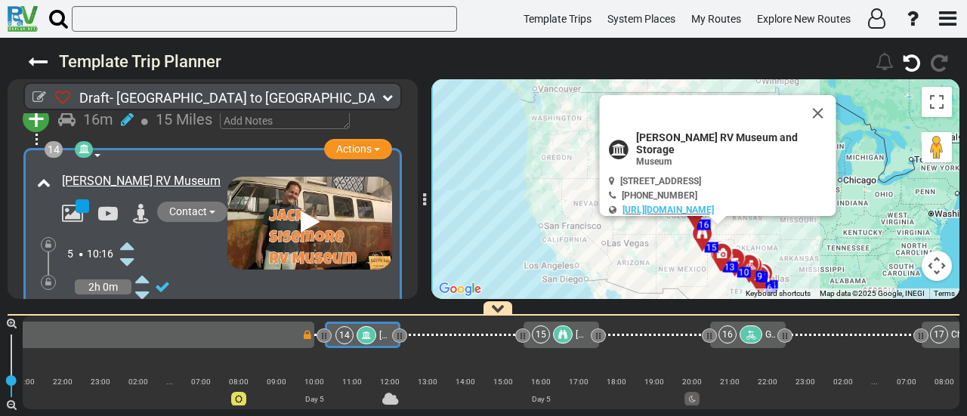
click at [133, 233] on icon at bounding box center [127, 245] width 14 height 24
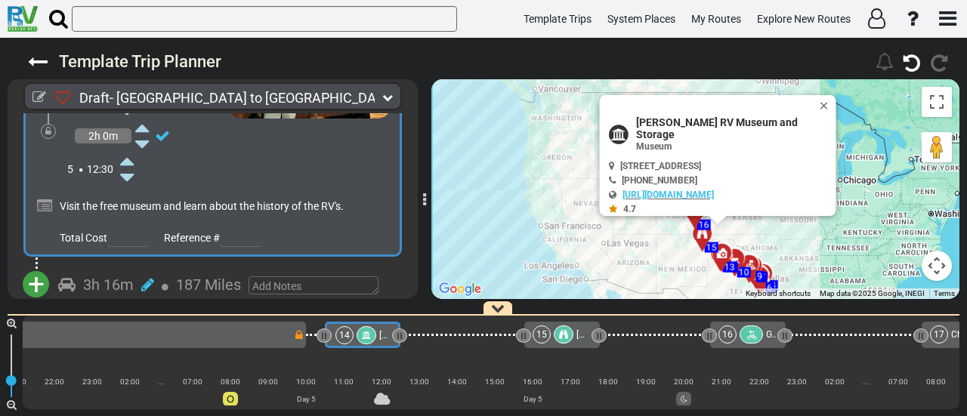
click at [39, 267] on span "+" at bounding box center [36, 284] width 17 height 35
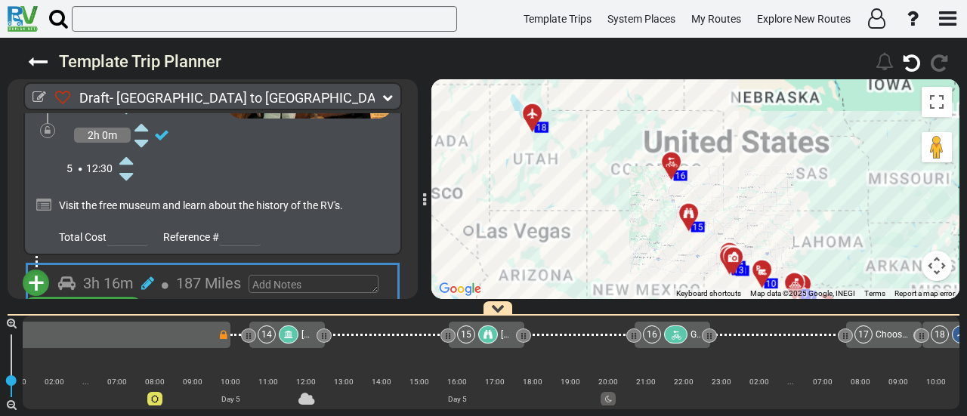
click at [89, 301] on li "Add Atraction" at bounding box center [82, 311] width 119 height 20
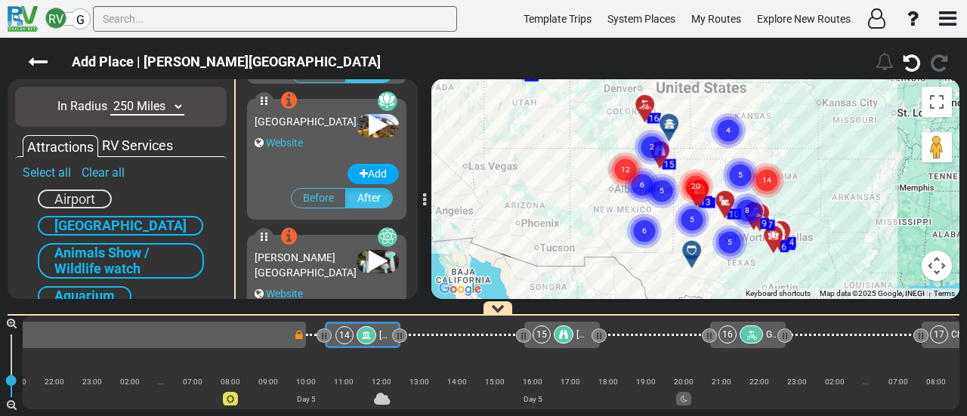
click at [311, 129] on div "Amarillo Botanical Gardens" at bounding box center [306, 121] width 102 height 15
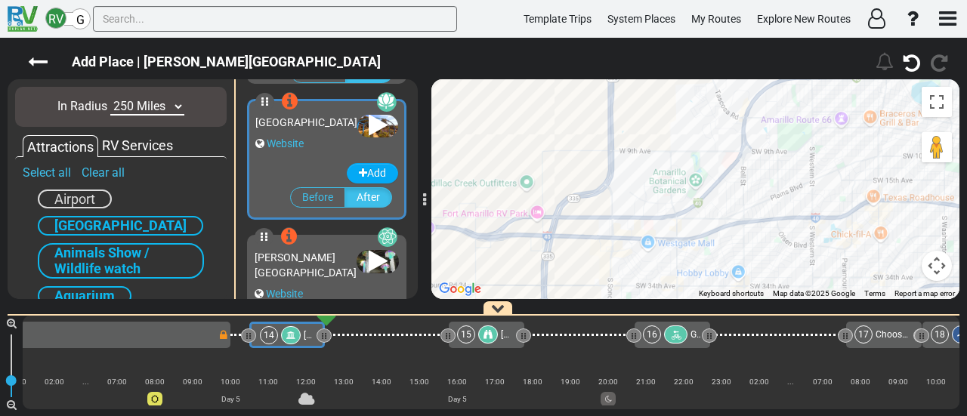
click at [299, 264] on div "[PERSON_NAME][GEOGRAPHIC_DATA]" at bounding box center [306, 265] width 102 height 30
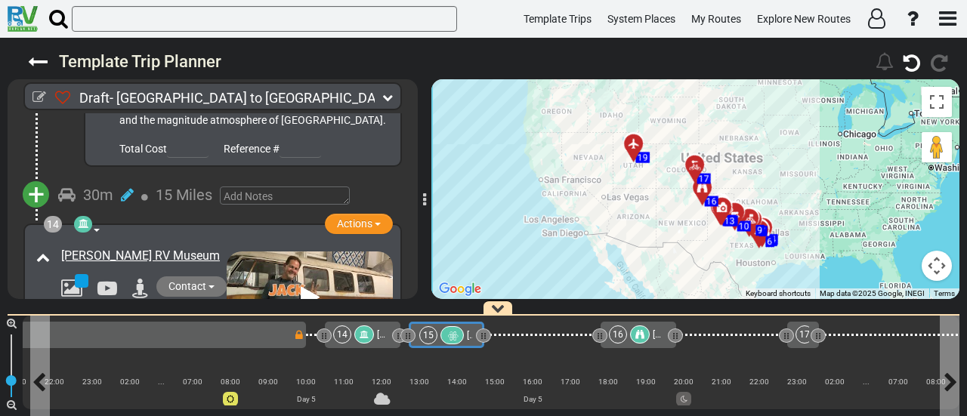
drag, startPoint x: 447, startPoint y: 336, endPoint x: 431, endPoint y: 323, distance: 20.9
click at [447, 335] on icon at bounding box center [452, 336] width 13 height 11
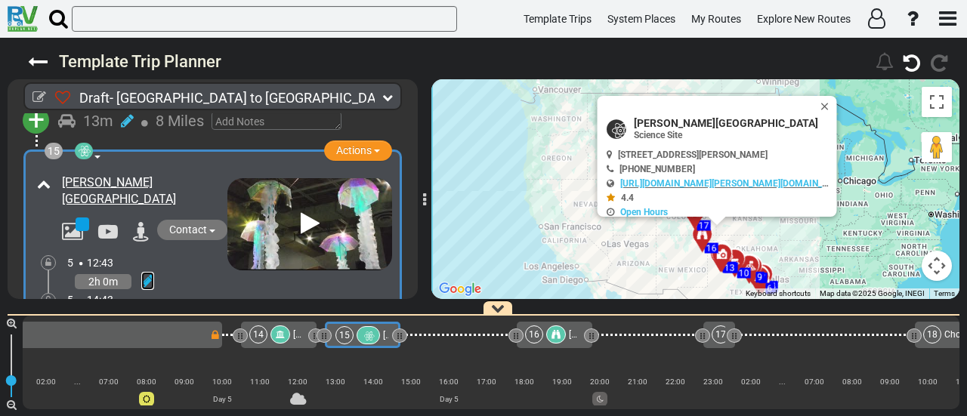
click at [146, 273] on icon at bounding box center [147, 280] width 13 height 15
click at [134, 252] on icon at bounding box center [127, 264] width 14 height 24
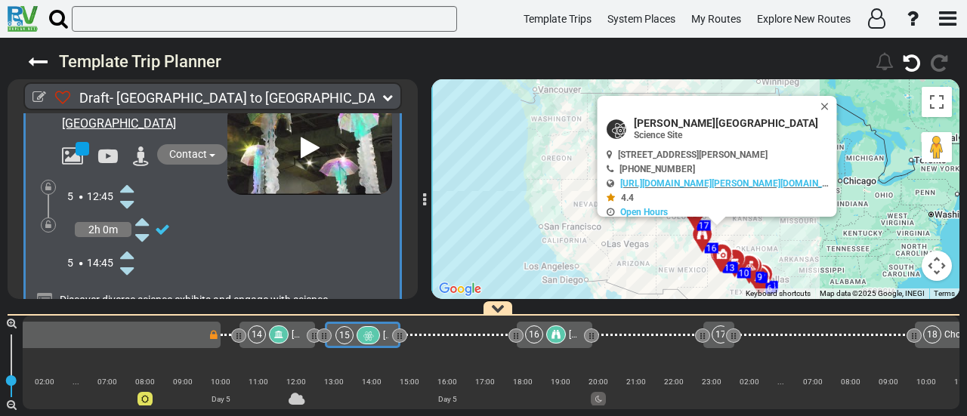
click at [132, 242] on icon at bounding box center [127, 254] width 14 height 24
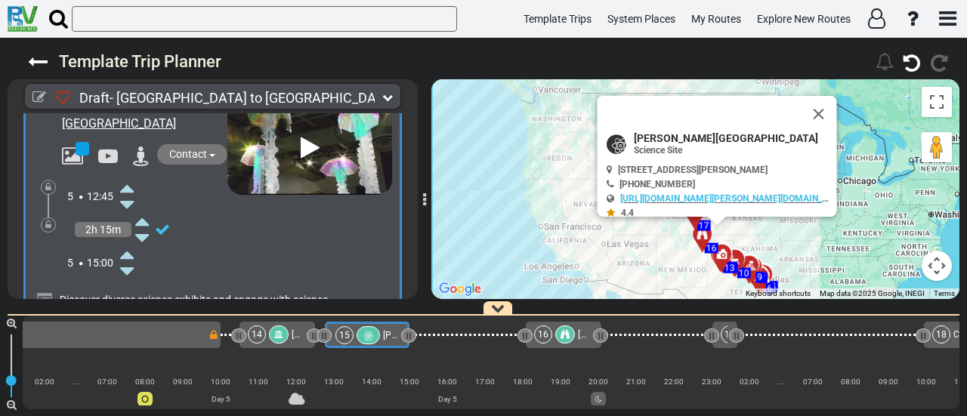
click at [132, 242] on icon at bounding box center [127, 254] width 14 height 24
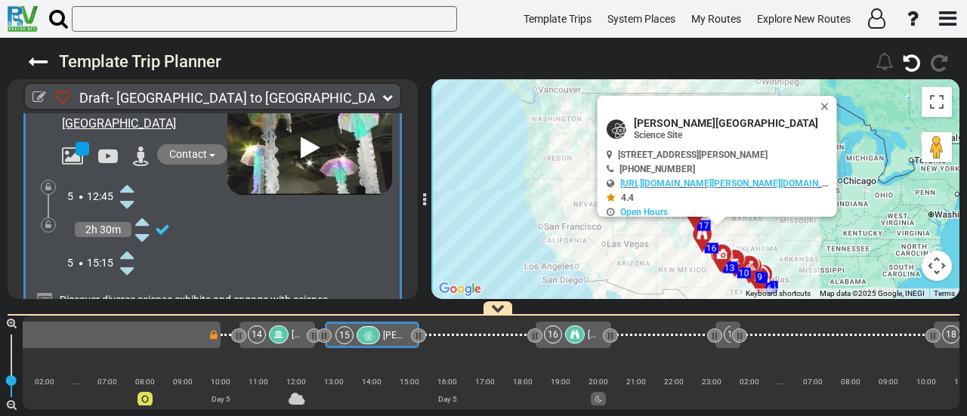
click at [129, 193] on icon at bounding box center [127, 205] width 14 height 24
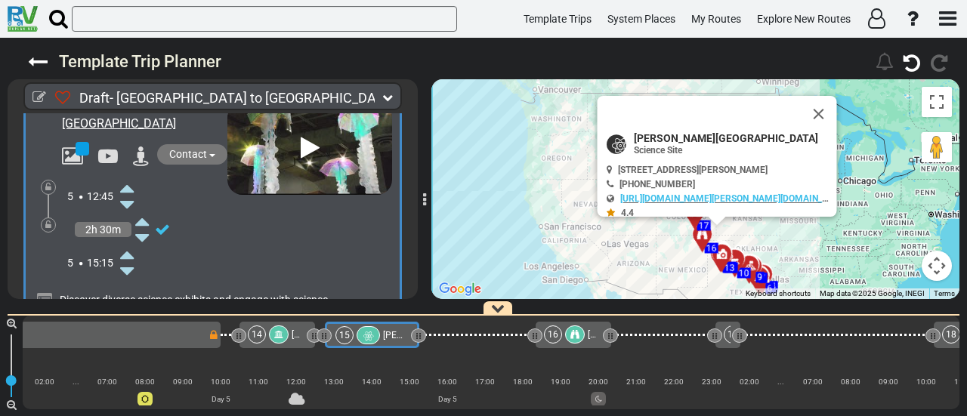
click at [129, 193] on icon at bounding box center [127, 205] width 14 height 24
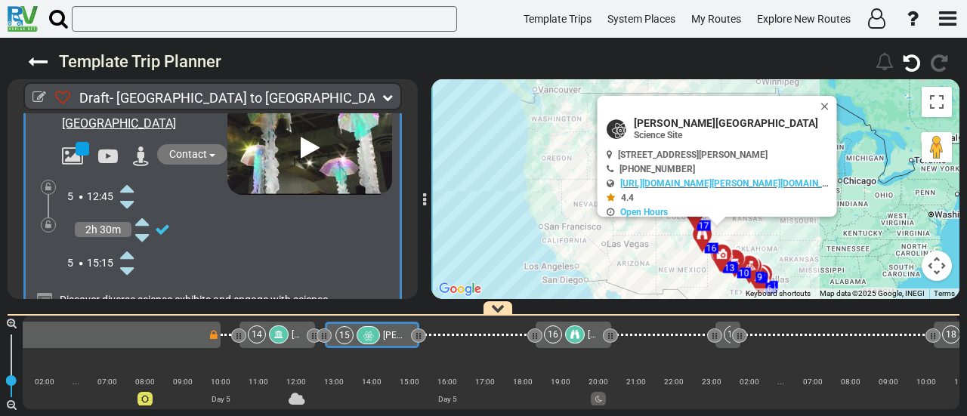
click at [129, 176] on icon at bounding box center [127, 188] width 14 height 24
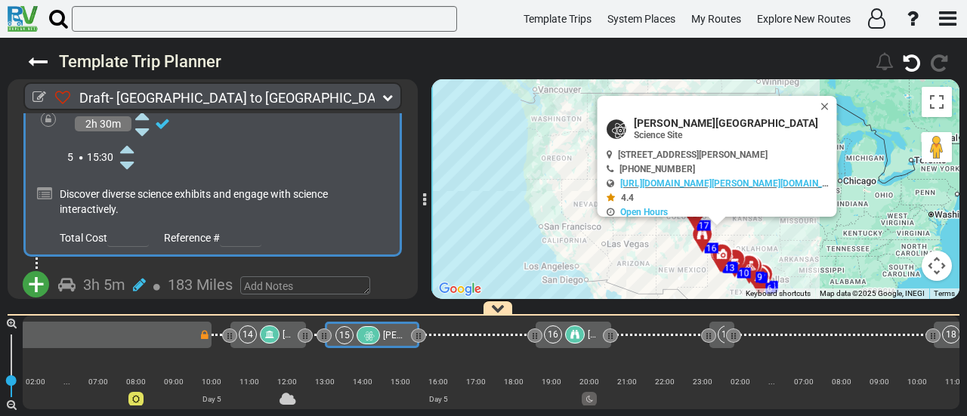
click at [46, 271] on button "+" at bounding box center [36, 284] width 26 height 26
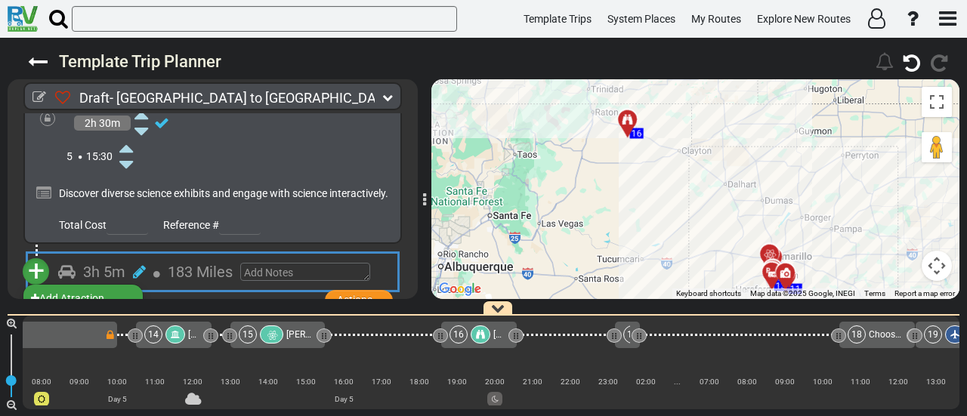
click at [131, 308] on li "Add Campground" at bounding box center [82, 318] width 119 height 20
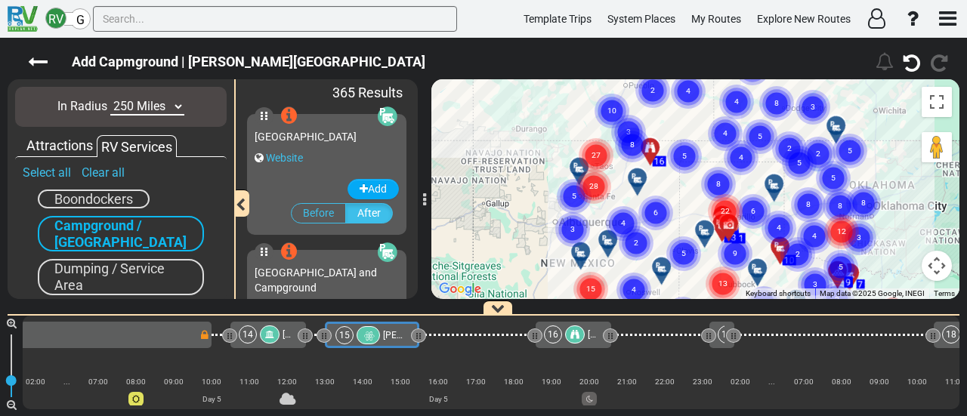
click at [772, 190] on gmp-advanced-marker "6" at bounding box center [753, 194] width 38 height 40
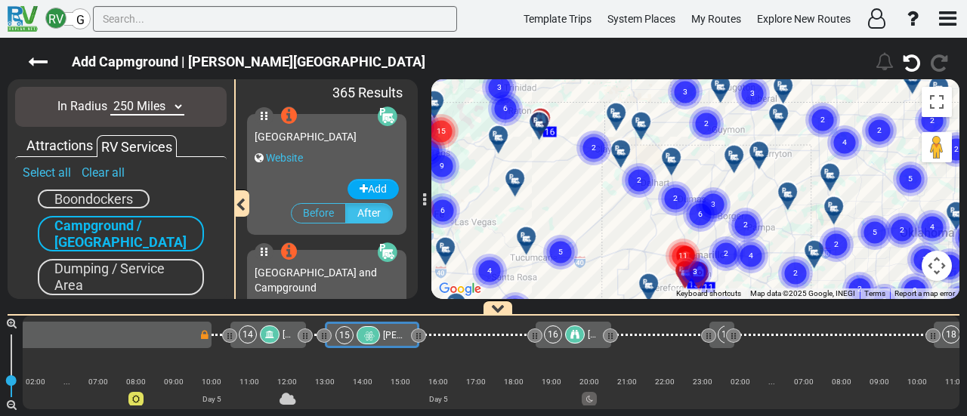
drag, startPoint x: 771, startPoint y: 170, endPoint x: 807, endPoint y: 171, distance: 36.3
click at [807, 171] on div "To activate drag with keyboard, press Alt + Enter. Once in keyboard drag state,…" at bounding box center [695, 189] width 528 height 220
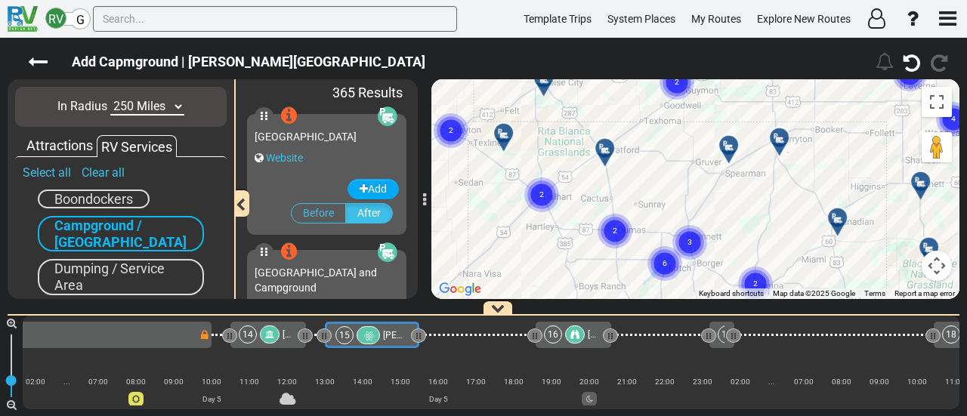
click at [871, 184] on div "To activate drag with keyboard, press Alt + Enter. Once in keyboard drag state,…" at bounding box center [695, 189] width 528 height 220
drag, startPoint x: 469, startPoint y: 194, endPoint x: 652, endPoint y: 175, distance: 183.8
click at [715, 249] on div "To activate drag with keyboard, press Alt + Enter. Once in keyboard drag state,…" at bounding box center [695, 189] width 528 height 220
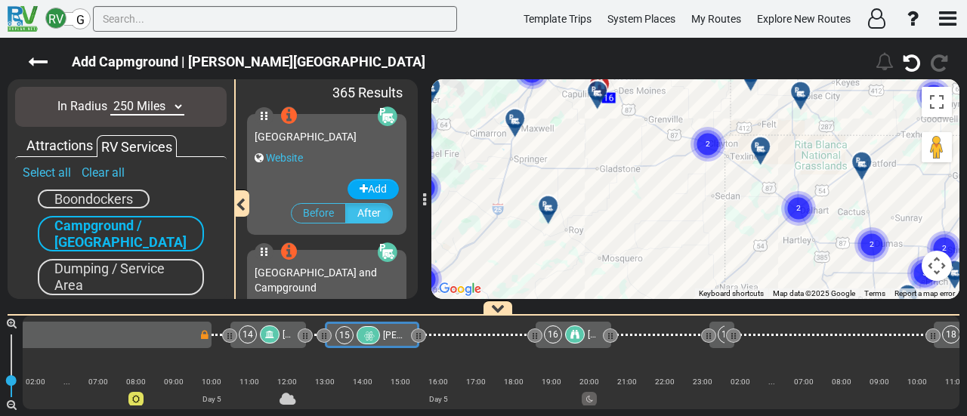
drag, startPoint x: 598, startPoint y: 137, endPoint x: 855, endPoint y: 150, distance: 257.2
click at [855, 150] on div "To activate drag with keyboard, press Alt + Enter. Once in keyboard drag state,…" at bounding box center [695, 189] width 528 height 220
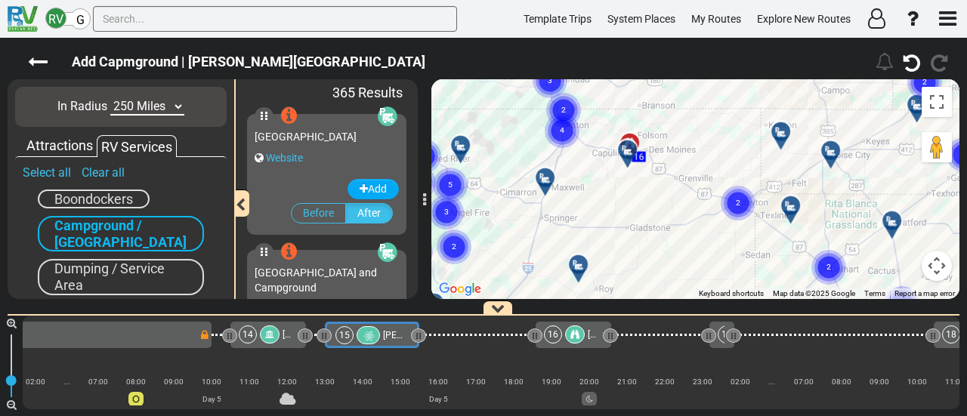
drag, startPoint x: 672, startPoint y: 183, endPoint x: 708, endPoint y: 254, distance: 79.7
click at [708, 254] on div "To activate drag with keyboard, press Alt + Enter. Once in keyboard drag state,…" at bounding box center [695, 189] width 528 height 220
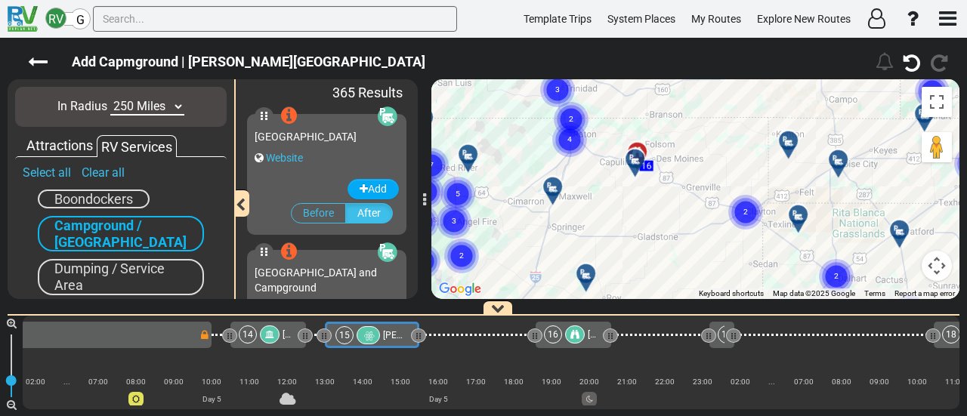
click at [743, 224] on circle "Cluster of 2 markers" at bounding box center [745, 212] width 35 height 35
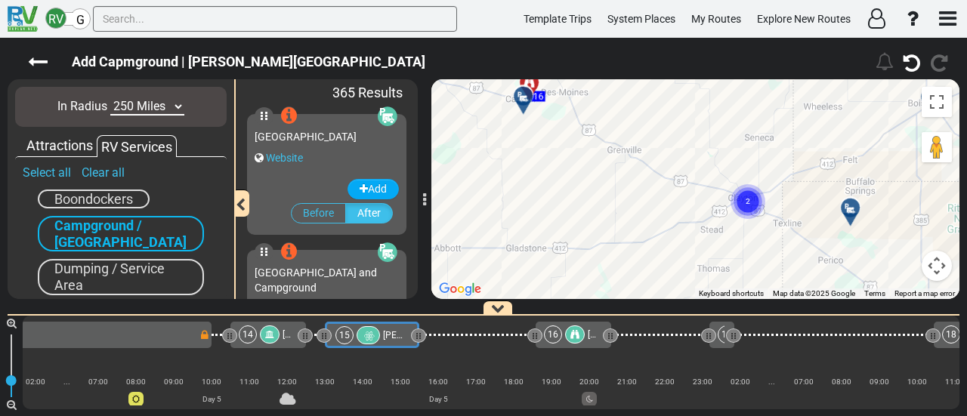
click at [742, 208] on circle "Cluster of 2 markers" at bounding box center [747, 201] width 35 height 35
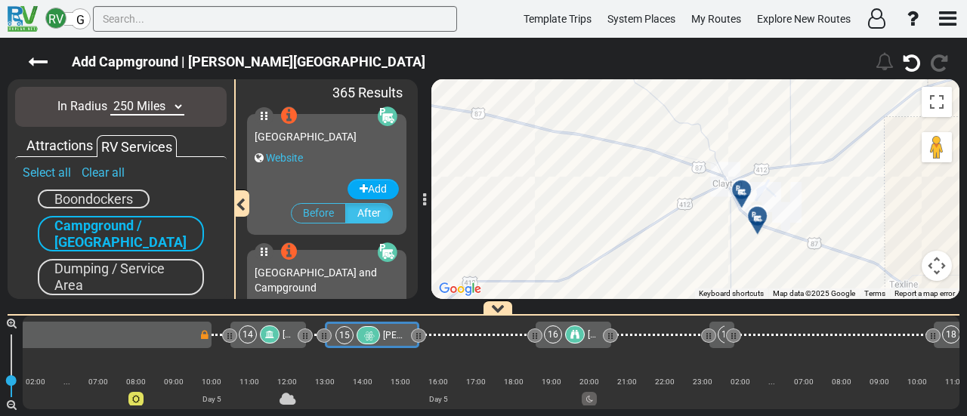
click at [746, 190] on div at bounding box center [745, 195] width 25 height 23
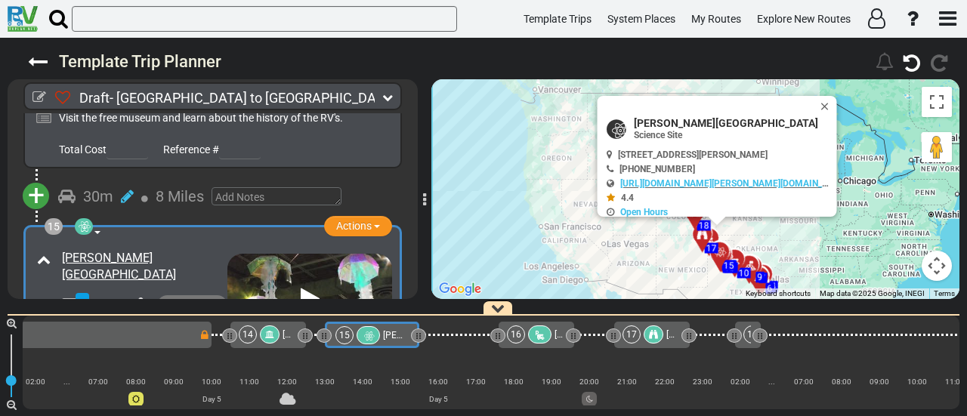
click at [526, 335] on div "16" at bounding box center [531, 335] width 48 height 18
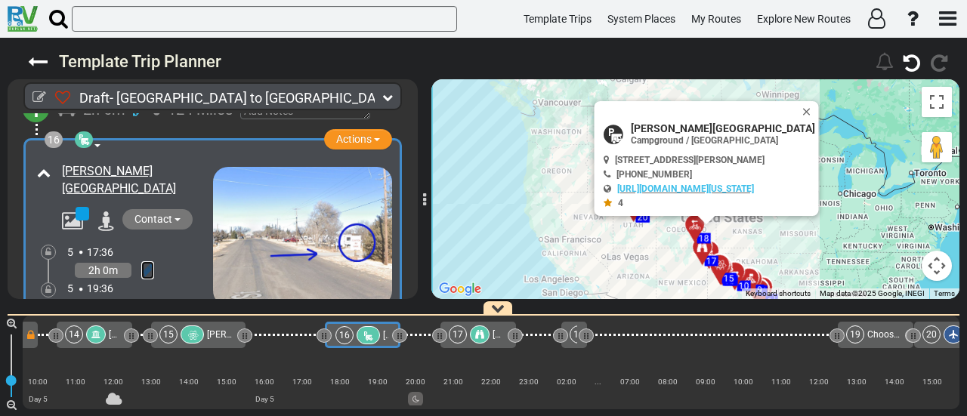
click at [147, 263] on icon at bounding box center [147, 270] width 13 height 15
click at [129, 241] on icon at bounding box center [127, 253] width 14 height 24
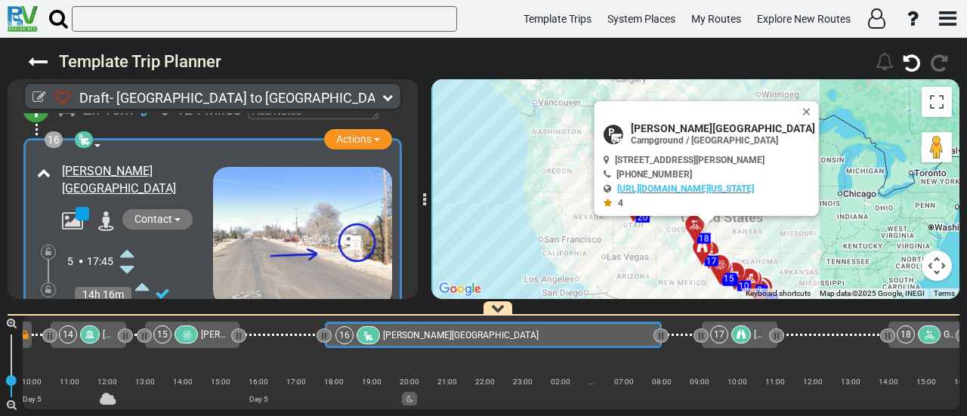
drag, startPoint x: 402, startPoint y: 335, endPoint x: 664, endPoint y: 359, distance: 263.2
click at [664, 359] on div "1 [GEOGRAPHIC_DATA]/[GEOGRAPHIC_DATA] DFW" at bounding box center [491, 363] width 937 height 94
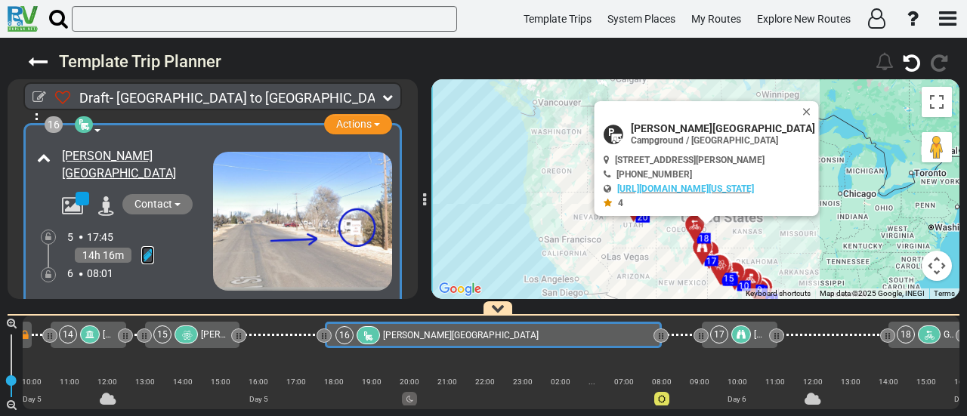
click at [142, 248] on icon at bounding box center [147, 255] width 13 height 15
click at [127, 309] on icon at bounding box center [127, 321] width 14 height 24
click at [45, 270] on icon at bounding box center [48, 274] width 6 height 9
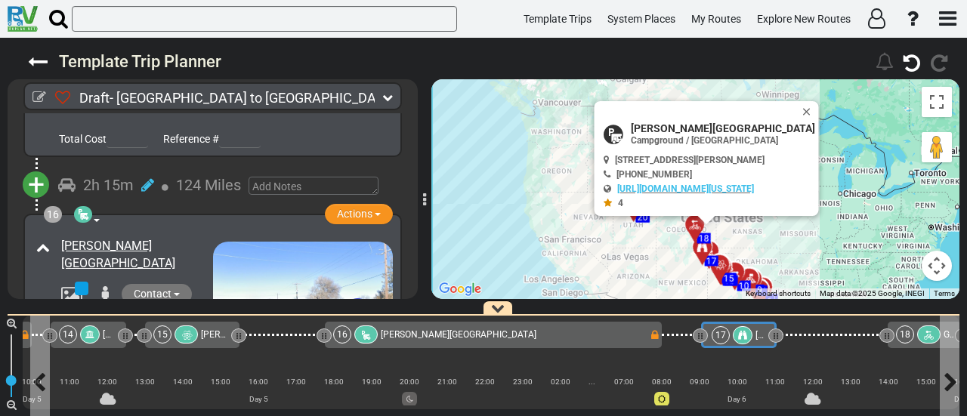
click at [733, 335] on div at bounding box center [743, 335] width 20 height 18
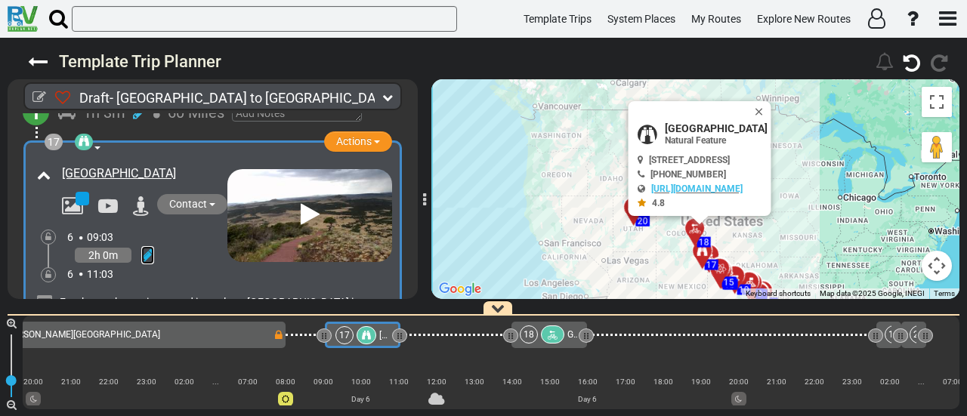
click at [149, 248] on icon at bounding box center [147, 255] width 13 height 15
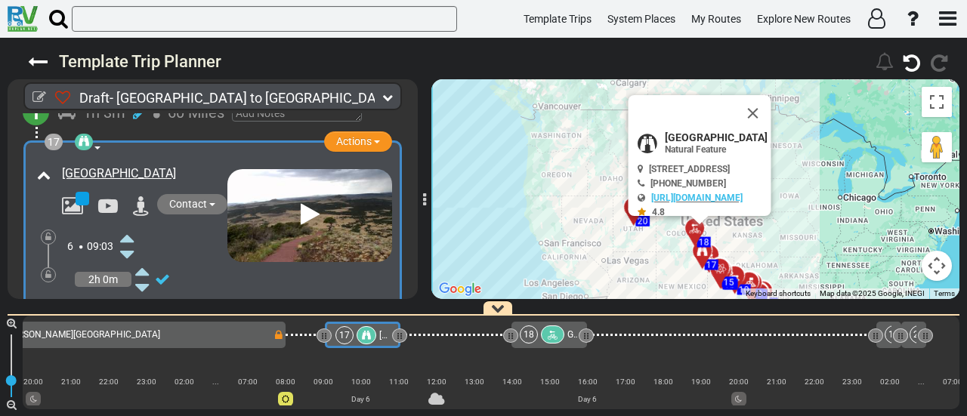
click at [130, 226] on icon at bounding box center [127, 238] width 14 height 24
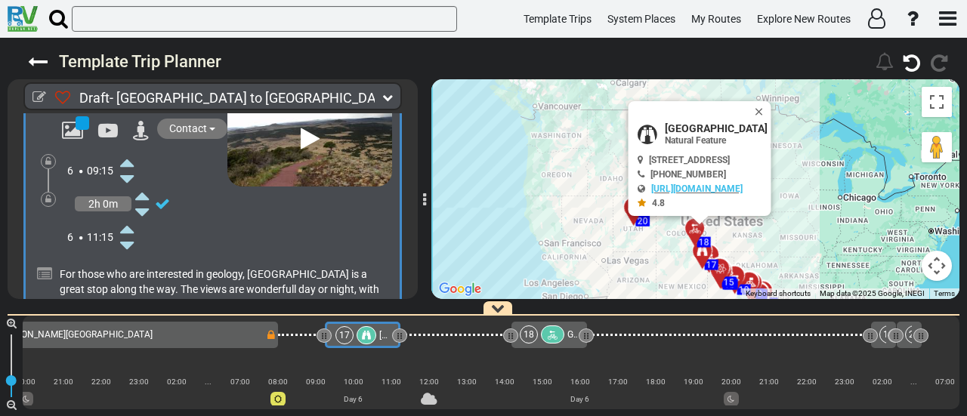
click at [128, 217] on icon at bounding box center [127, 229] width 14 height 24
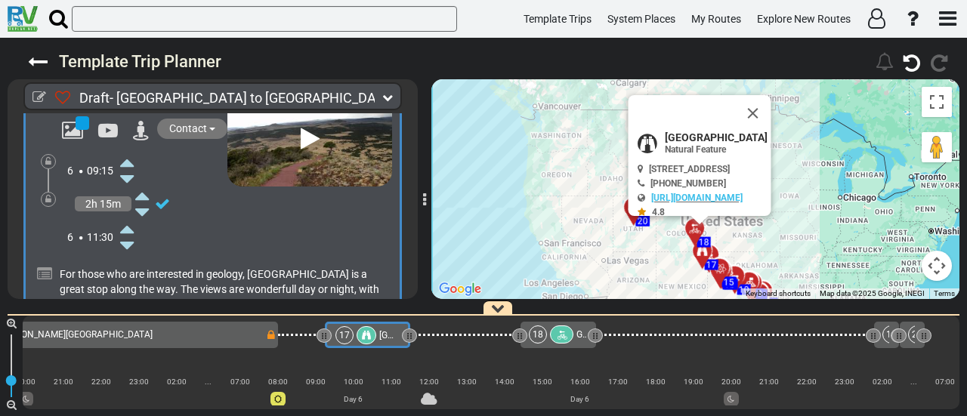
click at [128, 217] on icon at bounding box center [127, 229] width 14 height 24
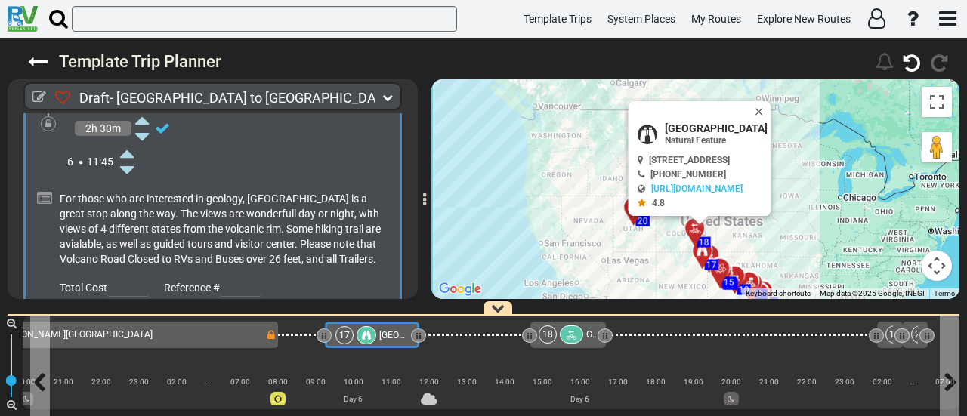
click at [376, 335] on div "17" at bounding box center [357, 335] width 44 height 18
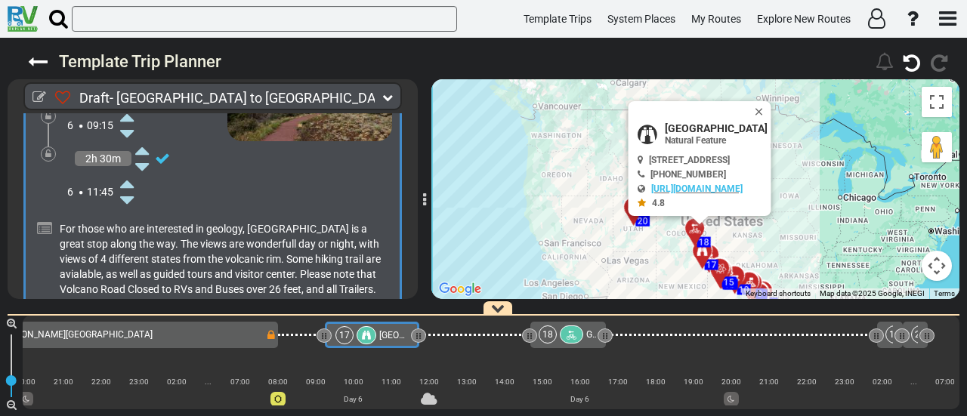
scroll to position [4794, 0]
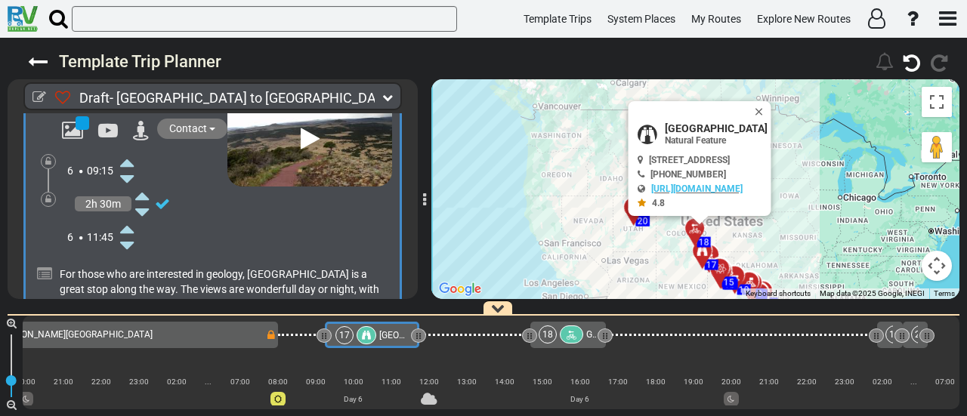
click at [130, 233] on icon at bounding box center [127, 245] width 14 height 24
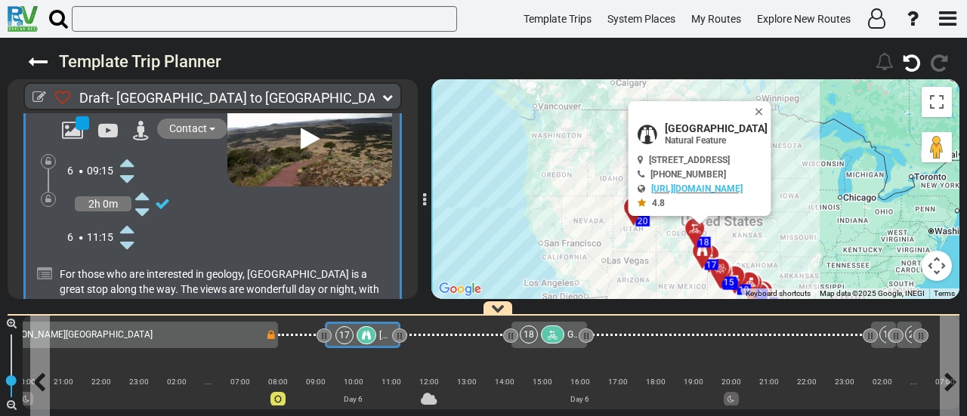
click at [368, 332] on icon at bounding box center [366, 335] width 9 height 9
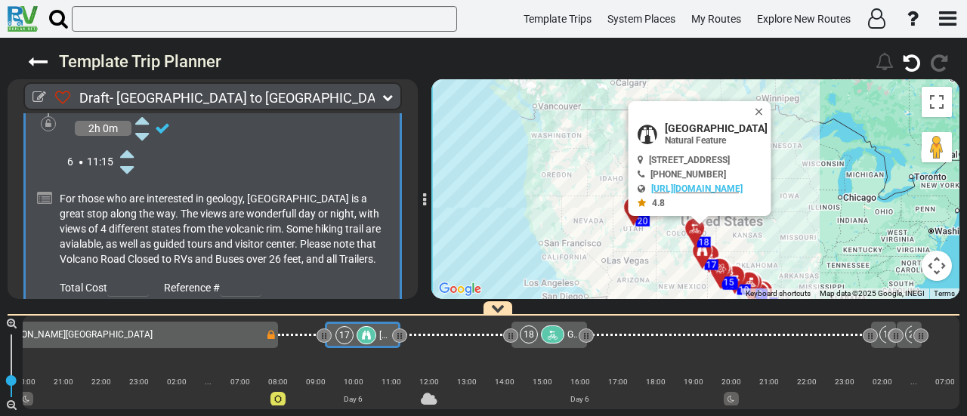
scroll to position [5020, 0]
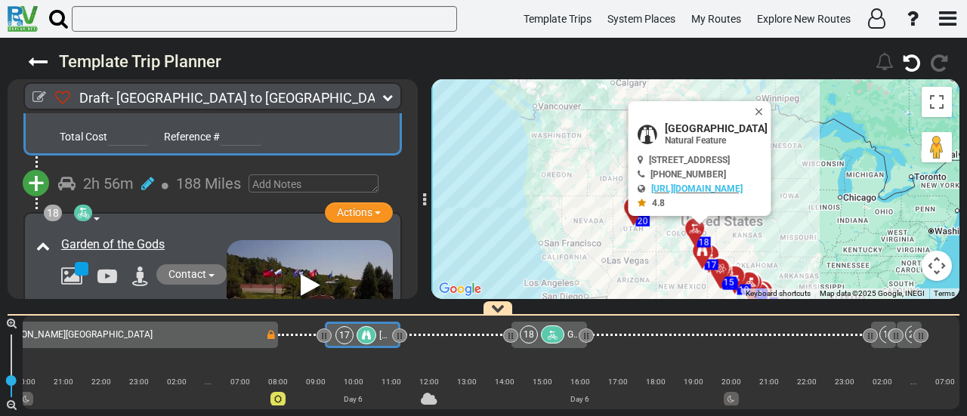
click at [35, 171] on span "+" at bounding box center [36, 183] width 17 height 35
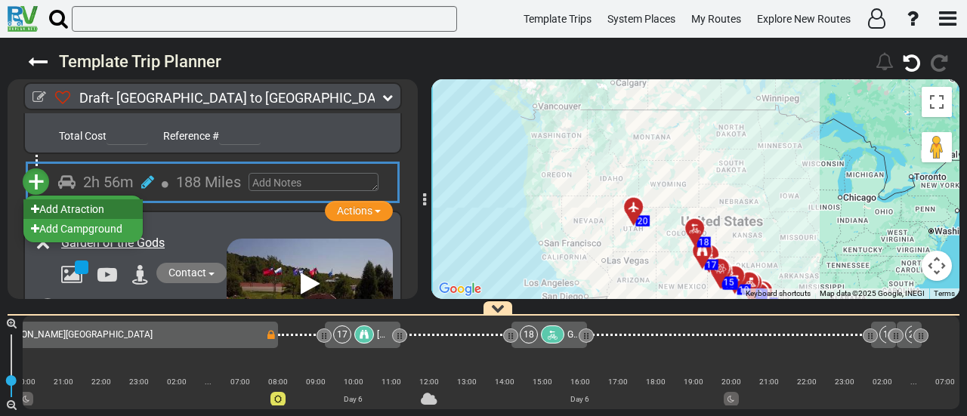
scroll to position [5019, 0]
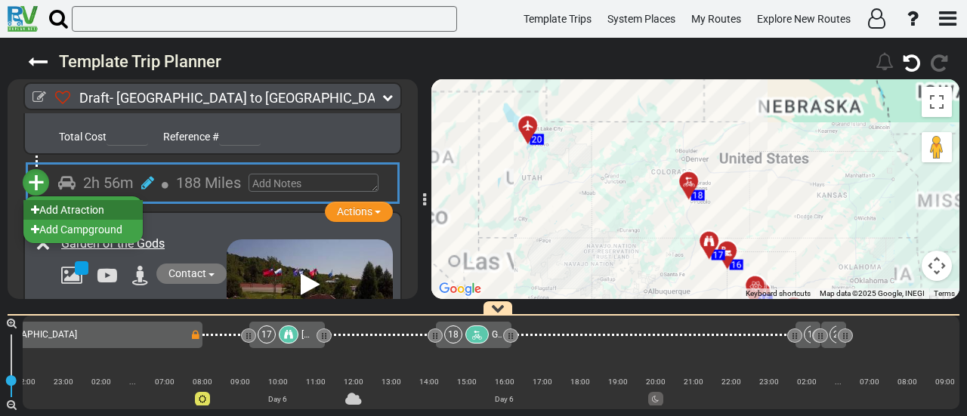
click at [80, 200] on li "Add Atraction" at bounding box center [82, 210] width 119 height 20
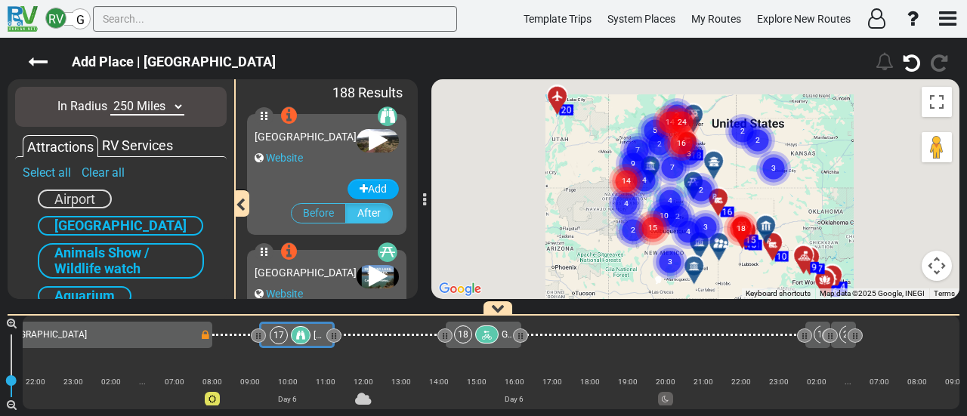
scroll to position [0, 3327]
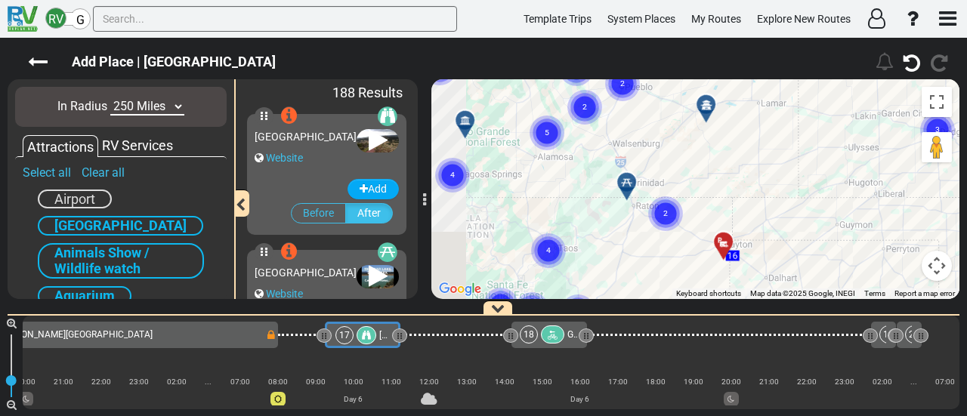
drag, startPoint x: 684, startPoint y: 172, endPoint x: 820, endPoint y: 253, distance: 157.5
click at [820, 253] on div "To activate drag with keyboard, press Alt + Enter. Once in keyboard drag state,…" at bounding box center [695, 189] width 528 height 220
click at [672, 200] on circle "Cluster of 2 markers" at bounding box center [665, 213] width 35 height 35
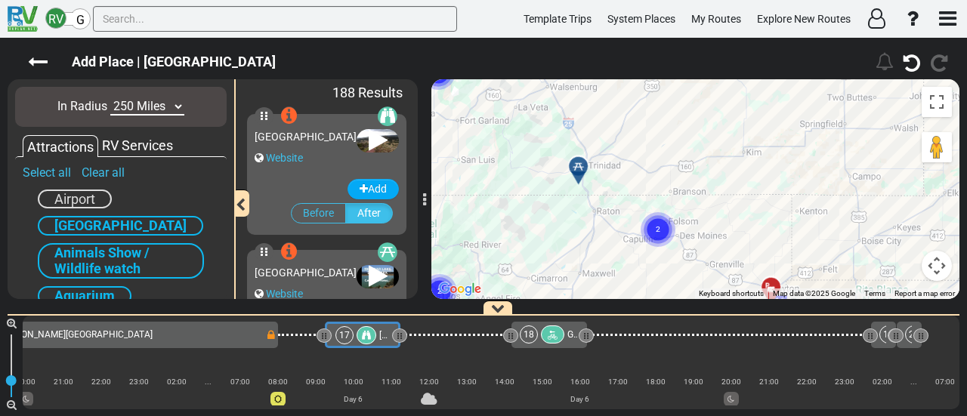
click at [573, 162] on icon at bounding box center [578, 166] width 11 height 11
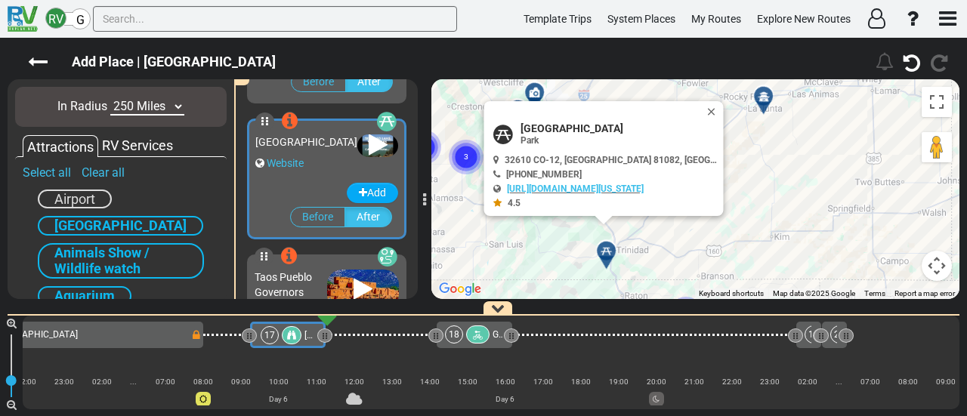
scroll to position [133, 0]
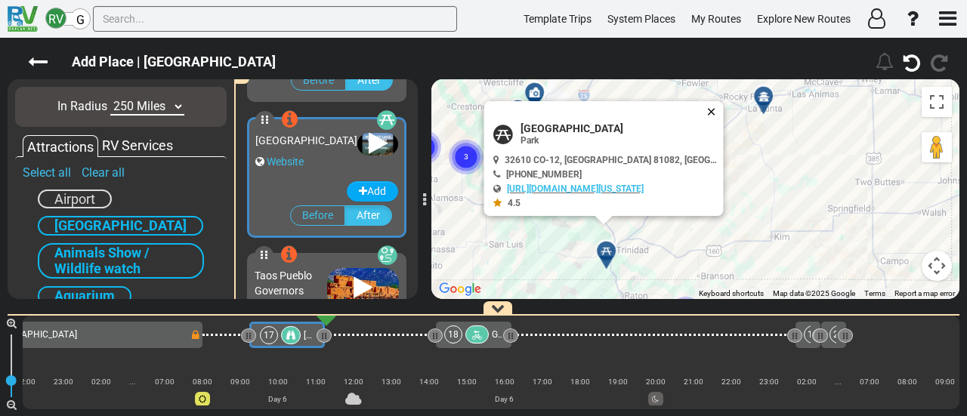
click at [715, 105] on button "Close" at bounding box center [714, 111] width 18 height 21
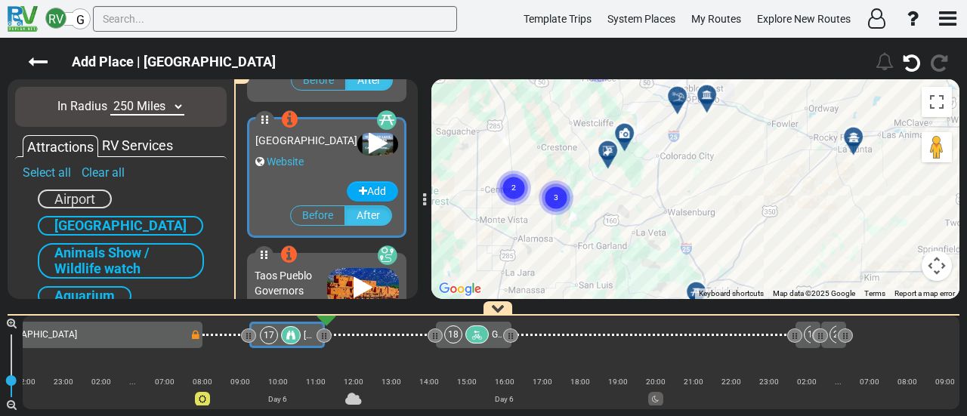
click at [777, 203] on div "To navigate, press the arrow keys. To activate drag with keyboard, press Alt + …" at bounding box center [695, 189] width 528 height 220
click at [610, 149] on icon at bounding box center [607, 151] width 15 height 12
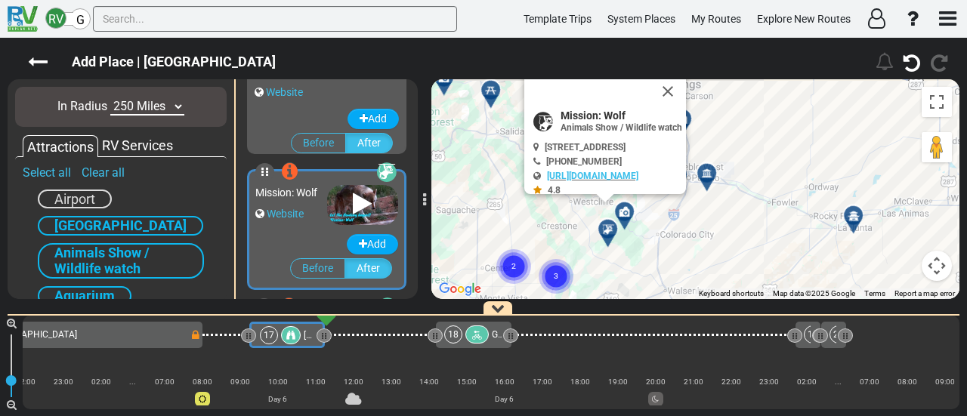
scroll to position [813, 0]
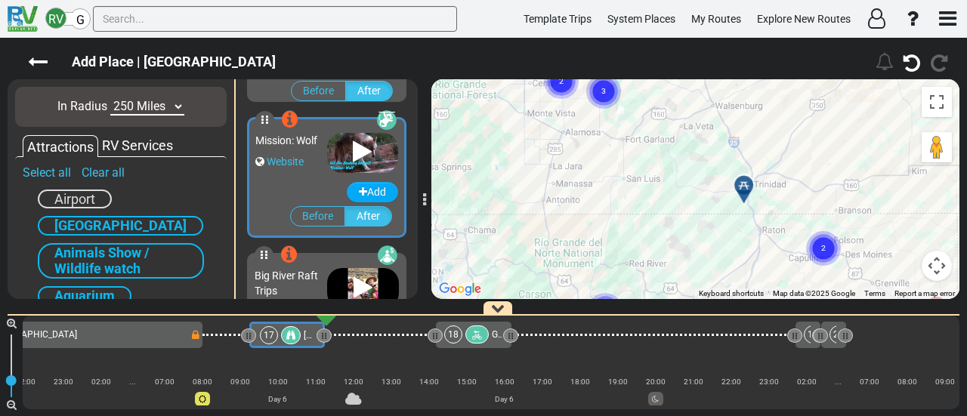
drag, startPoint x: 750, startPoint y: 262, endPoint x: 807, endPoint y: 137, distance: 137.6
click at [798, 54] on div "Add Place | Capulin Volcano National Monument" at bounding box center [483, 227] width 967 height 378
click at [738, 183] on div at bounding box center [742, 186] width 19 height 12
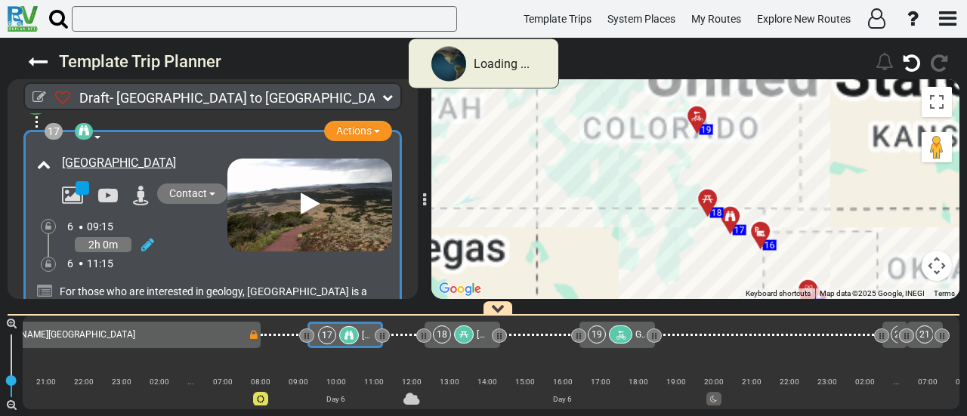
scroll to position [0, 3327]
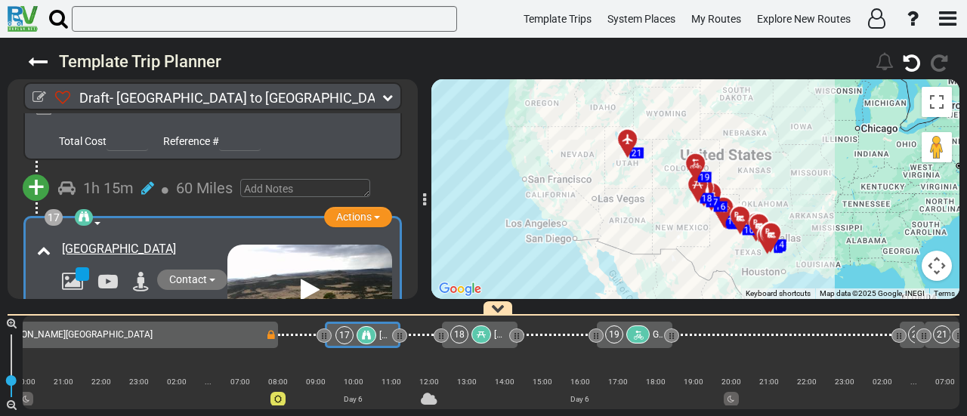
click at [473, 336] on div "18" at bounding box center [472, 335] width 44 height 18
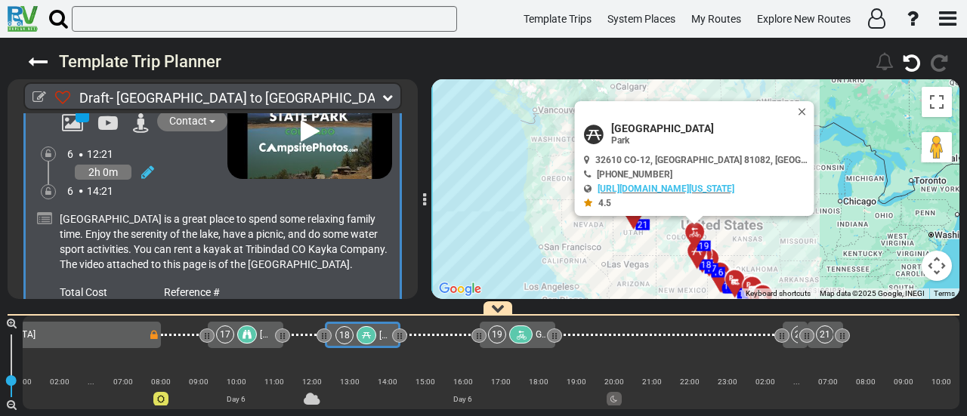
scroll to position [5149, 0]
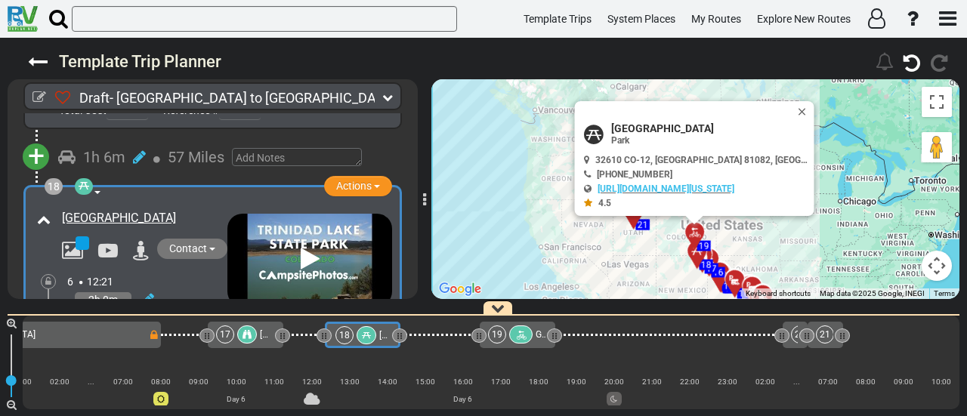
click at [90, 178] on div at bounding box center [84, 186] width 18 height 17
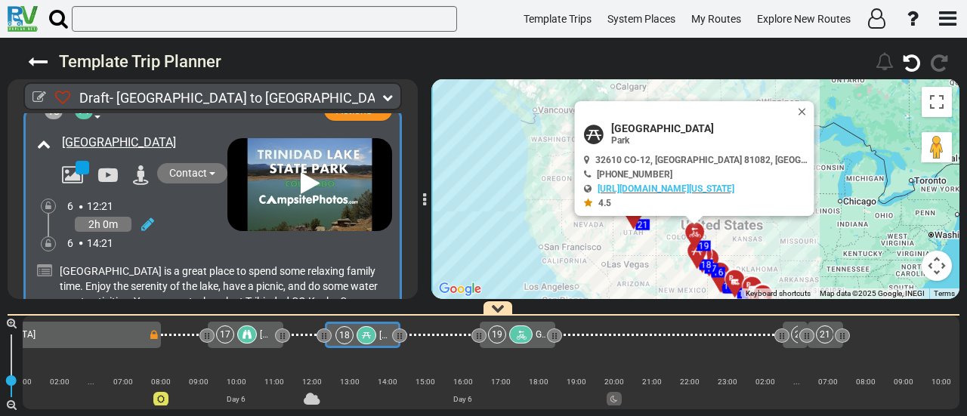
click at [310, 172] on icon at bounding box center [310, 184] width 19 height 24
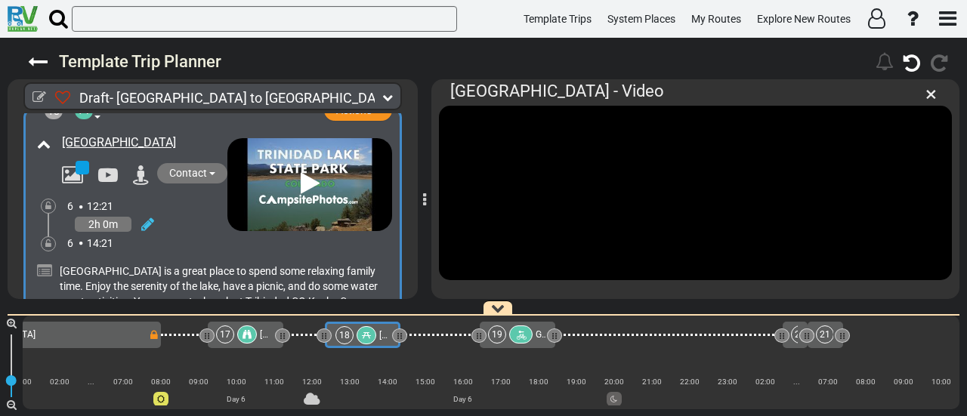
click at [370, 332] on icon at bounding box center [366, 335] width 9 height 9
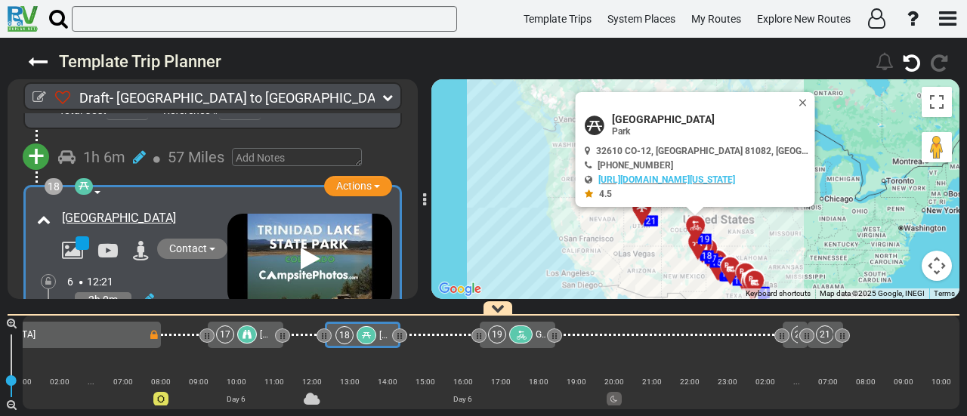
click at [251, 341] on div at bounding box center [247, 335] width 20 height 18
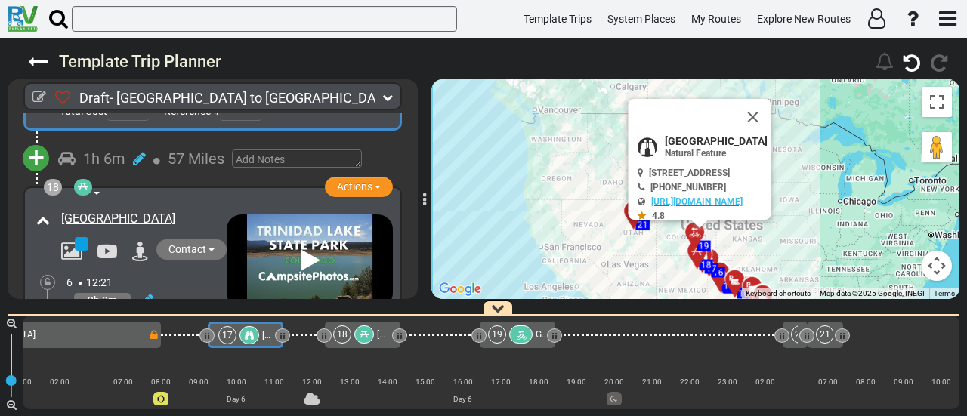
scroll to position [4822, 0]
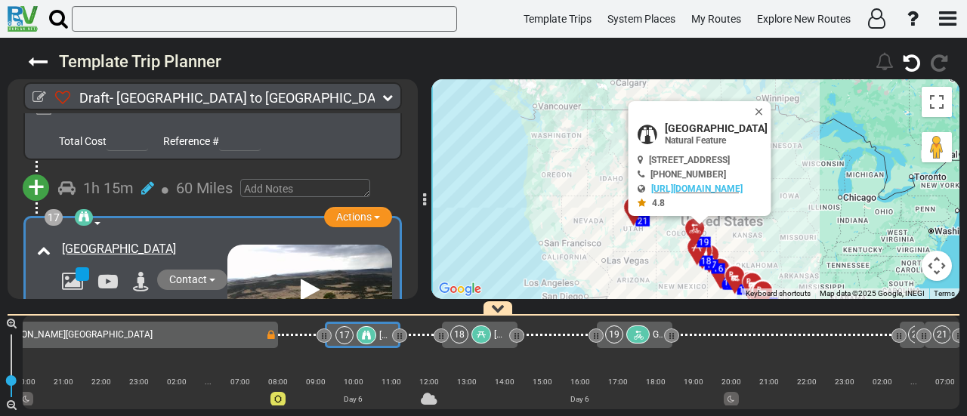
click at [463, 331] on div "18" at bounding box center [459, 335] width 18 height 18
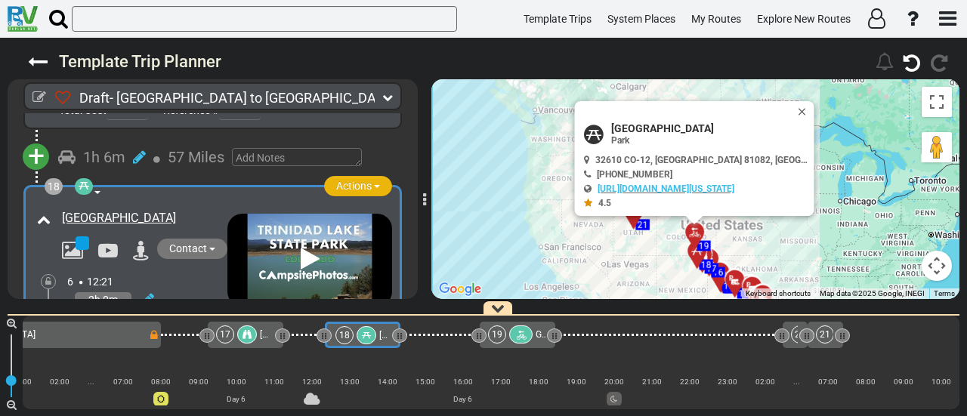
click at [354, 180] on span "Actions" at bounding box center [354, 186] width 36 height 12
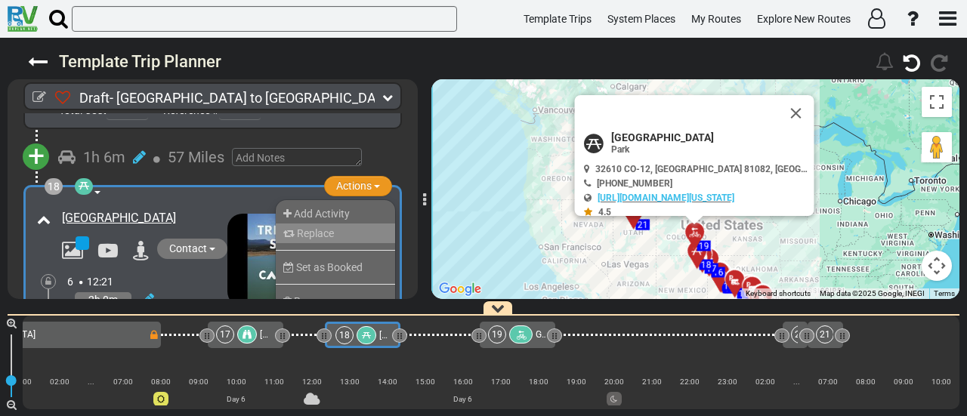
click at [344, 224] on li "Replace" at bounding box center [335, 234] width 119 height 20
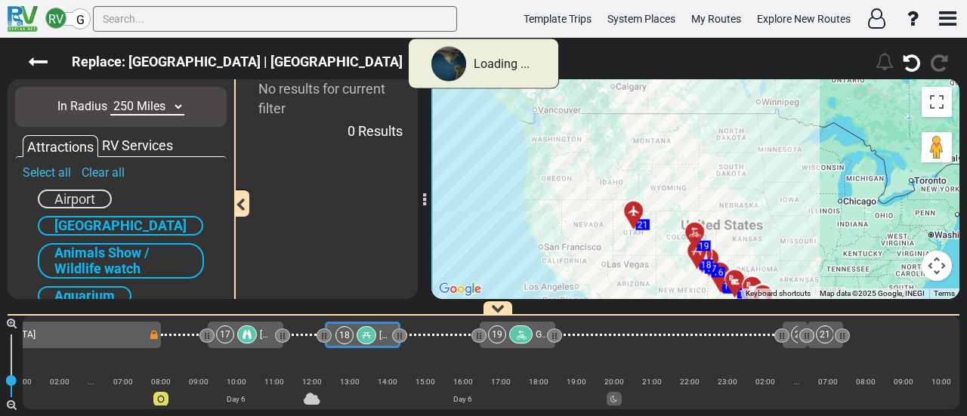
click at [159, 108] on select "10 Miles 50 Miles 100 Miles 250 Miles 500 Miles 1000 Miles" at bounding box center [147, 106] width 74 height 17
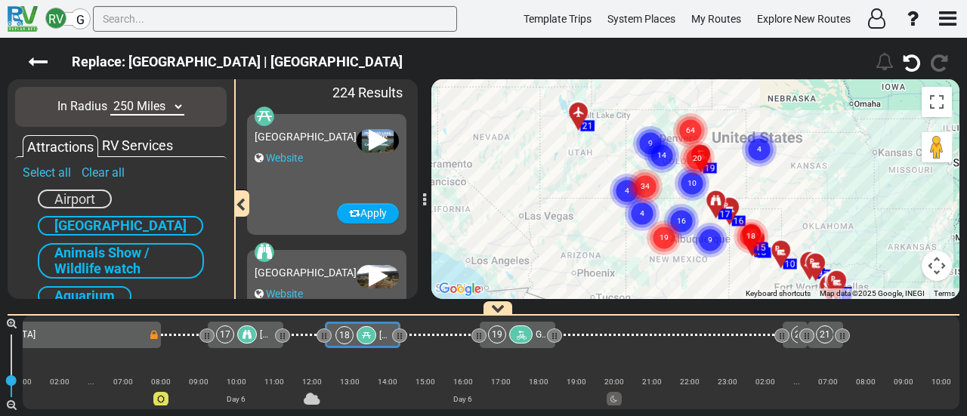
select select "number:100"
click at [110, 98] on select "10 Miles 50 Miles 100 Miles 250 Miles 500 Miles 1000 Miles" at bounding box center [147, 106] width 74 height 17
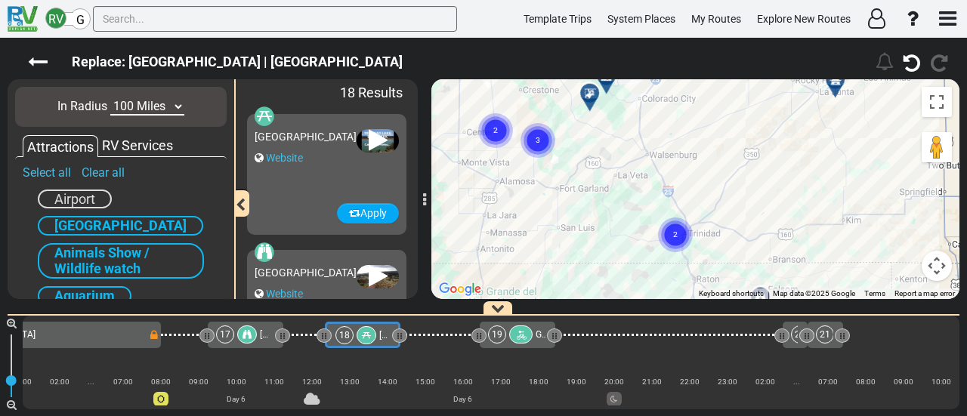
drag, startPoint x: 744, startPoint y: 225, endPoint x: 749, endPoint y: 170, distance: 55.4
click at [749, 170] on div "To activate drag with keyboard, press Alt + Enter. Once in keyboard drag state,…" at bounding box center [695, 189] width 528 height 220
click at [536, 144] on text "3" at bounding box center [538, 139] width 5 height 10
click at [545, 134] on icon at bounding box center [548, 133] width 11 height 11
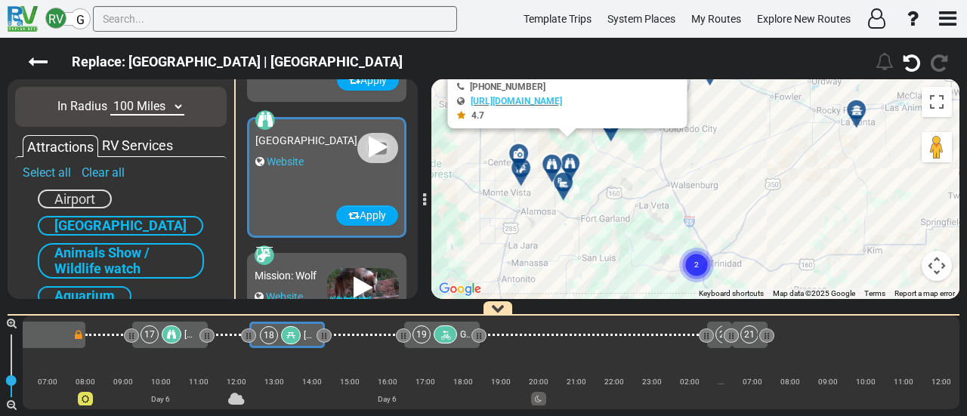
drag, startPoint x: 571, startPoint y: 227, endPoint x: 595, endPoint y: 258, distance: 39.3
click at [595, 258] on div "To activate drag with keyboard, press Alt + Enter. Once in keyboard drag state,…" at bounding box center [695, 189] width 528 height 220
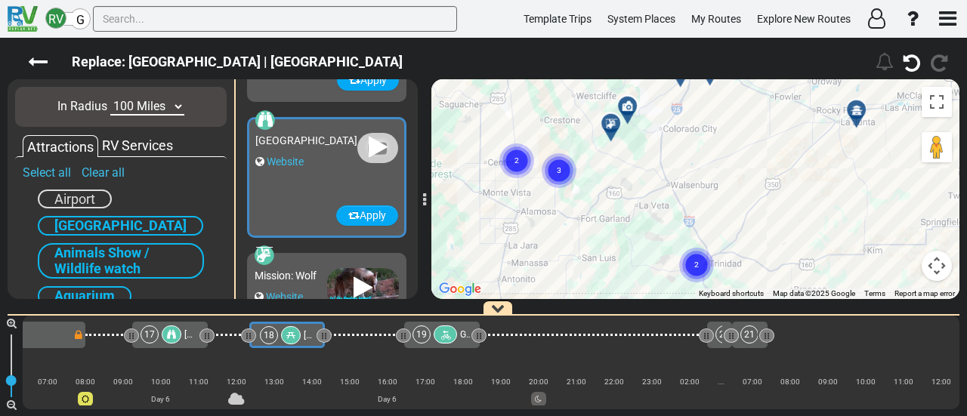
click at [517, 164] on text "2" at bounding box center [516, 160] width 5 height 10
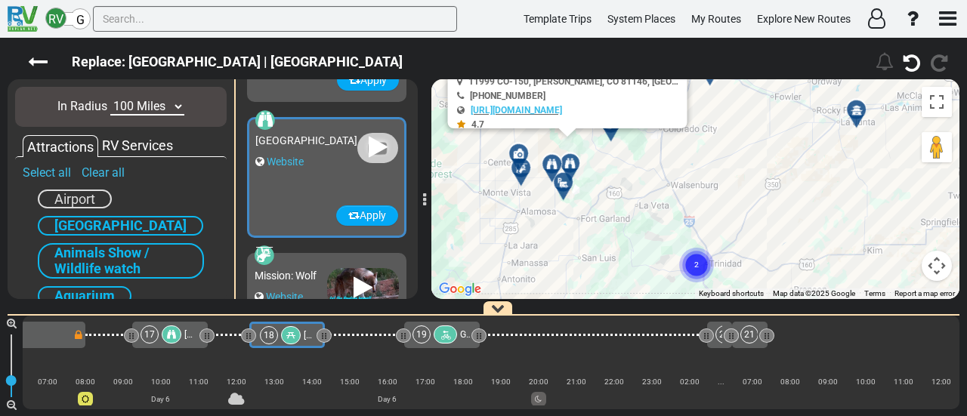
click at [524, 174] on div at bounding box center [525, 173] width 25 height 23
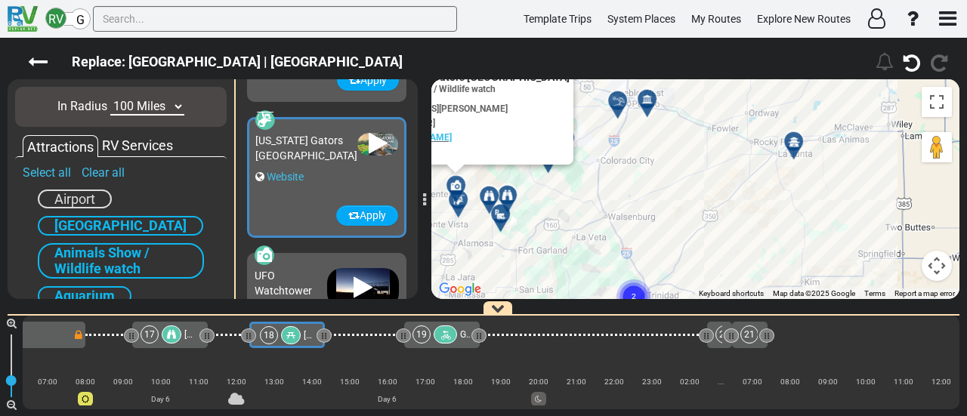
drag, startPoint x: 607, startPoint y: 227, endPoint x: 584, endPoint y: 185, distance: 48.3
click at [545, 258] on div "To activate drag with keyboard, press Alt + Enter. Once in keyboard drag state,…" at bounding box center [695, 189] width 528 height 220
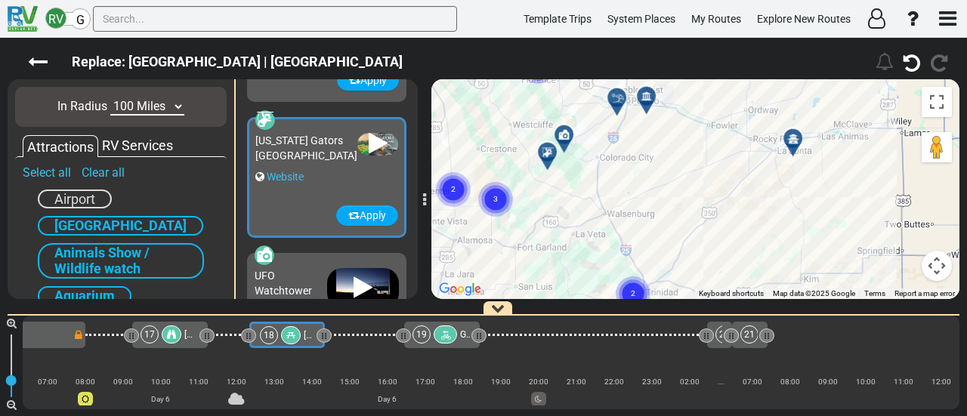
click at [545, 157] on div at bounding box center [551, 158] width 25 height 23
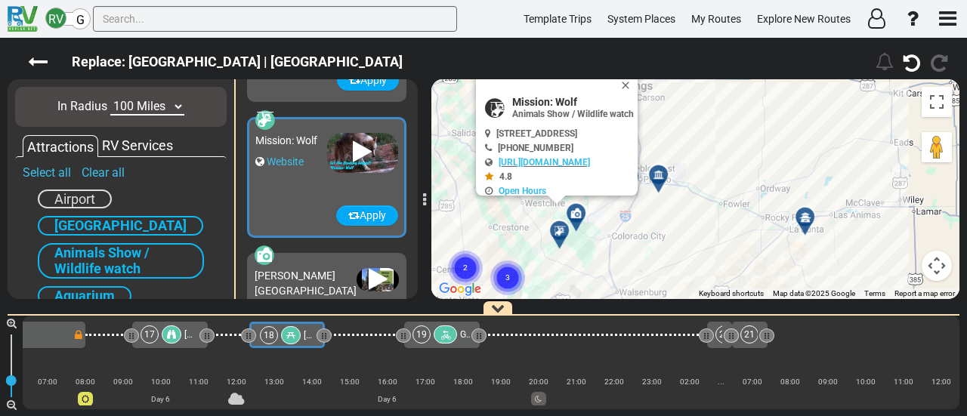
drag, startPoint x: 574, startPoint y: 267, endPoint x: 545, endPoint y: 243, distance: 37.6
click at [545, 243] on div "To activate drag with keyboard, press Alt + Enter. Once in keyboard drag state,…" at bounding box center [695, 189] width 528 height 220
click at [581, 209] on icon at bounding box center [575, 213] width 11 height 11
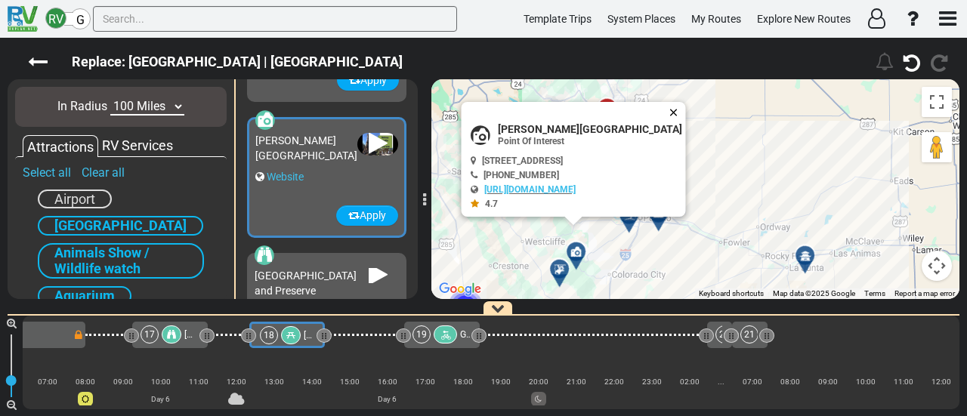
click at [667, 111] on button "Close" at bounding box center [676, 112] width 18 height 21
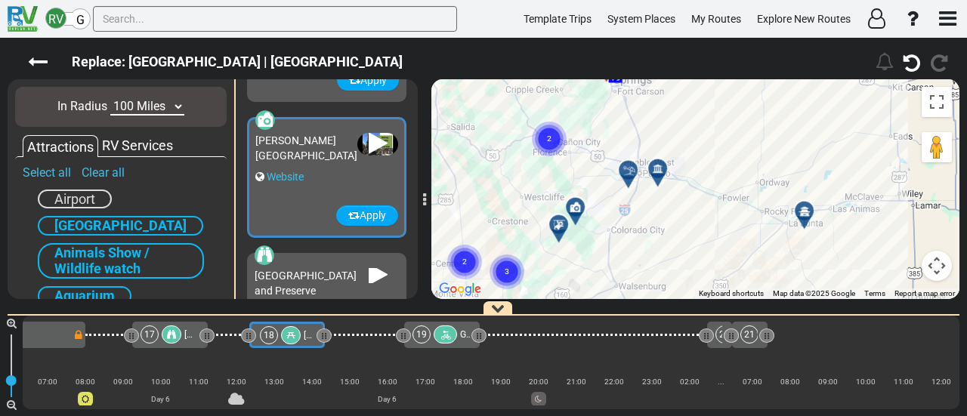
click at [614, 184] on div "To activate drag with keyboard, press Alt + Enter. Once in keyboard drag state,…" at bounding box center [695, 189] width 528 height 220
click at [625, 165] on icon at bounding box center [627, 171] width 15 height 12
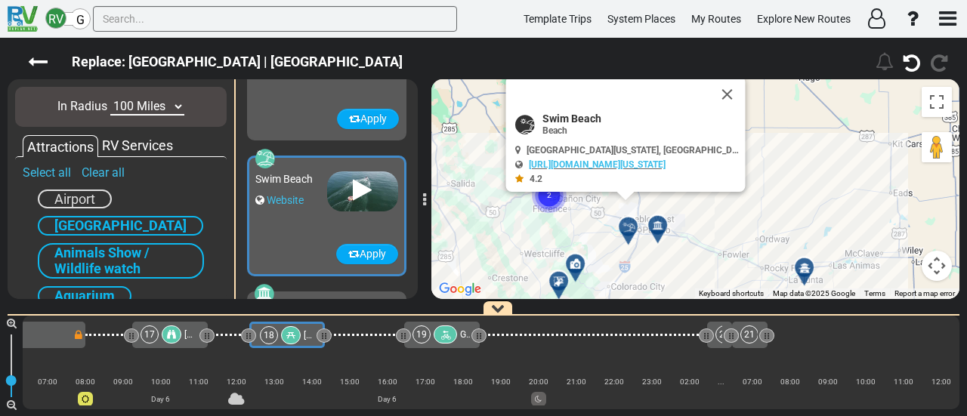
scroll to position [1221, 0]
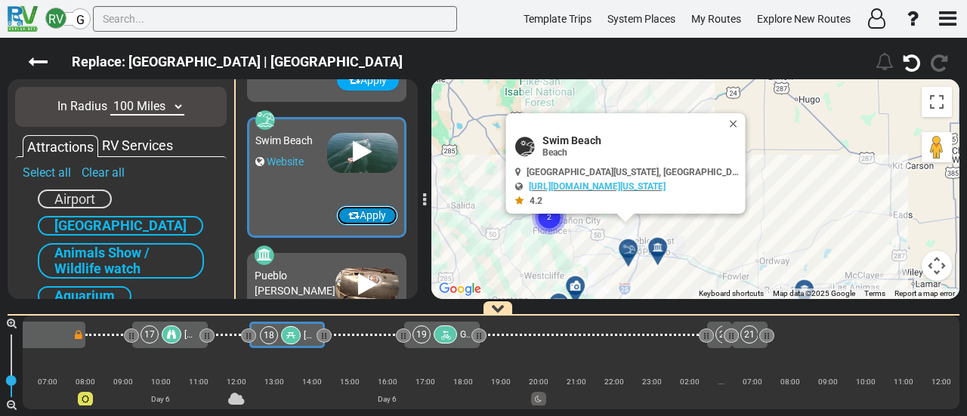
click at [379, 216] on button "Apply" at bounding box center [367, 215] width 62 height 20
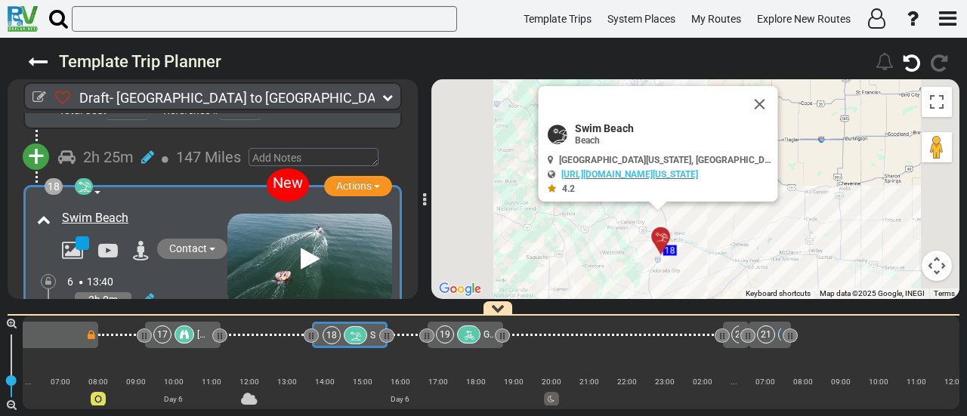
scroll to position [0, 3497]
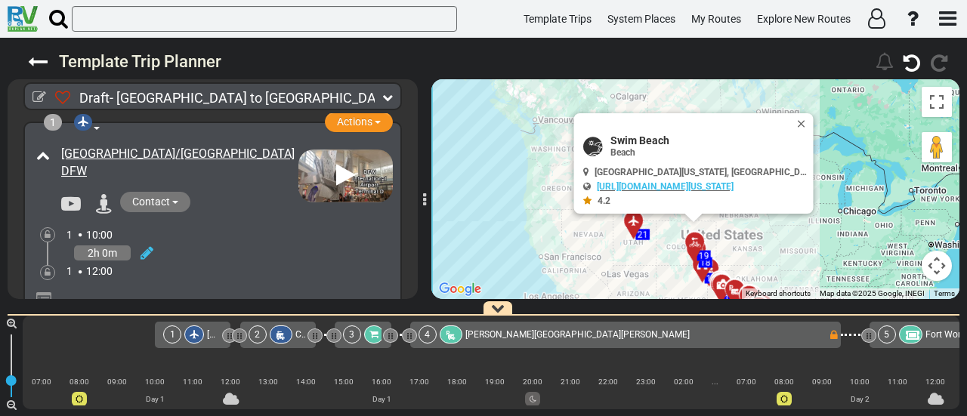
scroll to position [0, 3494]
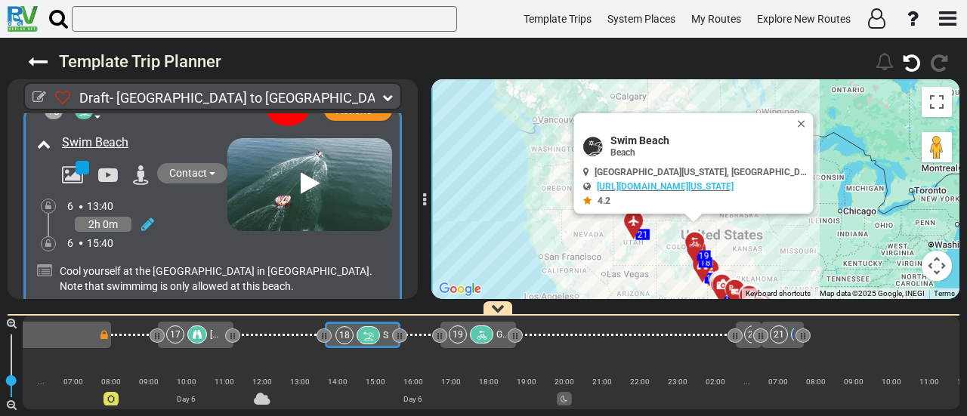
click at [358, 338] on div at bounding box center [368, 335] width 23 height 18
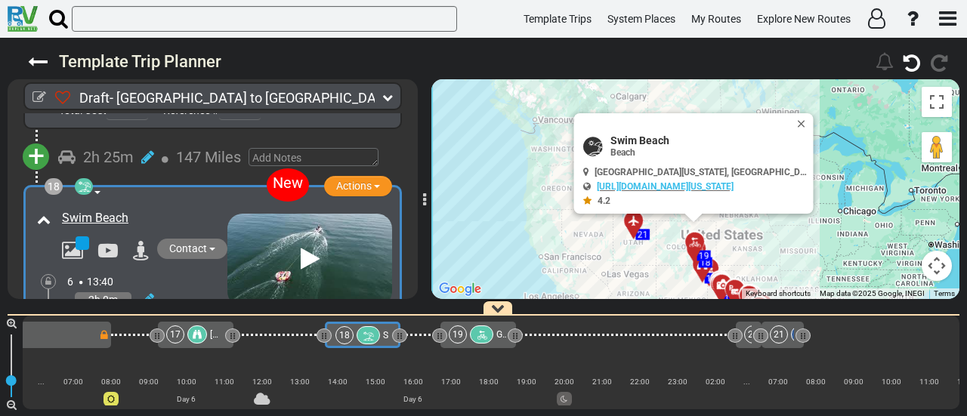
scroll to position [5073, 0]
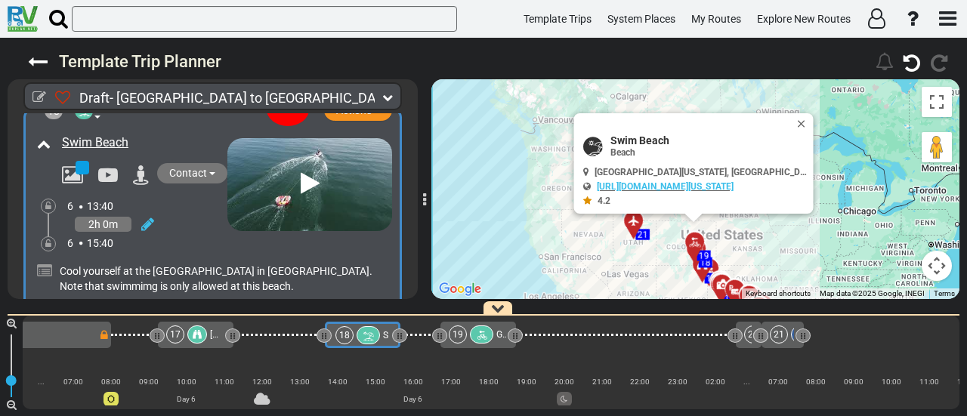
click at [115, 165] on icon at bounding box center [108, 175] width 20 height 20
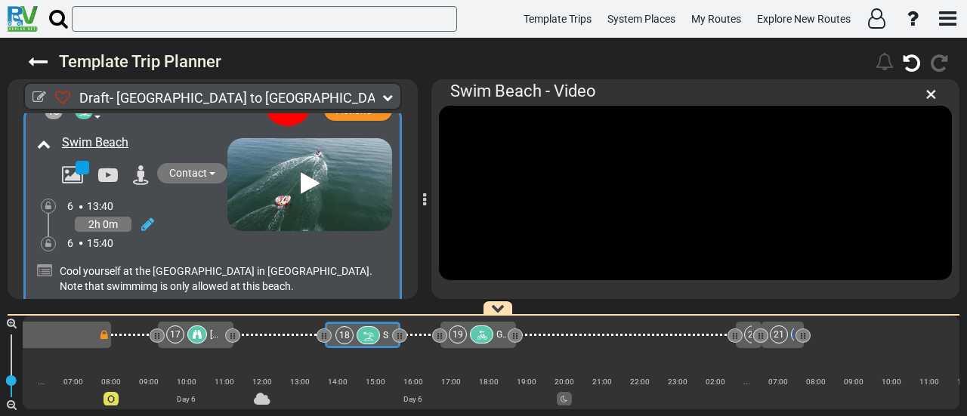
scroll to position [5067, 0]
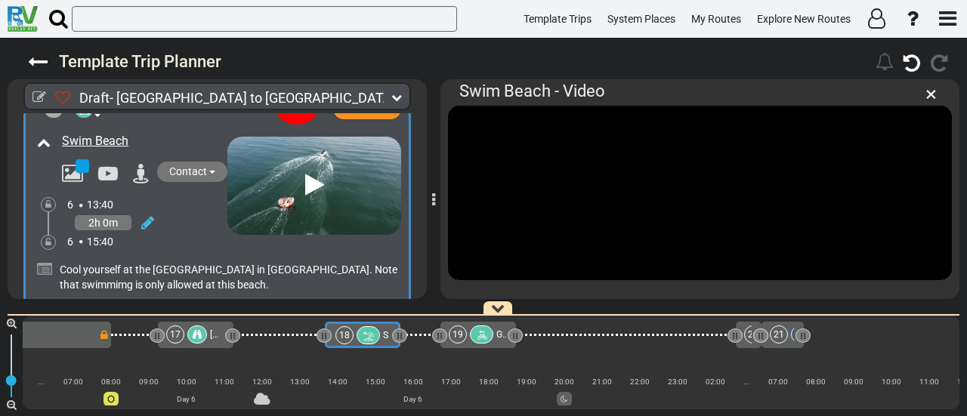
drag, startPoint x: 420, startPoint y: 200, endPoint x: 429, endPoint y: 220, distance: 21.6
click at [429, 220] on div at bounding box center [433, 189] width 8 height 235
click at [541, 321] on div "1 [GEOGRAPHIC_DATA]/[GEOGRAPHIC_DATA] DFW" at bounding box center [491, 363] width 937 height 94
click at [566, 303] on div "Draft- [GEOGRAPHIC_DATA] to [GEOGRAPHIC_DATA] (US696) 6 Days 1,461 Miles" at bounding box center [483, 227] width 967 height 378
click at [372, 332] on icon at bounding box center [368, 336] width 13 height 11
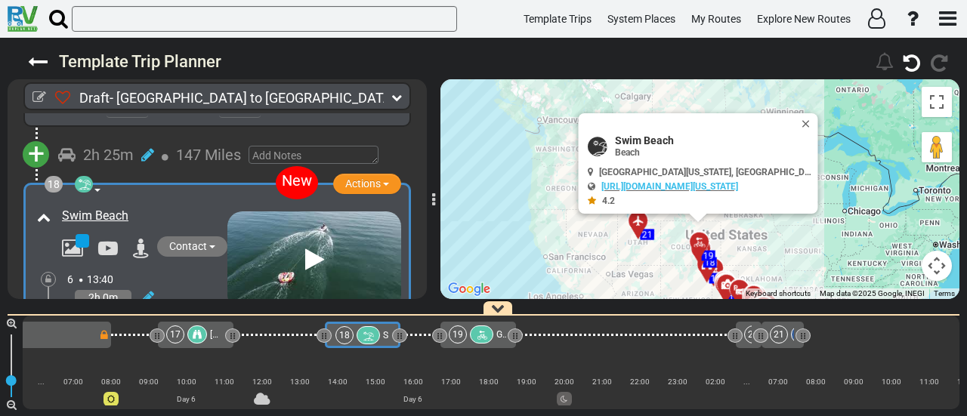
click at [211, 330] on span "[GEOGRAPHIC_DATA]" at bounding box center [253, 334] width 87 height 11
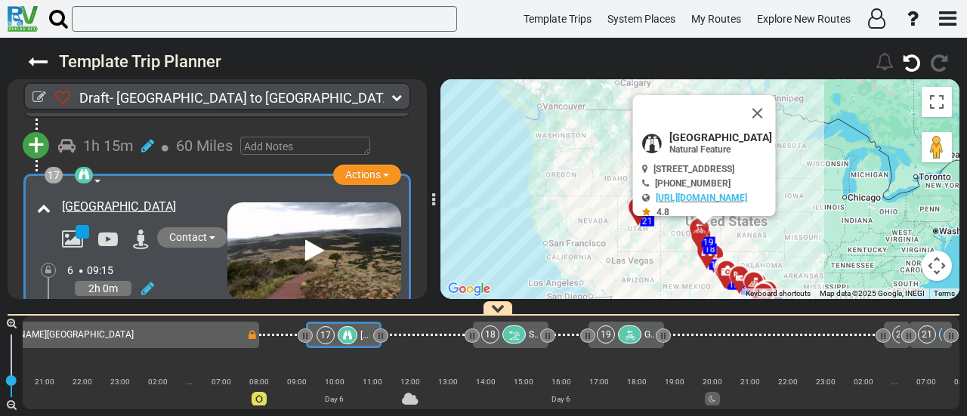
scroll to position [0, 3327]
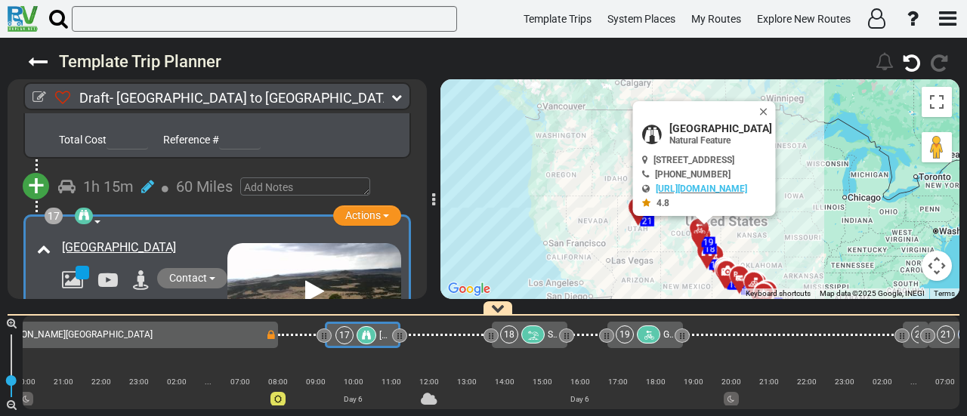
click at [522, 335] on div "18" at bounding box center [524, 335] width 48 height 18
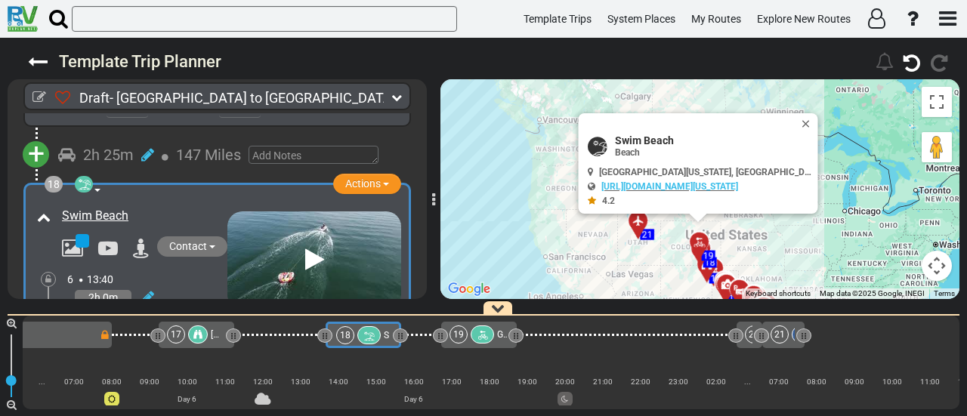
scroll to position [0, 3494]
click at [200, 336] on icon at bounding box center [197, 334] width 9 height 9
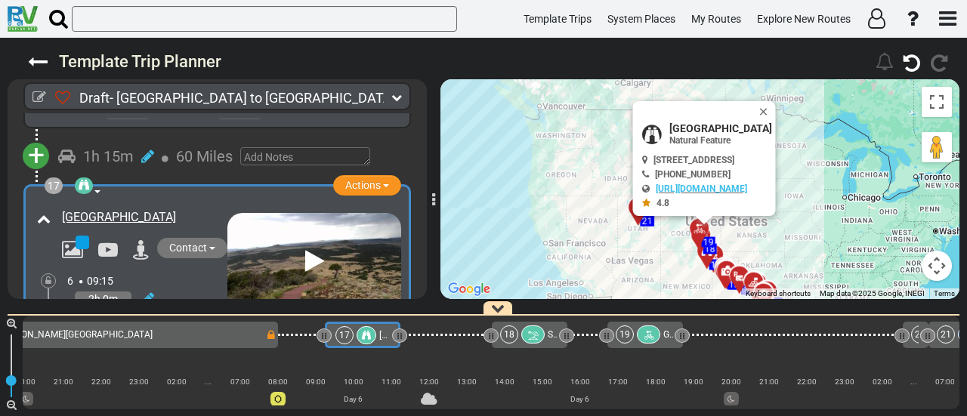
scroll to position [4712, 0]
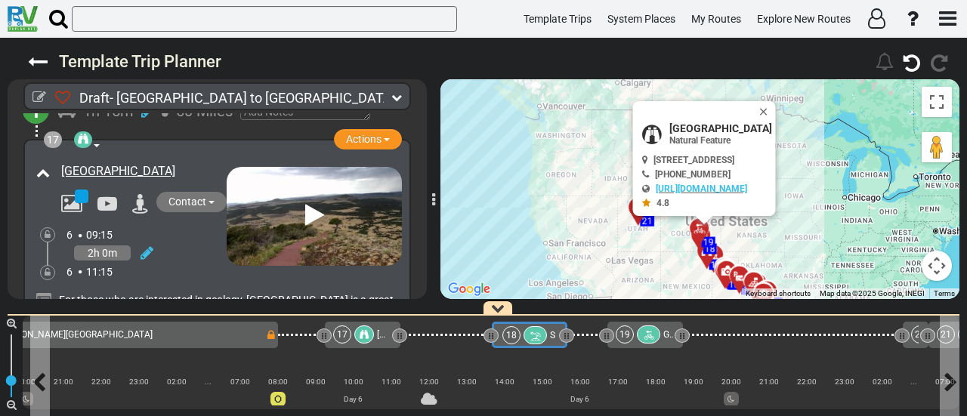
click at [531, 331] on icon at bounding box center [535, 336] width 13 height 11
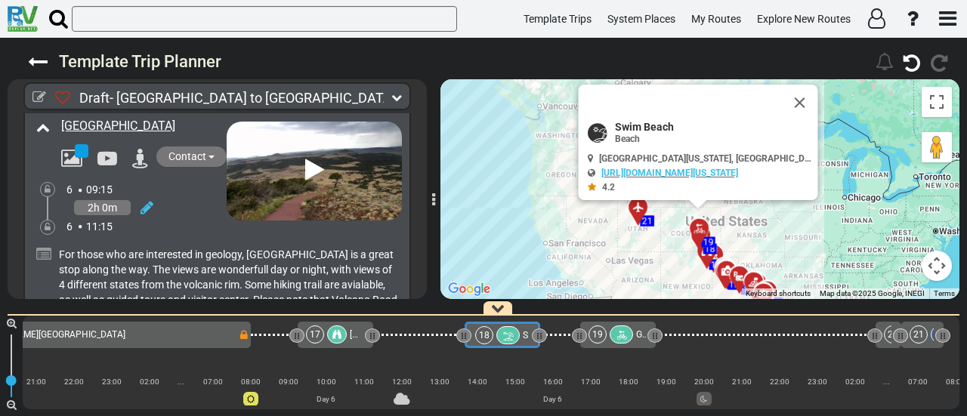
scroll to position [0, 0]
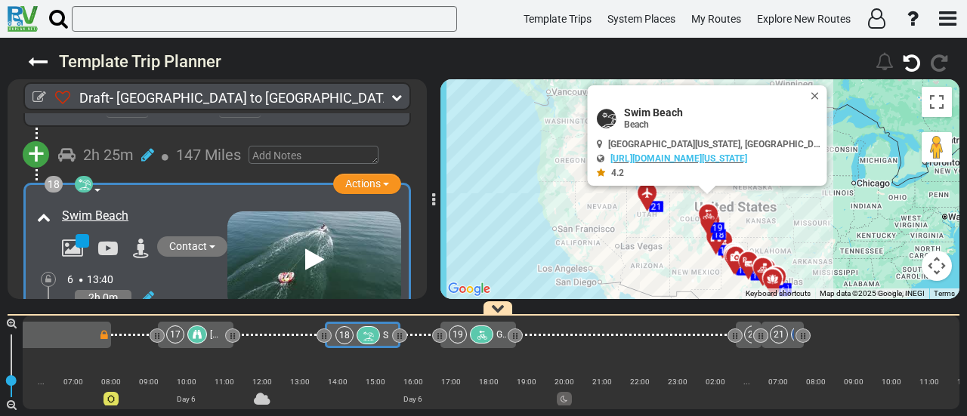
drag, startPoint x: 622, startPoint y: 263, endPoint x: 631, endPoint y: 235, distance: 29.4
click at [631, 235] on div "To activate drag with keyboard, press Alt + Enter. Once in keyboard drag state,…" at bounding box center [699, 189] width 519 height 220
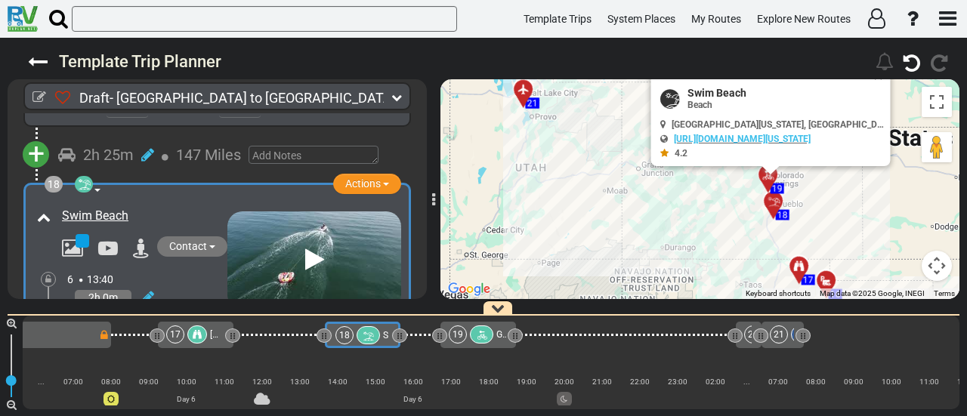
drag, startPoint x: 715, startPoint y: 238, endPoint x: 639, endPoint y: 253, distance: 77.8
click at [639, 253] on div "To activate drag with keyboard, press Alt + Enter. Once in keyboard drag state,…" at bounding box center [699, 189] width 519 height 220
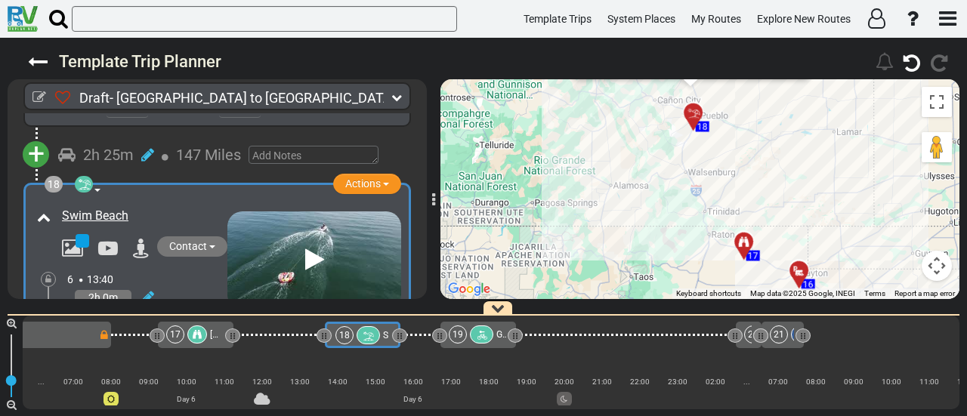
drag, startPoint x: 713, startPoint y: 244, endPoint x: 505, endPoint y: 194, distance: 214.4
click at [505, 194] on div "To activate drag with keyboard, press Alt + Enter. Once in keyboard drag state,…" at bounding box center [699, 189] width 519 height 220
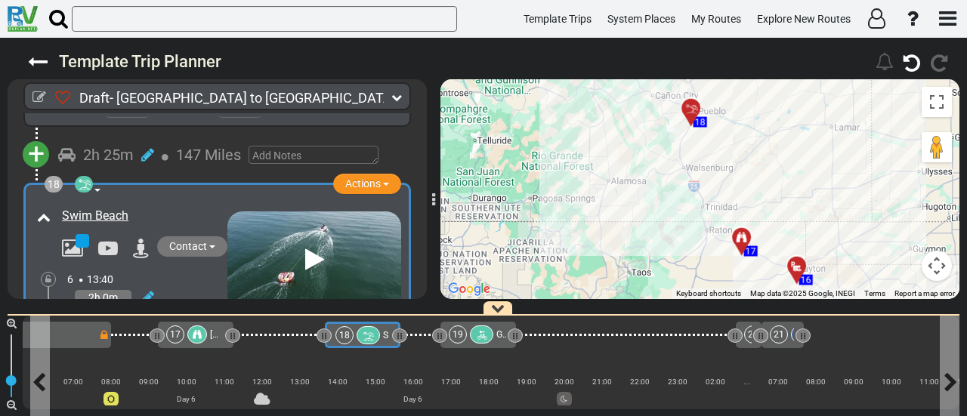
click at [370, 335] on icon at bounding box center [368, 336] width 13 height 11
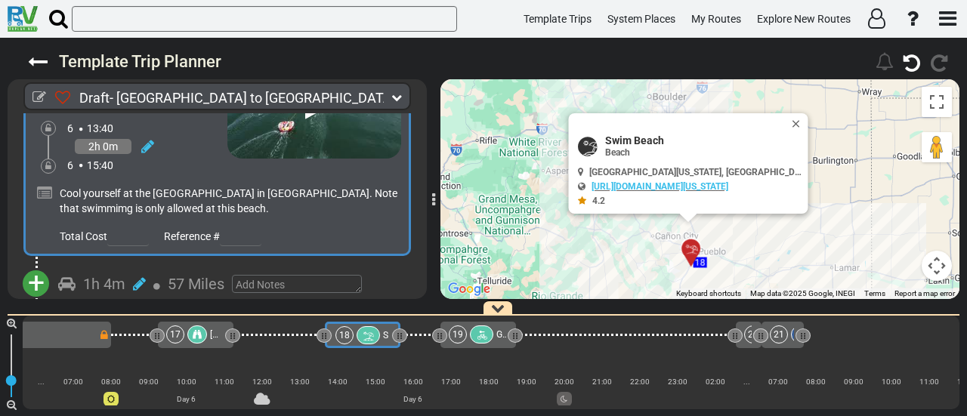
click at [42, 271] on span "+" at bounding box center [36, 283] width 17 height 35
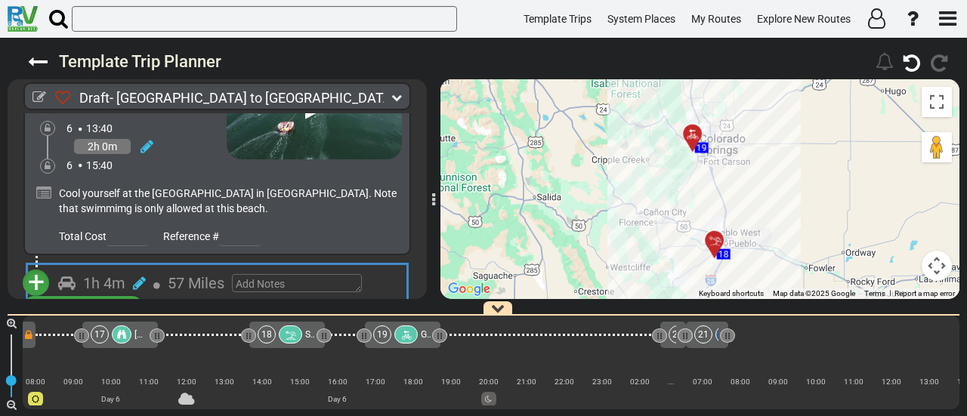
click at [107, 300] on li "Add Atraction" at bounding box center [82, 310] width 119 height 20
